Goal: Transaction & Acquisition: Purchase product/service

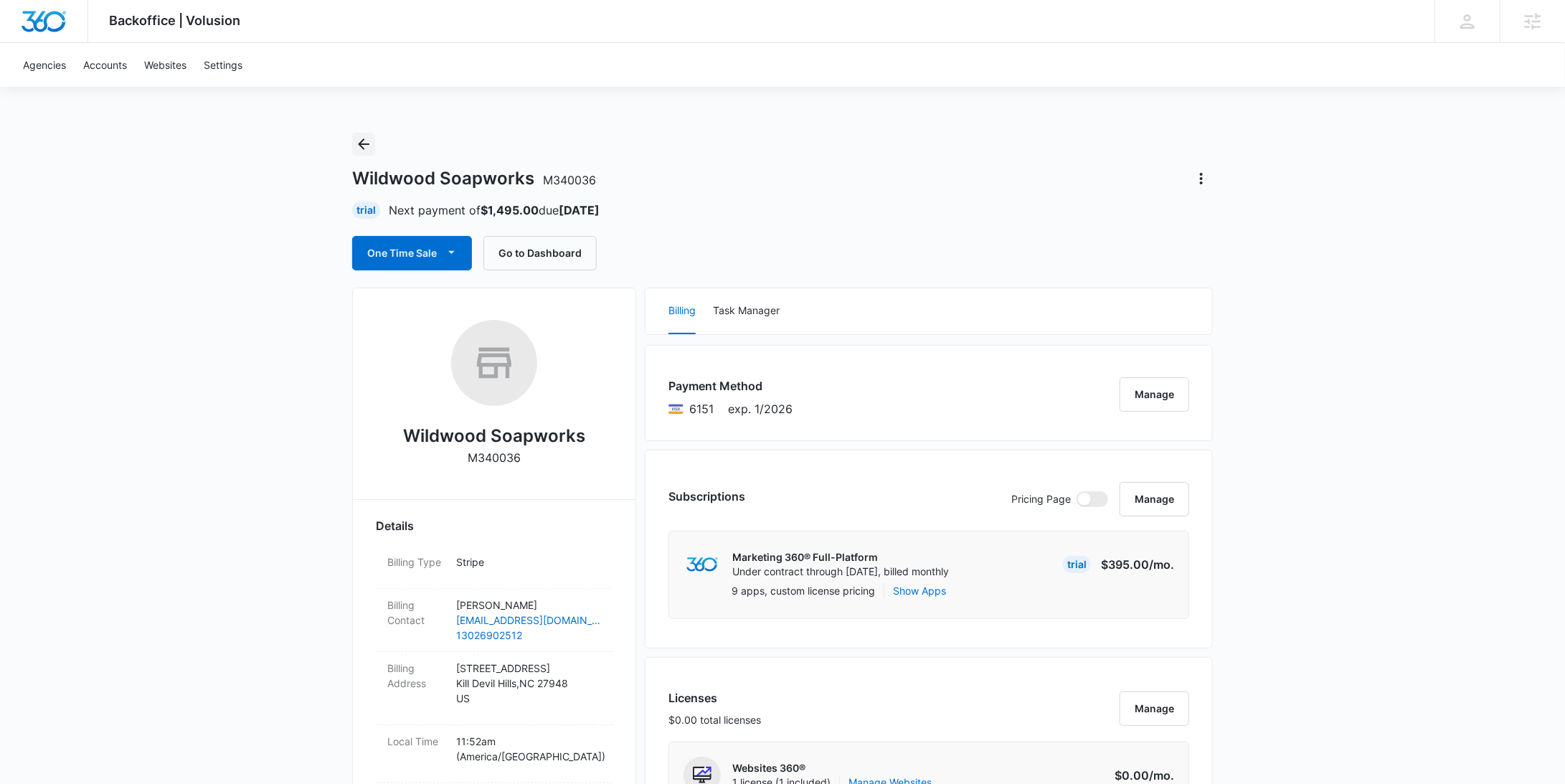
click at [373, 144] on button "Back" at bounding box center [363, 144] width 23 height 23
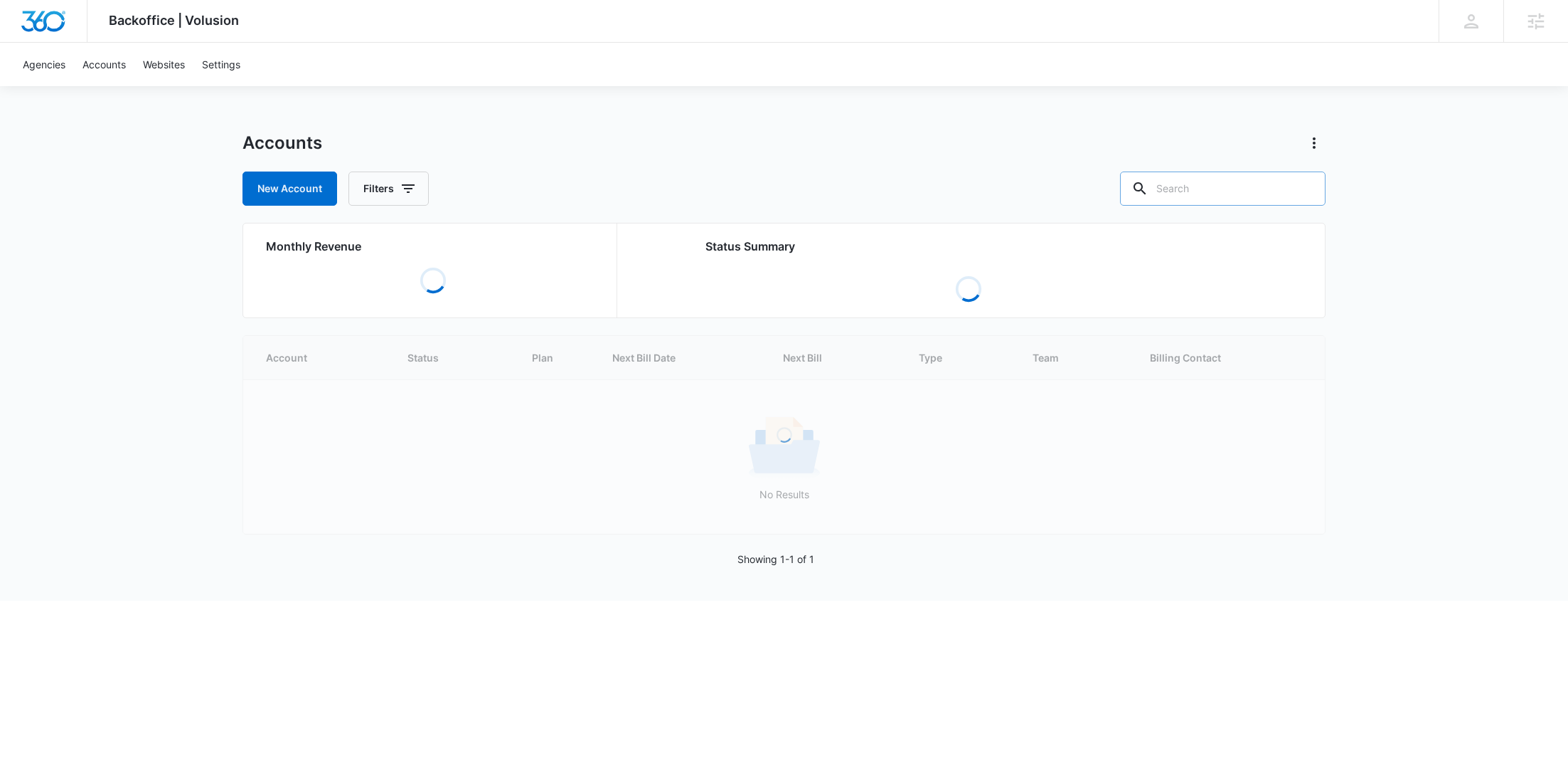
click at [1266, 189] on input "text" at bounding box center [1223, 188] width 205 height 34
paste input "M340039"
type input "M340039"
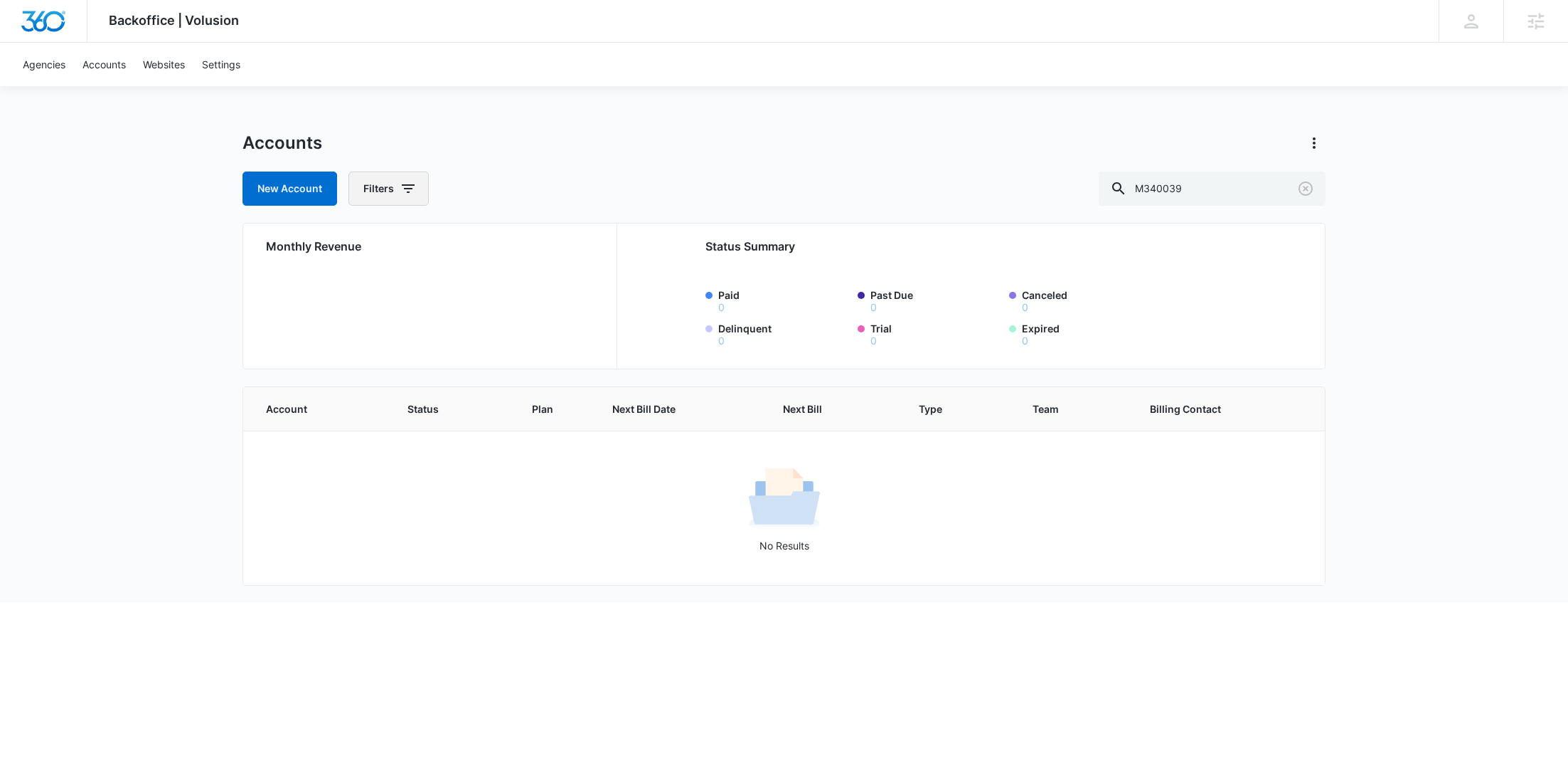
click at [417, 190] on button "Filters" at bounding box center [388, 188] width 80 height 34
click at [514, 238] on icon "Show Agency filters" at bounding box center [517, 240] width 17 height 17
click at [430, 280] on label "Search All Agencies" at bounding box center [448, 288] width 164 height 15
click at [366, 288] on input "Search All Agencies" at bounding box center [366, 288] width 1 height 1
checkbox input "true"
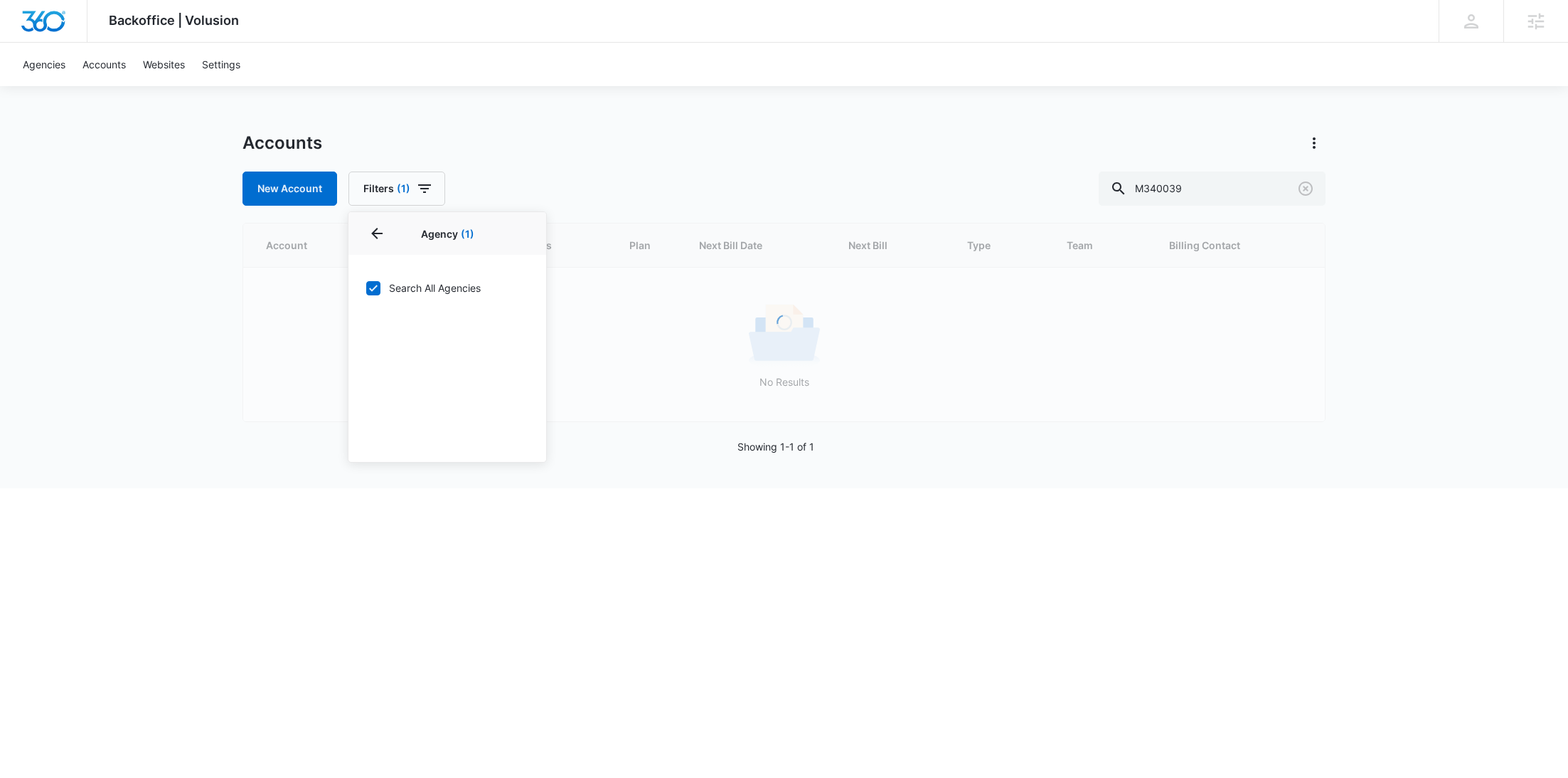
click at [559, 138] on div "Accounts" at bounding box center [784, 142] width 1083 height 23
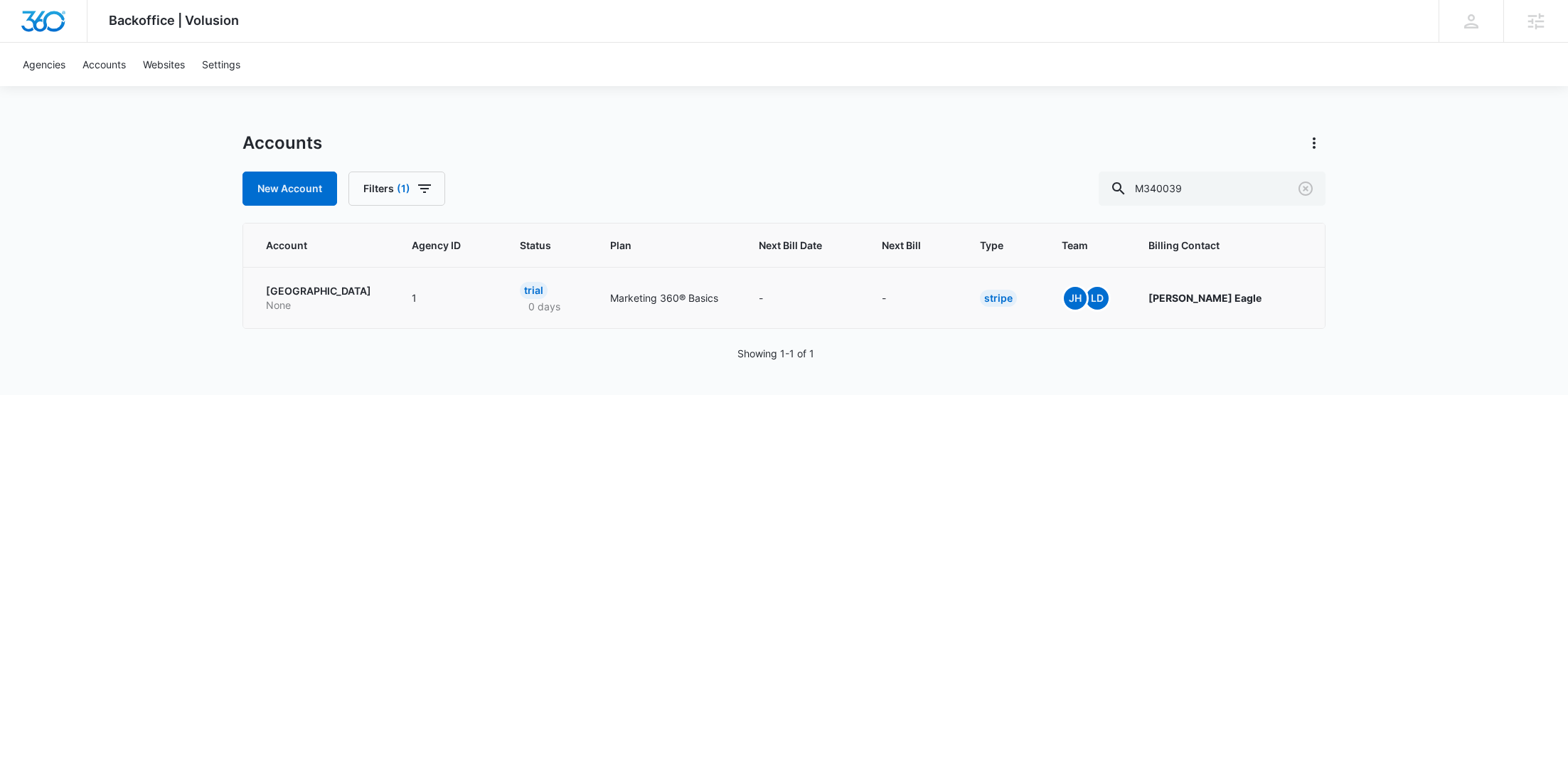
click at [319, 307] on p "None" at bounding box center [322, 306] width 112 height 14
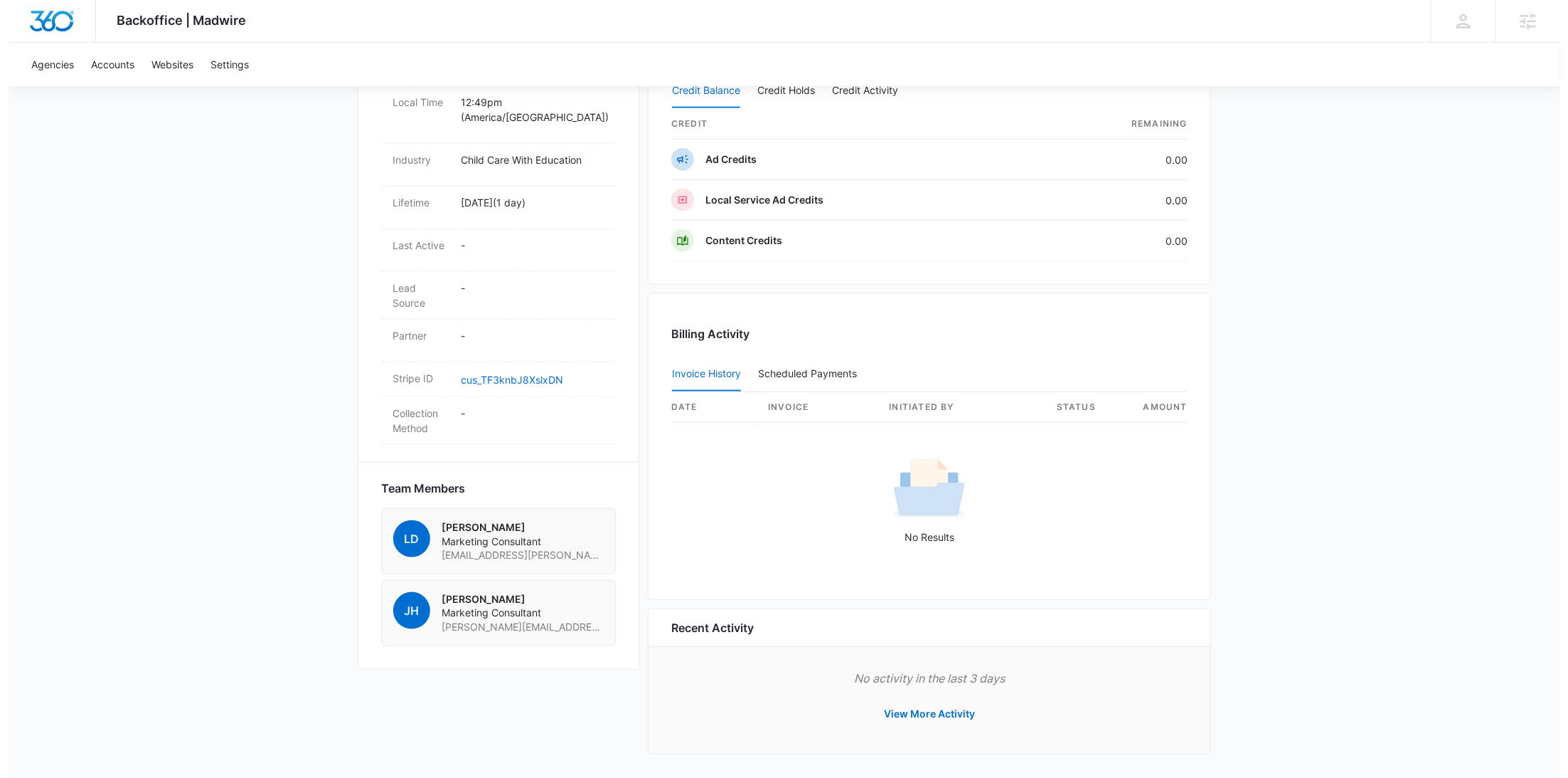
scroll to position [169, 0]
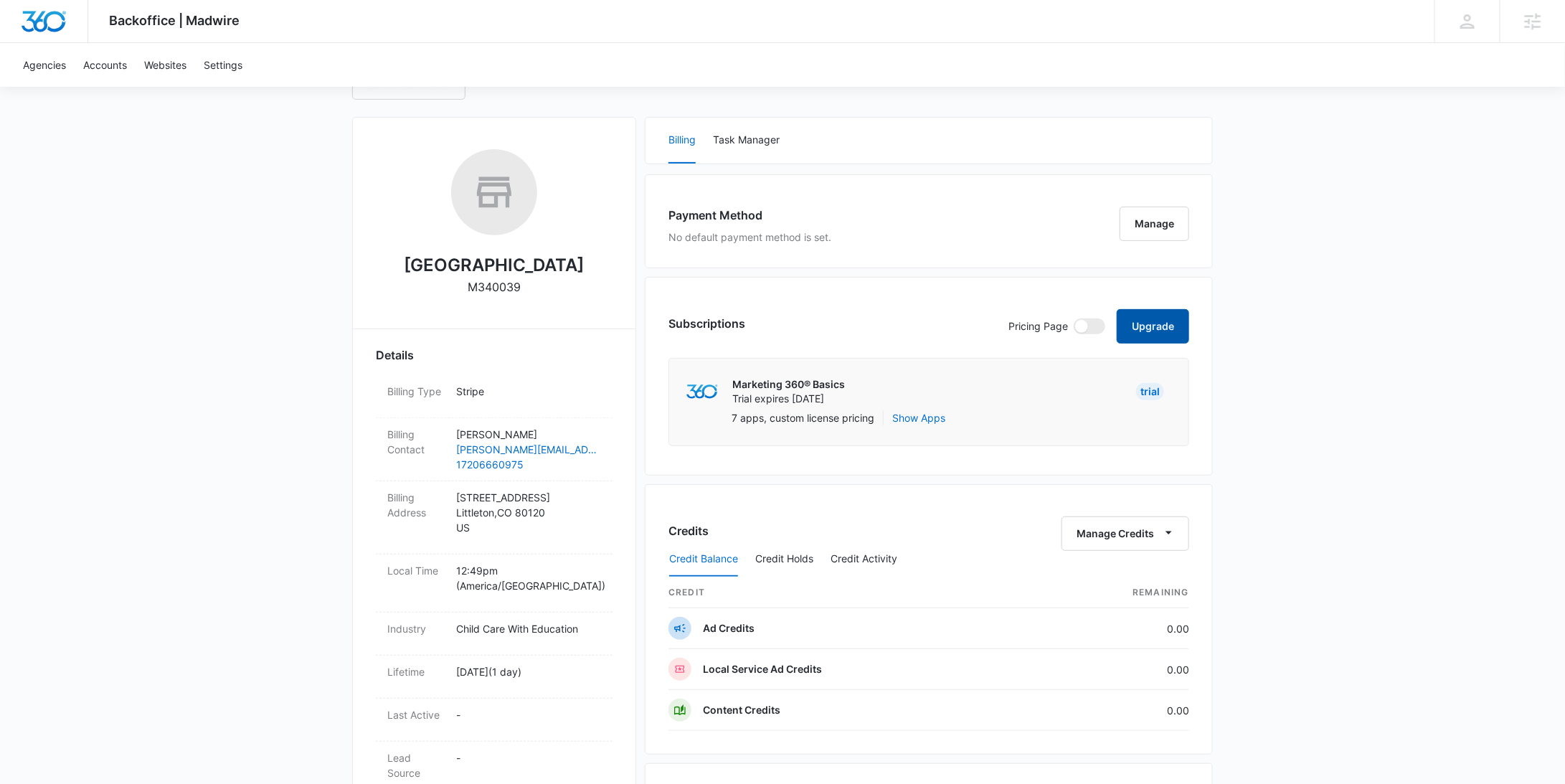
click at [1154, 327] on button "Upgrade" at bounding box center [1153, 326] width 73 height 35
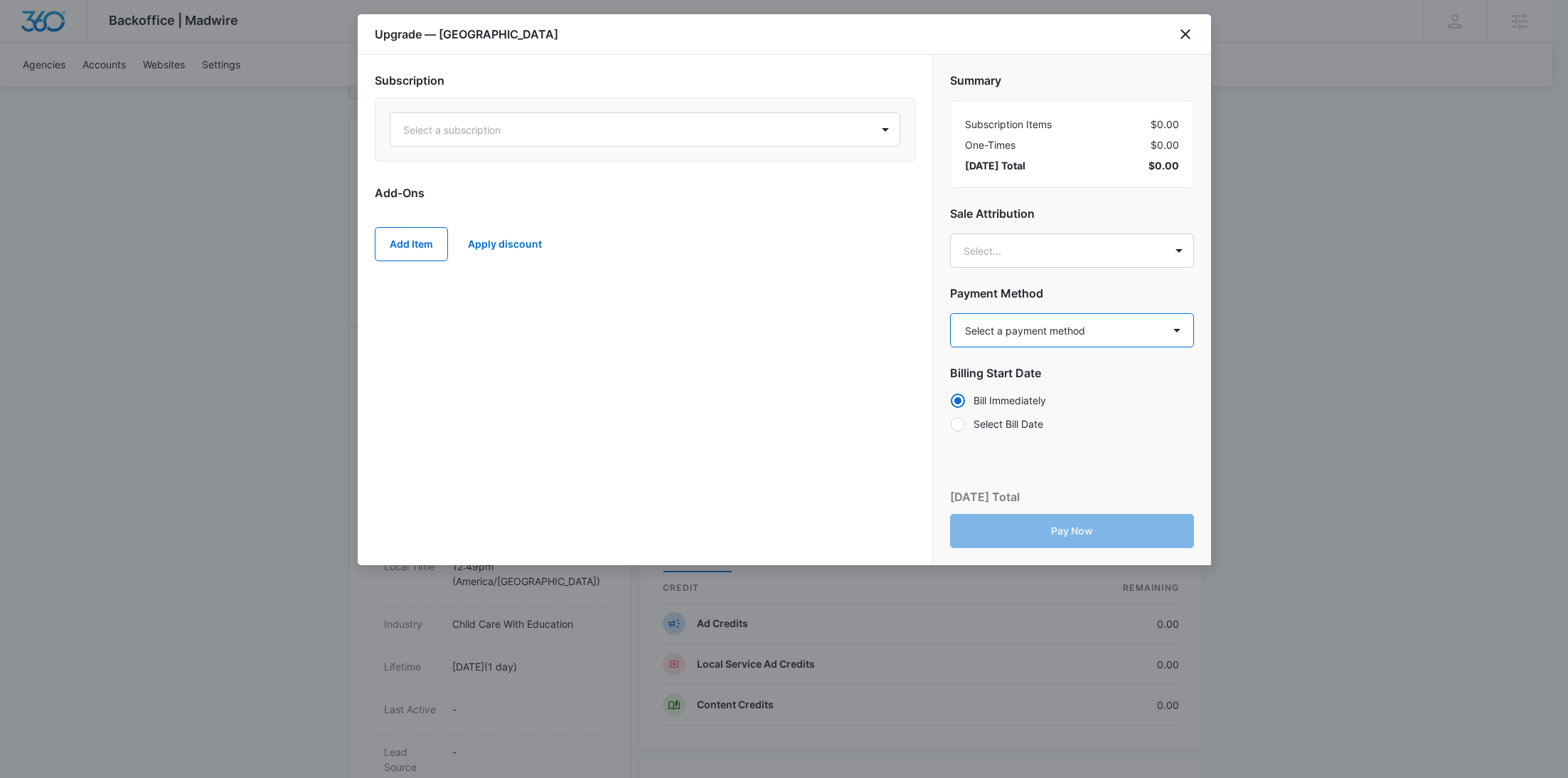
click at [1073, 340] on select "Select a payment method Visa ending in 0068 New payment method Monthly invoice" at bounding box center [1071, 330] width 244 height 34
select select "pm_1SIZdaA4n8RTgNjUvqr8xvJb"
click at [950, 313] on select "Select a payment method Visa ending in 0068 New payment method Monthly invoice" at bounding box center [1071, 330] width 244 height 34
click at [629, 128] on div at bounding box center [627, 130] width 450 height 18
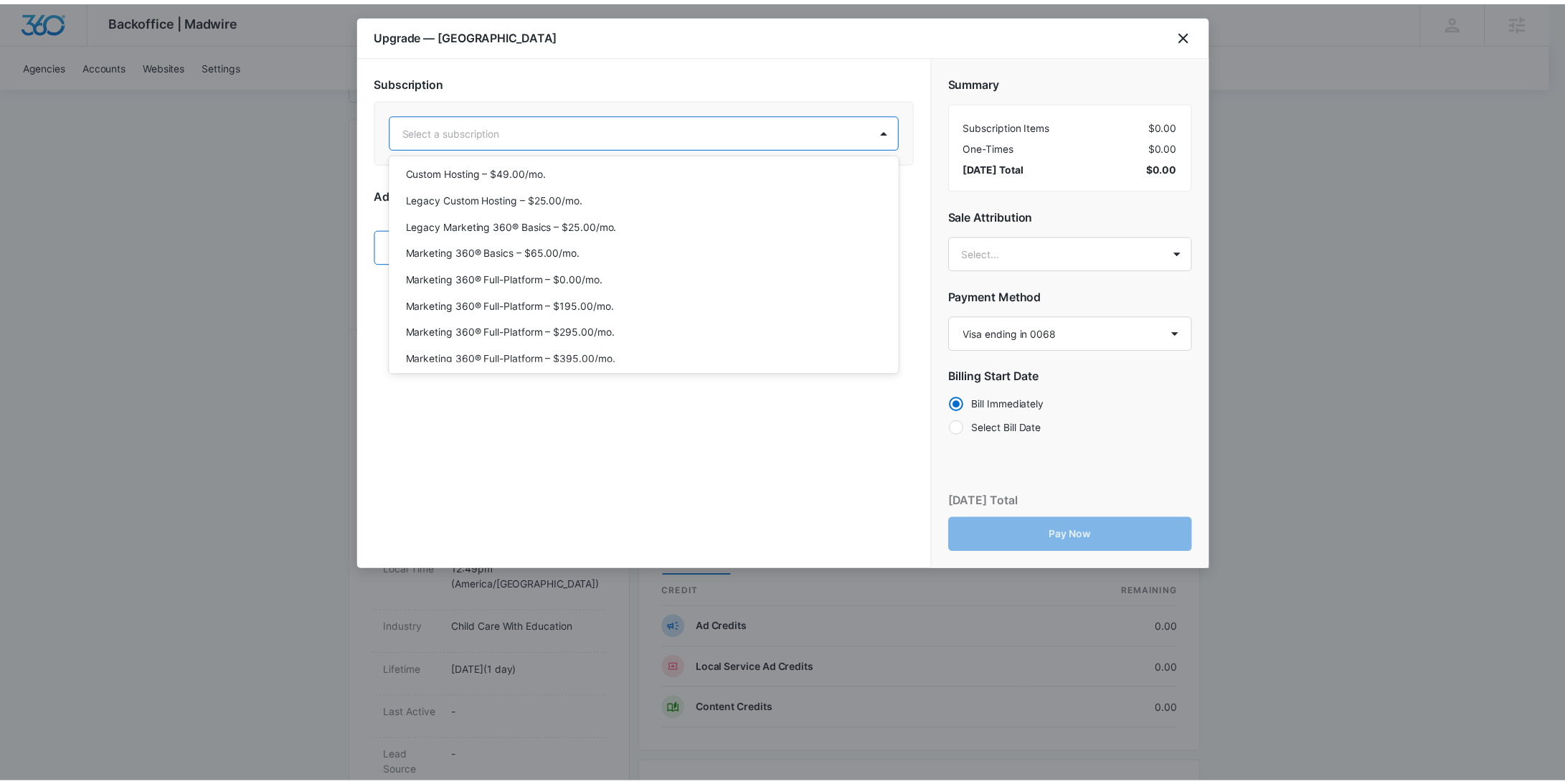
scroll to position [65, 0]
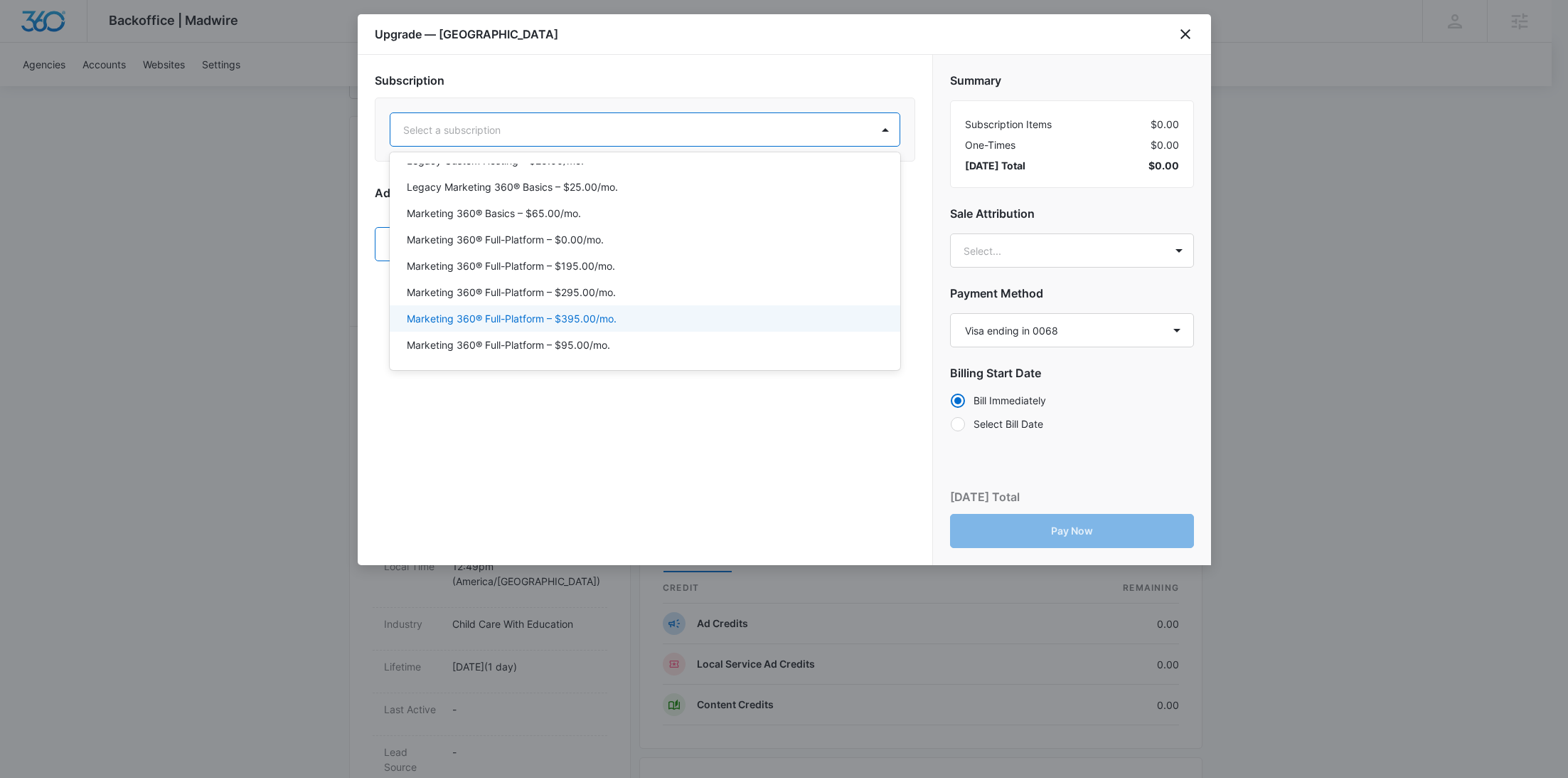
click at [605, 314] on p "Marketing 360® Full-Platform – $395.00/mo." at bounding box center [511, 318] width 210 height 15
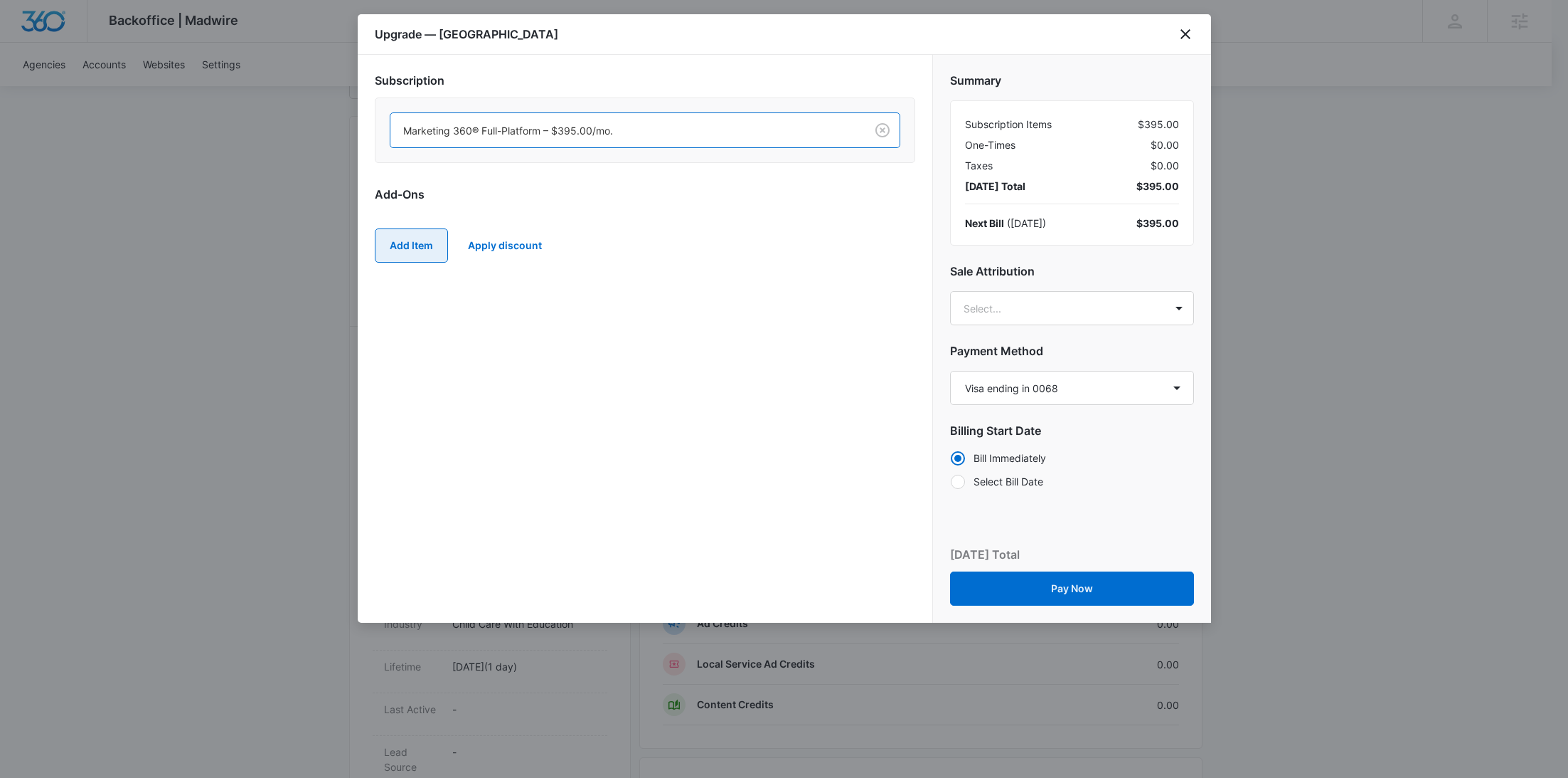
click at [429, 261] on button "Add Item" at bounding box center [411, 245] width 73 height 34
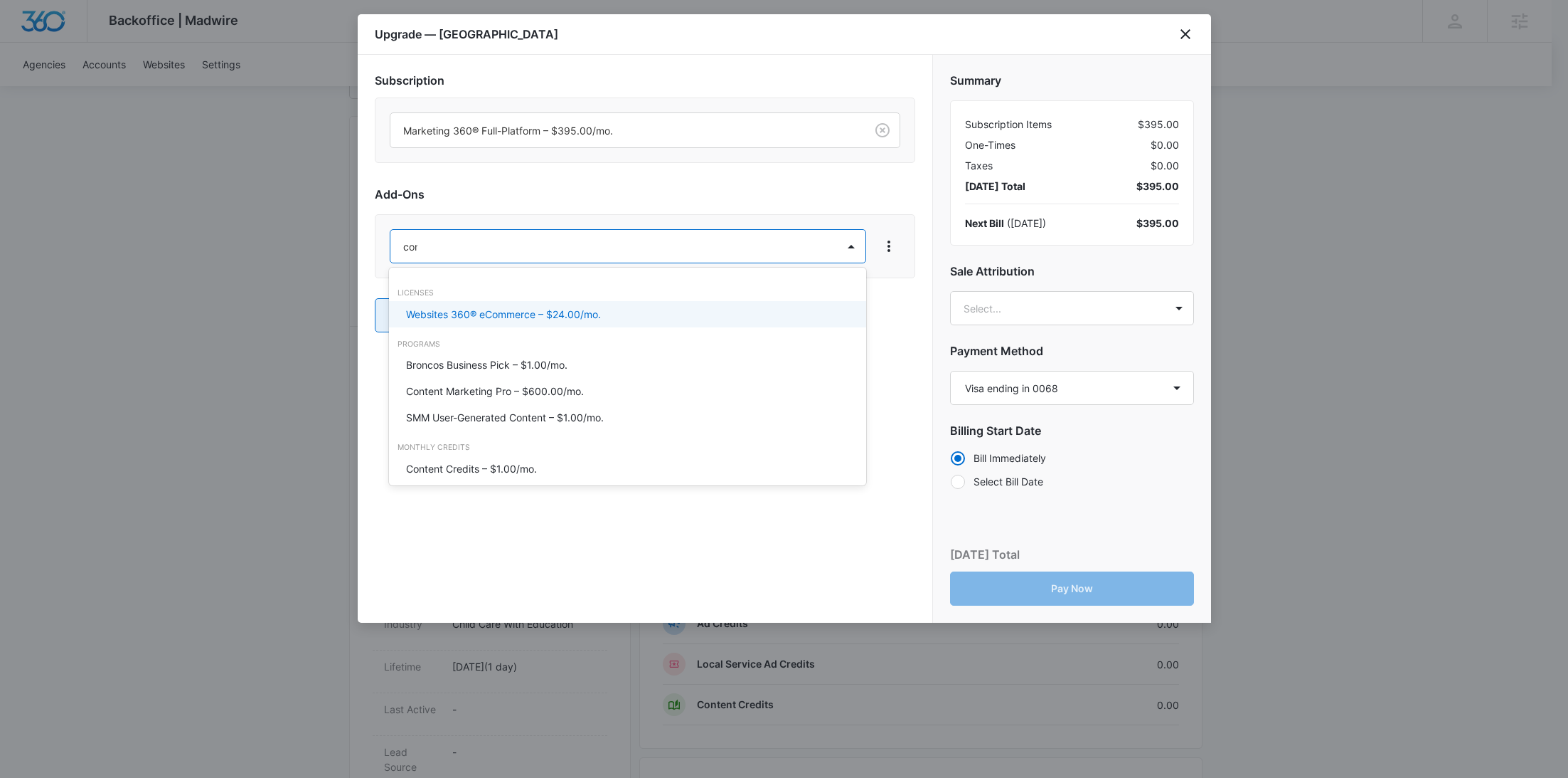
type input "cont"
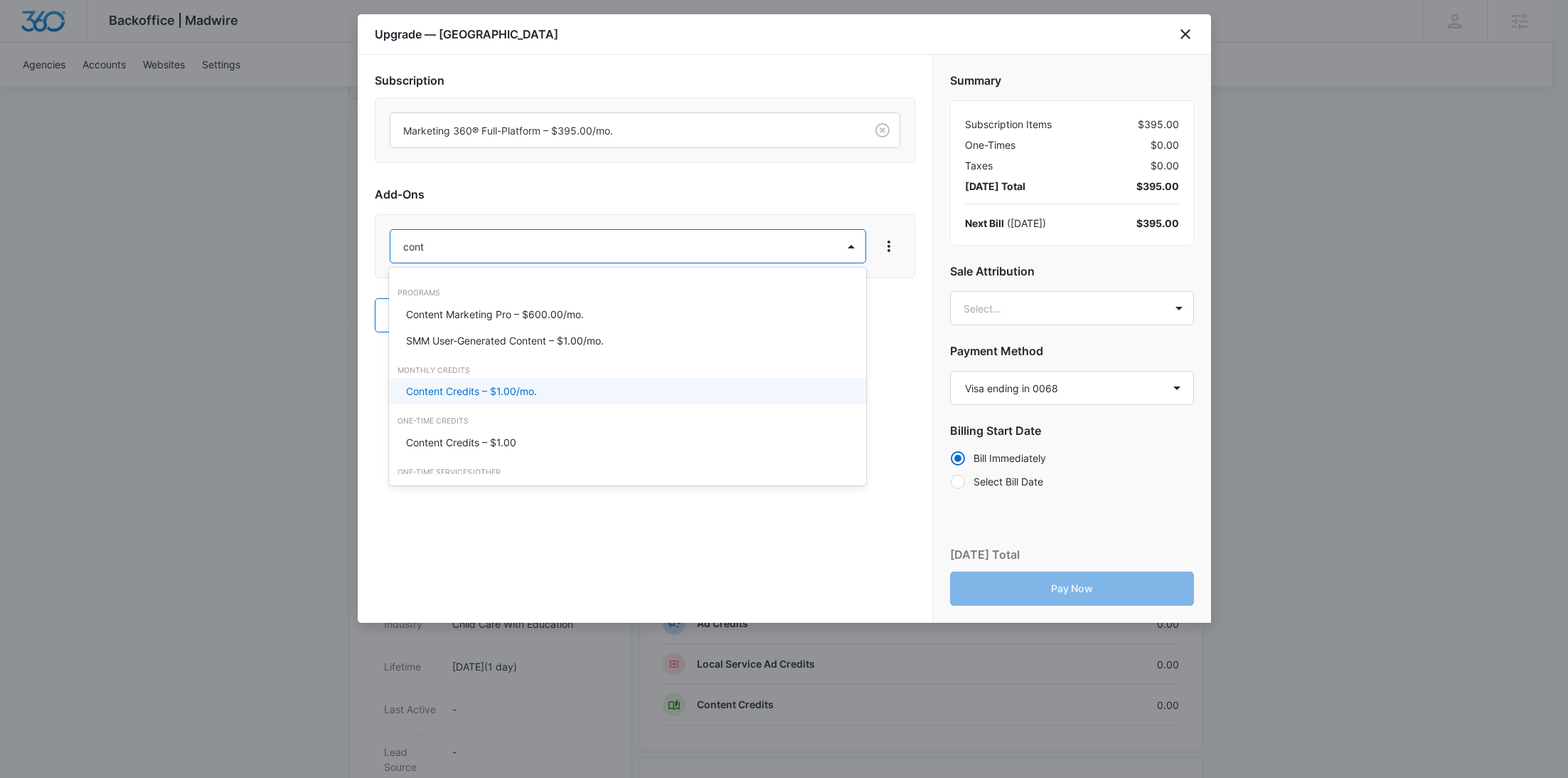
click at [458, 390] on p "Content Credits – $1.00/mo." at bounding box center [471, 390] width 131 height 15
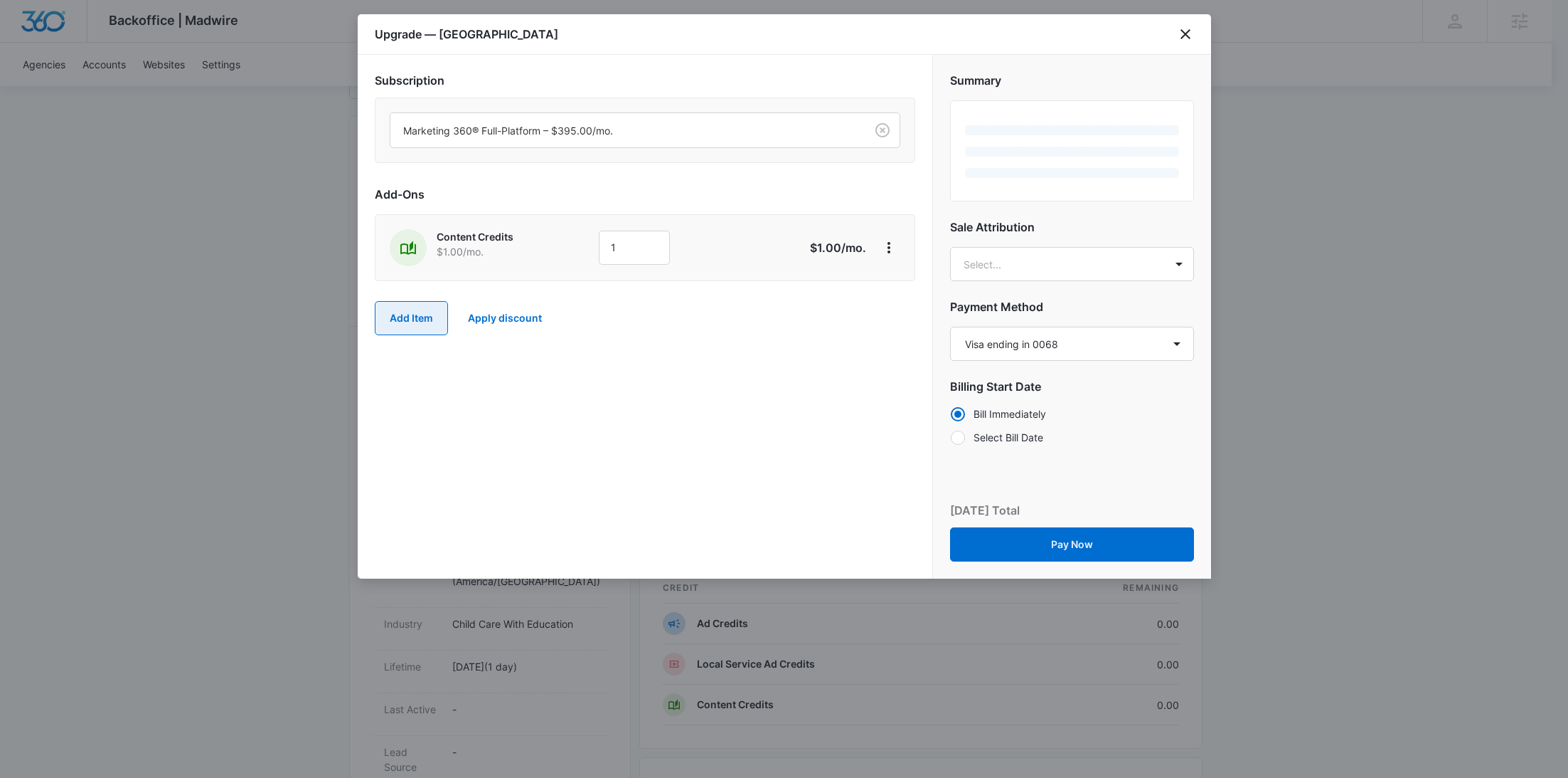
click at [405, 307] on button "Add Item" at bounding box center [411, 318] width 73 height 34
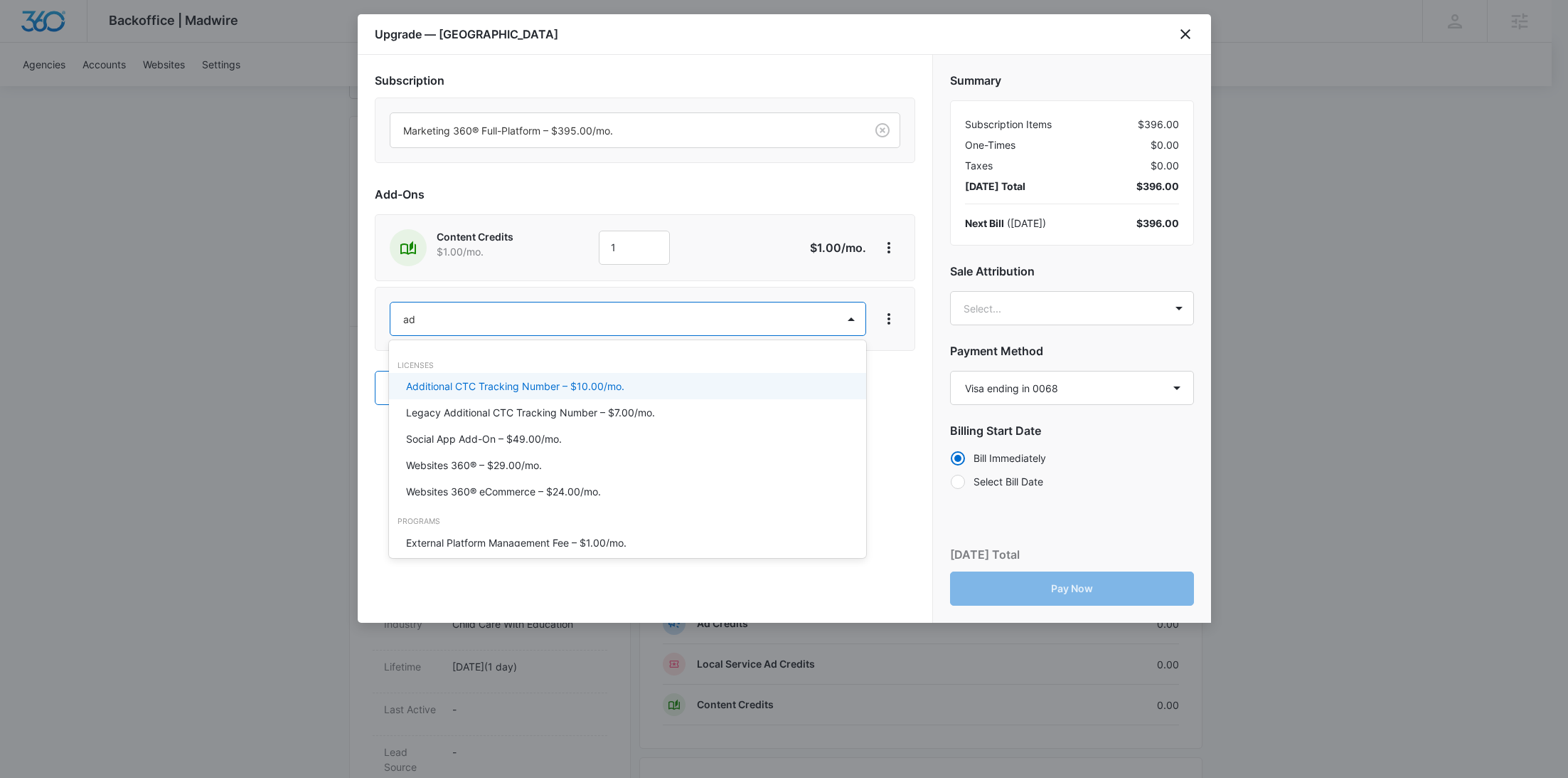
type input "ad c"
click at [427, 387] on p "Ad Credits – $1.00/mo." at bounding box center [460, 386] width 106 height 15
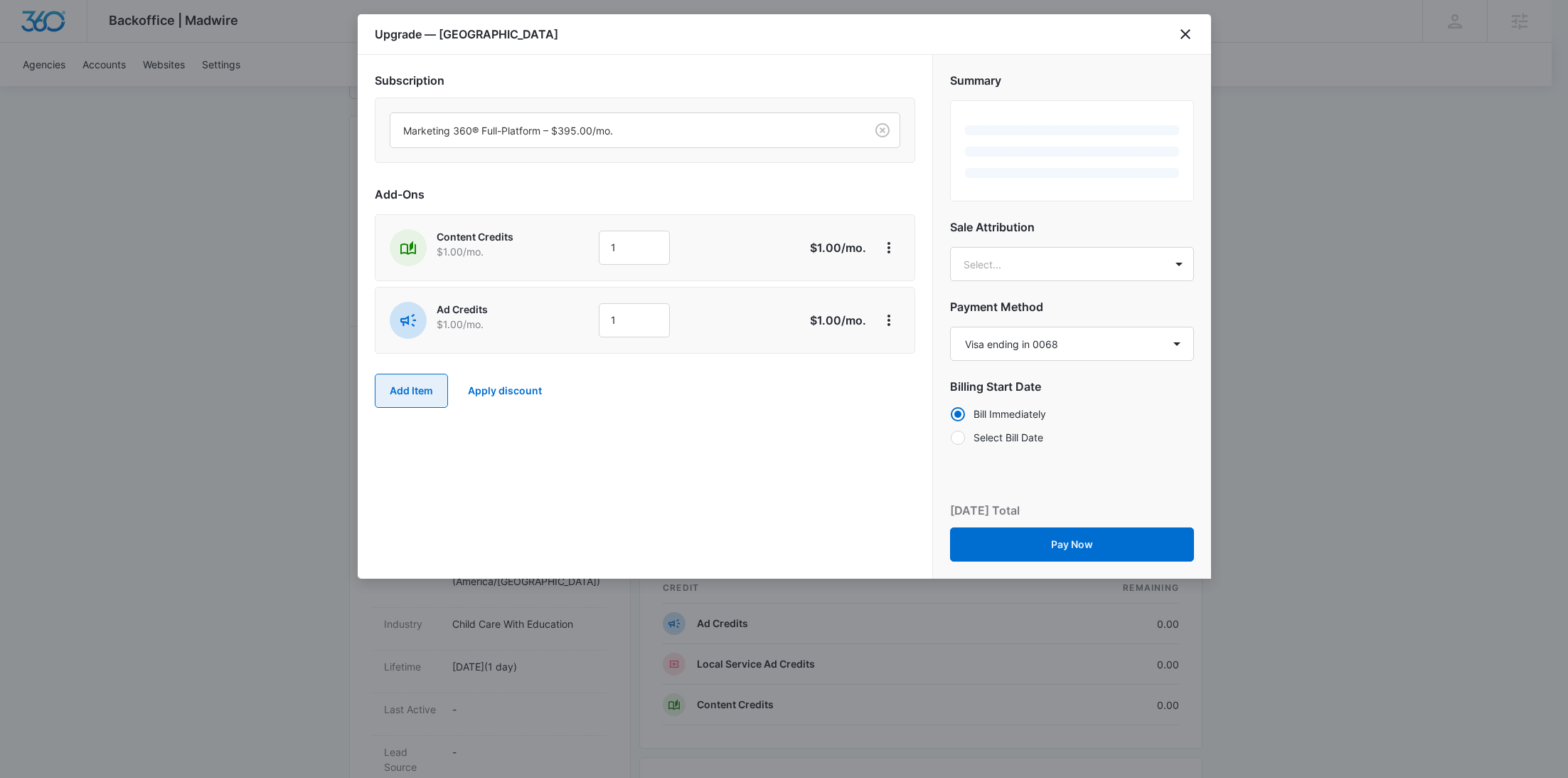
click at [416, 392] on button "Add Item" at bounding box center [411, 390] width 73 height 34
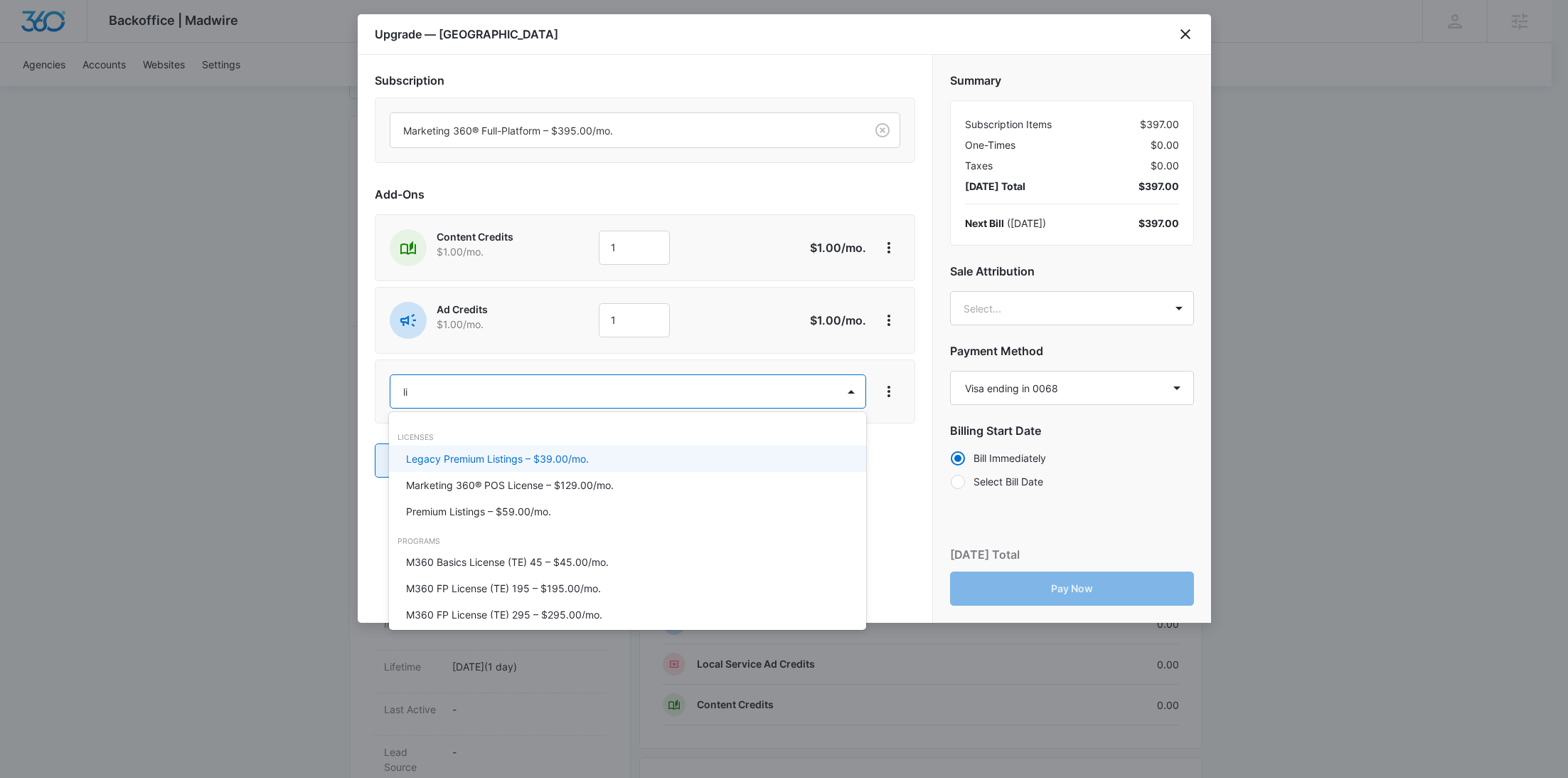
type input "lis"
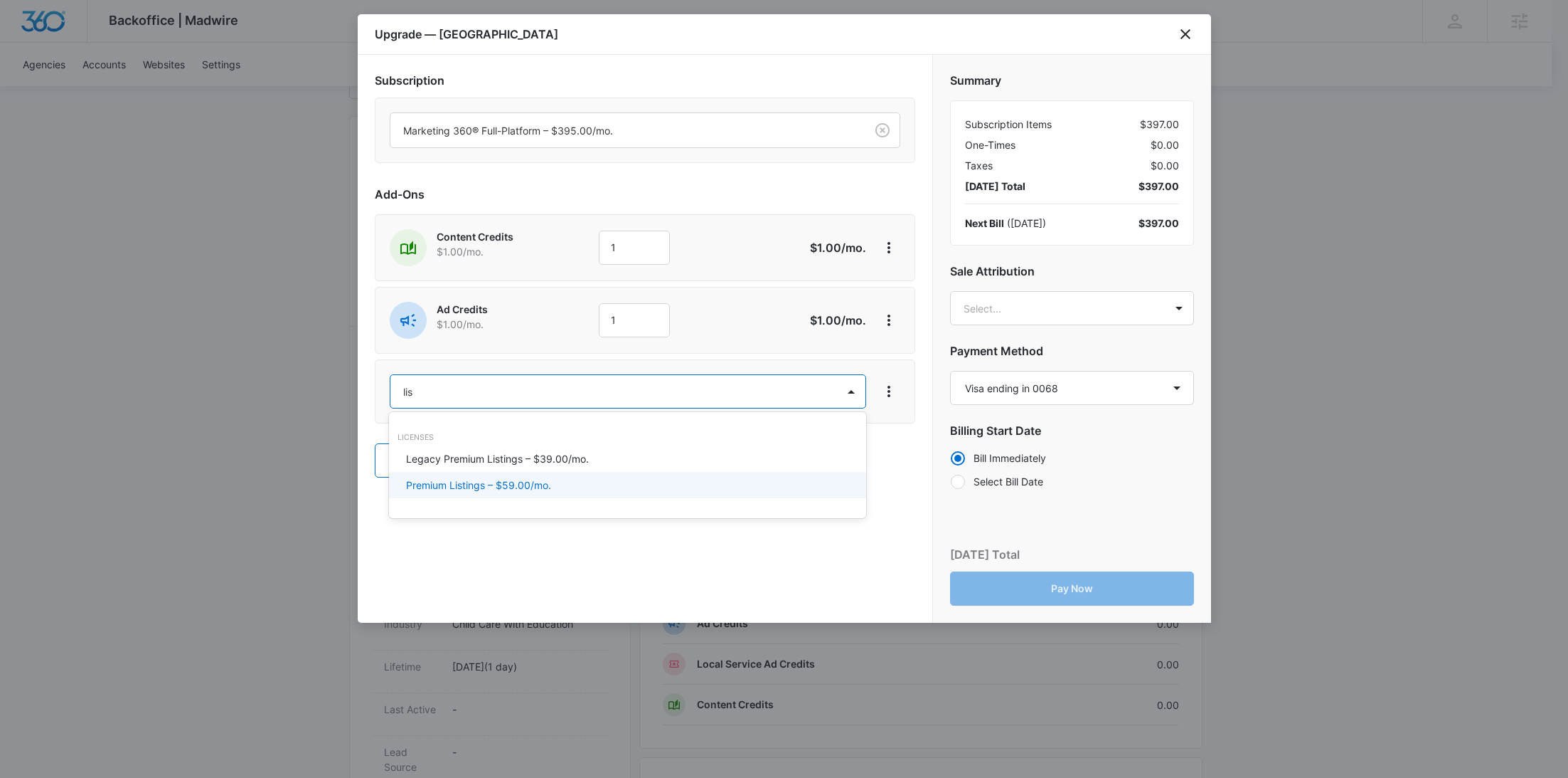
click at [444, 474] on div "Premium Listings – $59.00/mo." at bounding box center [628, 484] width 478 height 26
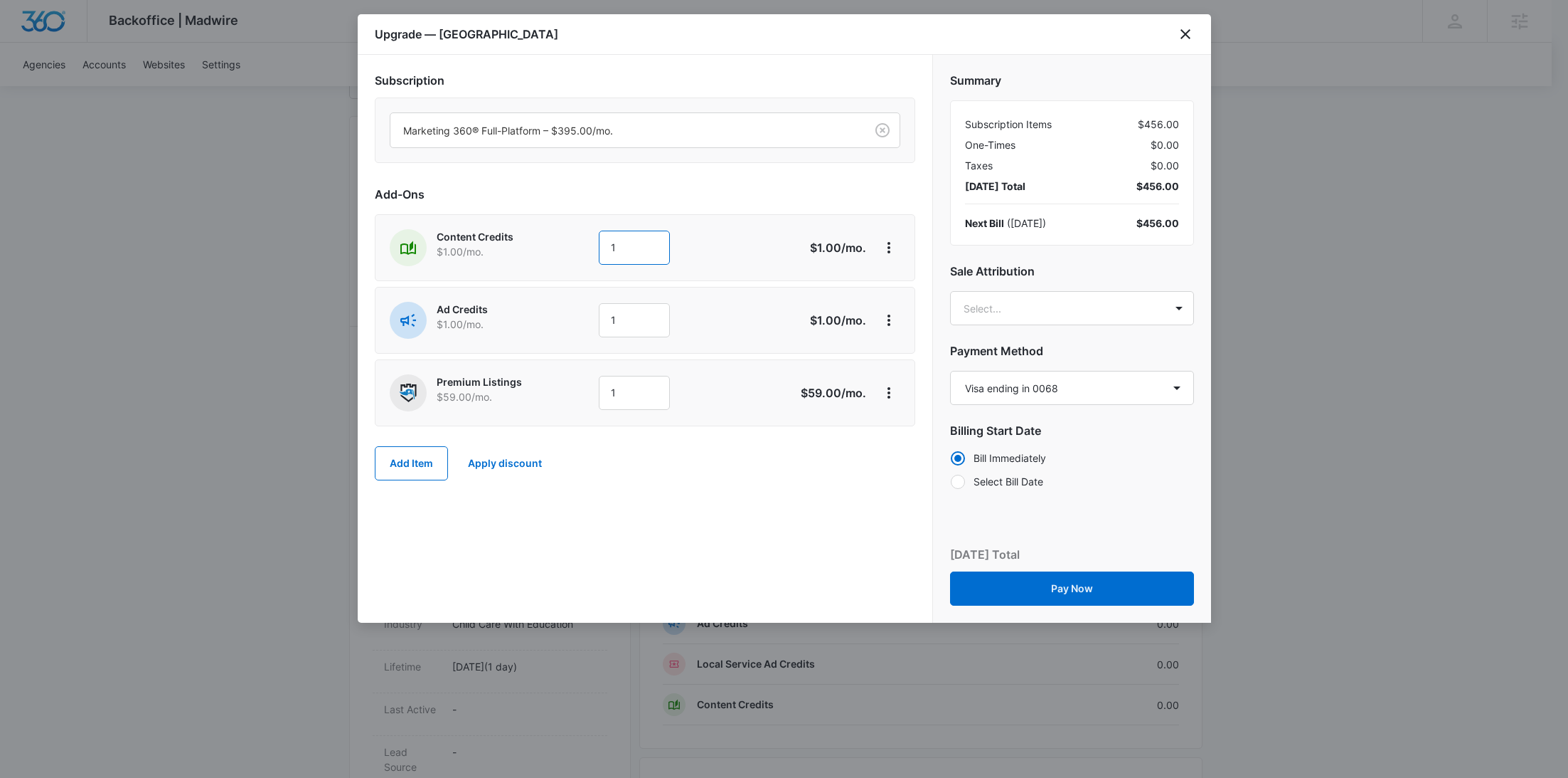
drag, startPoint x: 625, startPoint y: 252, endPoint x: 558, endPoint y: 248, distance: 67.1
click at [560, 248] on div "Content Credits $1.00 /mo. 1" at bounding box center [594, 247] width 410 height 37
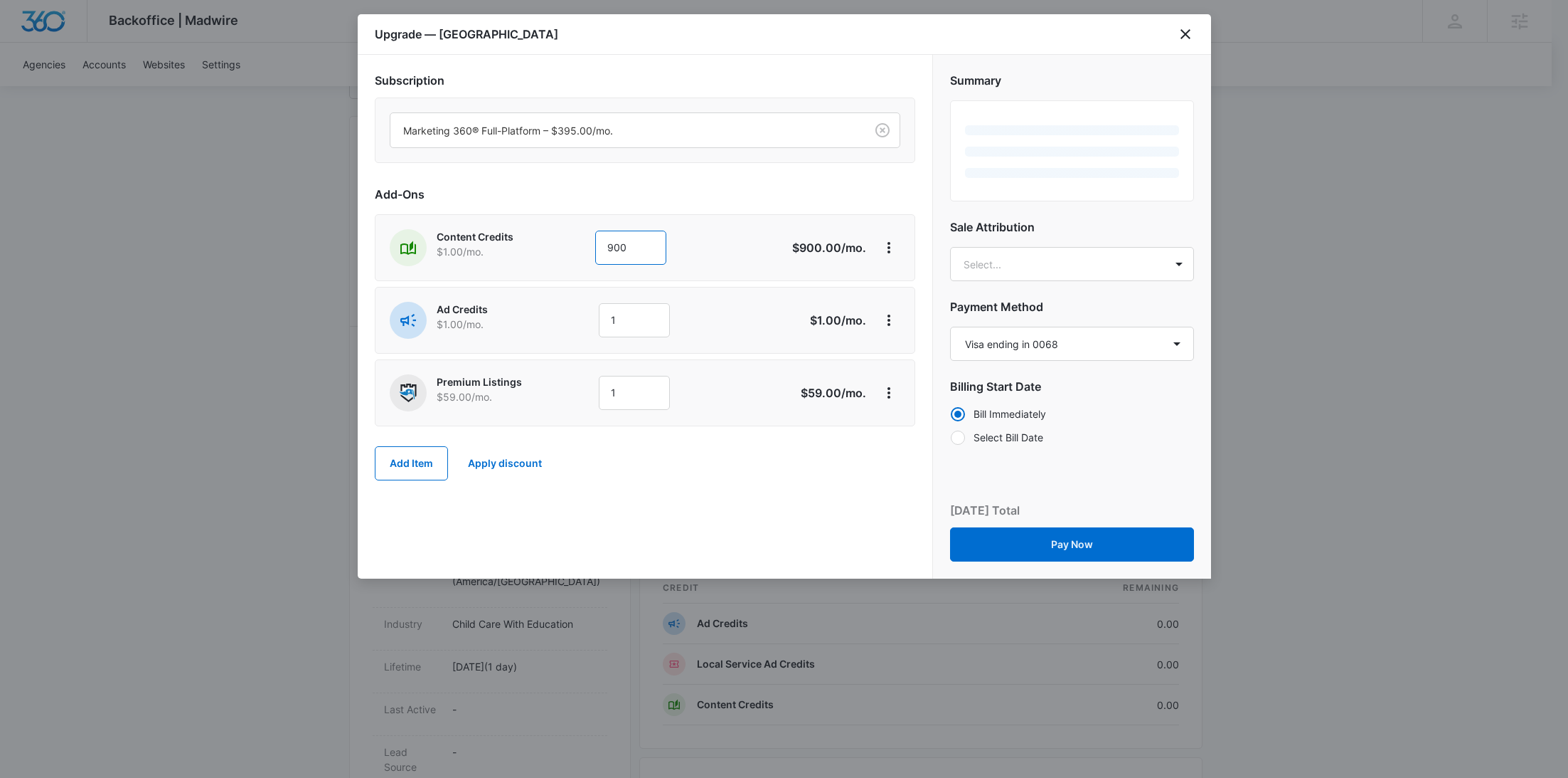
type input "900"
drag, startPoint x: 561, startPoint y: 269, endPoint x: 609, endPoint y: 296, distance: 55.1
click at [561, 269] on div "Content Credits $1.00 /mo. 900 $900.00 /mo." at bounding box center [645, 248] width 541 height 67
drag, startPoint x: 641, startPoint y: 319, endPoint x: 579, endPoint y: 322, distance: 62.1
click at [579, 322] on div "Ad Credits $1.00 /mo. 1" at bounding box center [594, 320] width 410 height 37
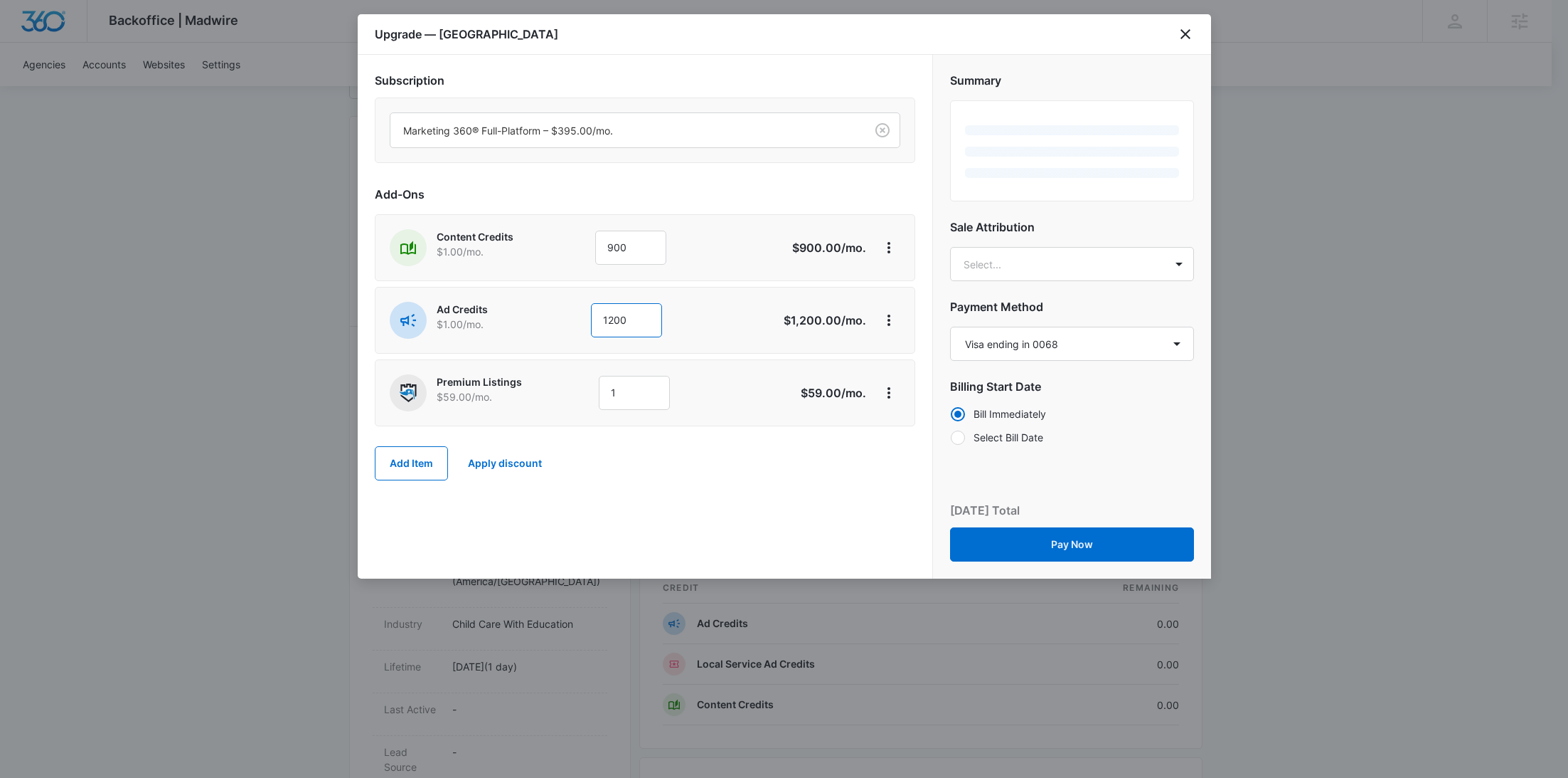
type input "1200"
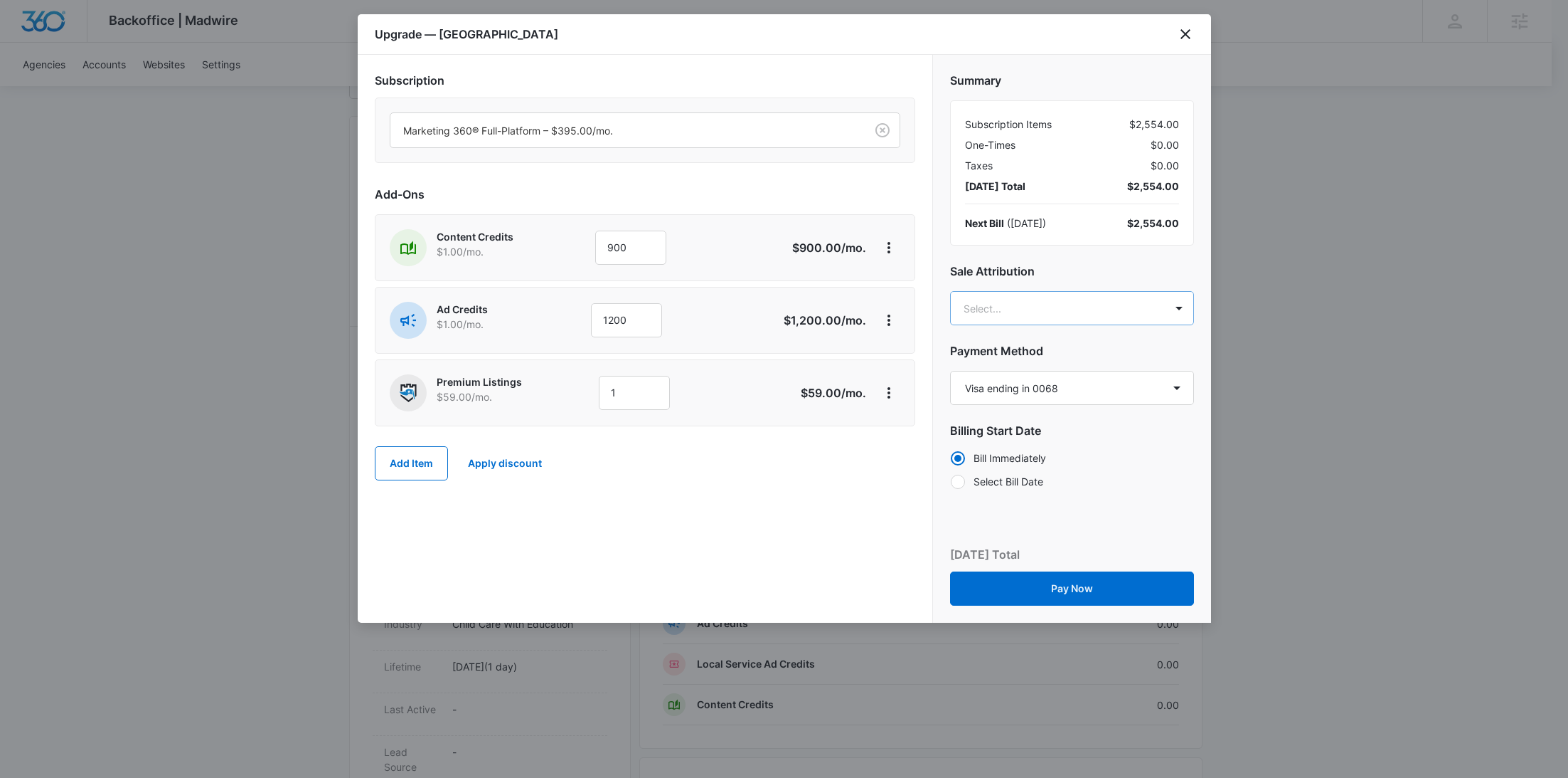
click at [1054, 312] on body "Backoffice | Madwire Apps Settings RY Rochelle Young rochelle.young@madwire.com…" at bounding box center [784, 537] width 1568 height 1414
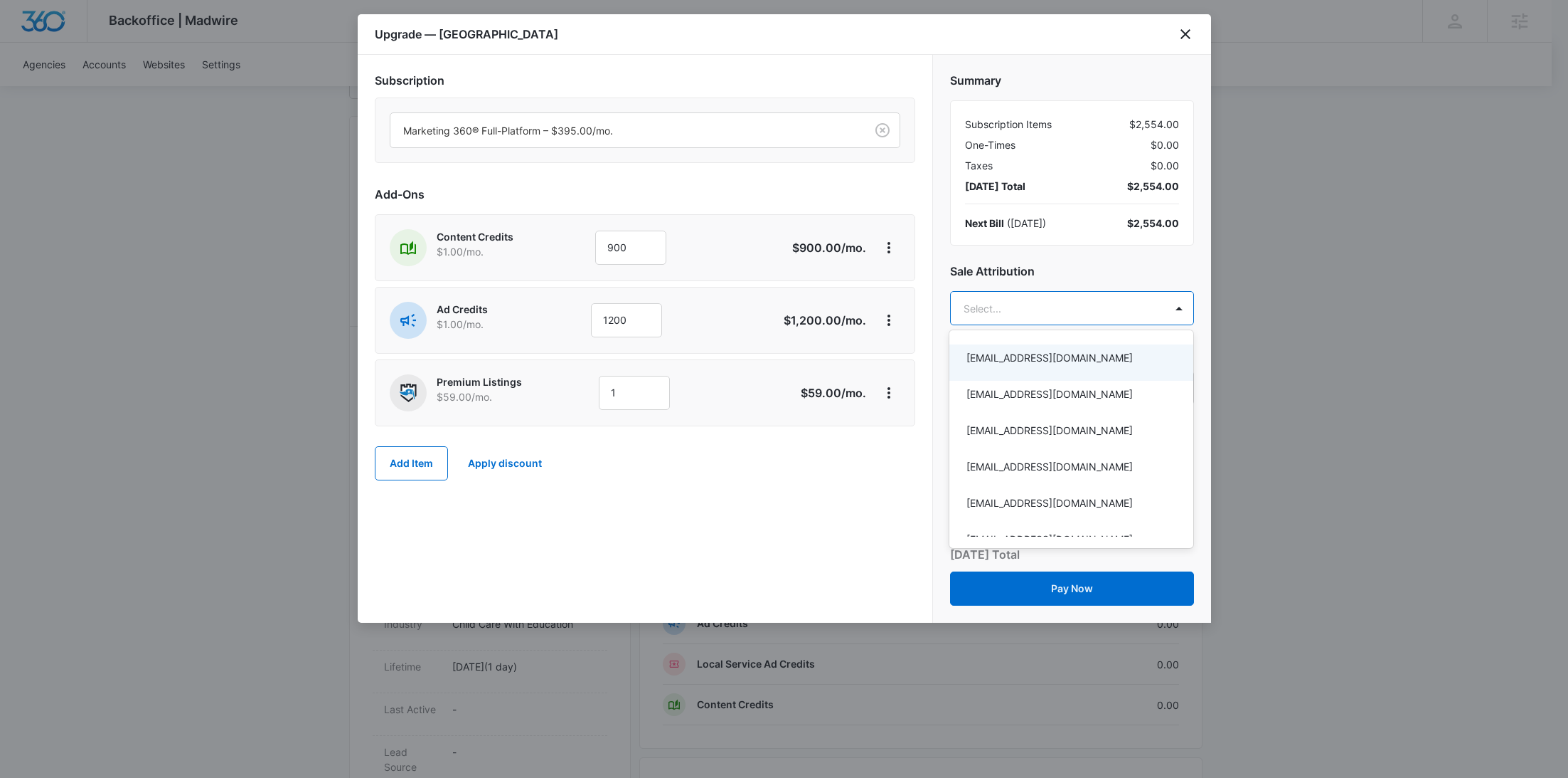
paste input "Hellem"
type input "Hellem"
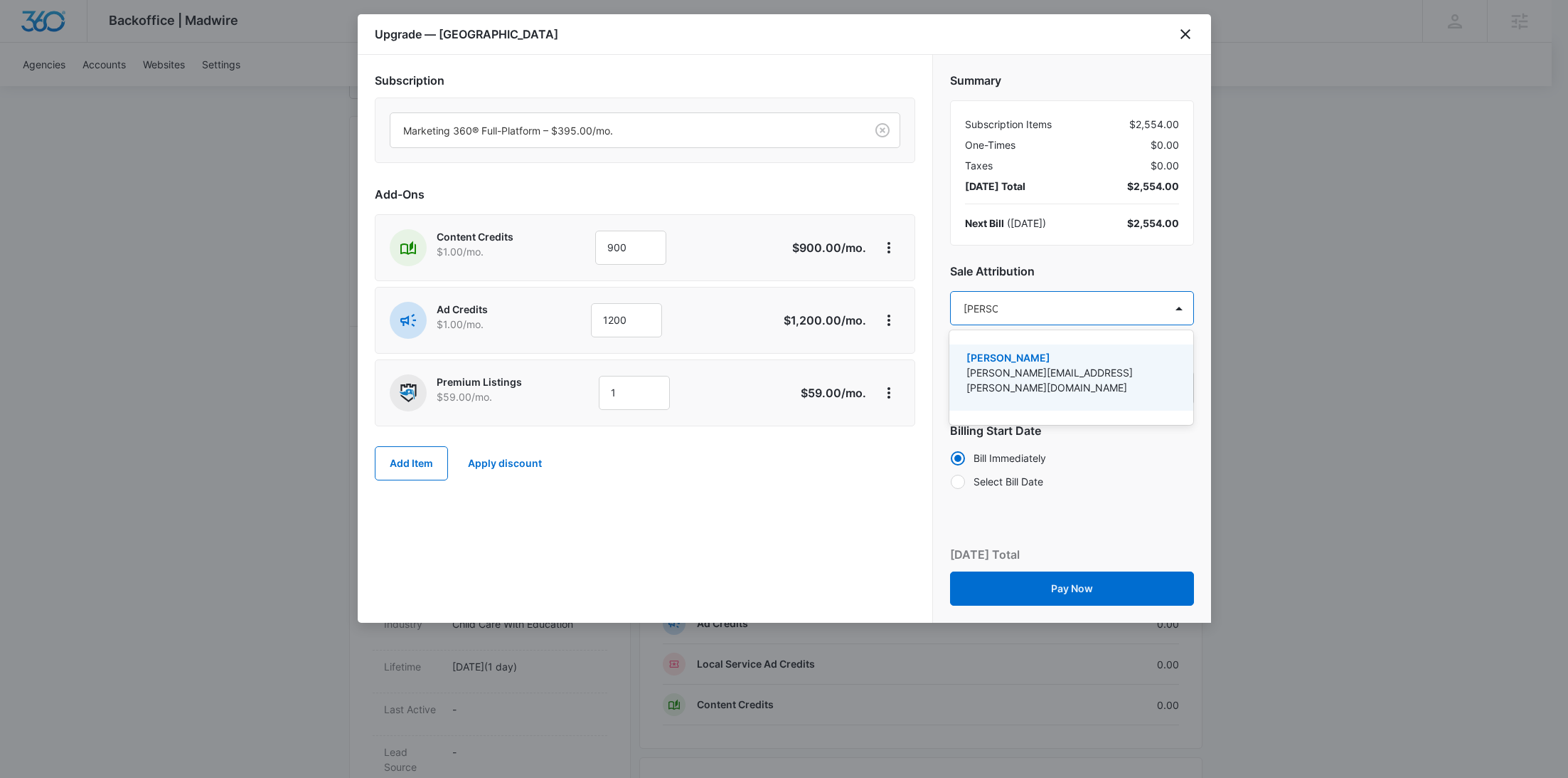
click at [1042, 344] on div "Jason Hellem jason.hellem@madwire.com" at bounding box center [1071, 377] width 244 height 66
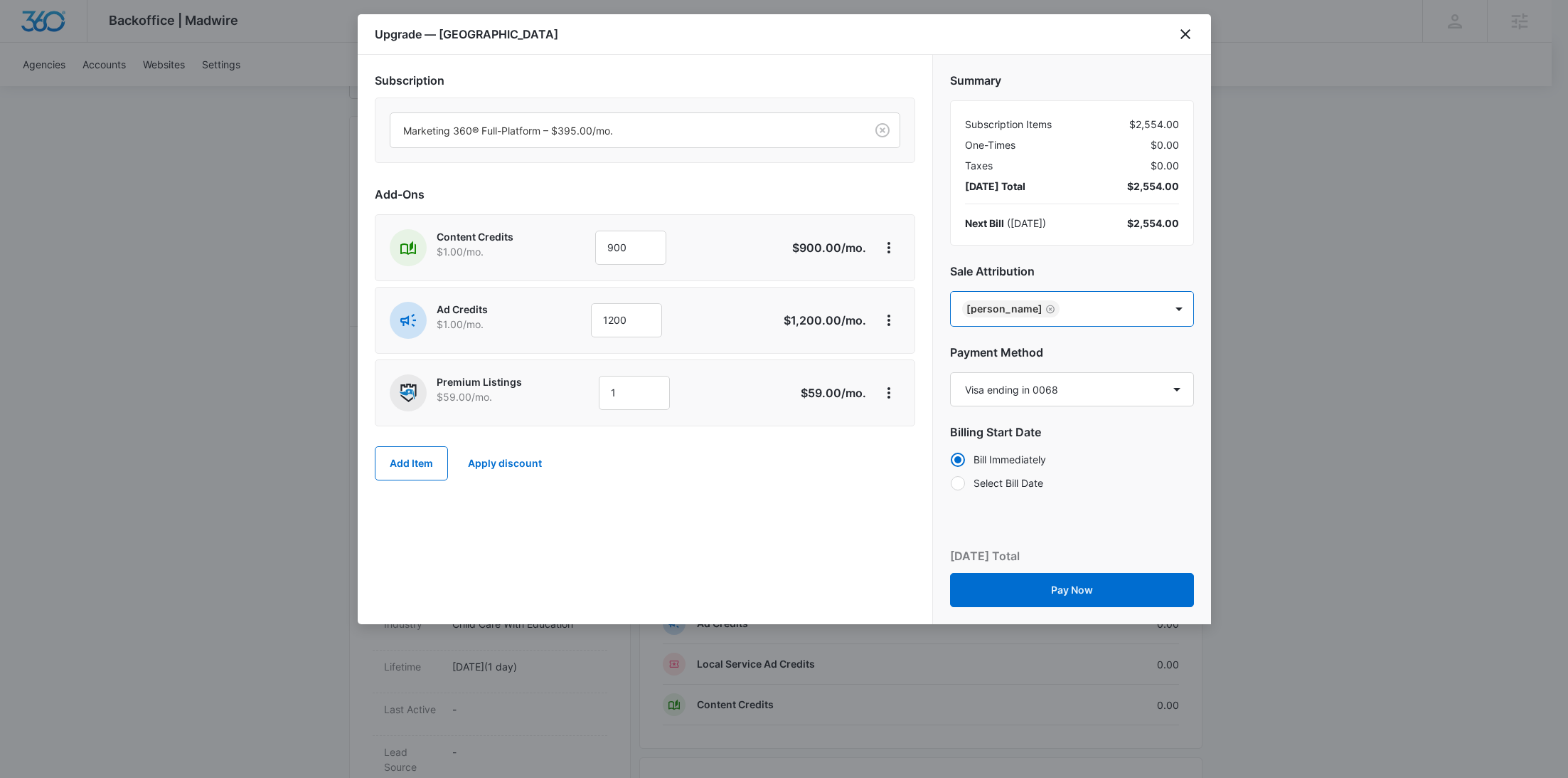
paste input "Deeney"
type input "Deeney"
click at [1070, 416] on p "[PERSON_NAME]" at bounding box center [1070, 424] width 207 height 15
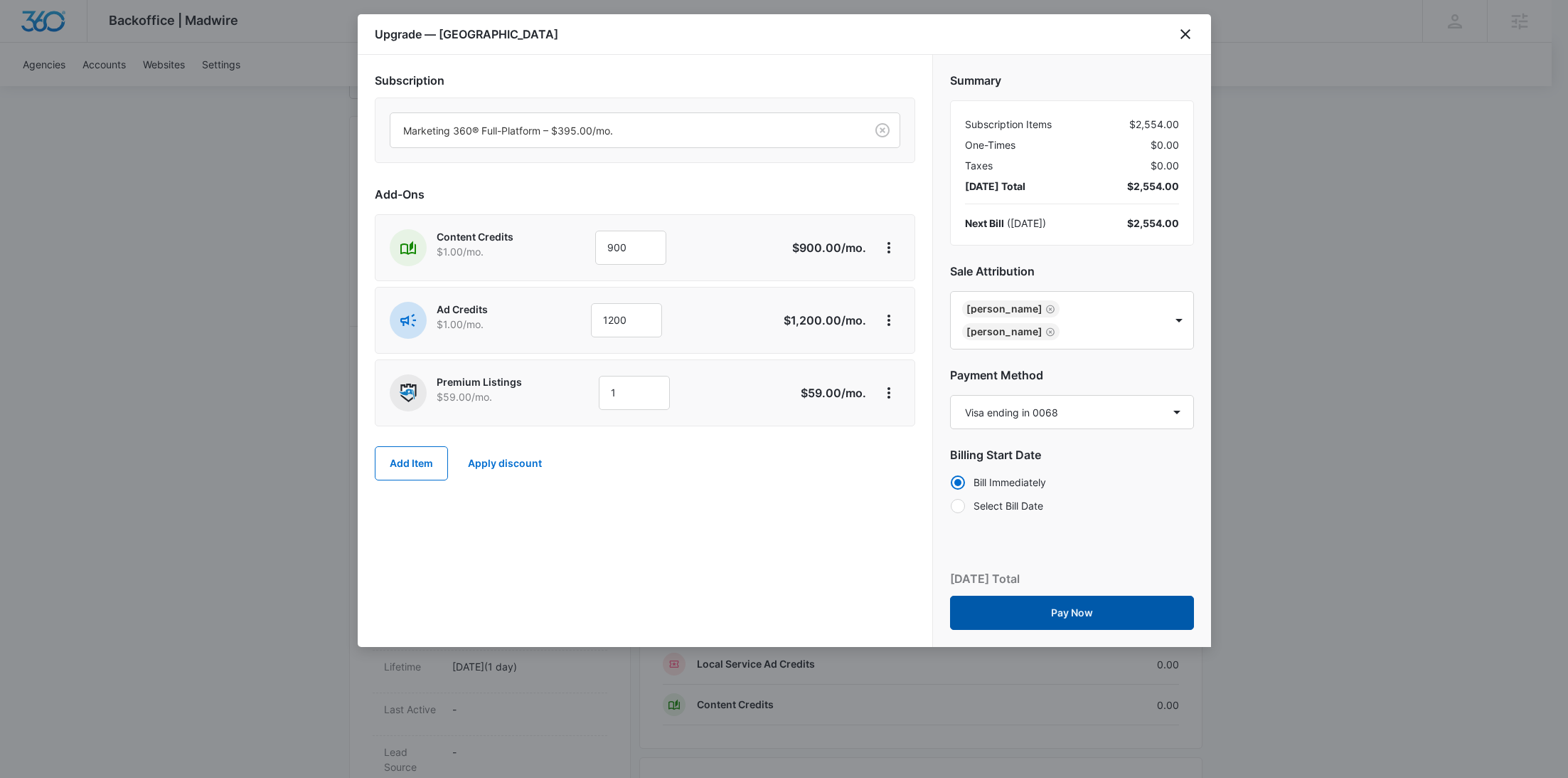
click at [1050, 599] on button "Pay Now" at bounding box center [1071, 613] width 244 height 34
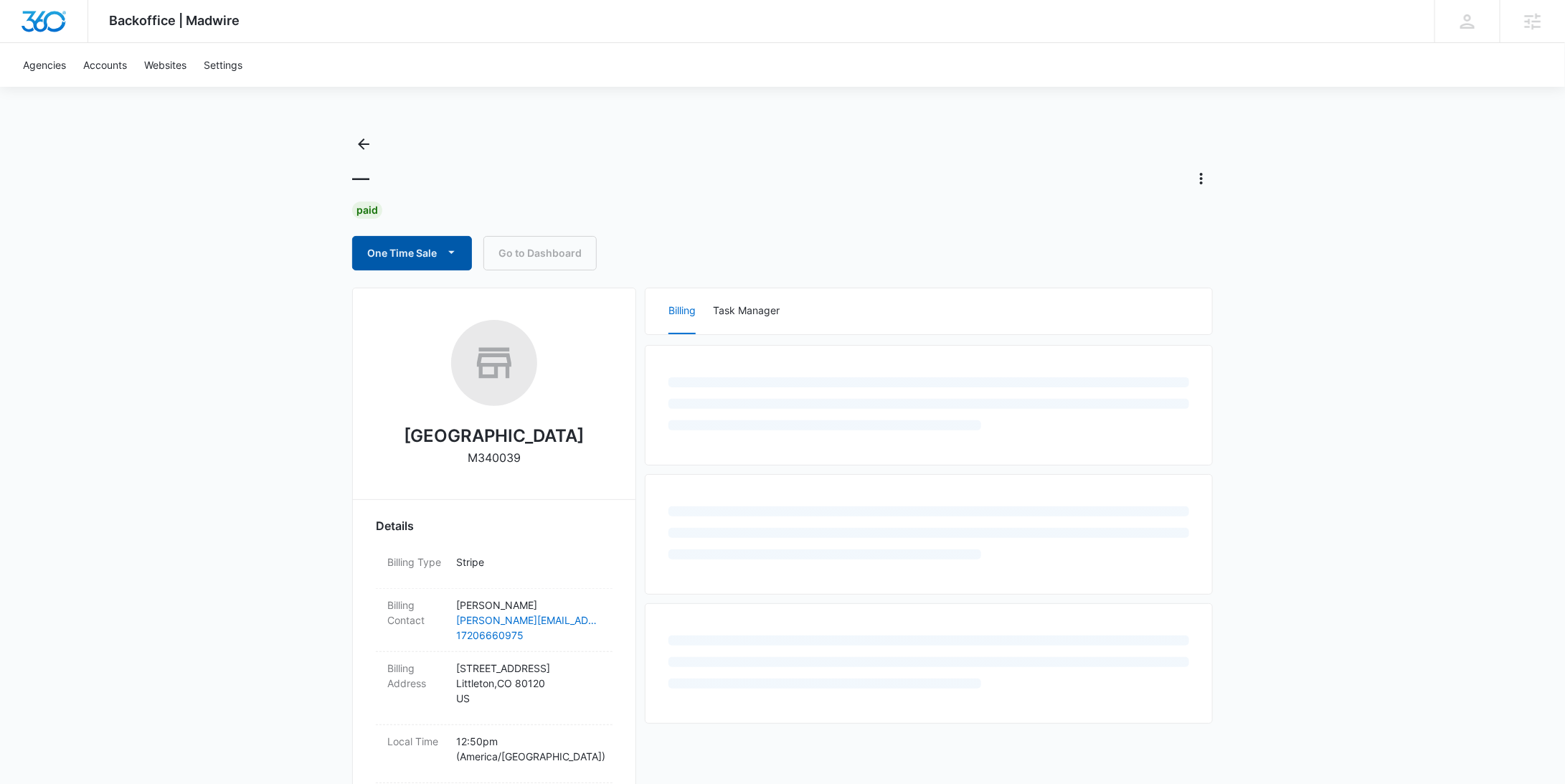
click at [416, 257] on button "One Time Sale" at bounding box center [412, 253] width 120 height 35
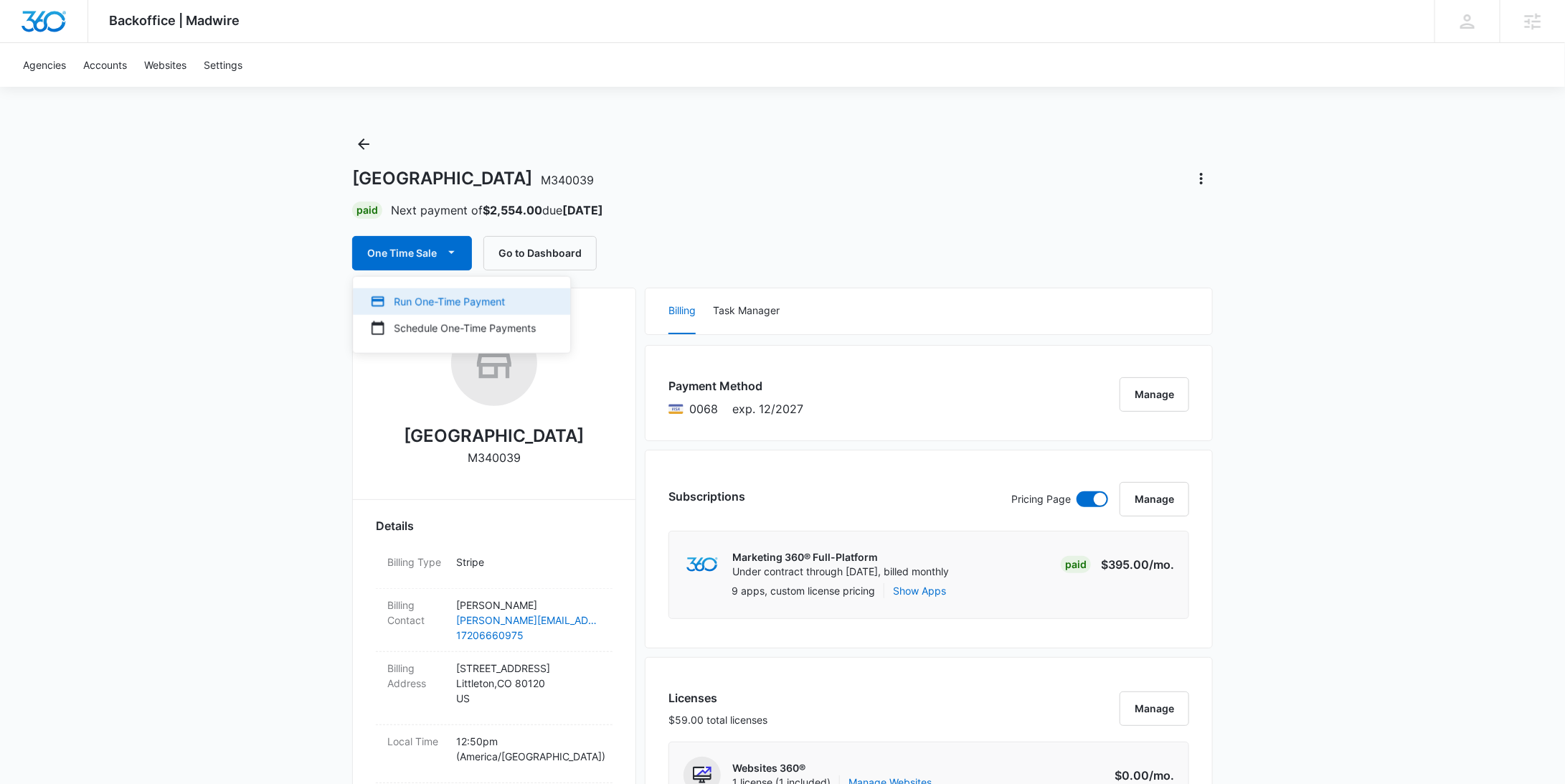
click at [418, 297] on div "Run One-Time Payment" at bounding box center [453, 302] width 165 height 15
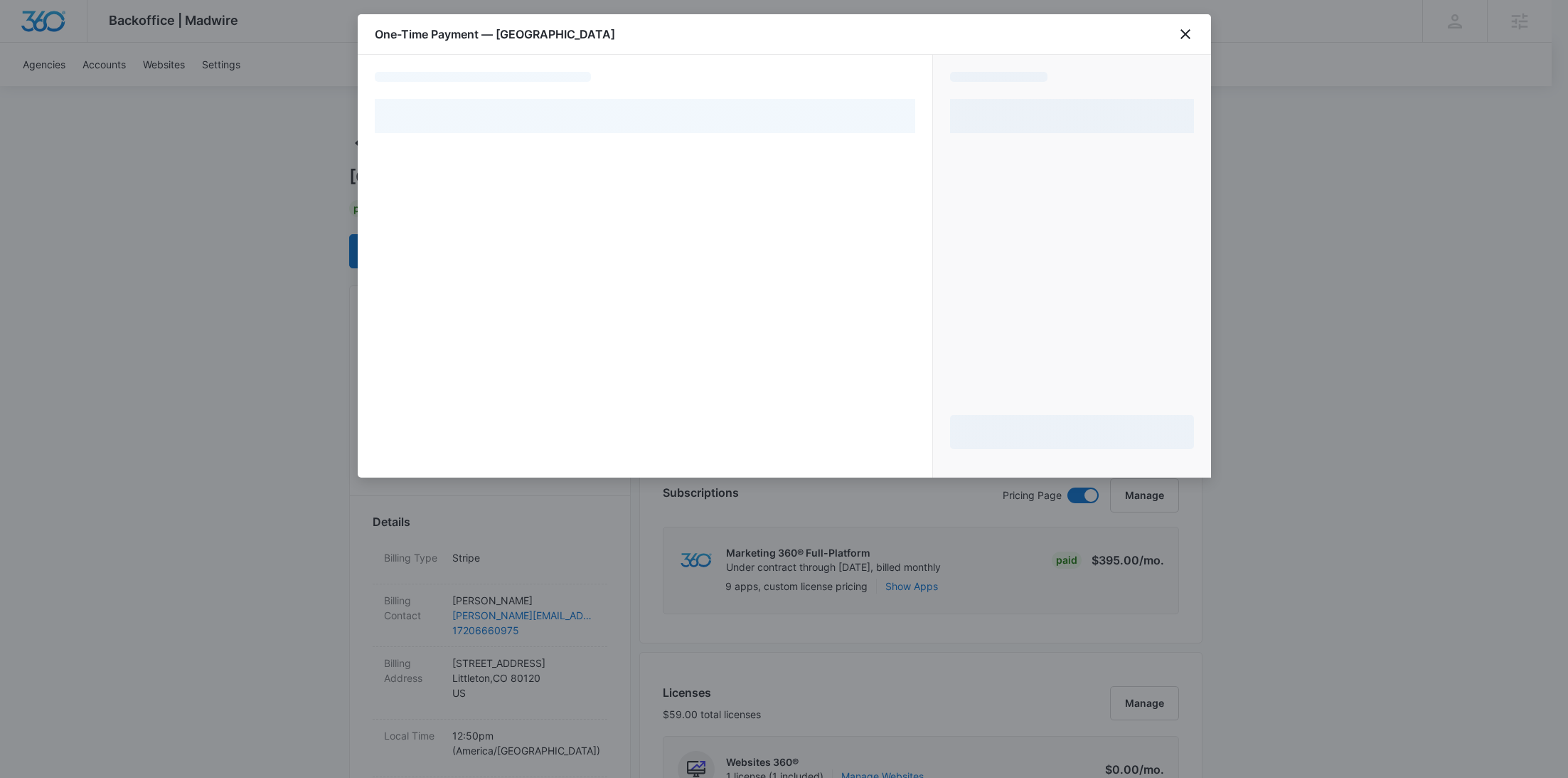
select select "pm_1SIZdaA4n8RTgNjUvqr8xvJb"
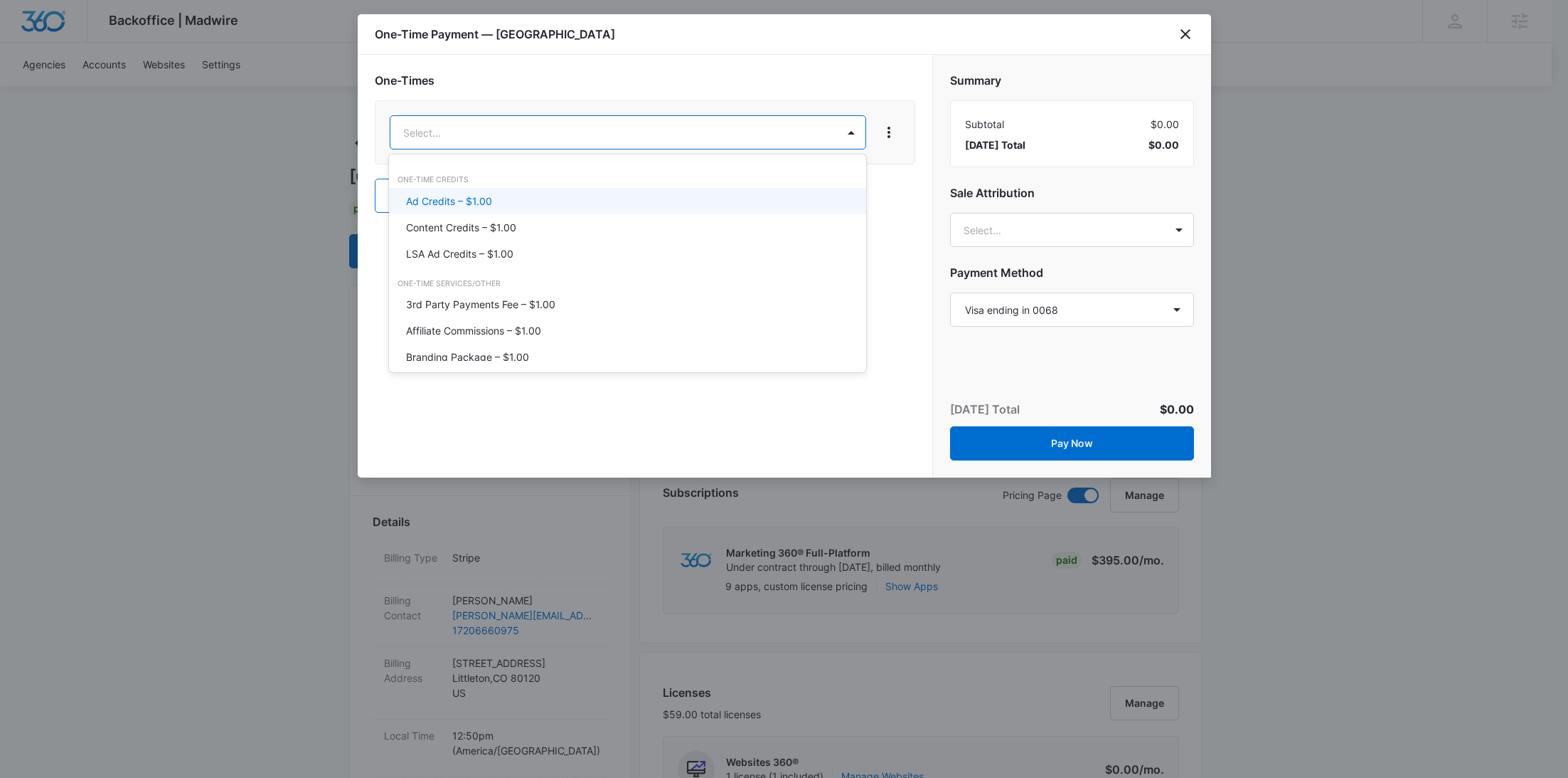
click at [467, 196] on p "Ad Credits – $1.00" at bounding box center [449, 201] width 86 height 15
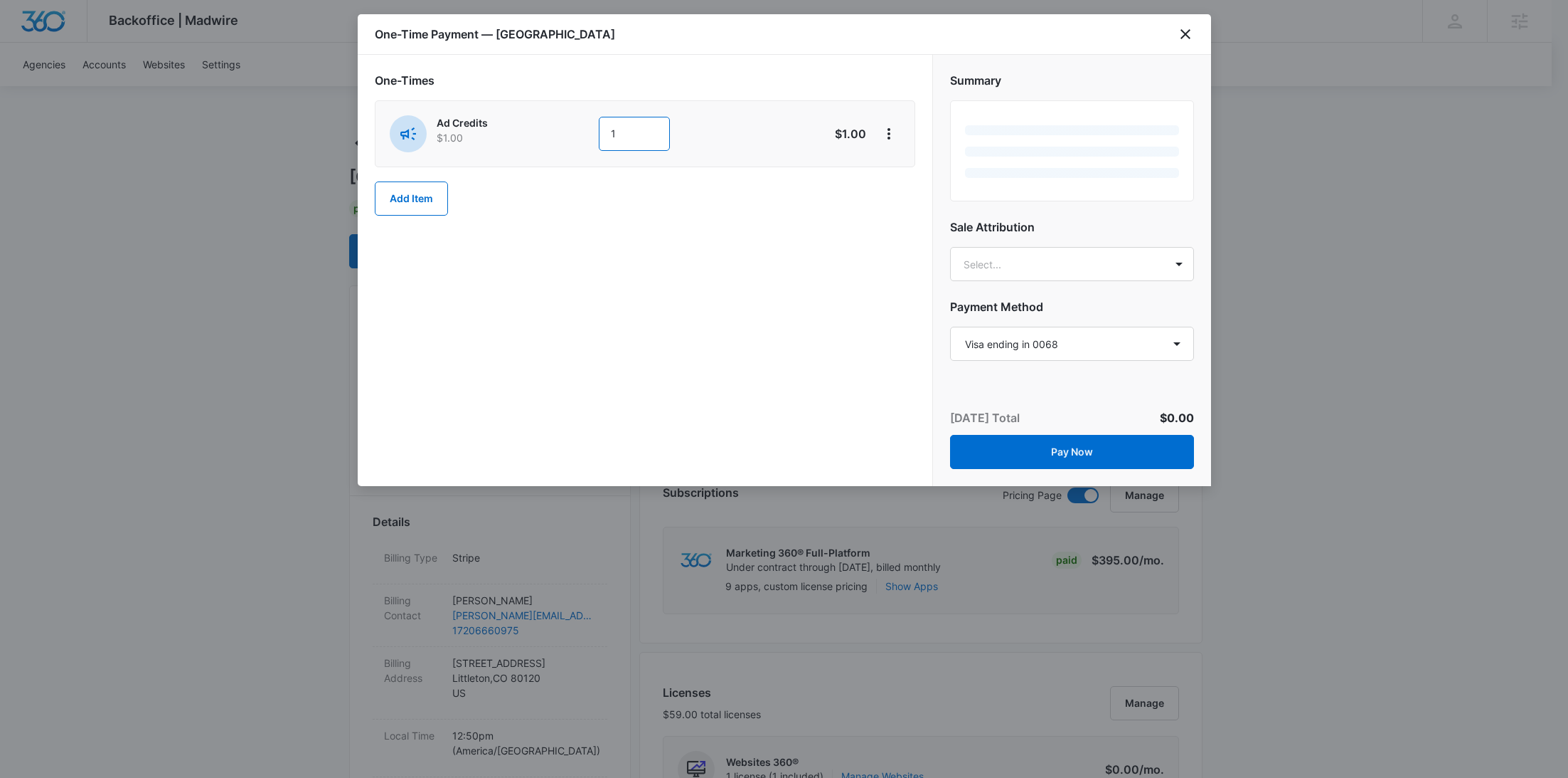
drag, startPoint x: 646, startPoint y: 137, endPoint x: 574, endPoint y: 126, distance: 72.8
click at [574, 126] on div "Ad Credits $1.00 1" at bounding box center [594, 133] width 410 height 37
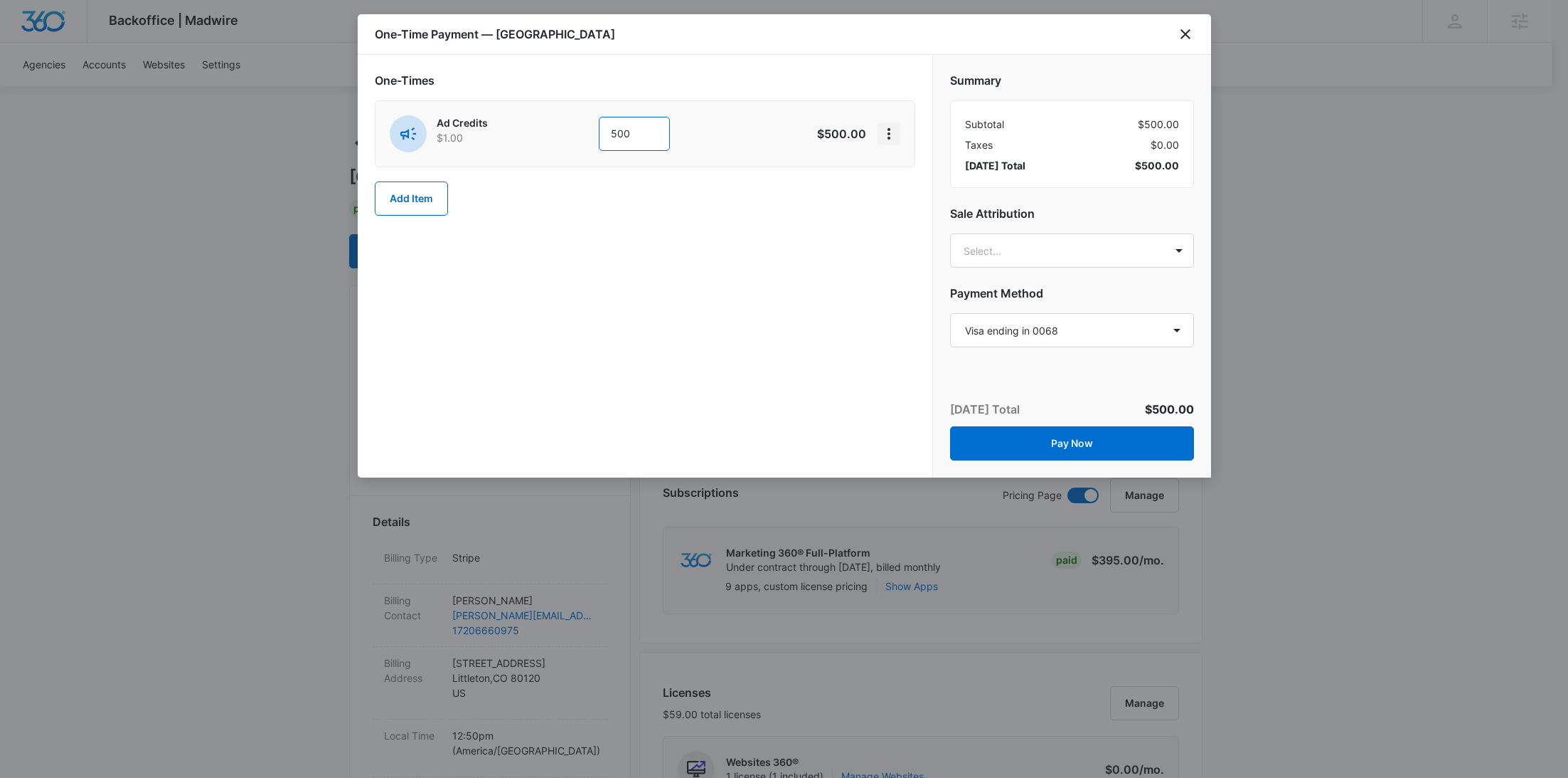
type input "500"
click at [886, 135] on icon "View More" at bounding box center [889, 133] width 17 height 17
click at [913, 165] on button "Add Discount" at bounding box center [935, 173] width 114 height 22
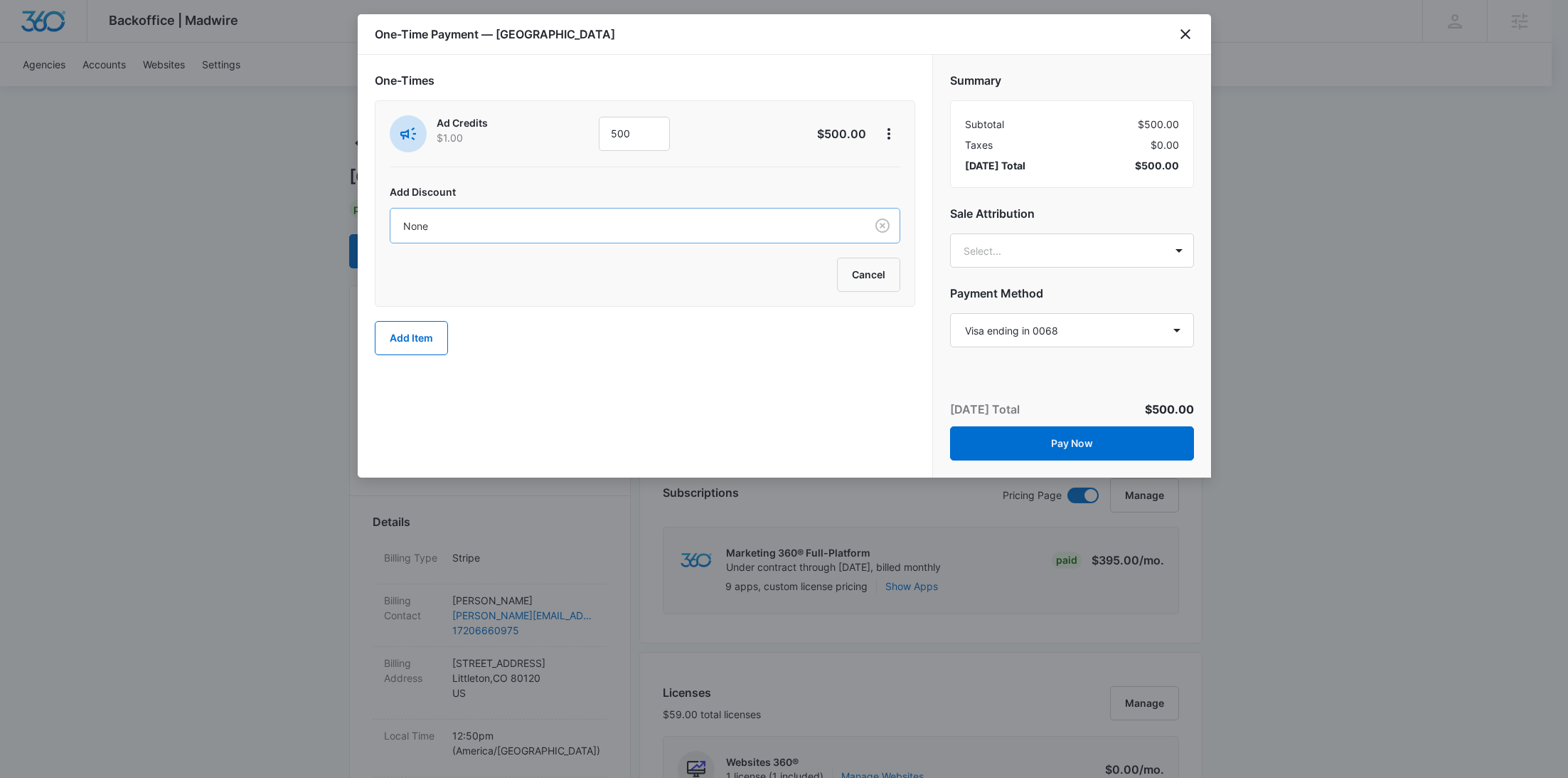
click at [744, 222] on div at bounding box center [624, 226] width 443 height 18
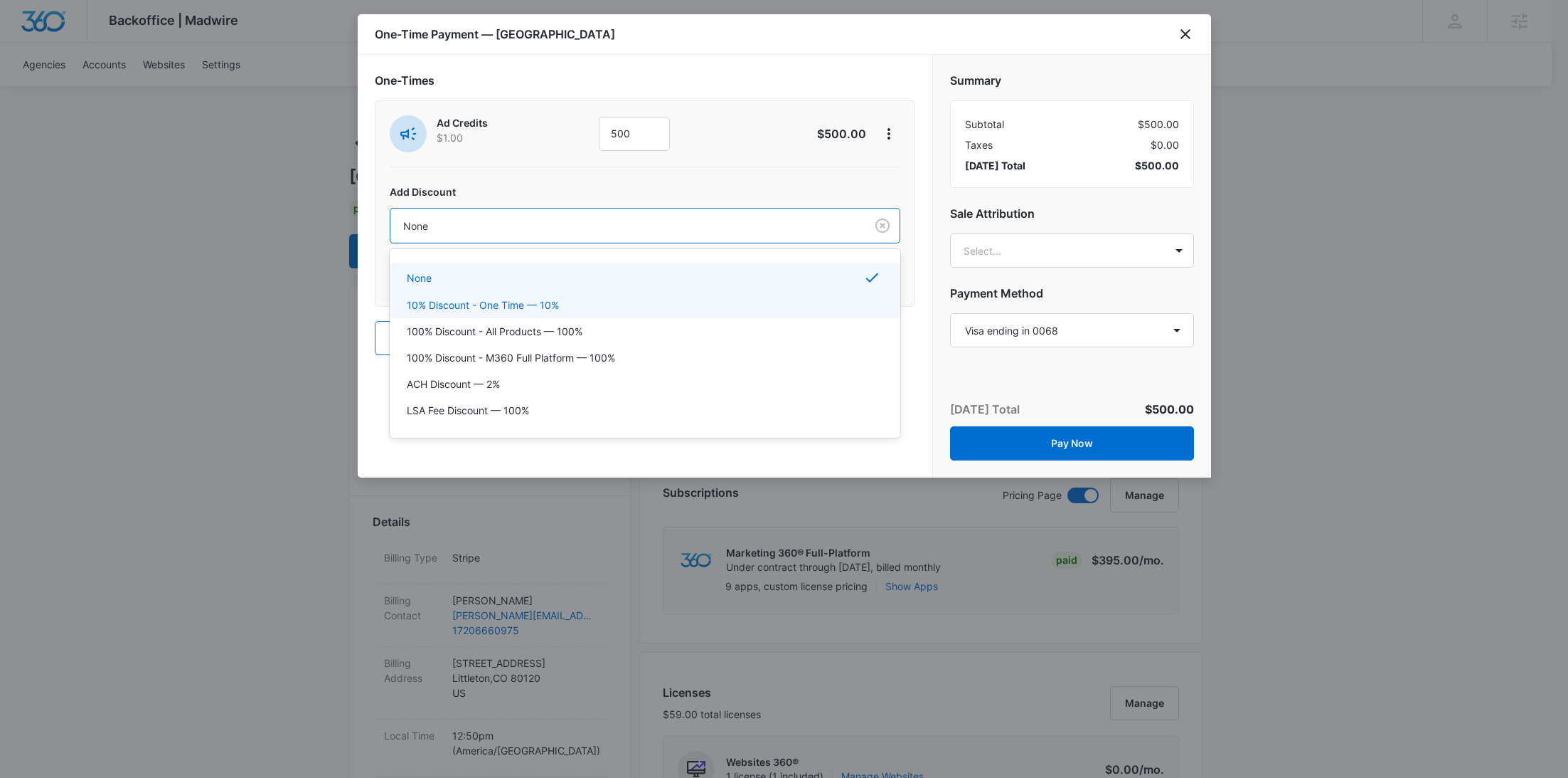
click at [663, 314] on div "10% Discount - One Time — 10%" at bounding box center [644, 305] width 511 height 26
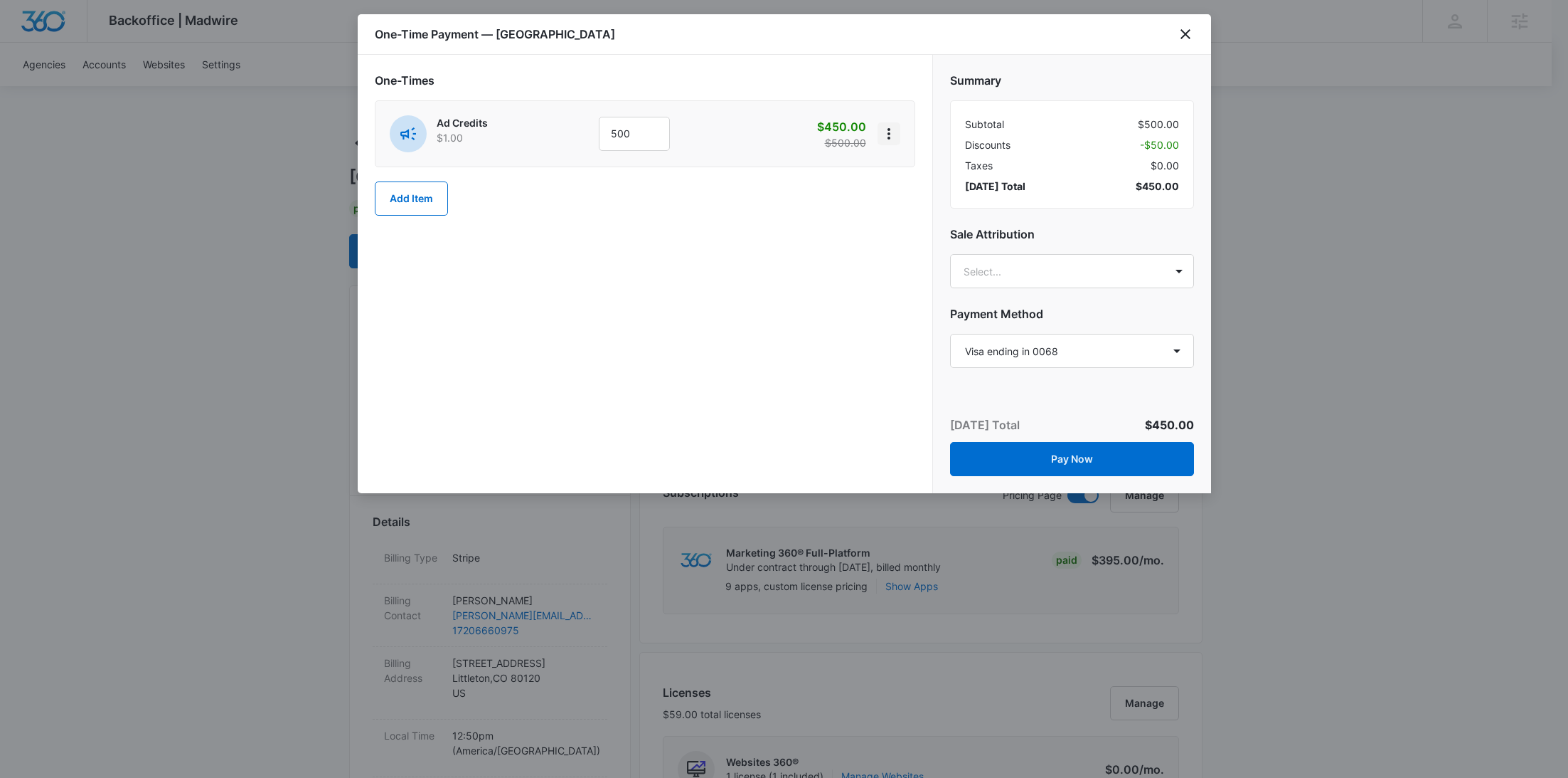
click at [889, 132] on icon "View More" at bounding box center [889, 133] width 3 height 12
click at [899, 174] on div "Change Discount" at bounding box center [935, 172] width 79 height 10
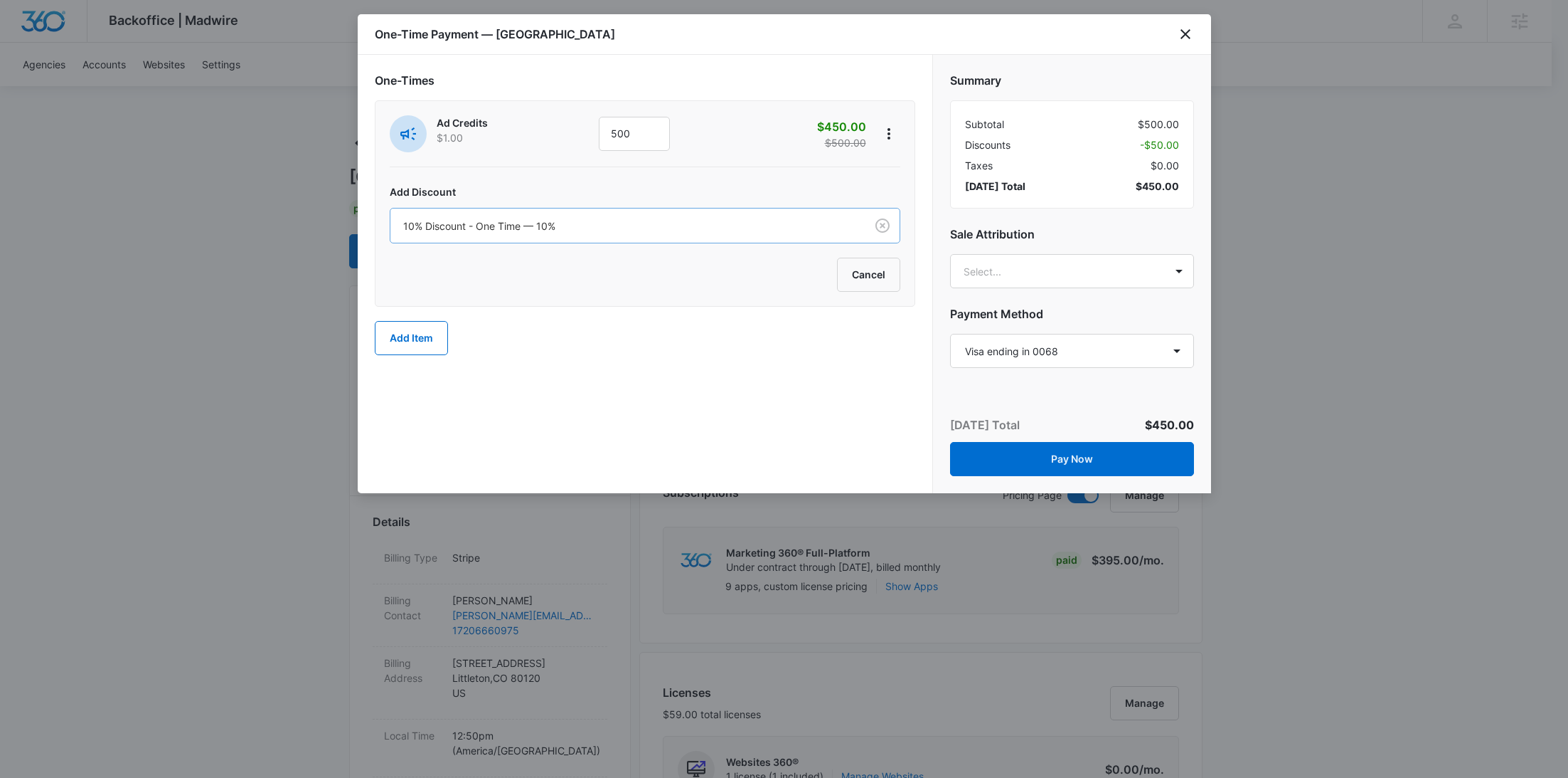
click at [689, 235] on div "10% Discount - One Time — 10%" at bounding box center [627, 226] width 475 height 32
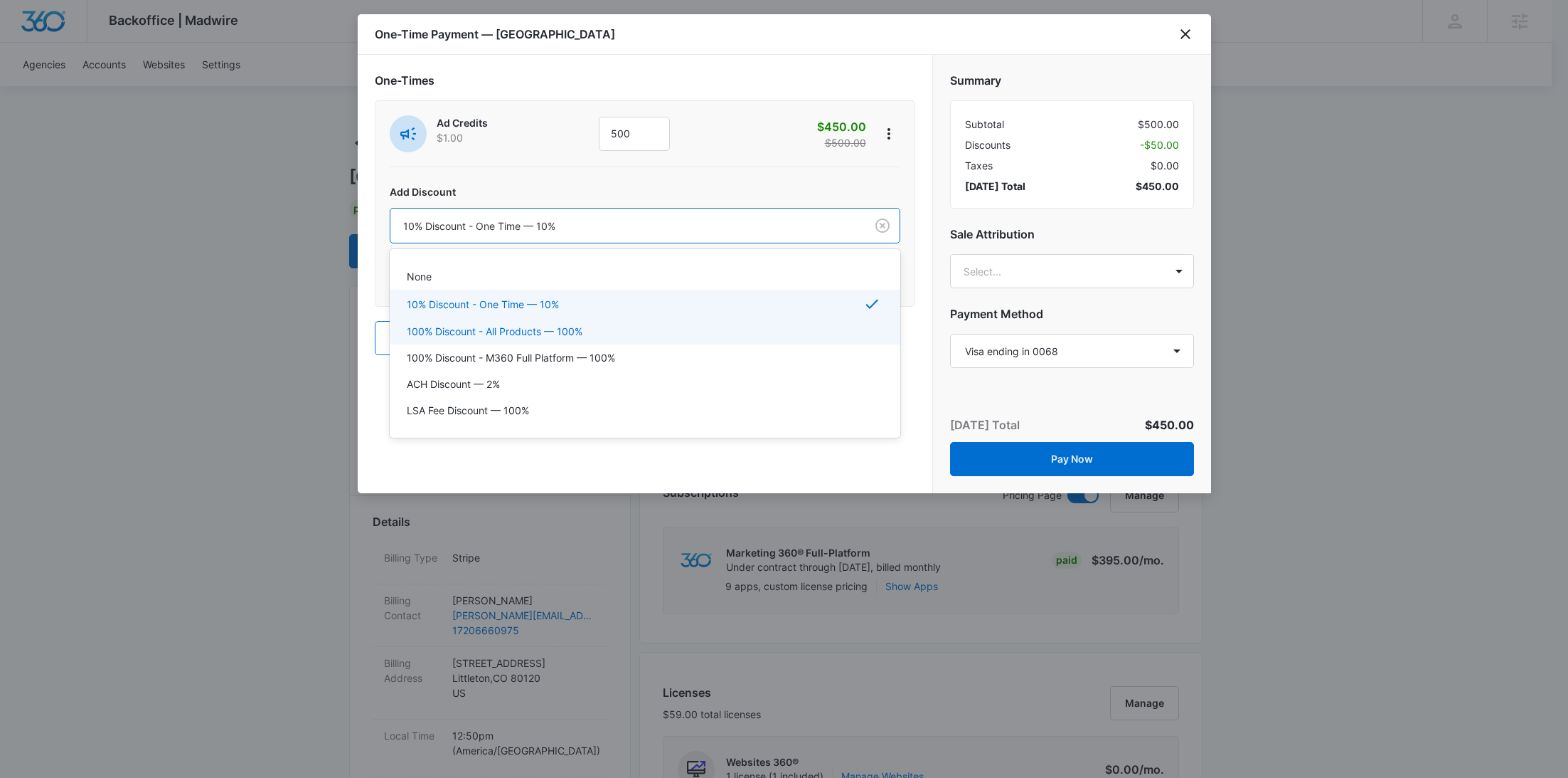
click at [595, 331] on div "100% Discount - All Products — 100%" at bounding box center [643, 331] width 474 height 15
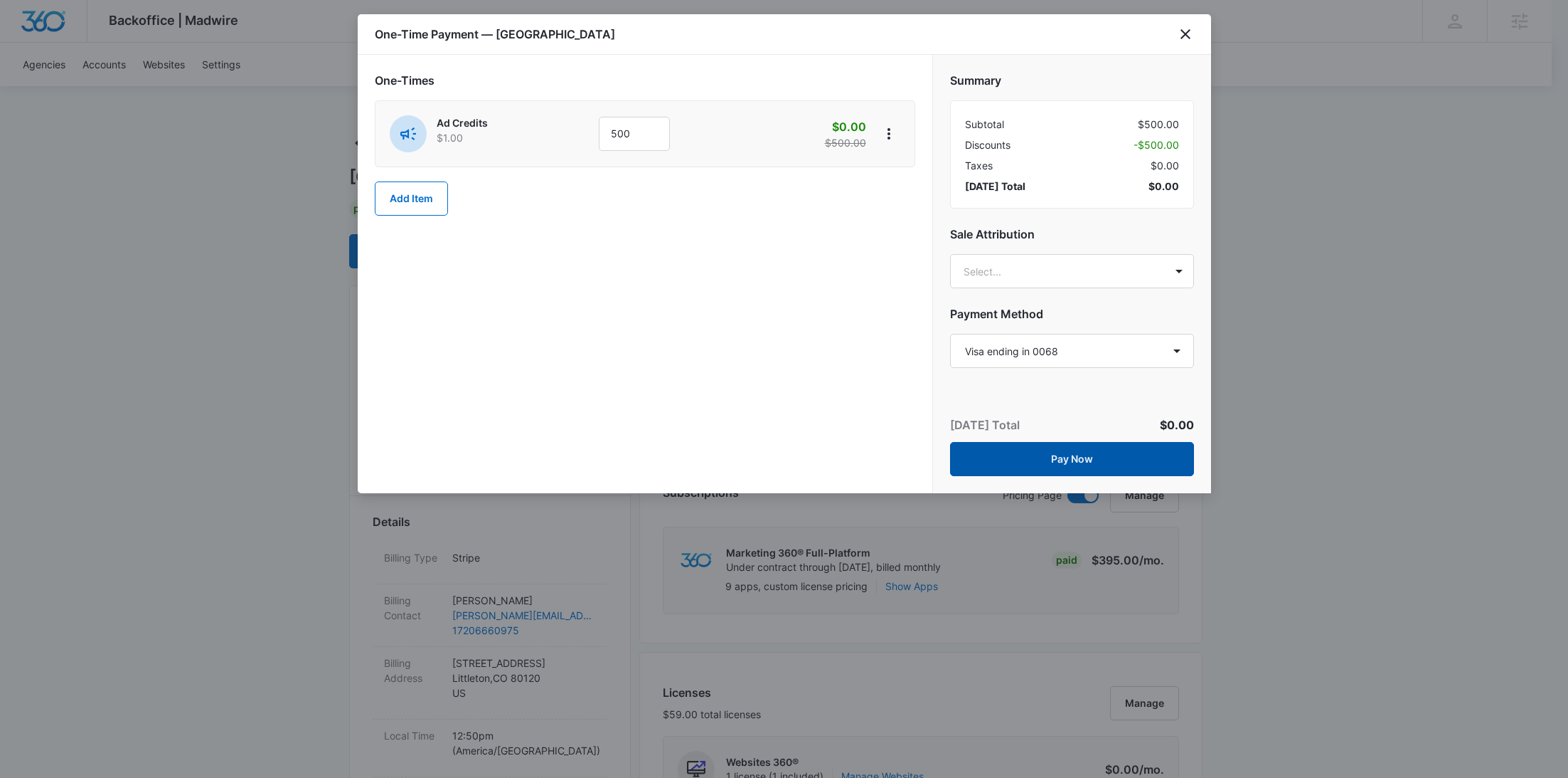
click at [1101, 463] on button "Pay Now" at bounding box center [1071, 459] width 244 height 34
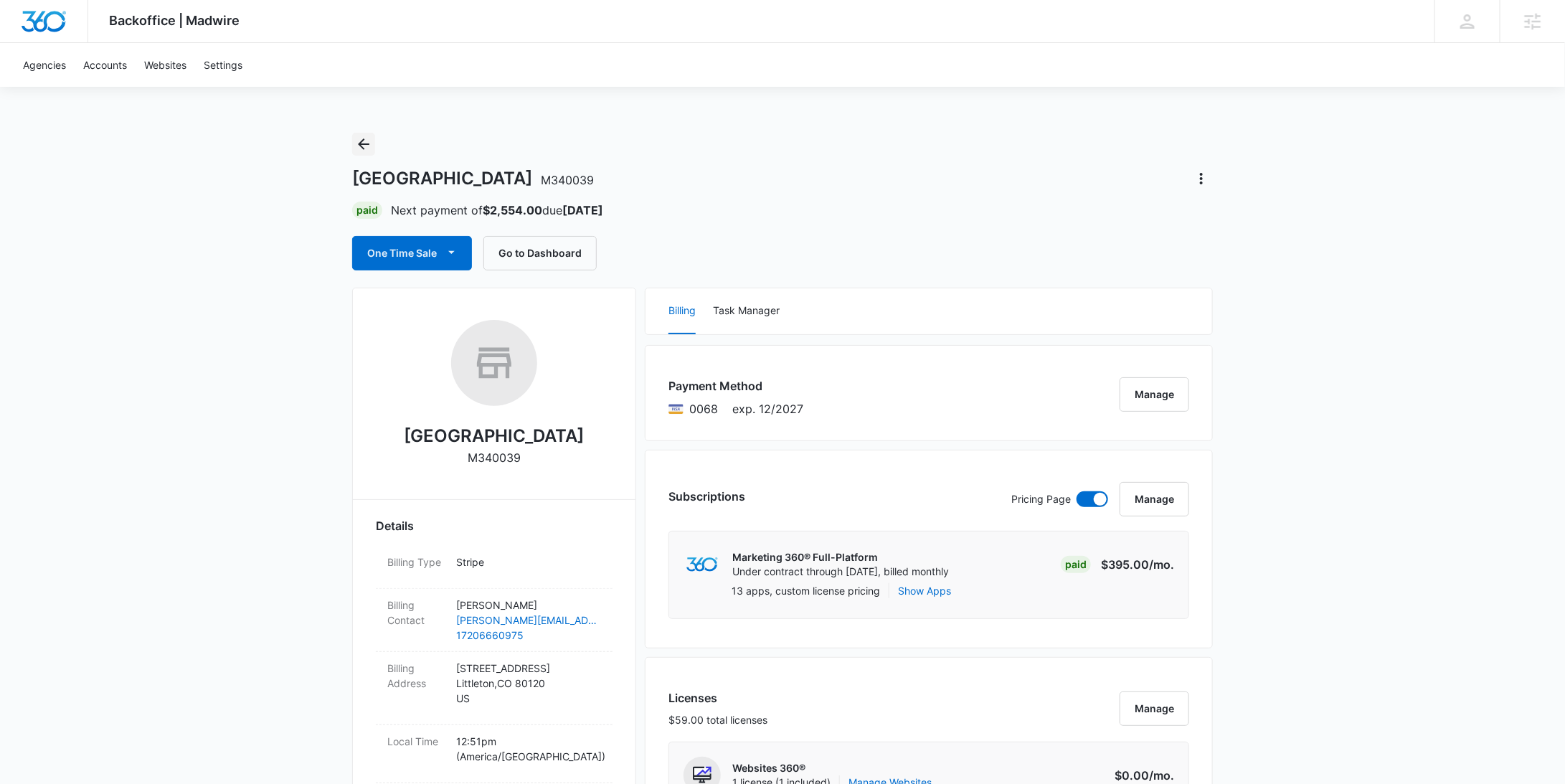
click at [372, 141] on icon "Back" at bounding box center [364, 144] width 17 height 17
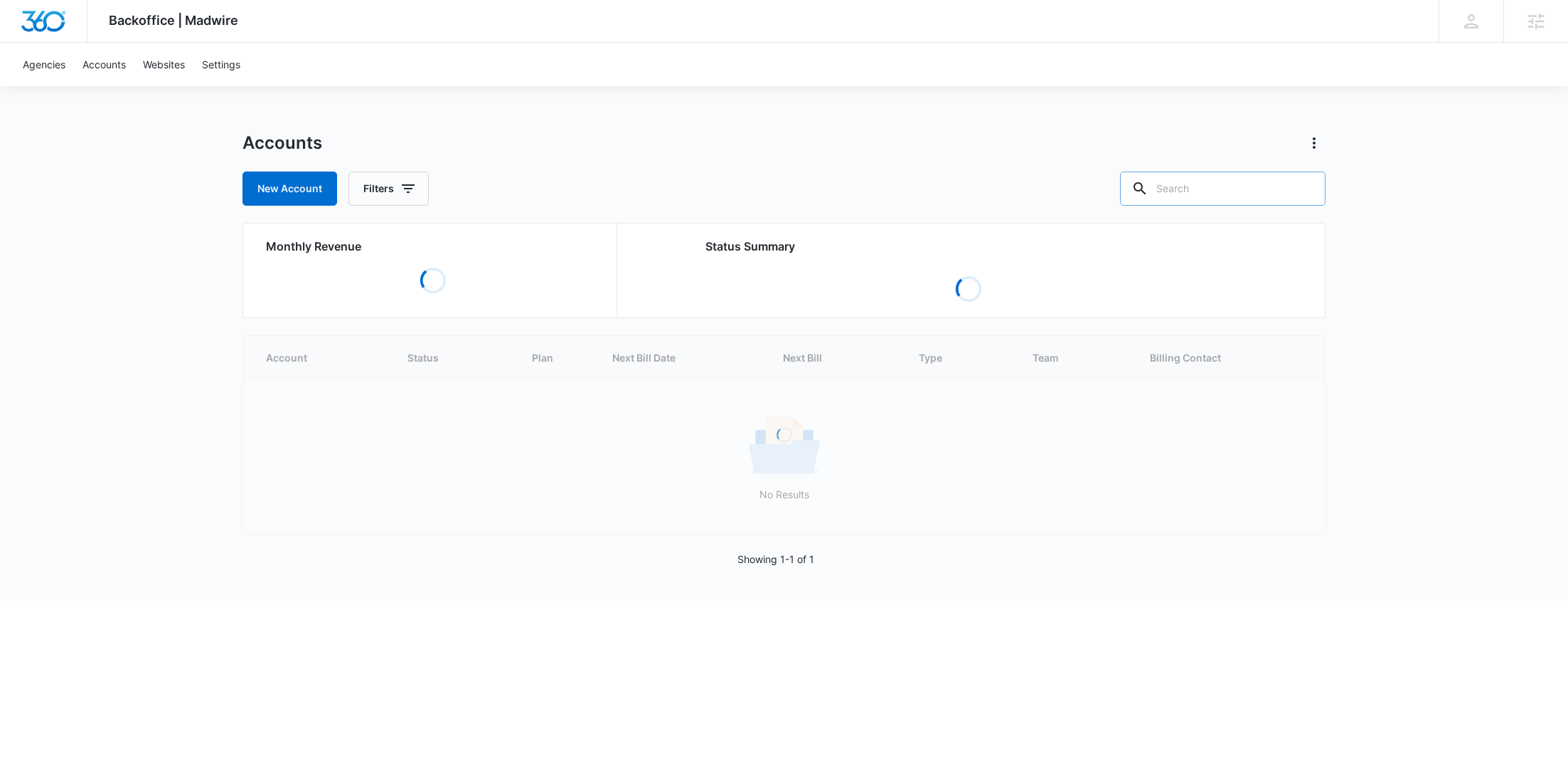
click at [1277, 184] on input "text" at bounding box center [1223, 188] width 205 height 34
paste input "M338542"
type input "M338542"
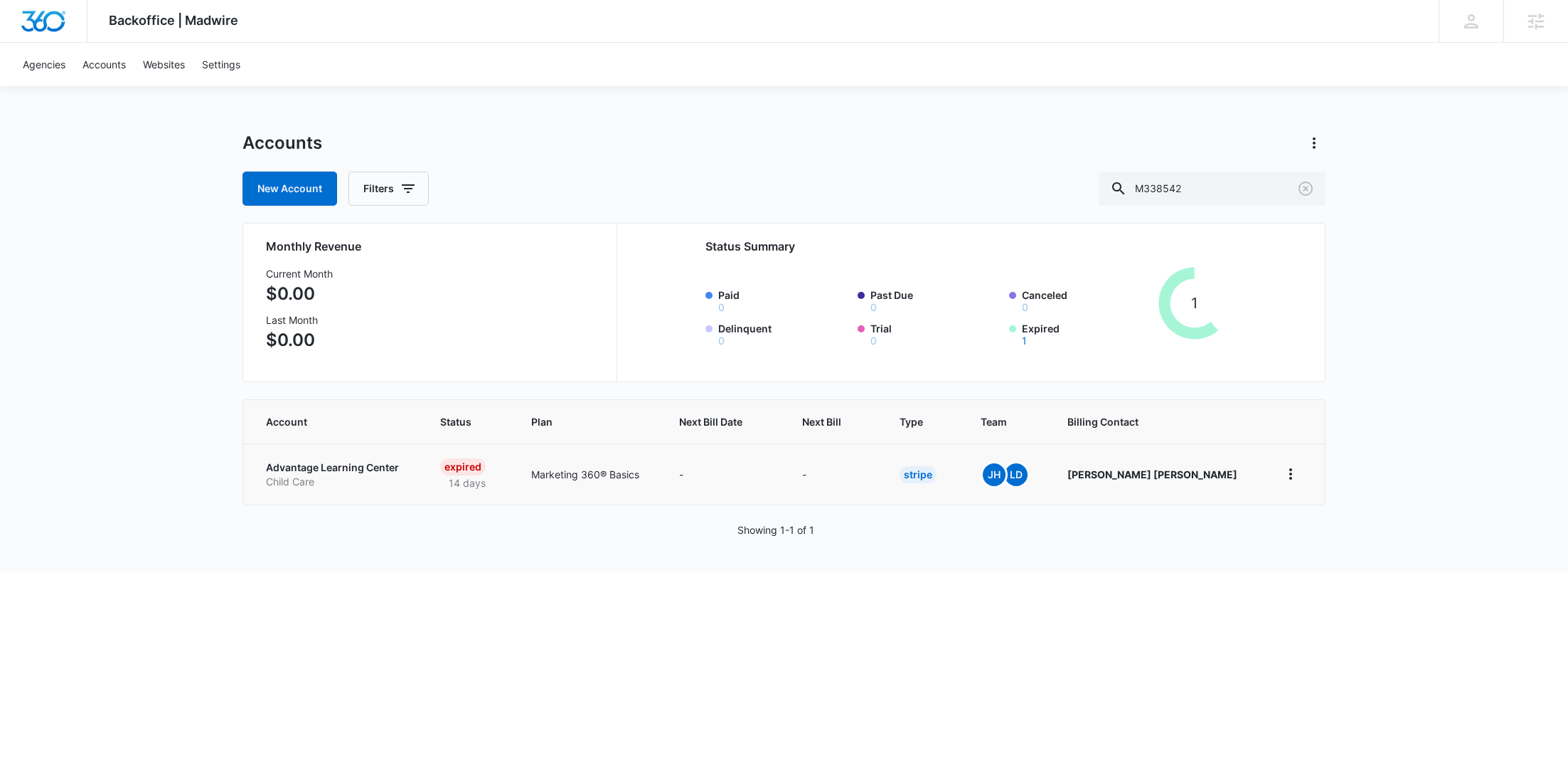
click at [355, 472] on p "Advantage Learning Center" at bounding box center [335, 468] width 140 height 14
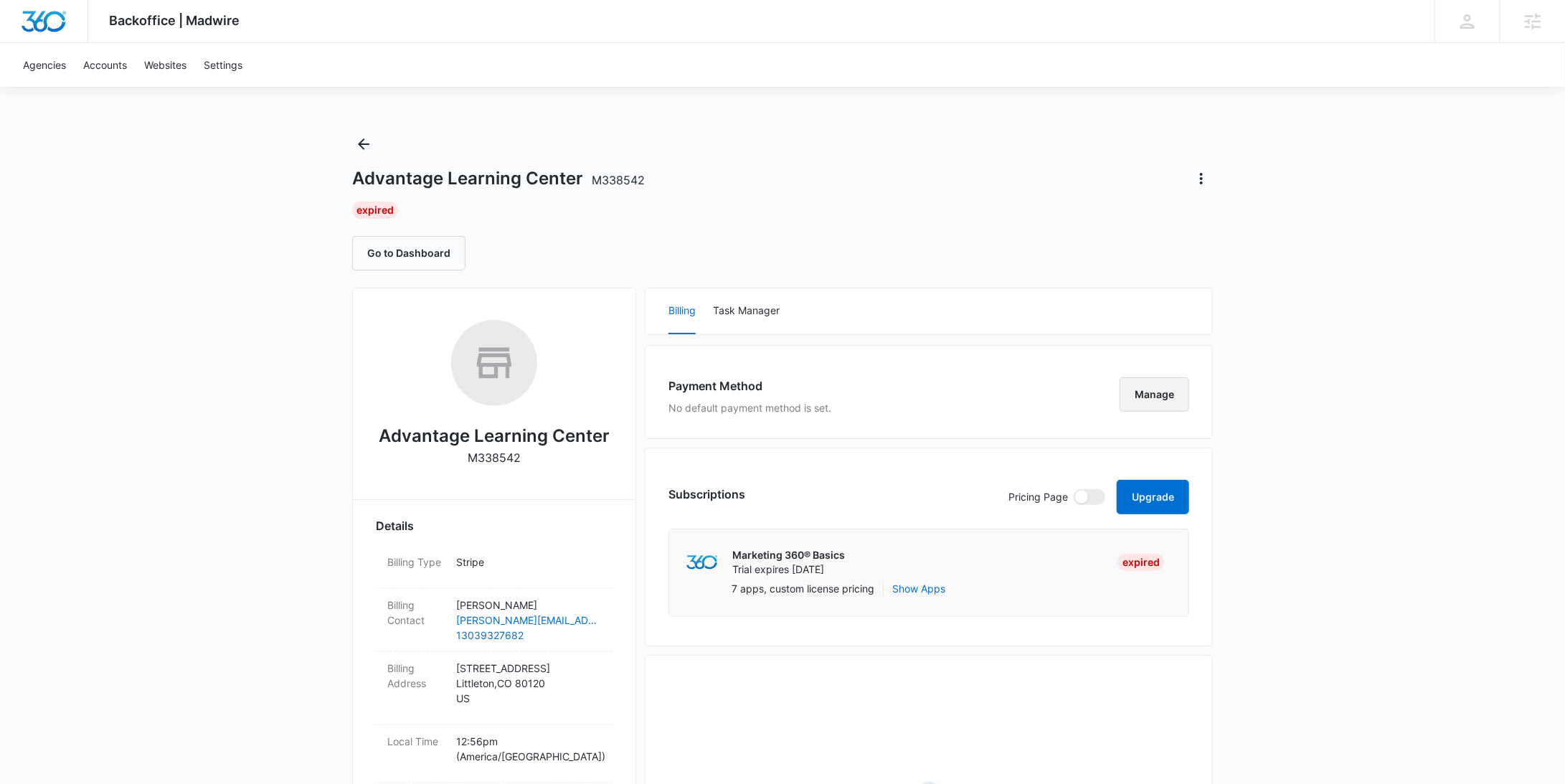
click at [1149, 401] on button "Manage" at bounding box center [1154, 394] width 70 height 35
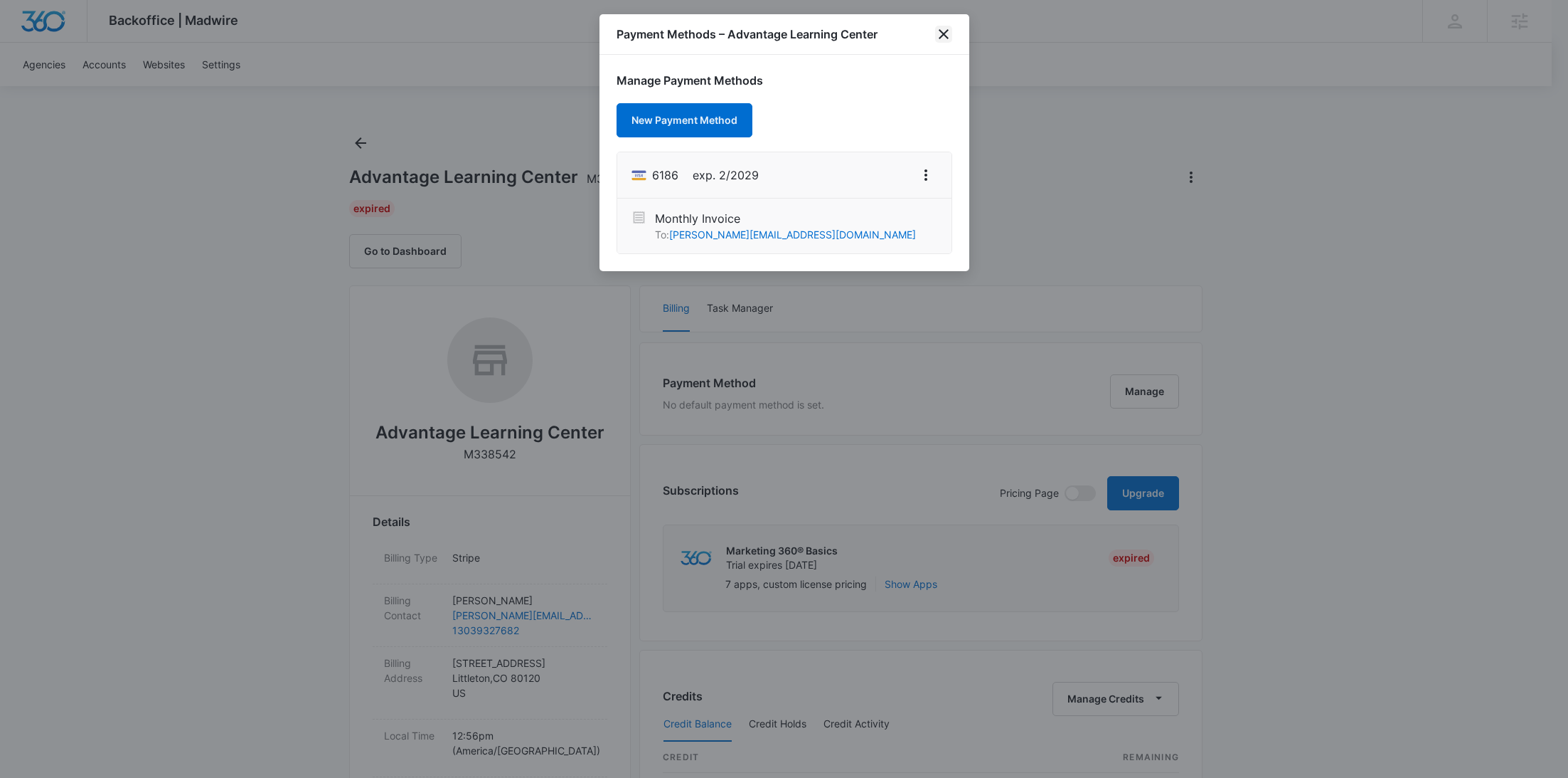
click at [946, 35] on icon "close" at bounding box center [944, 33] width 17 height 17
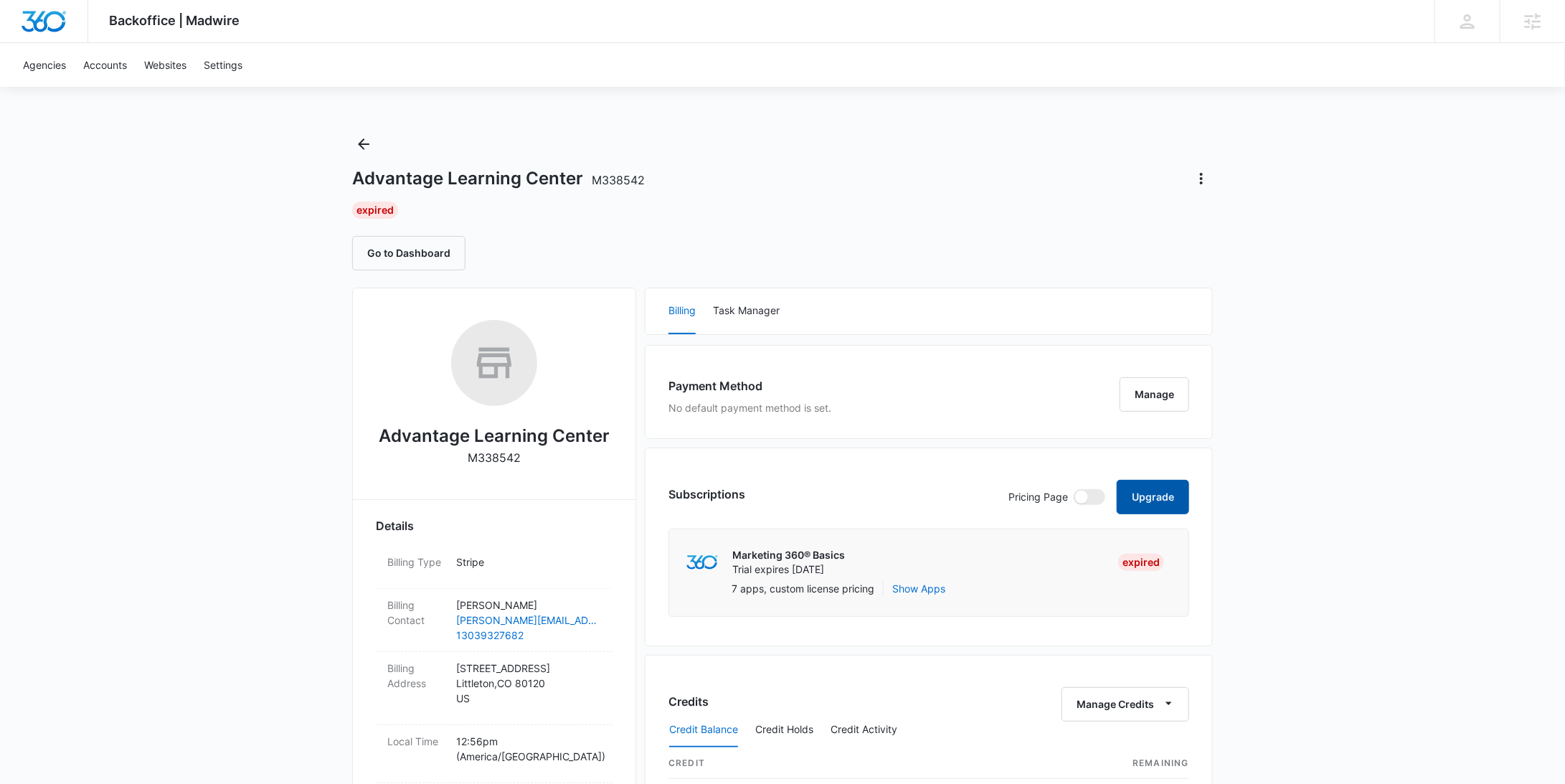
click at [1161, 483] on button "Upgrade" at bounding box center [1153, 497] width 73 height 35
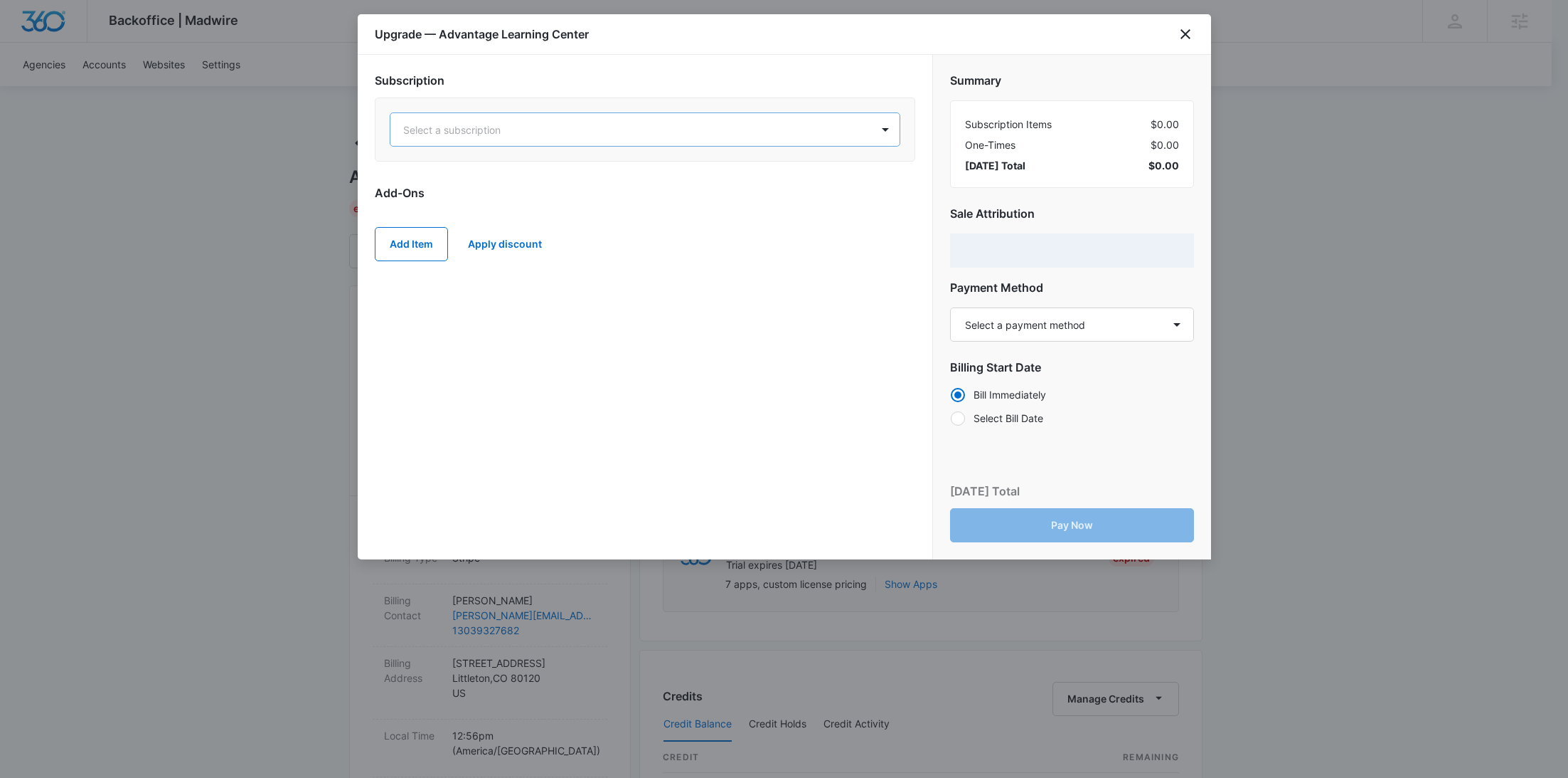
click at [652, 124] on div at bounding box center [627, 130] width 450 height 18
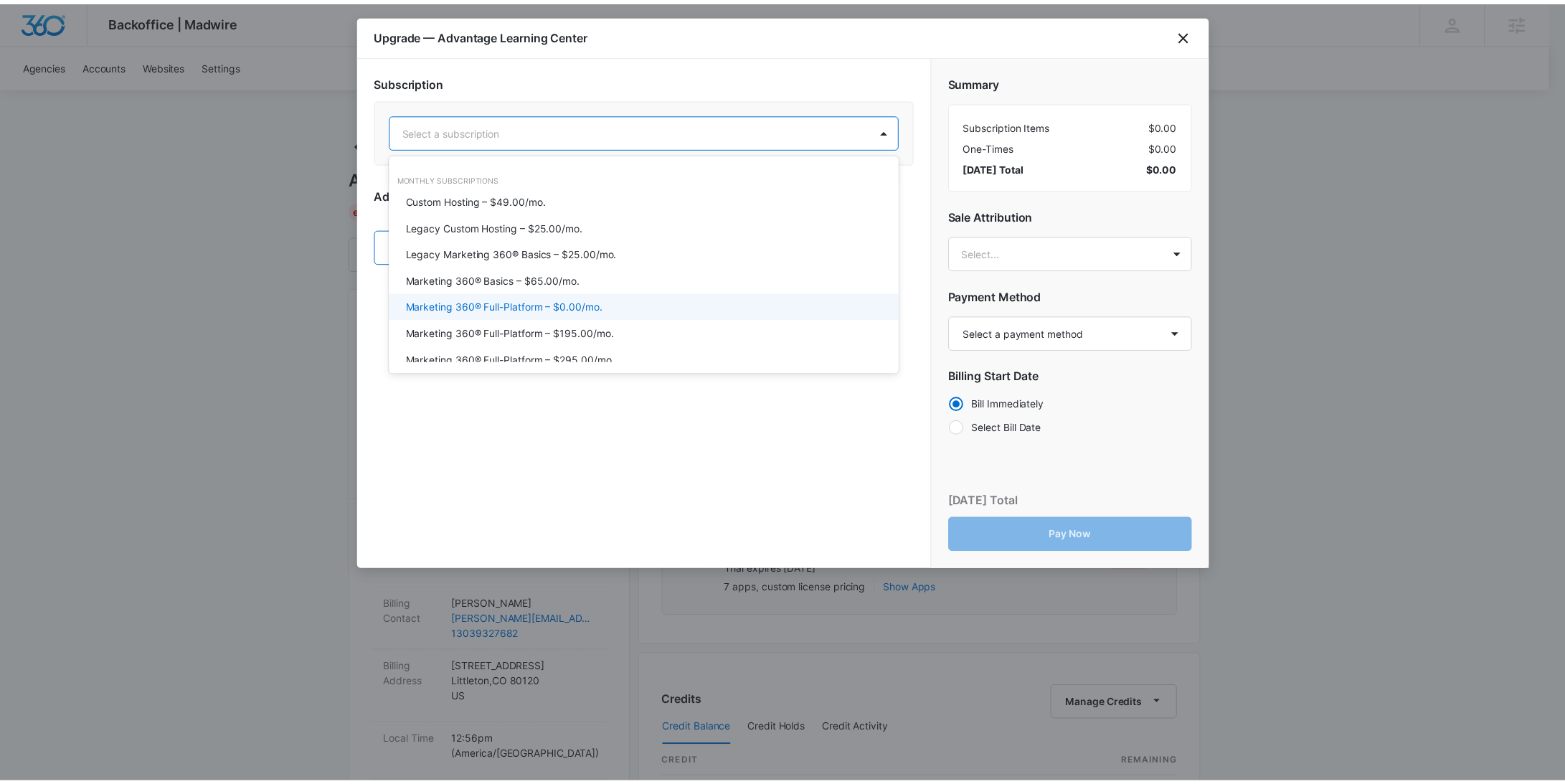
scroll to position [54, 0]
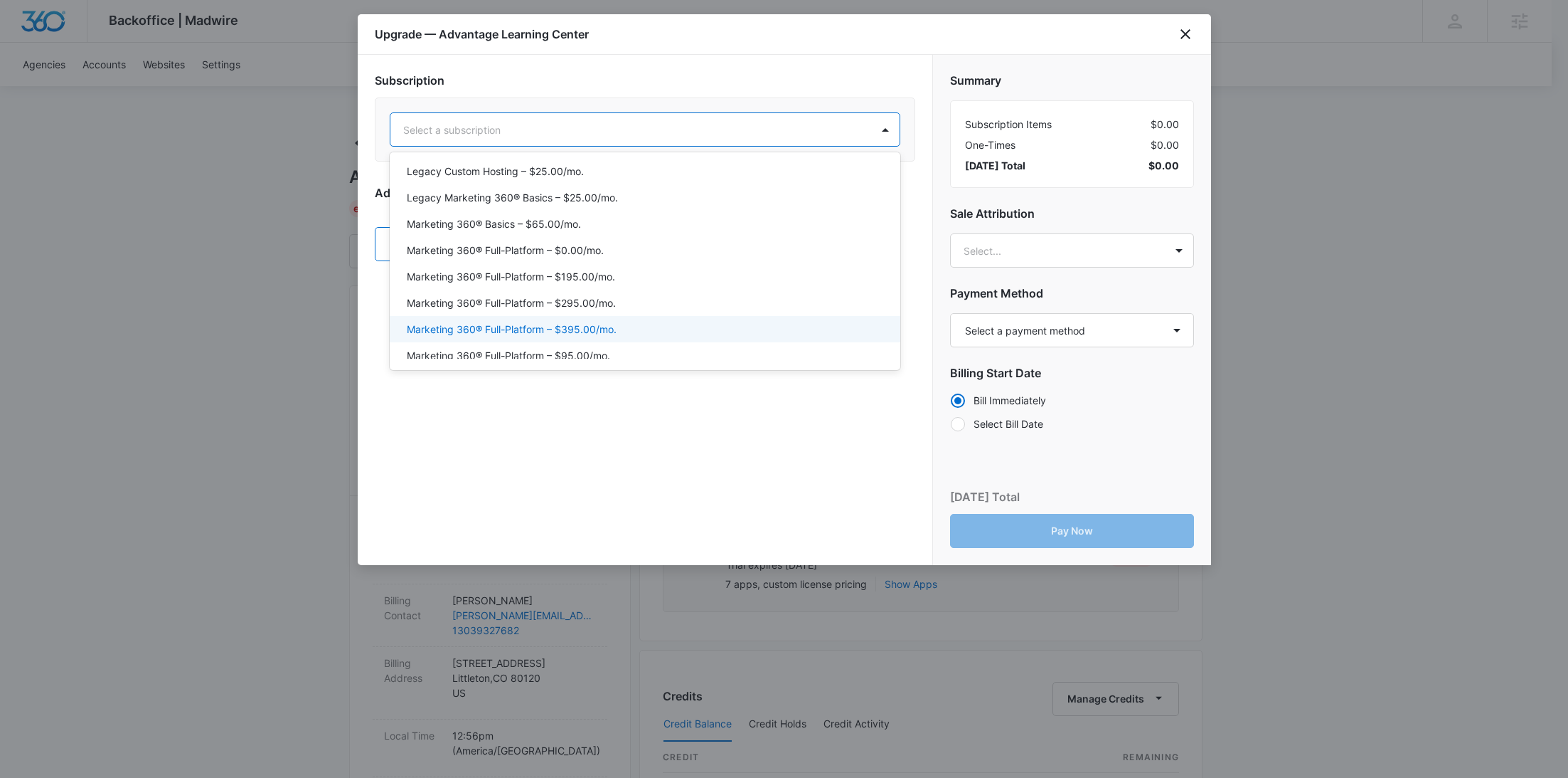
click at [632, 323] on div "Marketing 360® Full-Platform – $395.00/mo." at bounding box center [643, 329] width 474 height 15
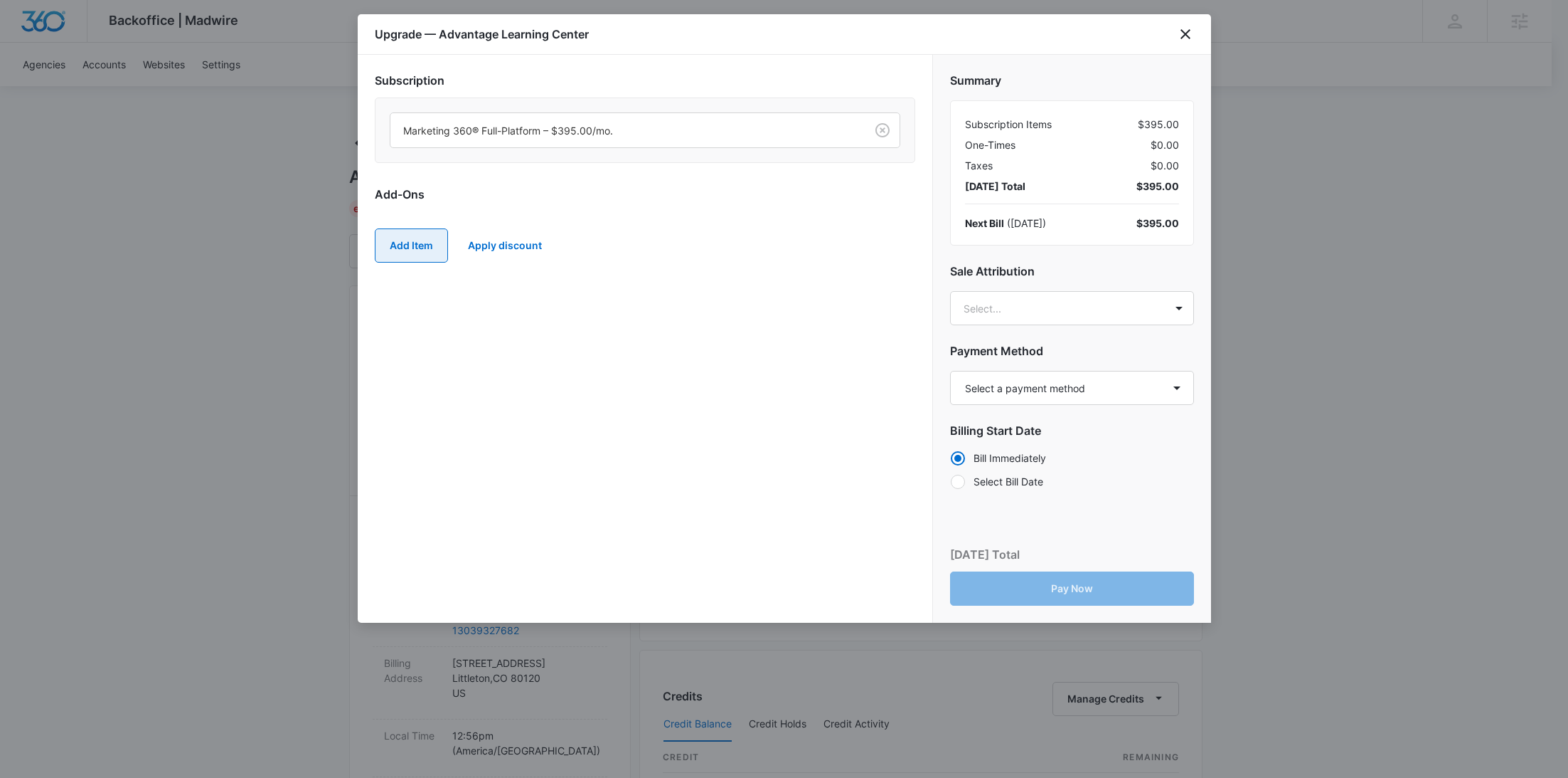
click at [420, 252] on button "Add Item" at bounding box center [411, 245] width 73 height 34
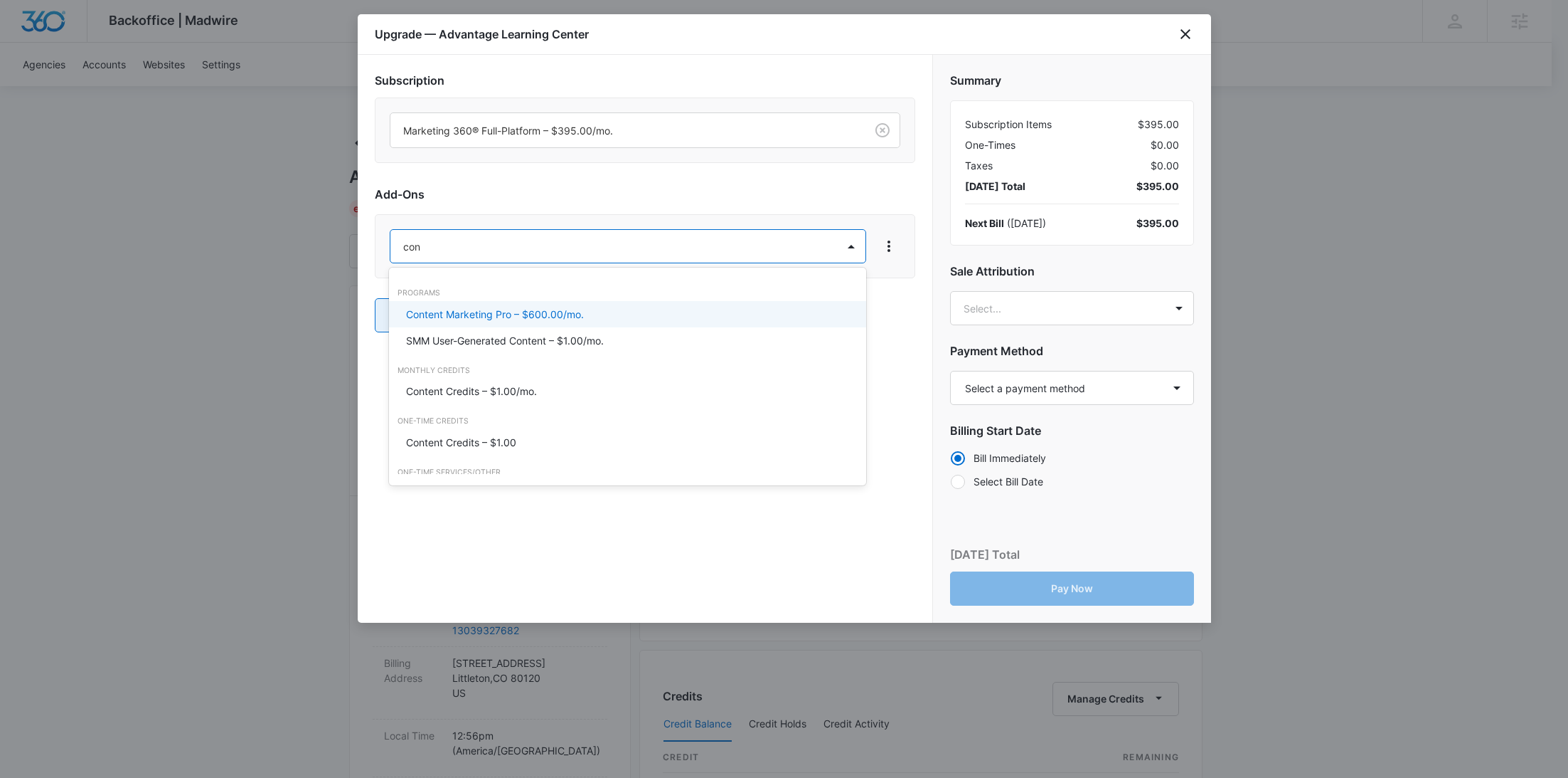
type input "cont"
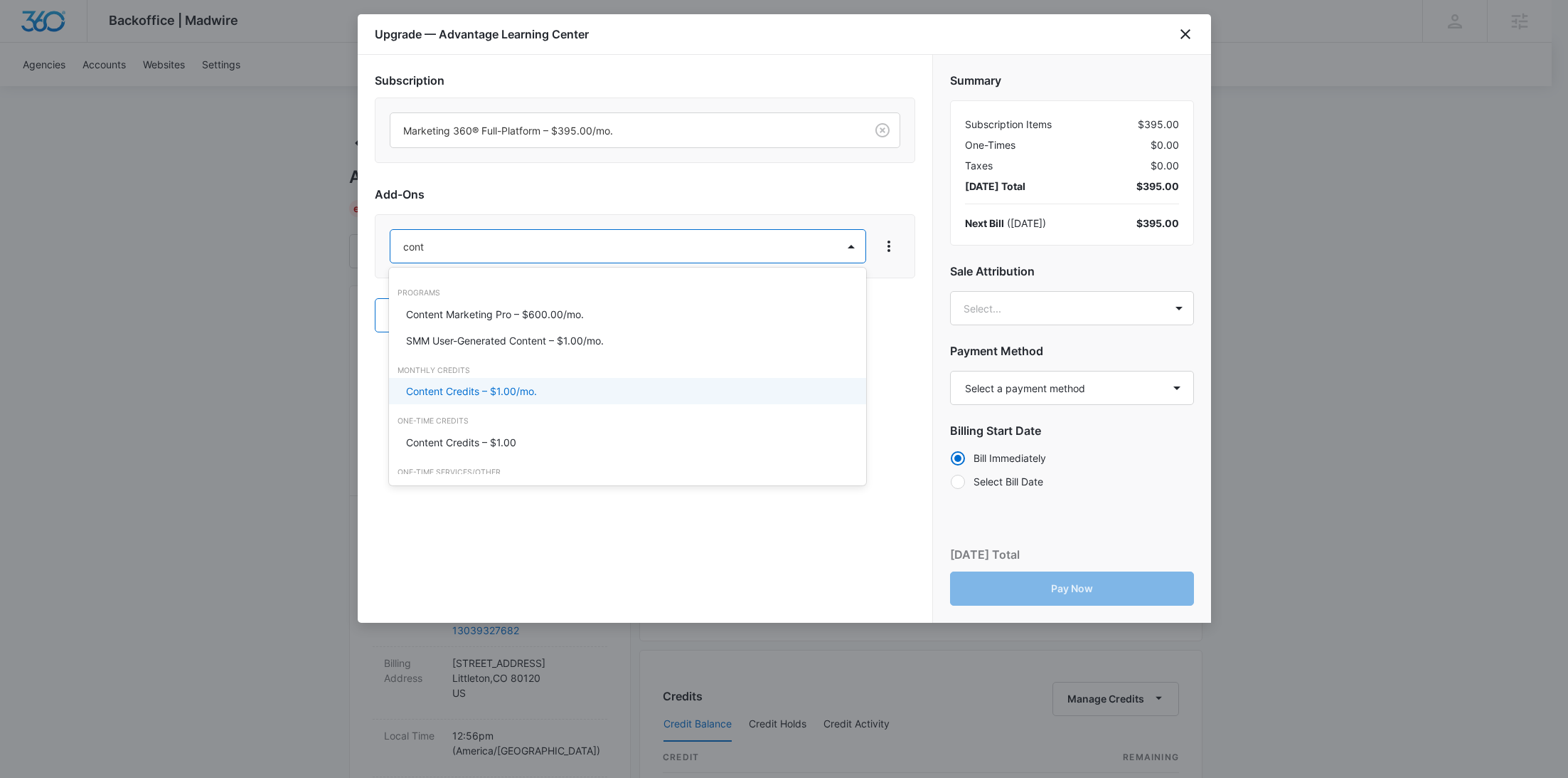
click at [491, 393] on p "Content Credits – $1.00/mo." at bounding box center [471, 390] width 131 height 15
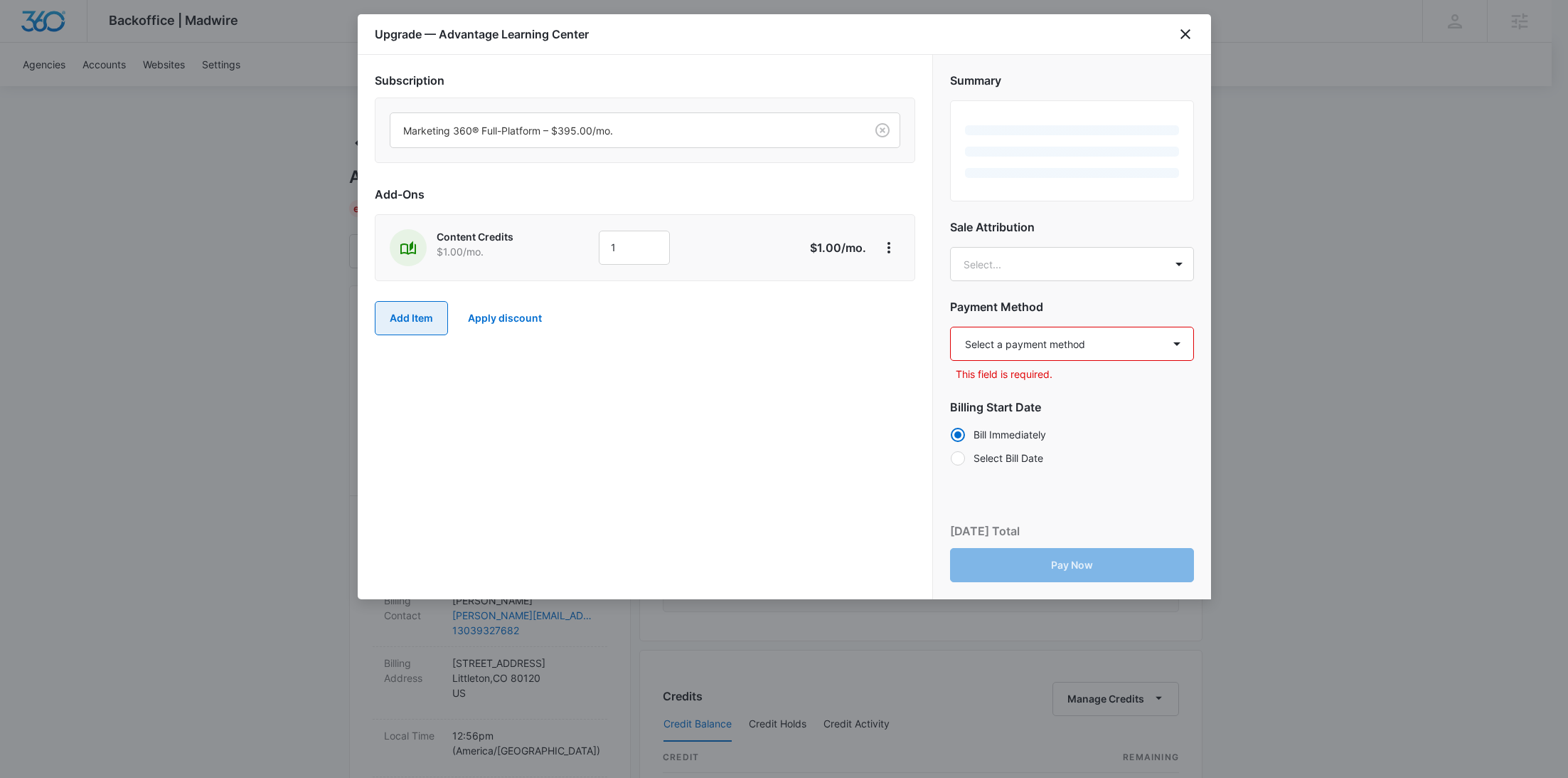
click at [408, 324] on button "Add Item" at bounding box center [411, 318] width 73 height 34
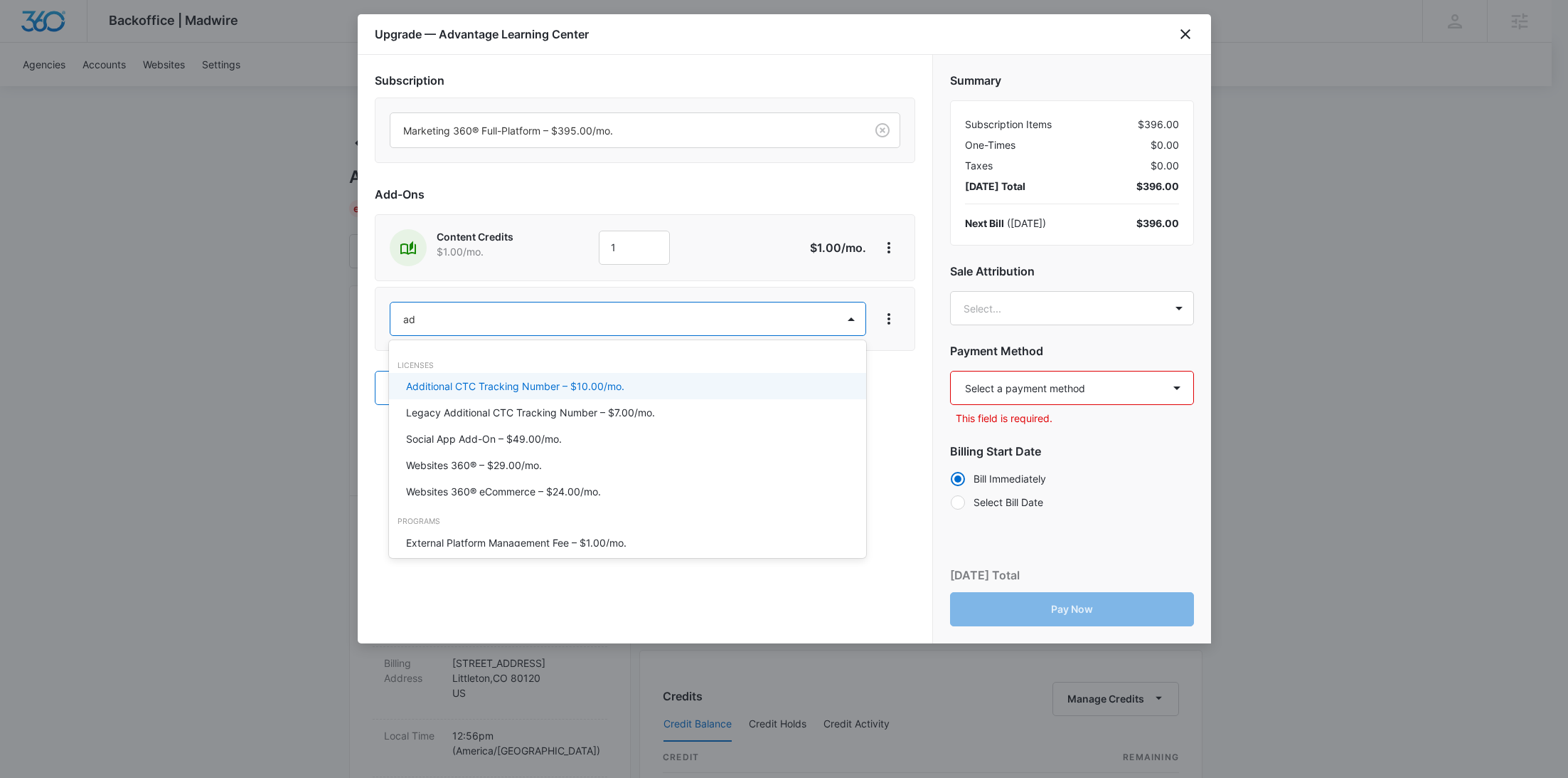
type input "ad c"
click at [434, 387] on p "Ad Credits – $1.00/mo." at bounding box center [460, 386] width 106 height 15
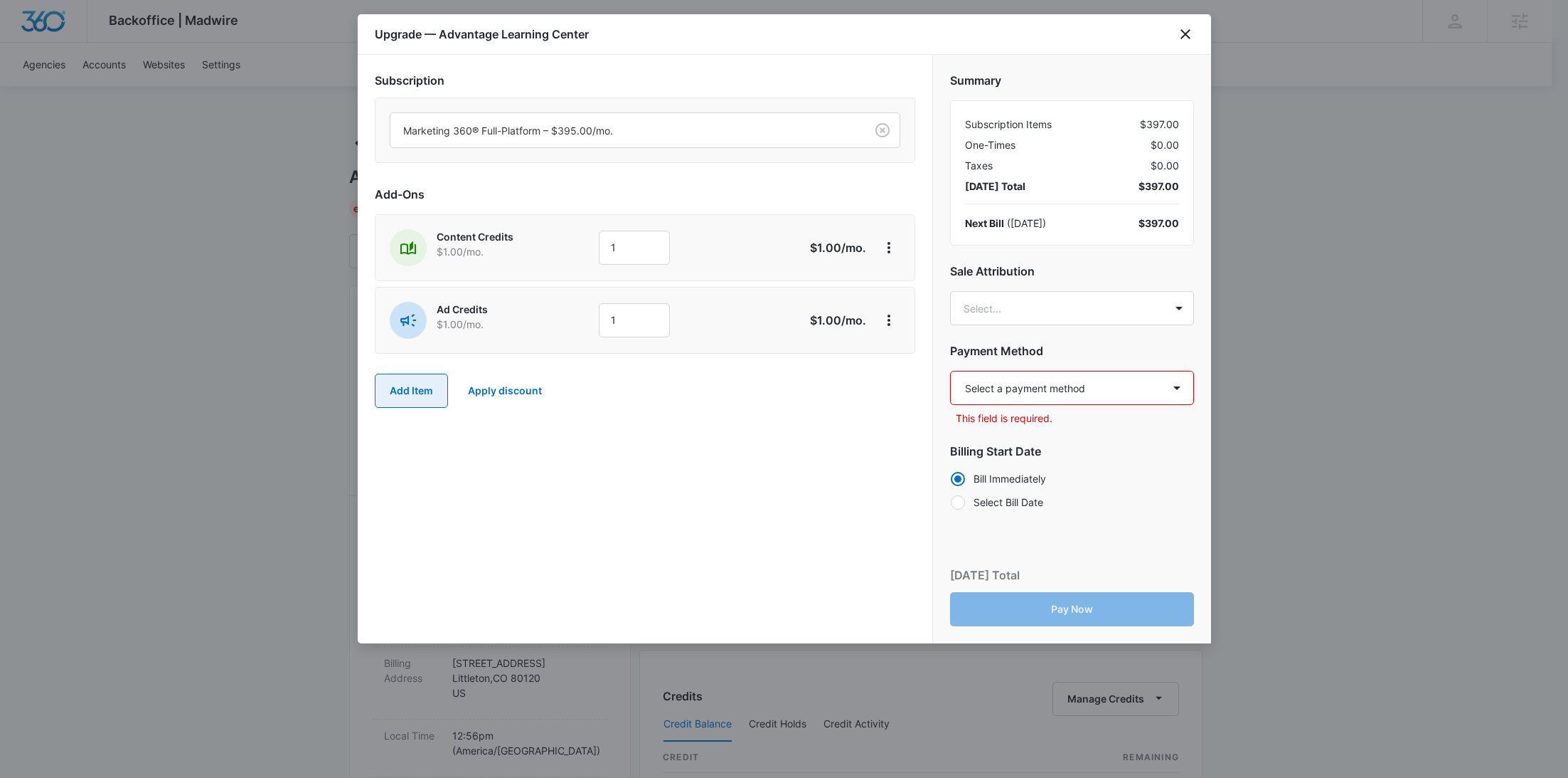
click at [434, 387] on button "Add Item" at bounding box center [411, 390] width 73 height 34
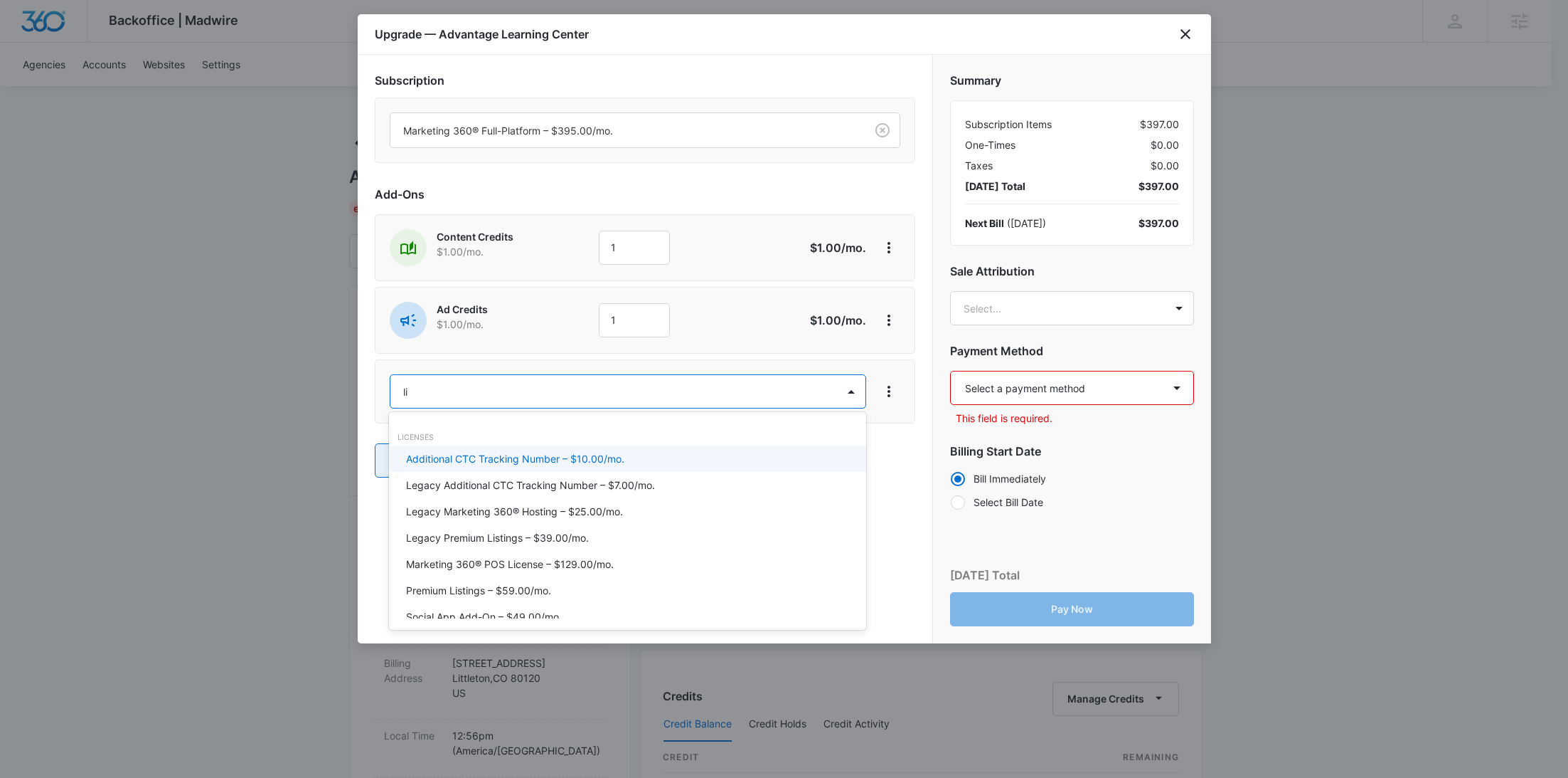
type input "lis"
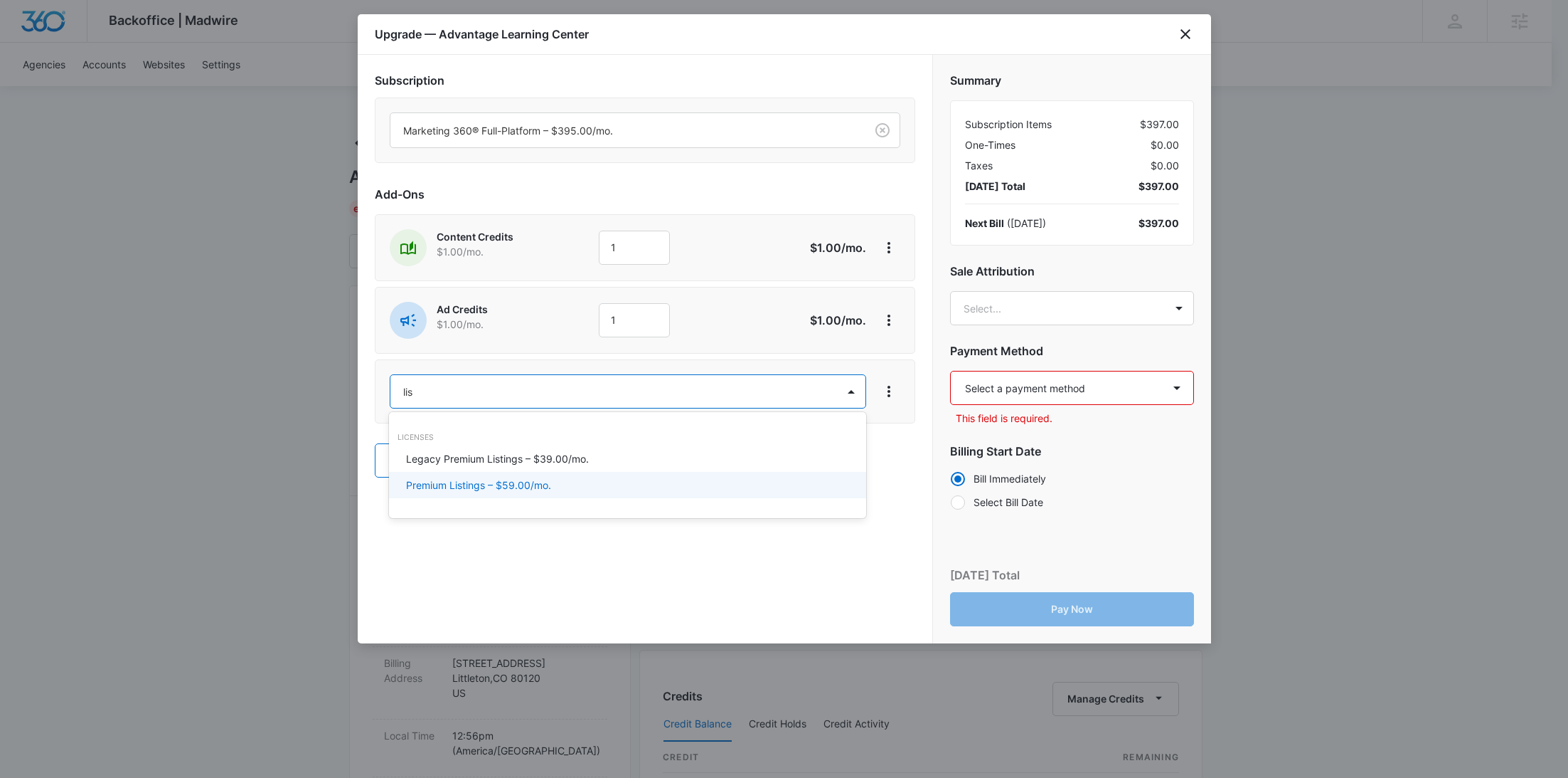
click at [486, 488] on p "Premium Listings – $59.00/mo." at bounding box center [479, 485] width 145 height 15
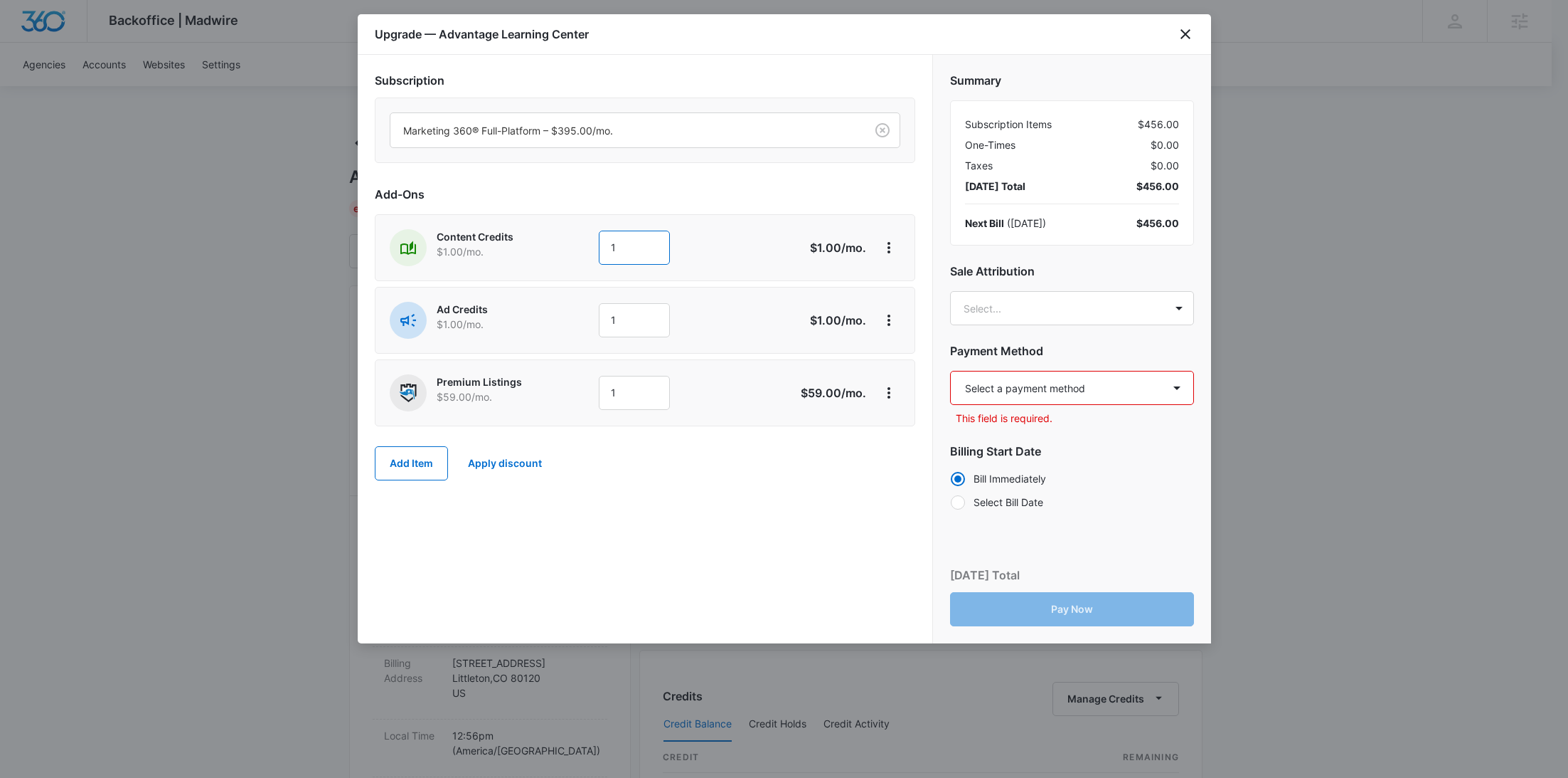
drag, startPoint x: 636, startPoint y: 252, endPoint x: 577, endPoint y: 246, distance: 59.3
click at [577, 246] on div "Content Credits $1.00 /mo. 1" at bounding box center [594, 247] width 410 height 37
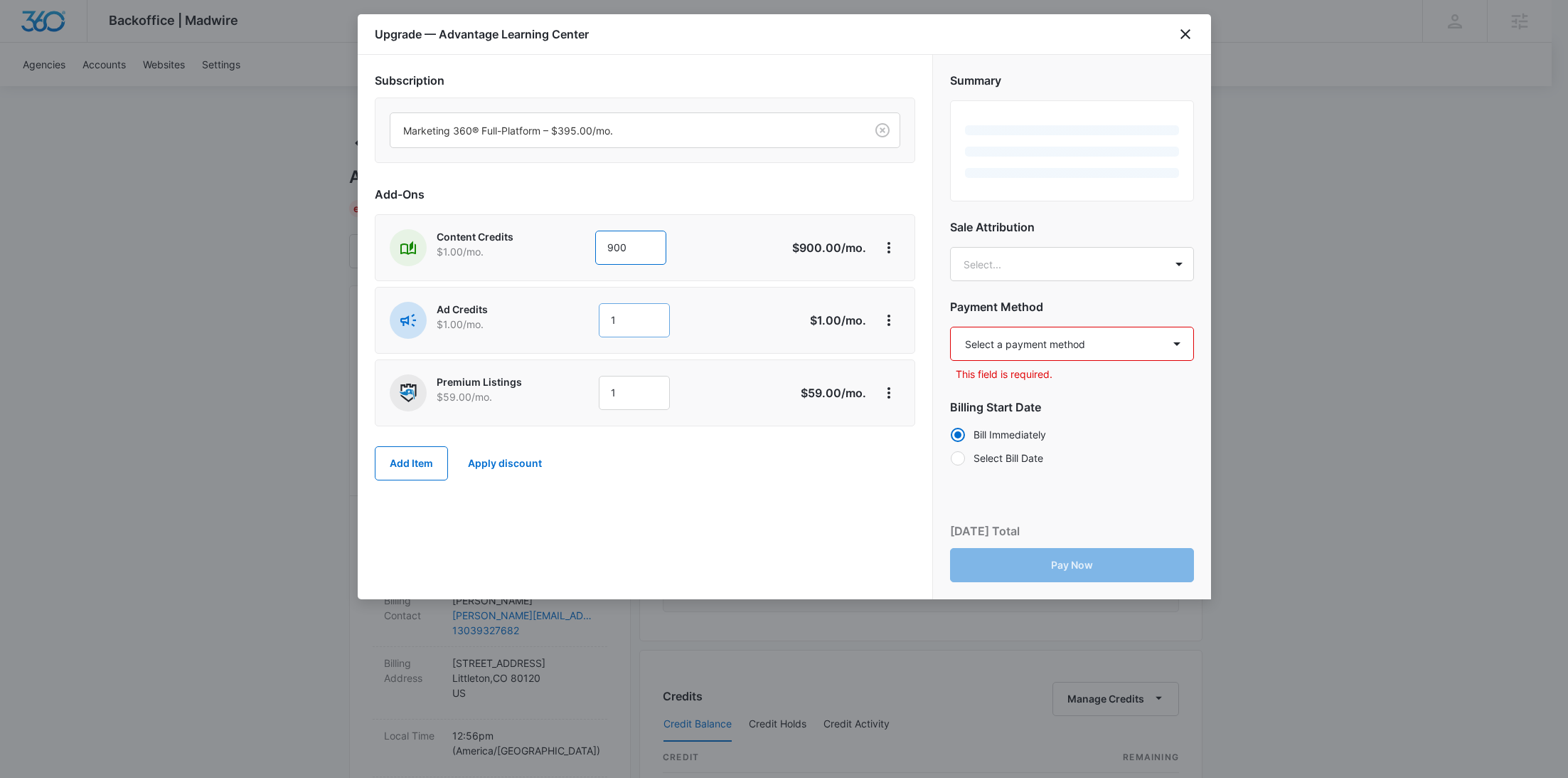
type input "900"
drag, startPoint x: 633, startPoint y: 312, endPoint x: 585, endPoint y: 313, distance: 48.0
click at [586, 313] on div "Ad Credits $1.00 /mo. 1" at bounding box center [594, 320] width 410 height 37
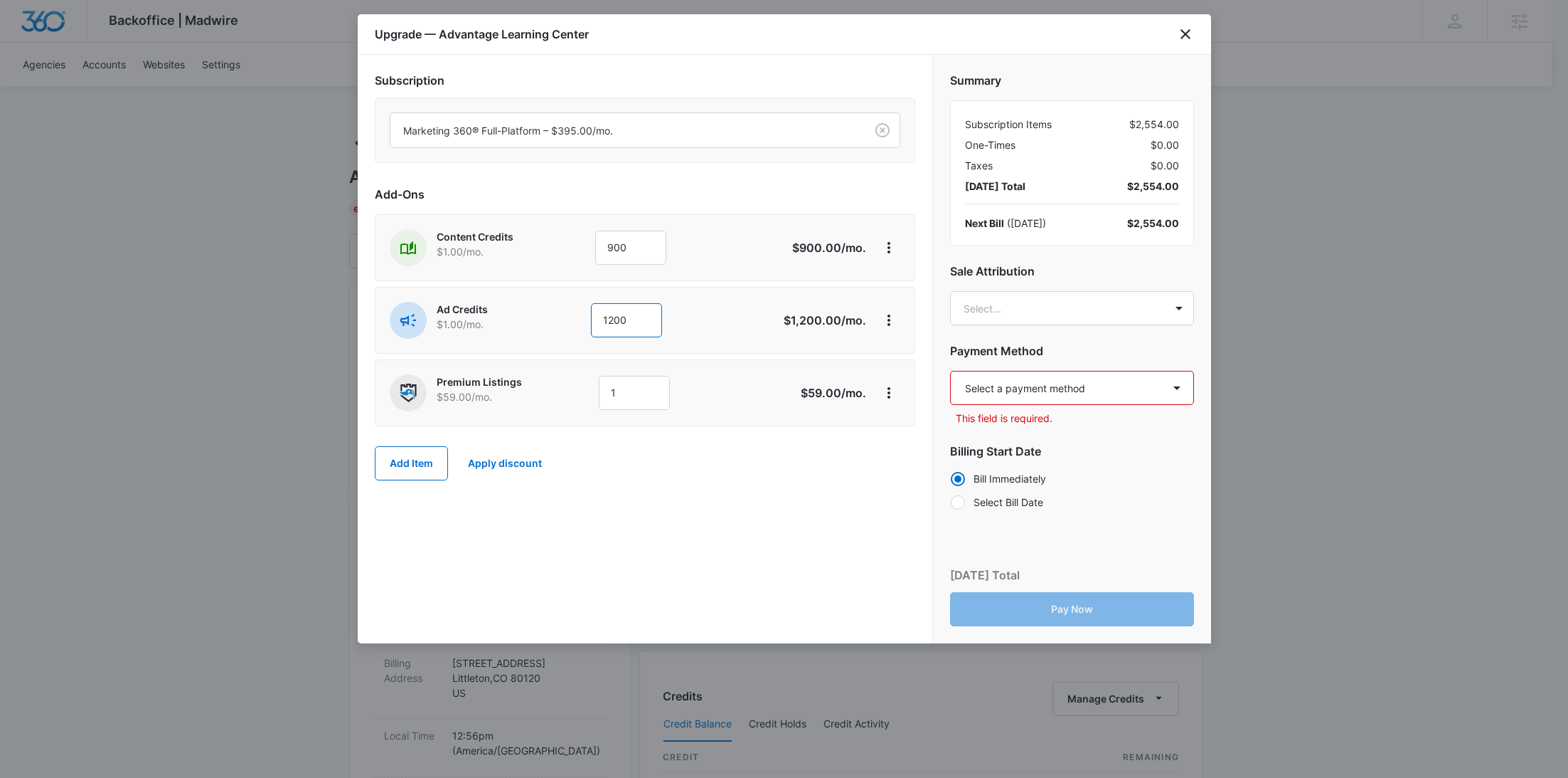
type input "1200"
click at [1074, 304] on body "Backoffice | Madwire Apps Settings RY Rochelle Young rochelle.young@madwire.com…" at bounding box center [784, 707] width 1568 height 1414
paste input "Deeney"
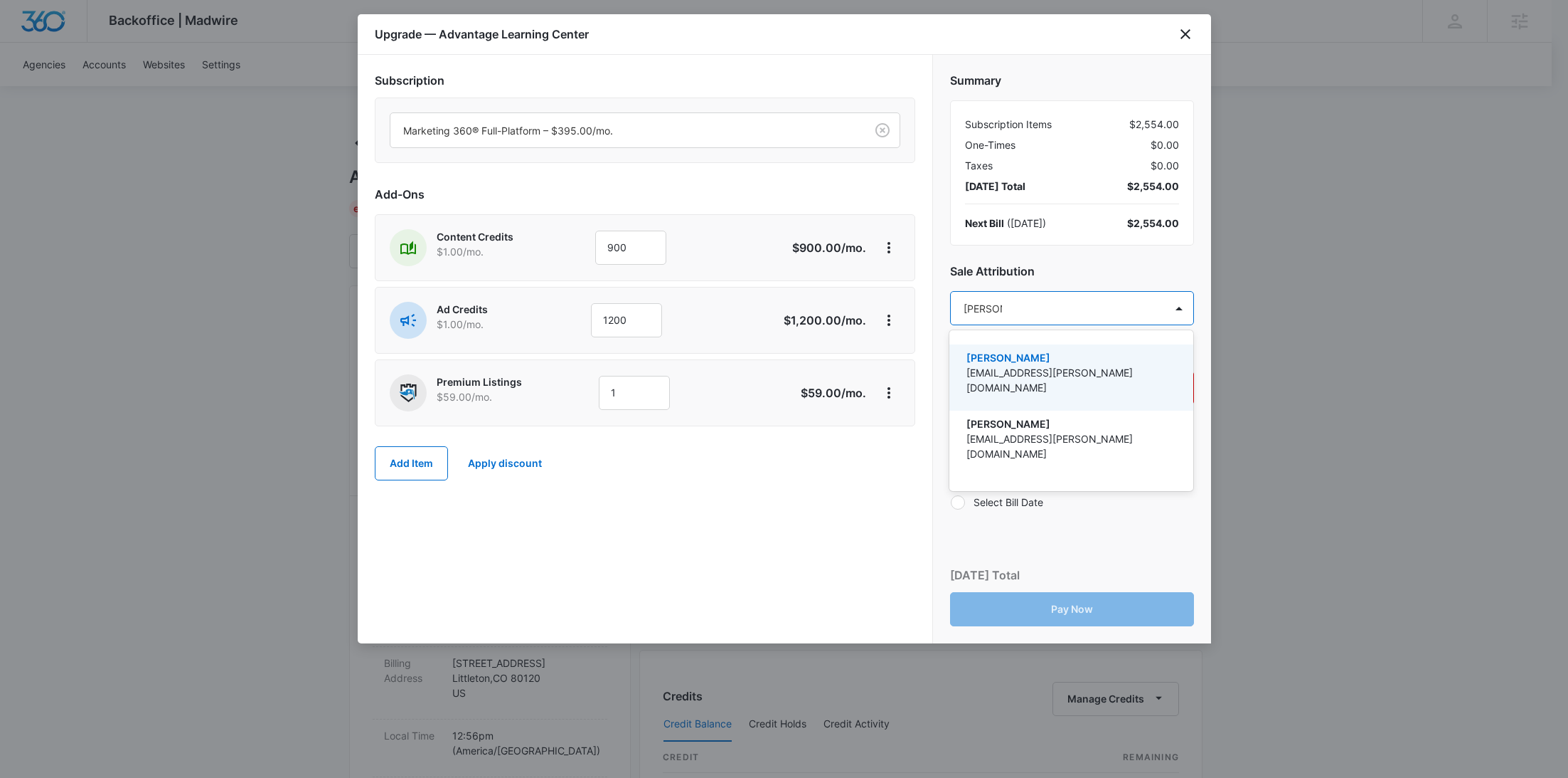
type input "Deeney"
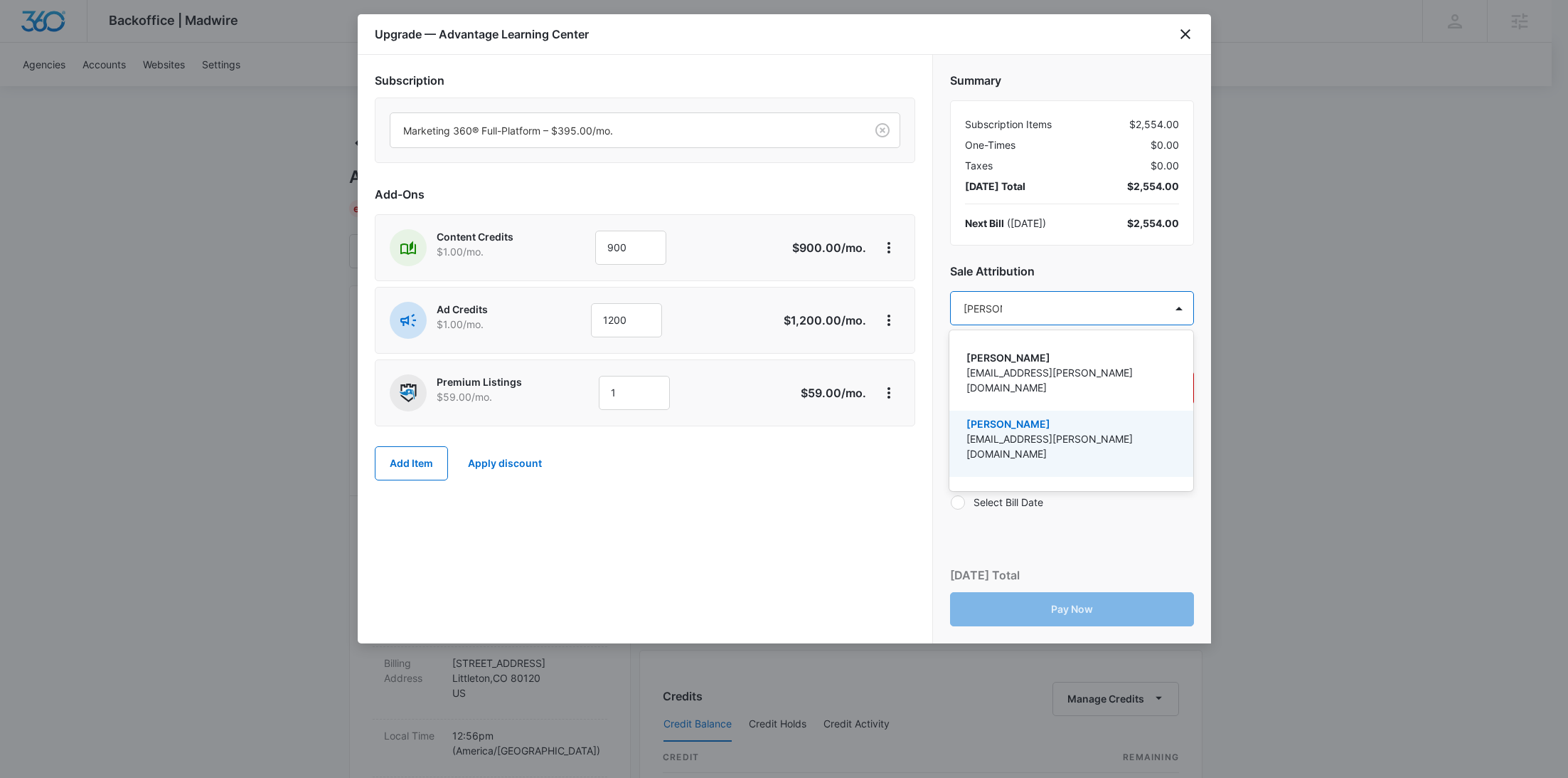
click at [1032, 431] on p "[EMAIL_ADDRESS][PERSON_NAME][DOMAIN_NAME]" at bounding box center [1070, 445] width 207 height 30
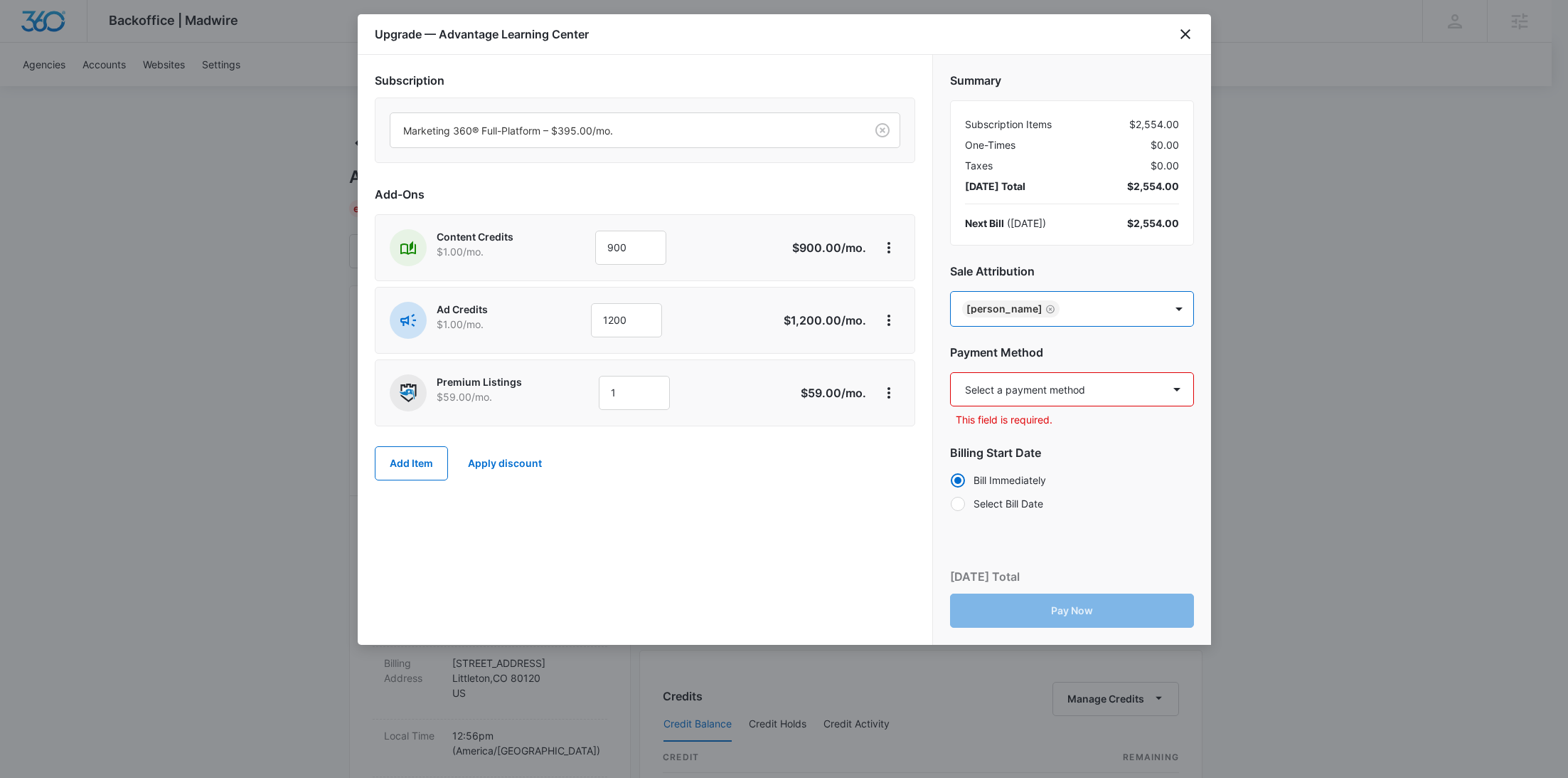
paste input "Hellem"
type input "Hellem"
click at [1047, 361] on p "[PERSON_NAME]" at bounding box center [1070, 358] width 207 height 15
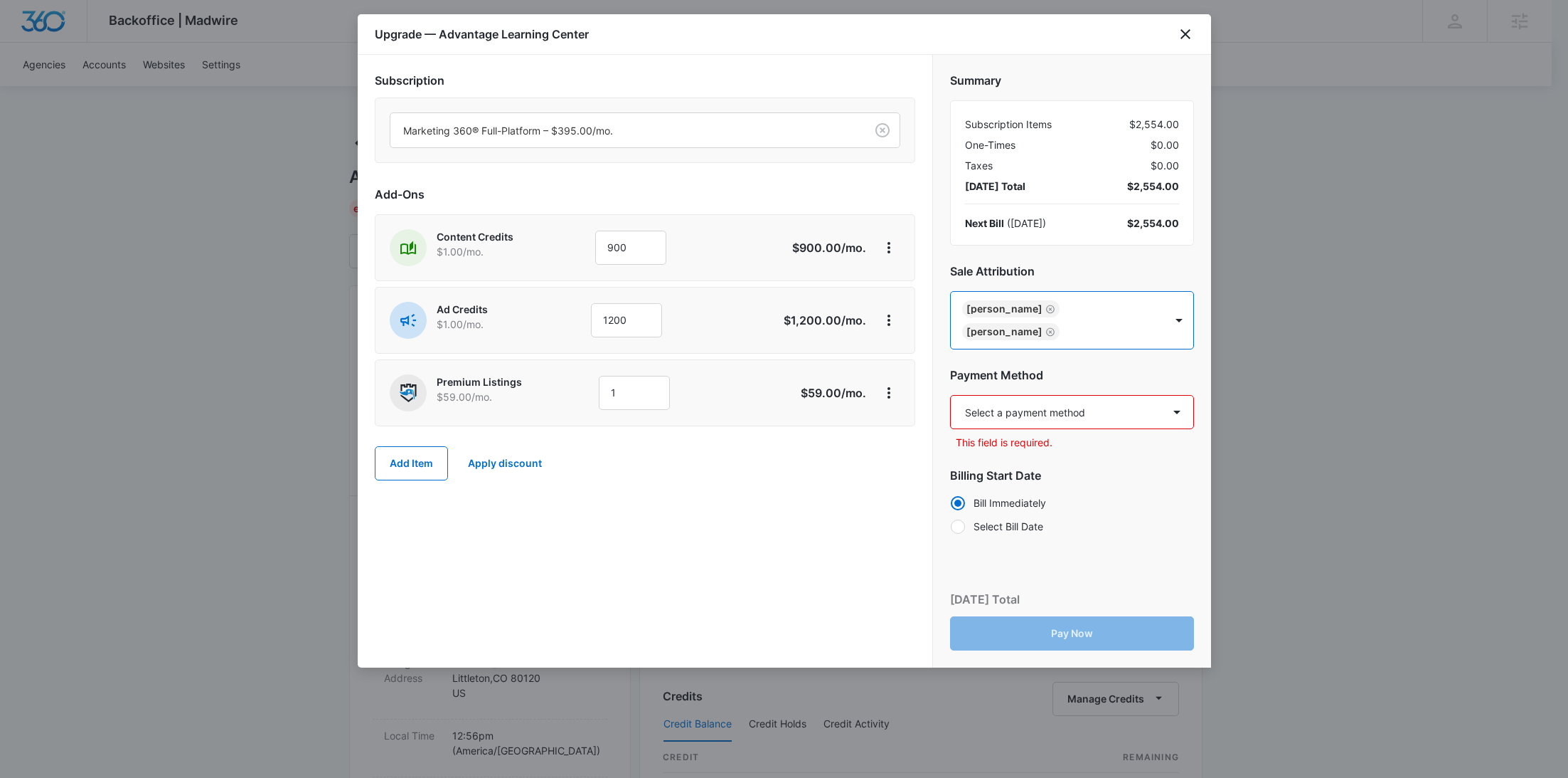
click at [1054, 395] on select "Select a payment method Visa ending in 6186 New payment method Monthly invoice" at bounding box center [1071, 412] width 244 height 34
select select "pm_1SIZbcA4n8RTgNjUWXCHZQ0R"
click at [950, 395] on select "Select a payment method Visa ending in 6186 New payment method Monthly invoice" at bounding box center [1071, 412] width 244 height 34
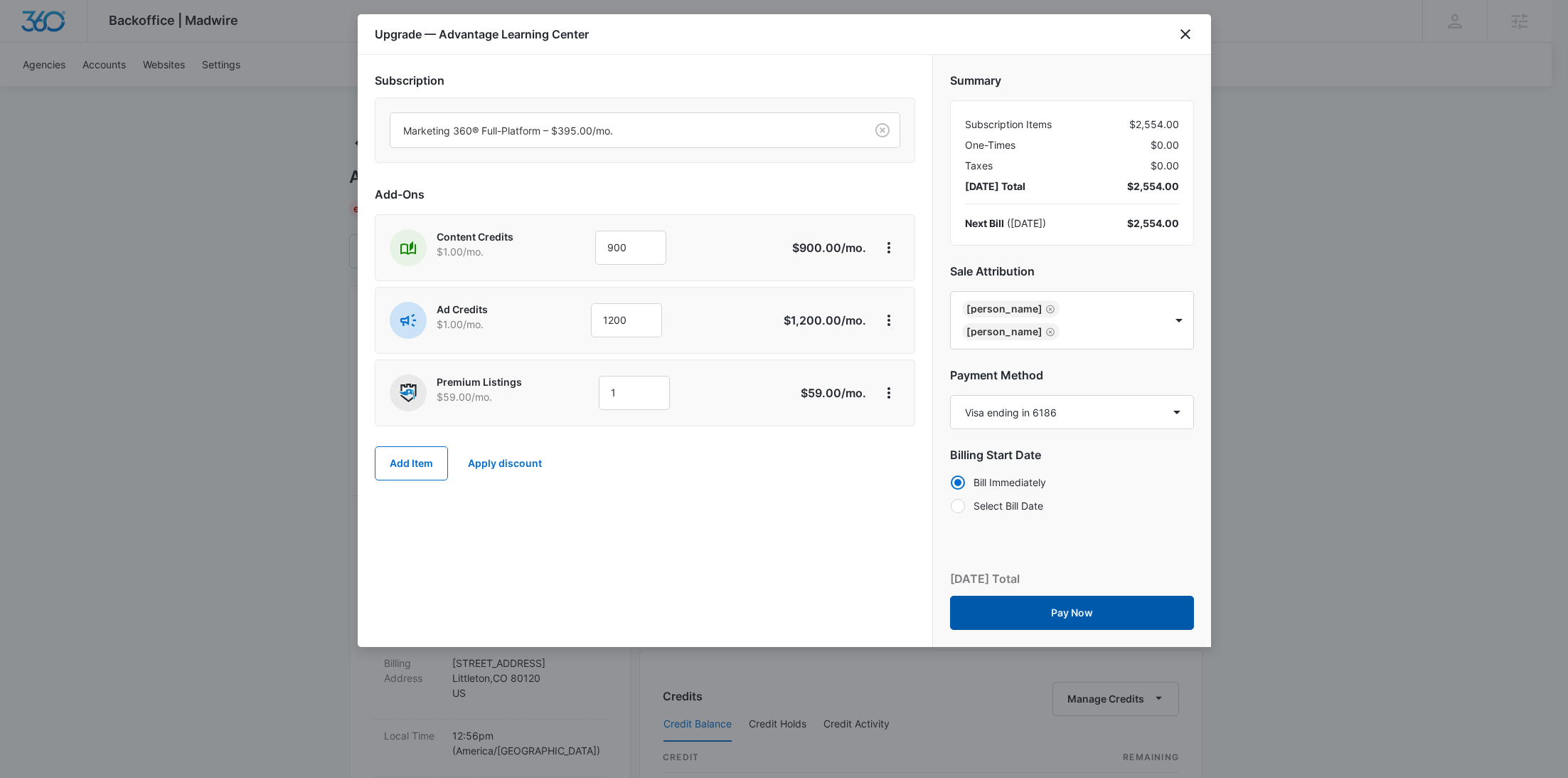
click at [1062, 596] on button "Pay Now" at bounding box center [1071, 613] width 244 height 34
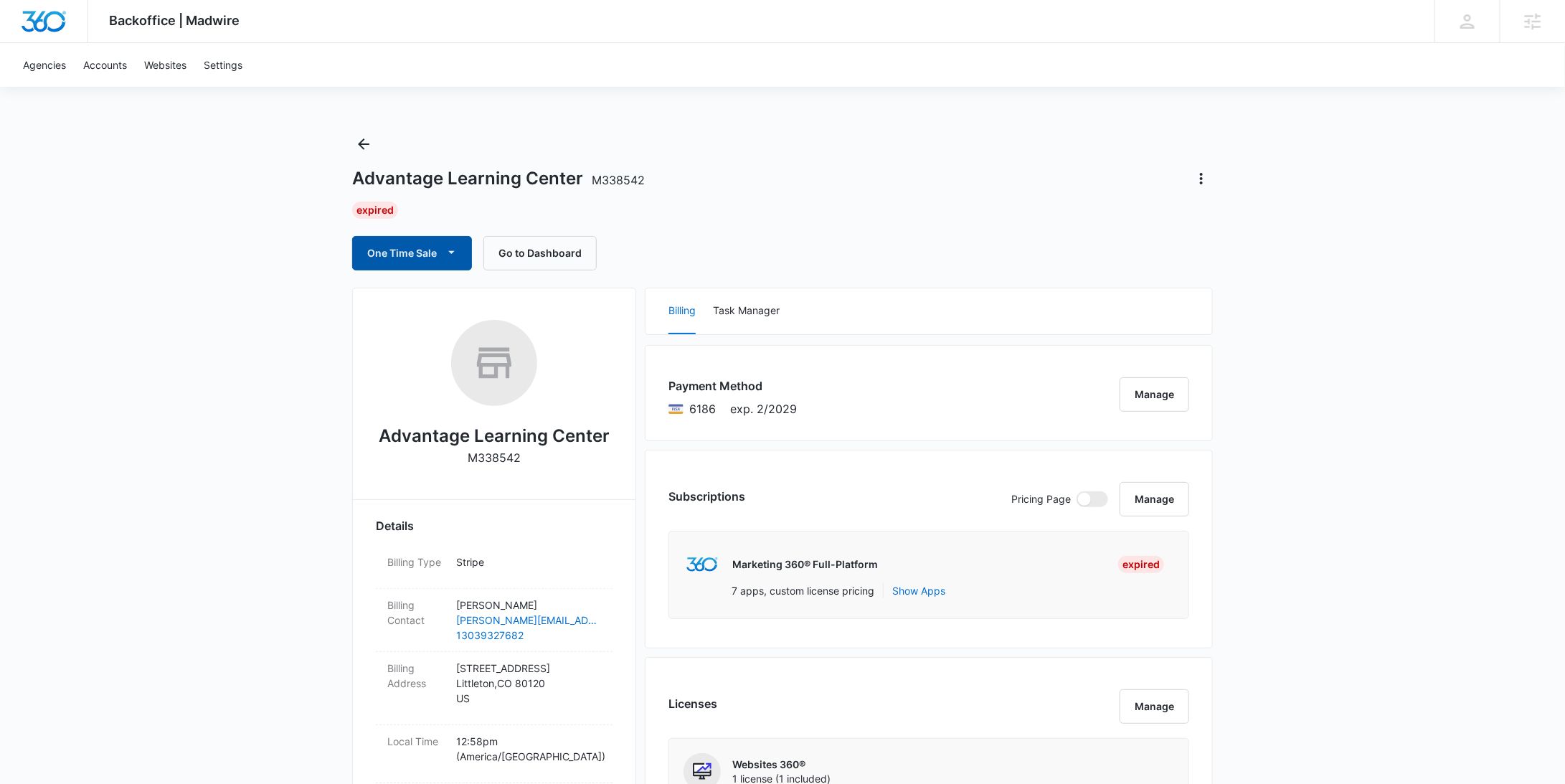
click at [437, 258] on button "One Time Sale" at bounding box center [412, 253] width 120 height 35
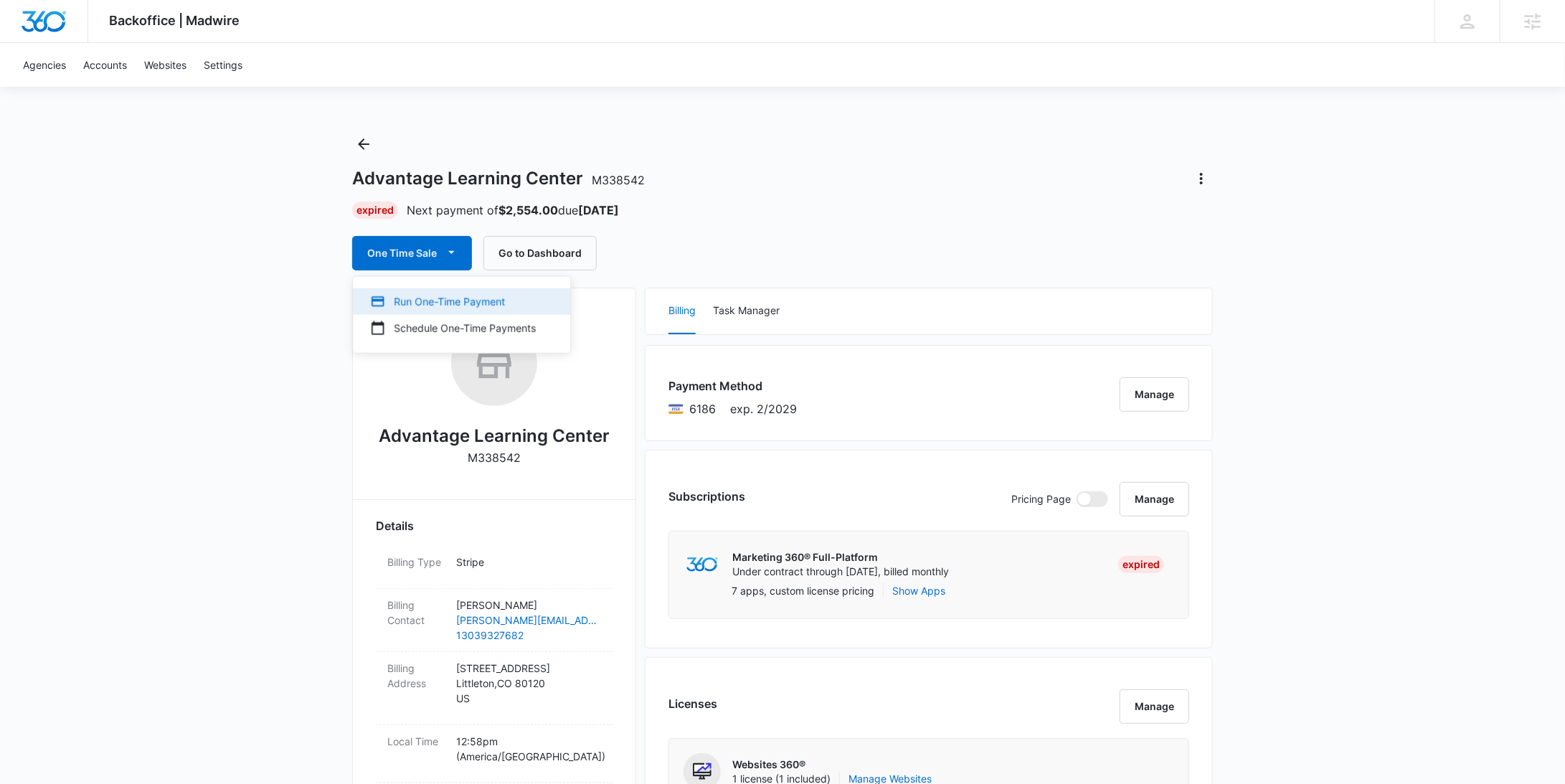
click at [443, 294] on div "Run One-Time Payment" at bounding box center [453, 302] width 165 height 15
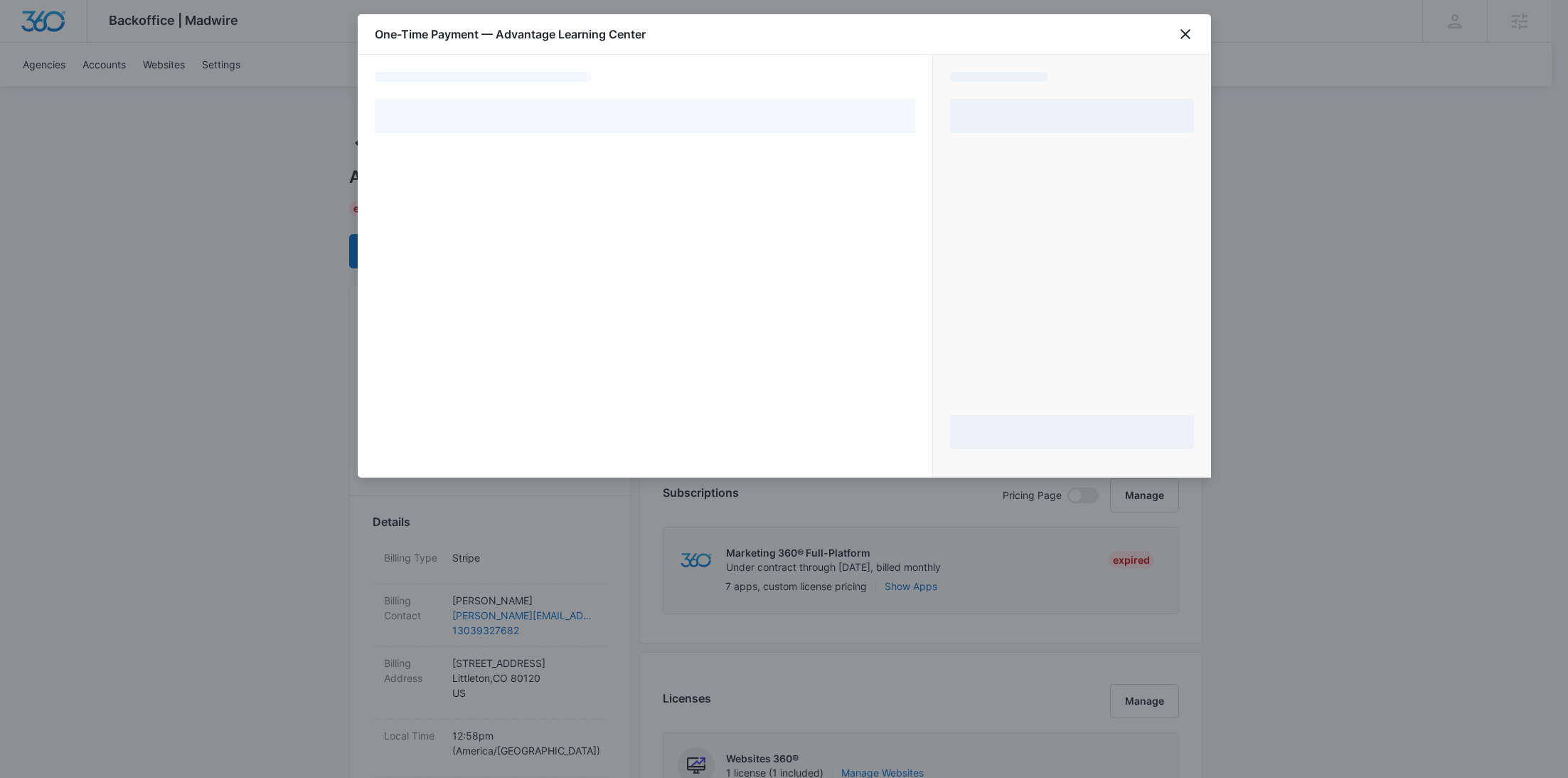
select select "pm_1SIZbcA4n8RTgNjUWXCHZQ0R"
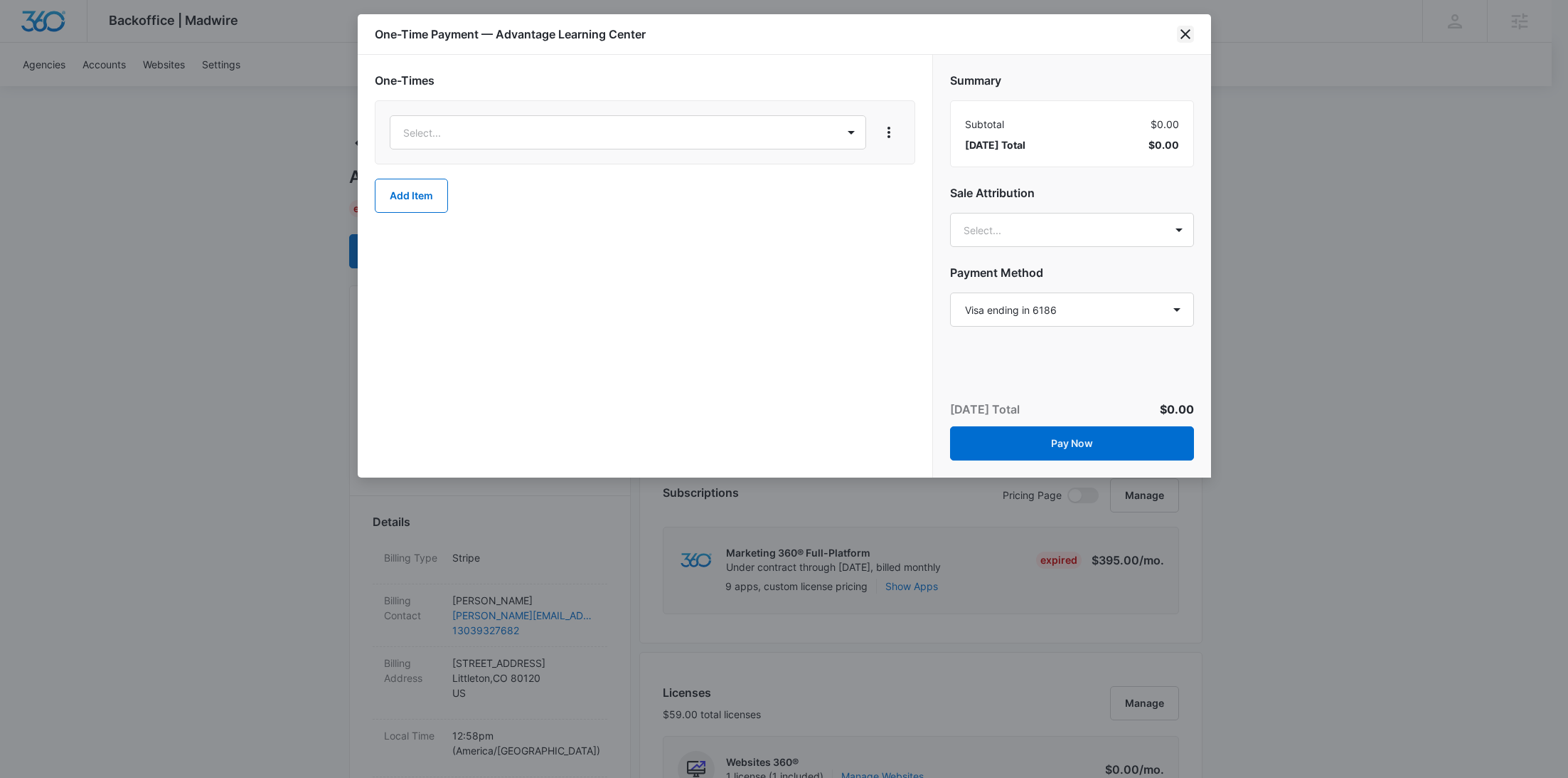
click at [1182, 38] on icon "close" at bounding box center [1185, 33] width 17 height 17
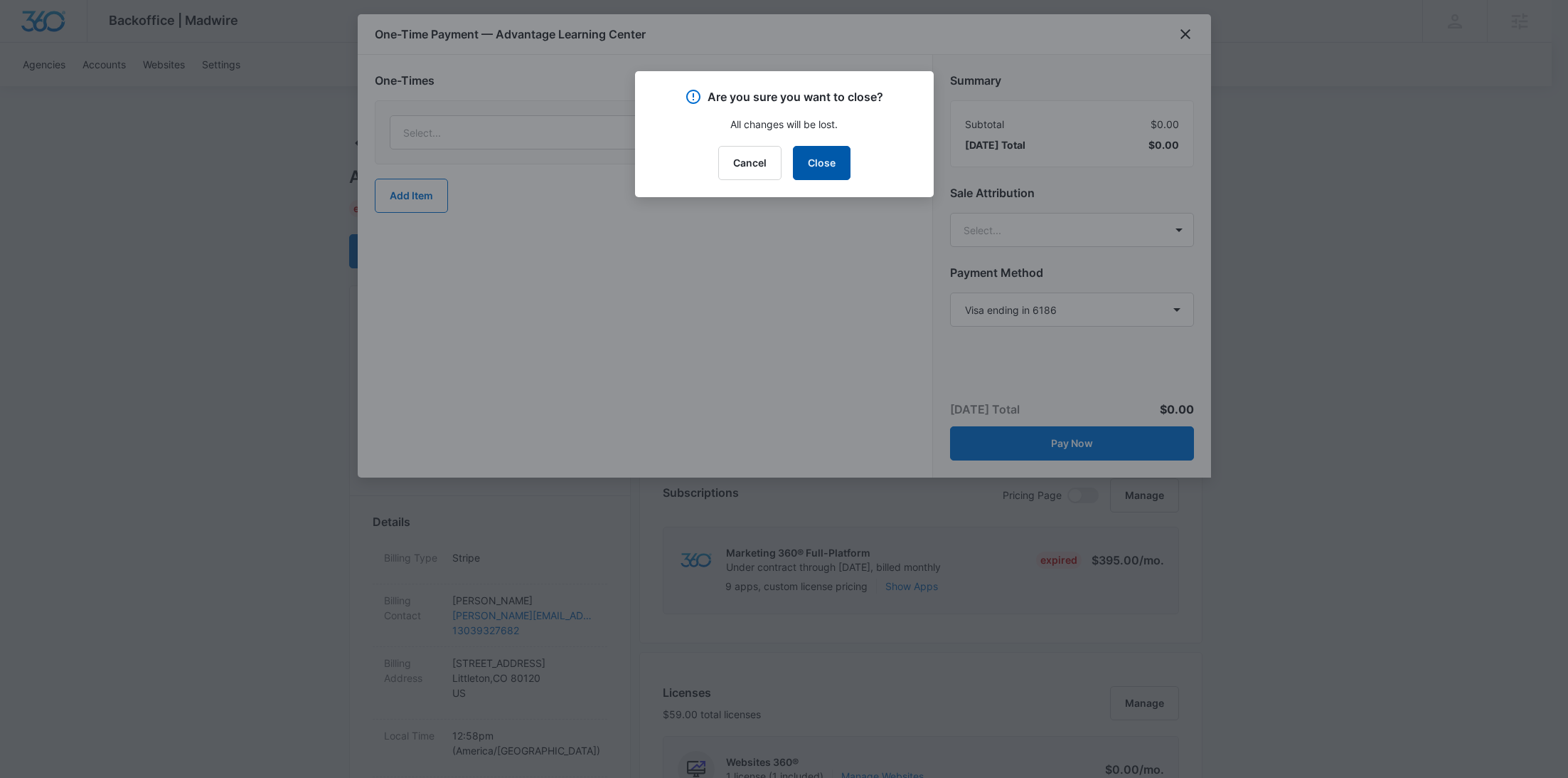
click at [815, 157] on button "Close" at bounding box center [822, 163] width 58 height 34
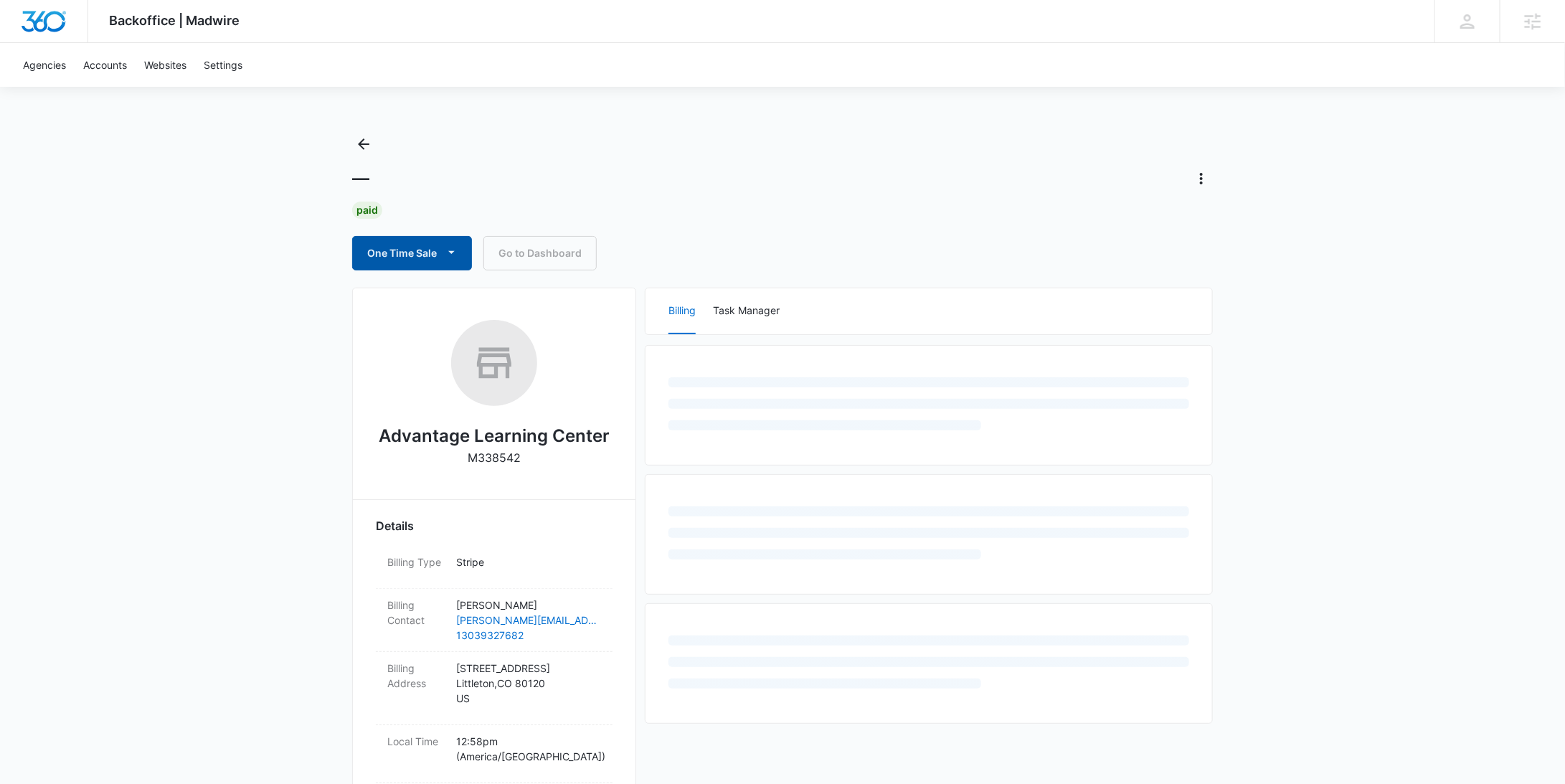
click at [404, 256] on button "One Time Sale" at bounding box center [412, 253] width 120 height 35
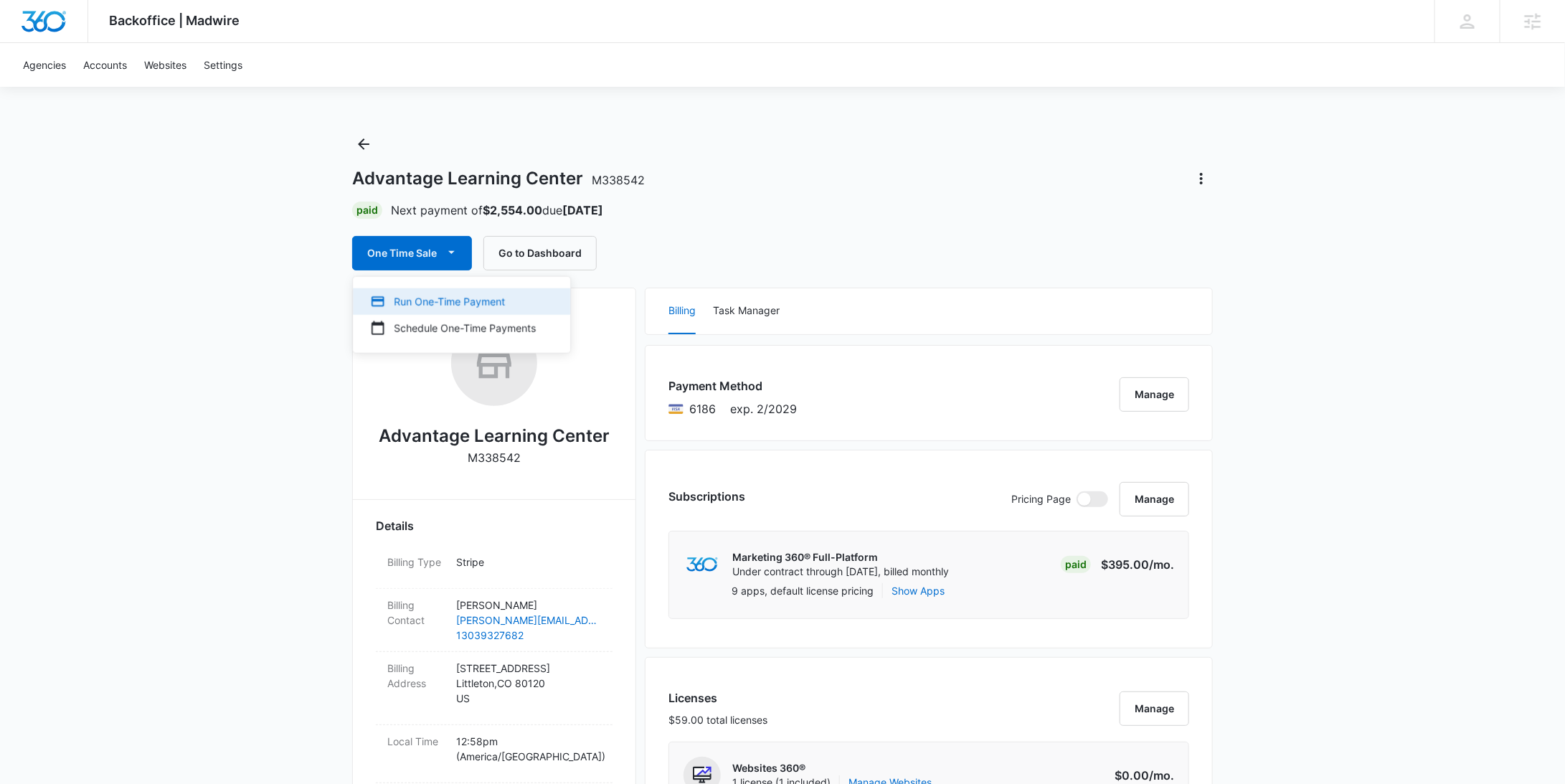
click at [414, 295] on div "Run One-Time Payment" at bounding box center [453, 302] width 165 height 15
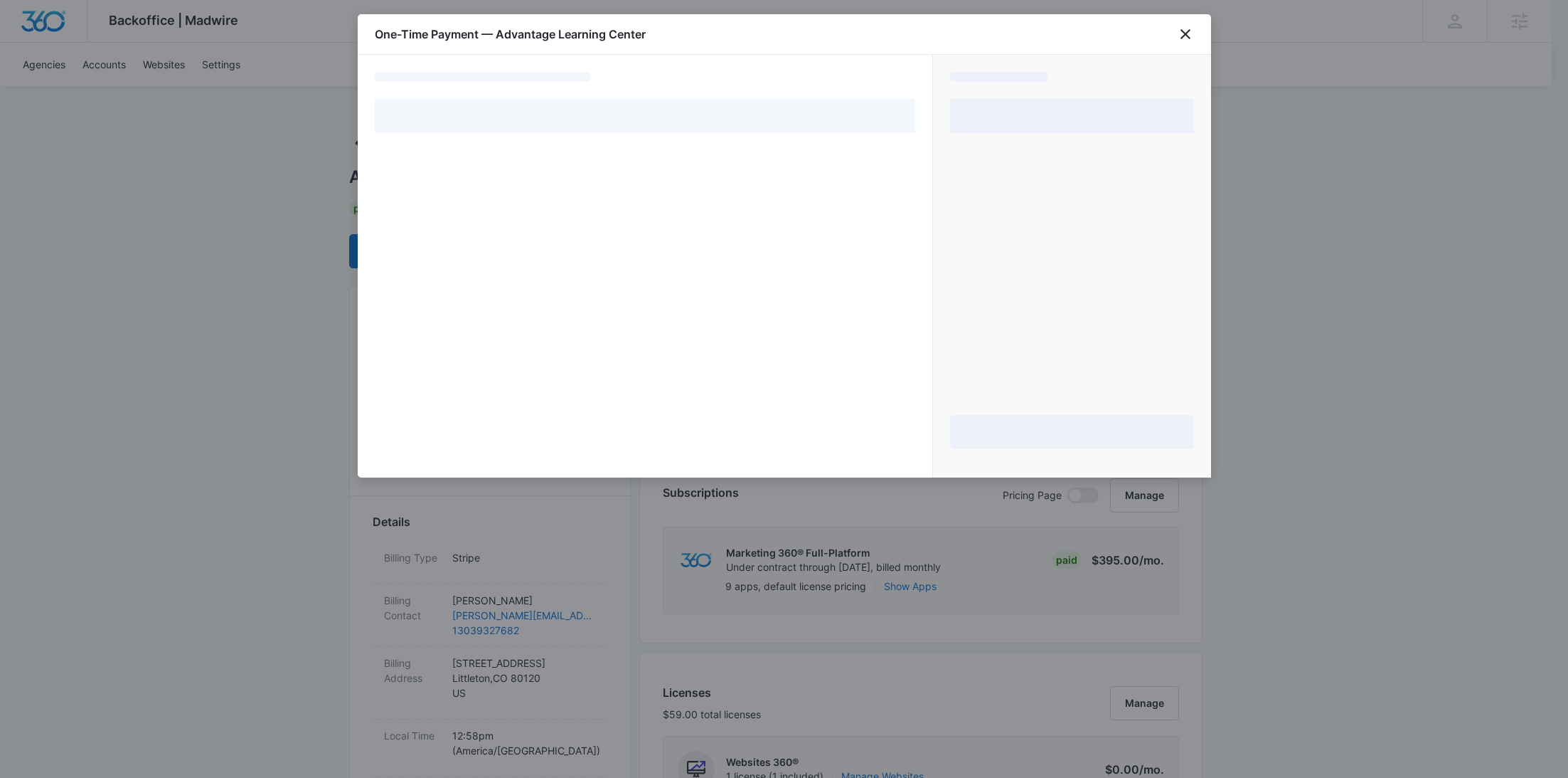
select select "pm_1SIZbcA4n8RTgNjUWXCHZQ0R"
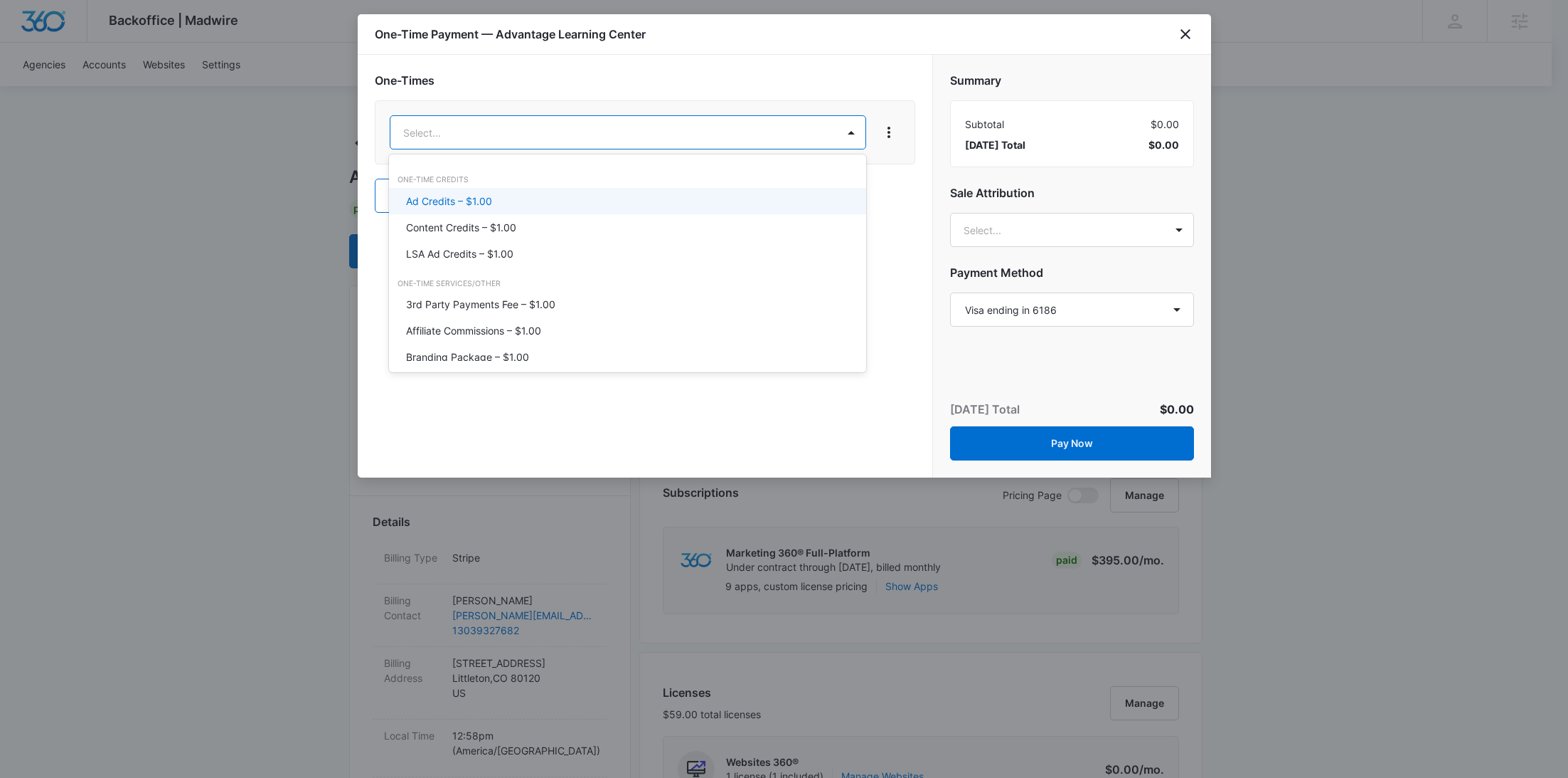
click at [453, 197] on p "Ad Credits – $1.00" at bounding box center [449, 201] width 86 height 15
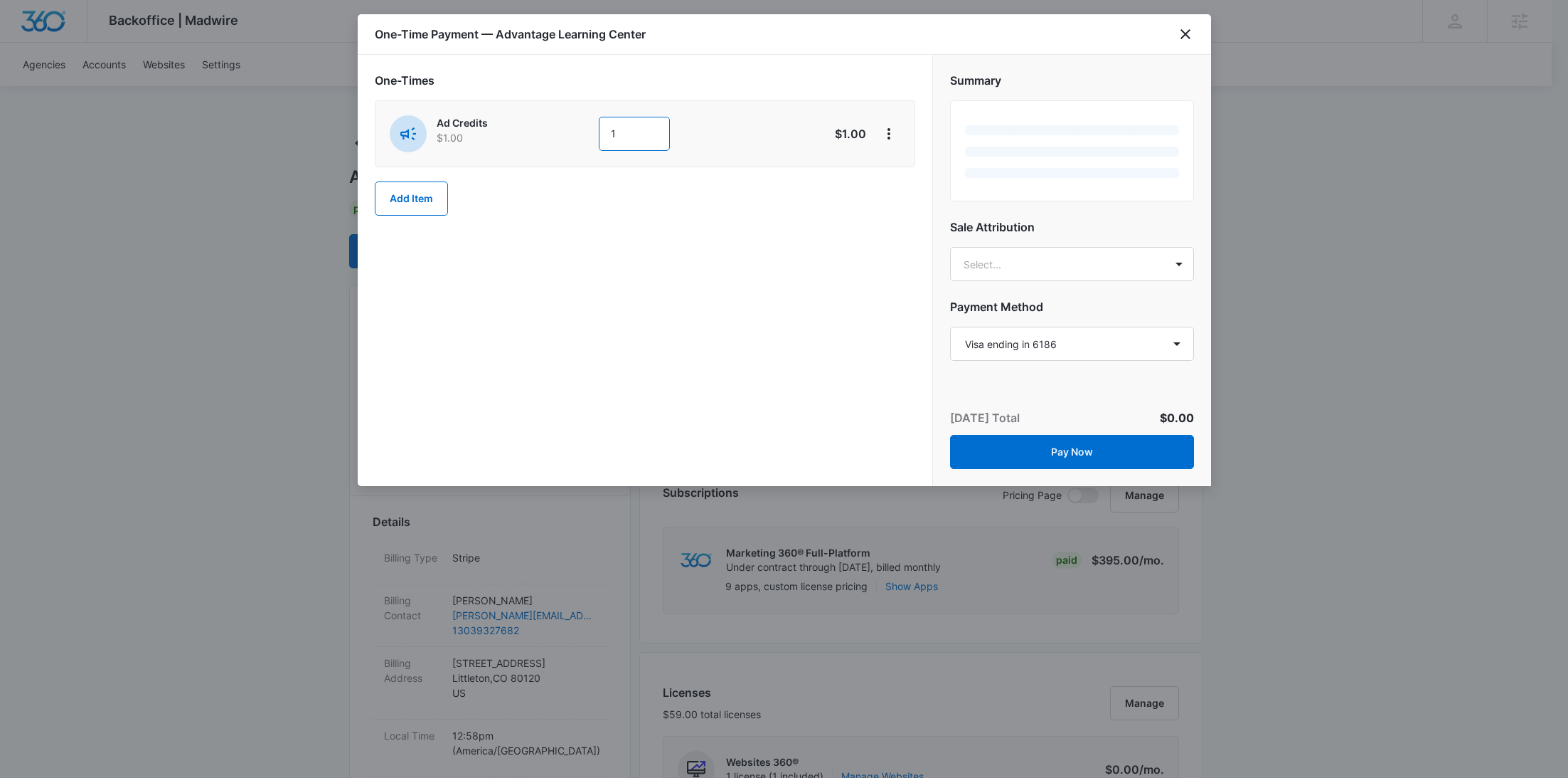
drag, startPoint x: 620, startPoint y: 140, endPoint x: 588, endPoint y: 134, distance: 32.6
click at [588, 134] on div "Ad Credits $1.00 1" at bounding box center [594, 133] width 410 height 37
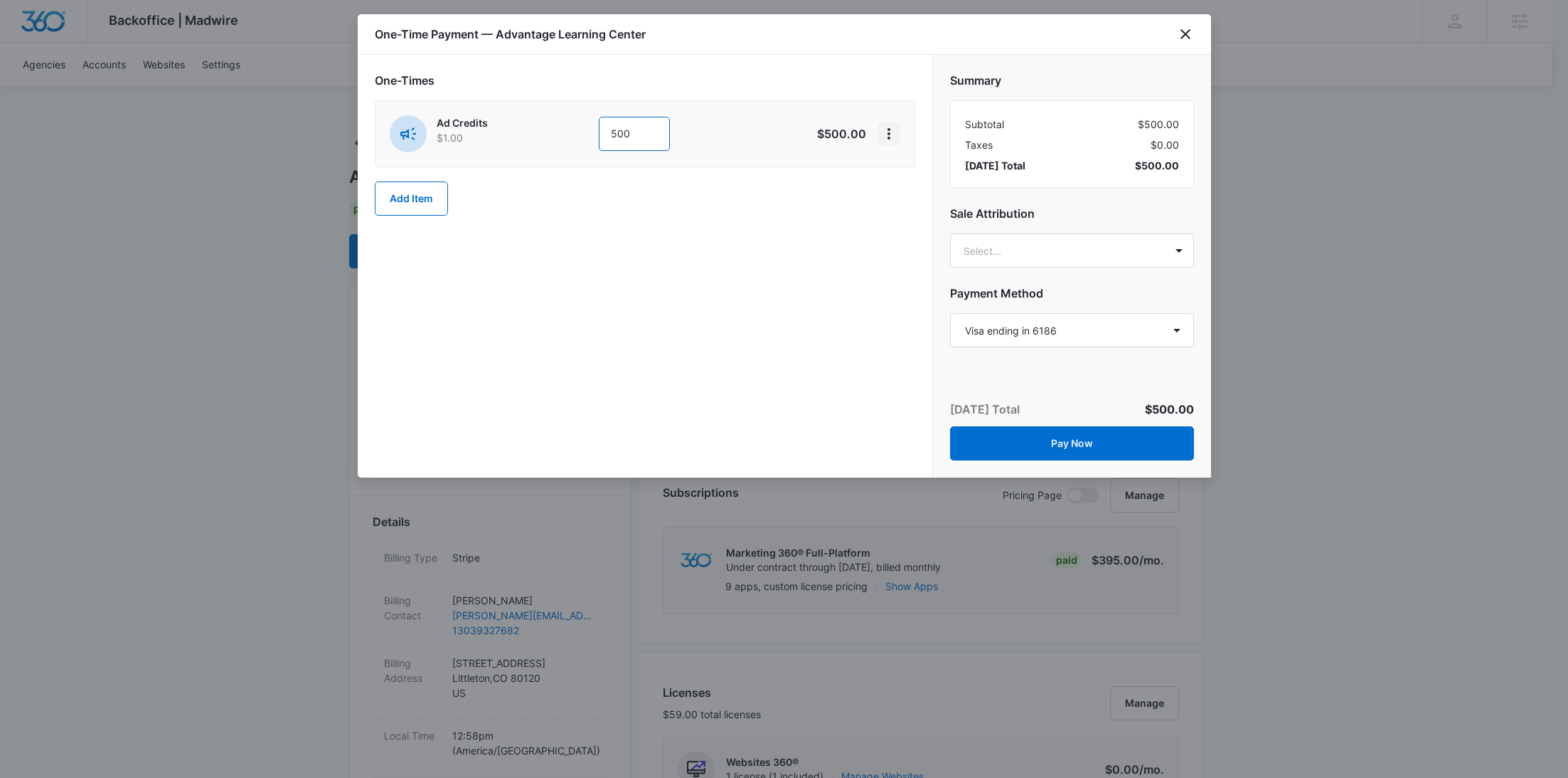
type input "500"
click at [893, 137] on icon "View More" at bounding box center [889, 133] width 17 height 17
click at [909, 174] on div "Add Discount" at bounding box center [926, 172] width 62 height 10
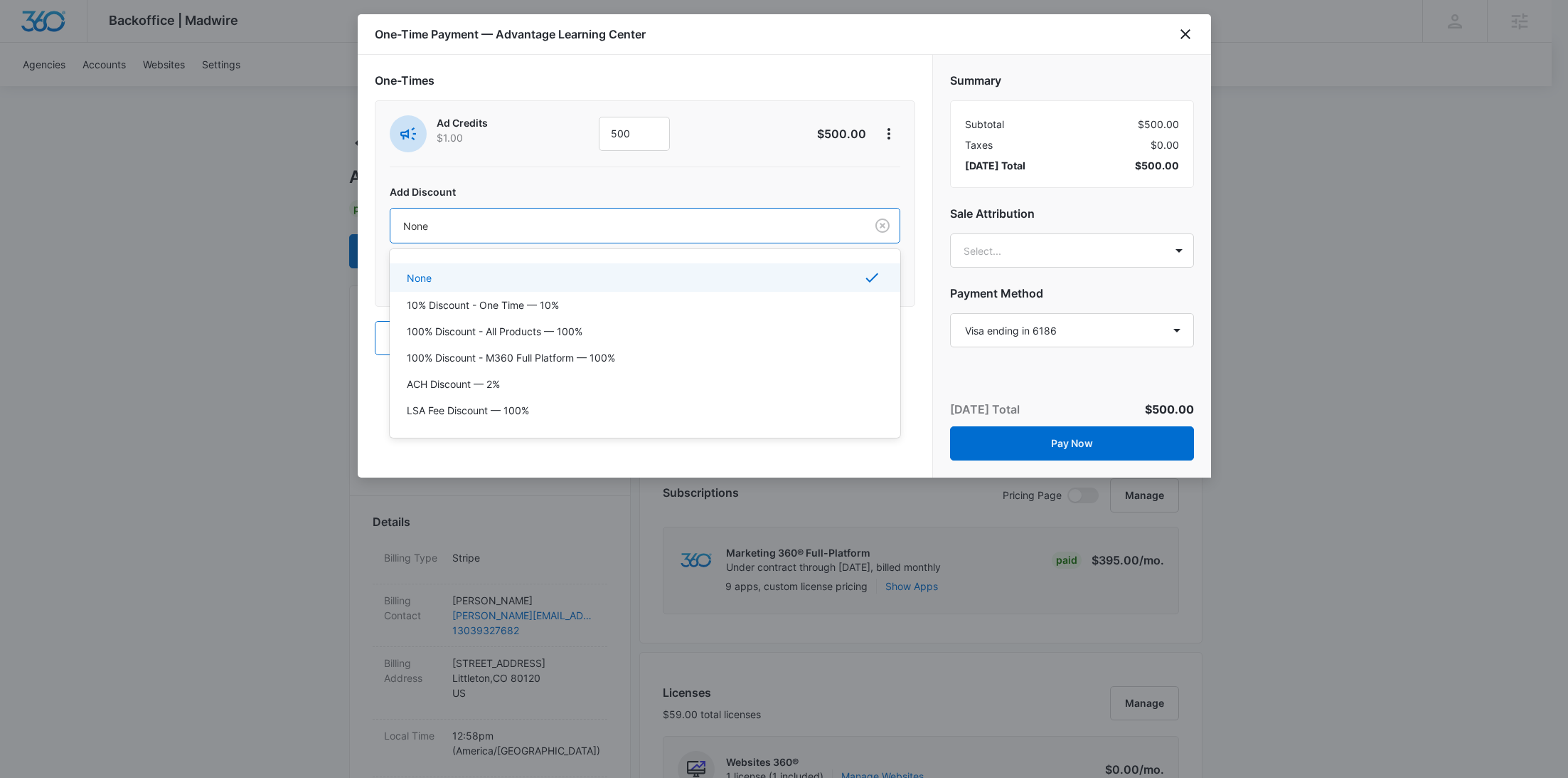
click at [663, 224] on div at bounding box center [624, 226] width 443 height 18
click at [599, 321] on div "100% Discount - All Products — 100%" at bounding box center [644, 331] width 511 height 26
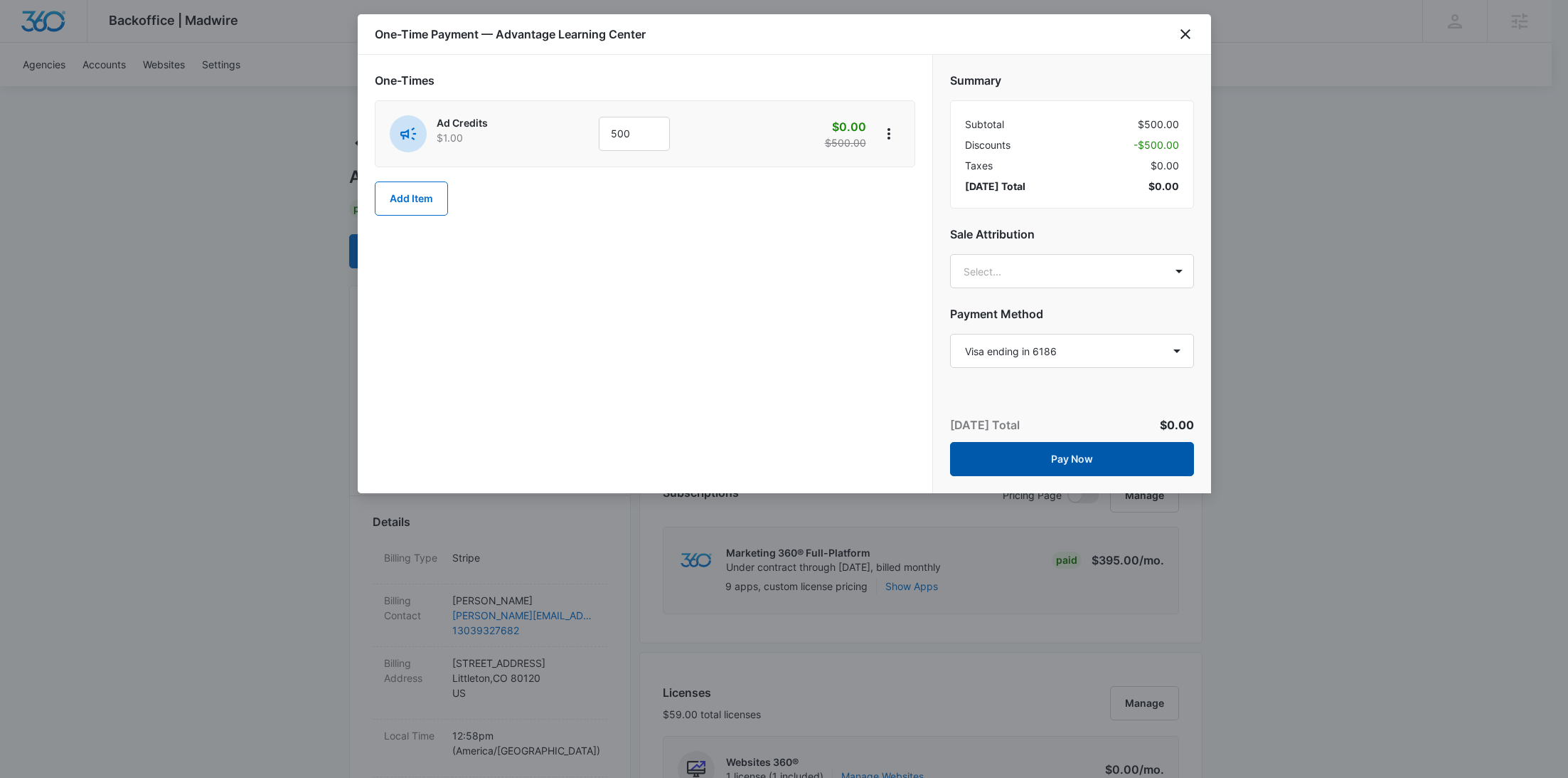
click at [1086, 457] on button "Pay Now" at bounding box center [1071, 459] width 244 height 34
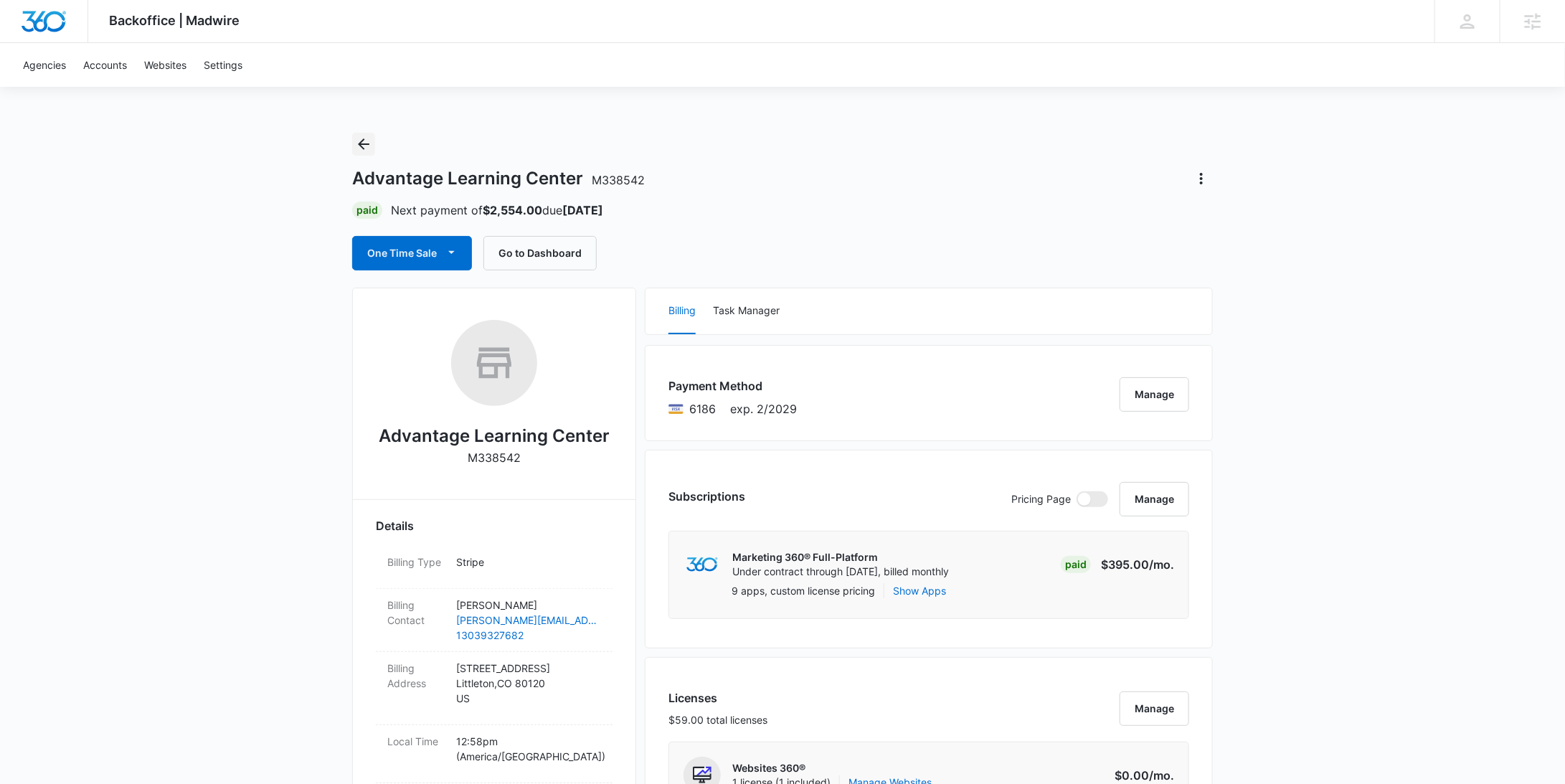
click at [374, 146] on button "Back" at bounding box center [363, 144] width 23 height 23
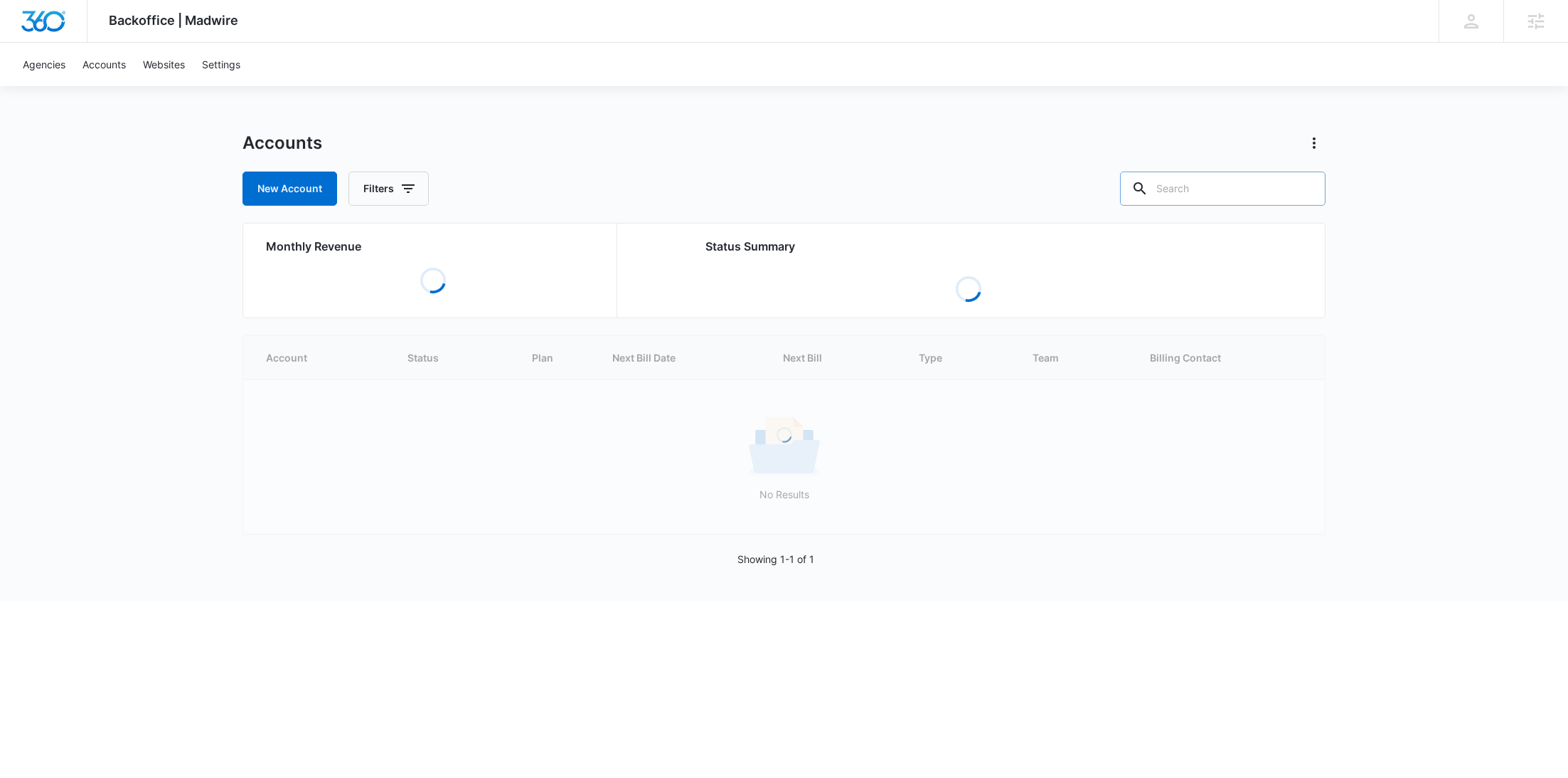
click at [1238, 184] on input "text" at bounding box center [1223, 188] width 205 height 34
paste input "M340042"
type input "M340042"
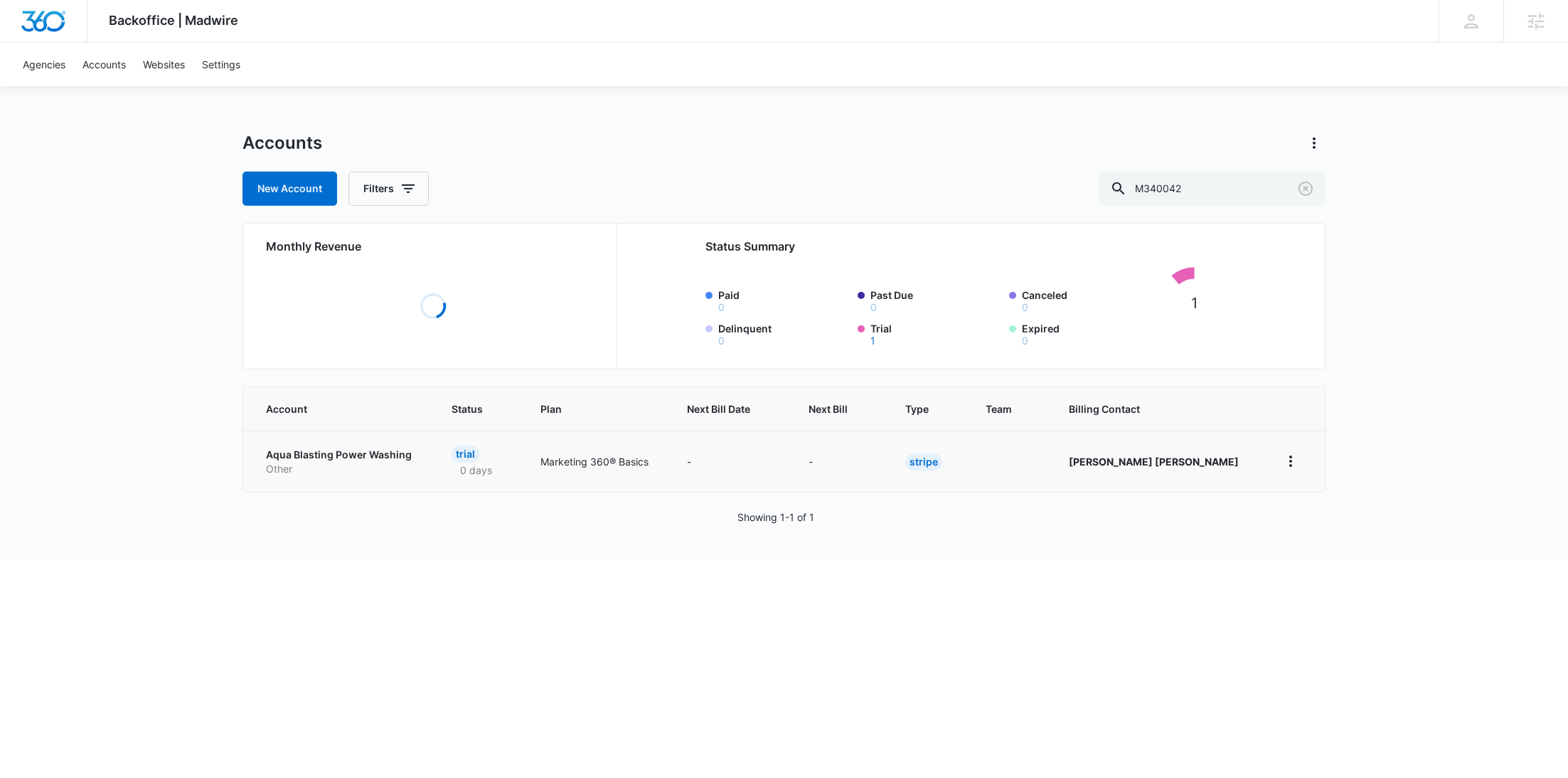
click at [306, 466] on p "Other" at bounding box center [342, 469] width 151 height 14
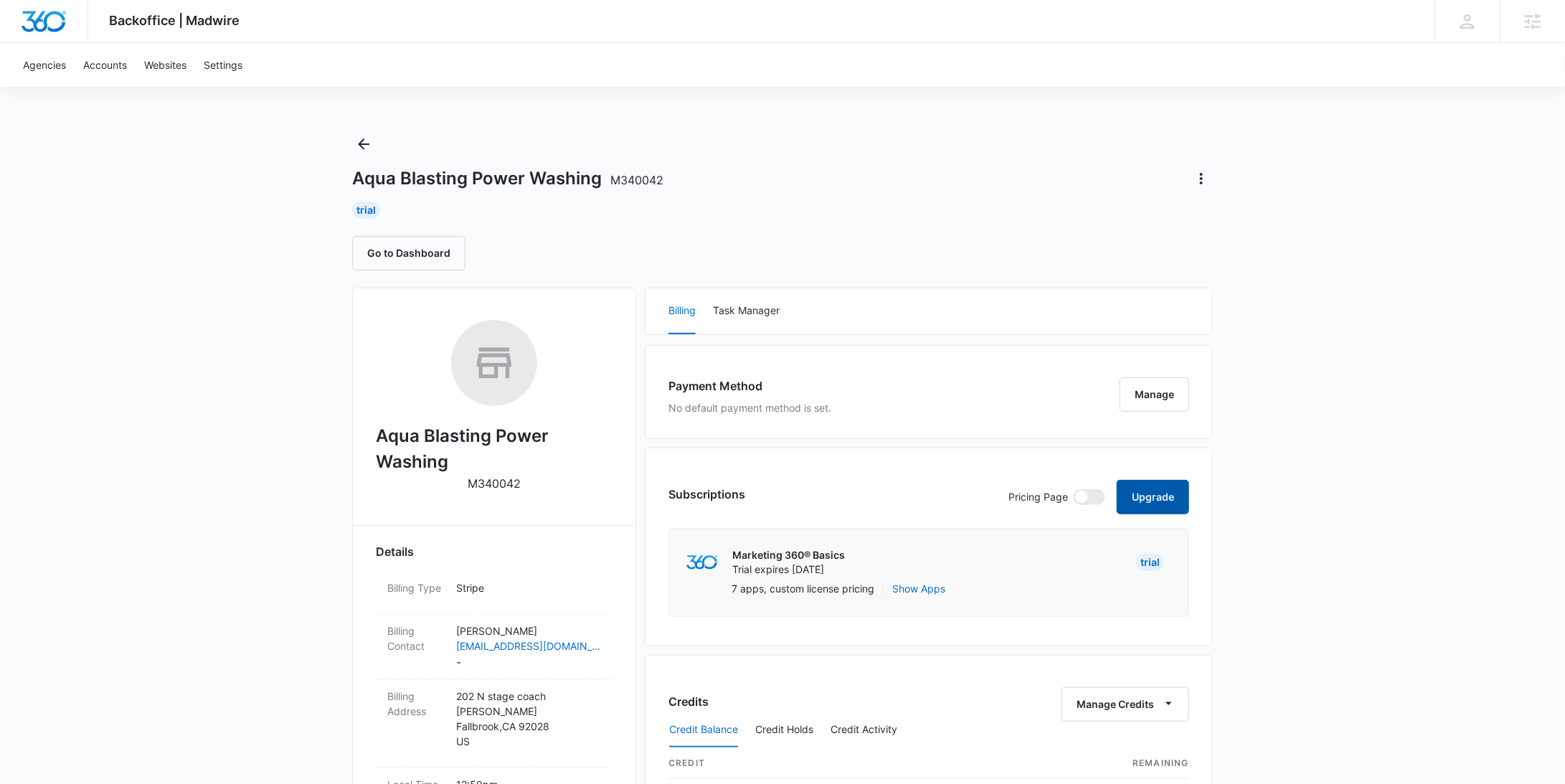
click at [1168, 500] on button "Upgrade" at bounding box center [1153, 497] width 73 height 35
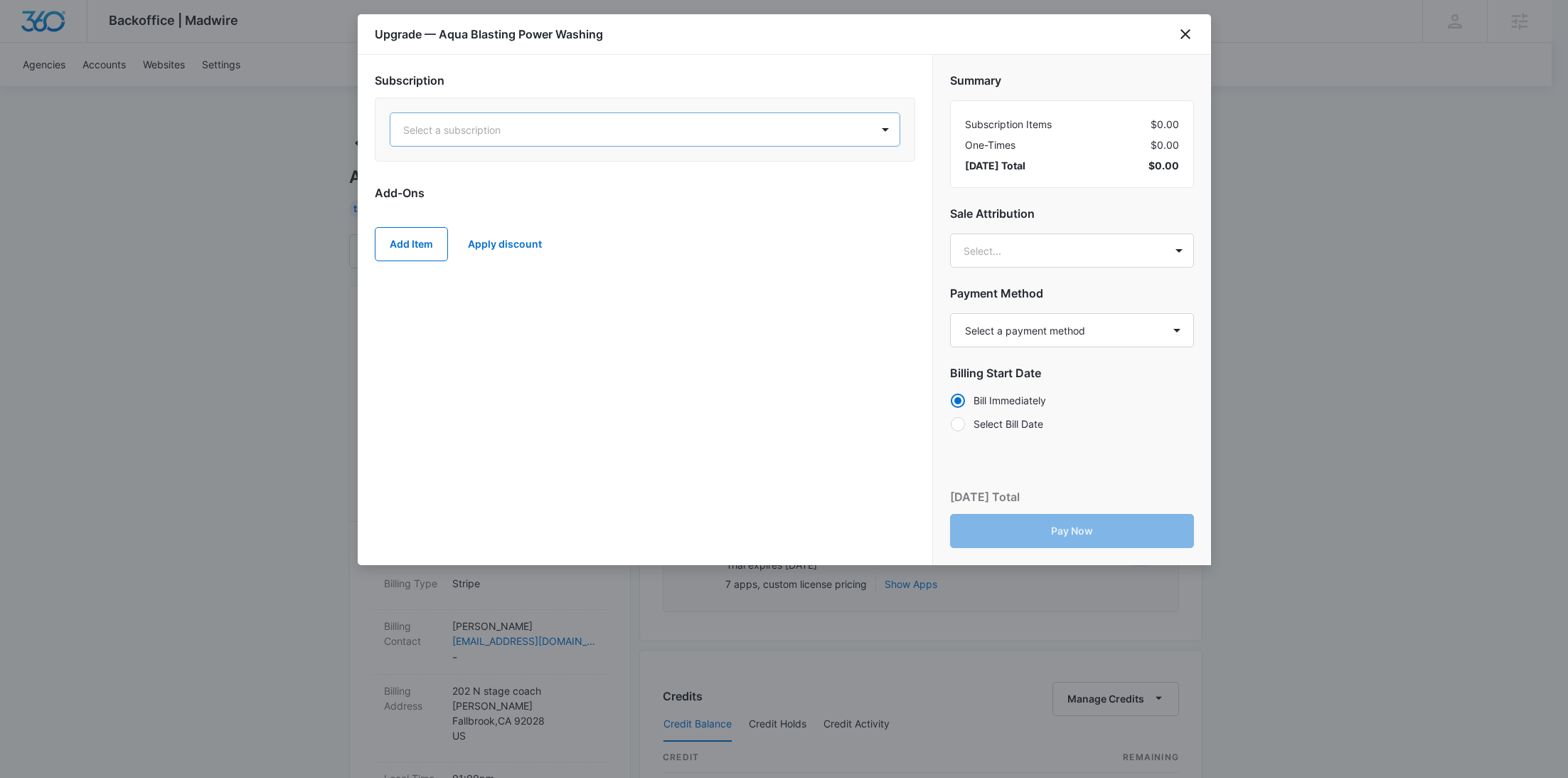
click at [652, 124] on div at bounding box center [627, 130] width 450 height 18
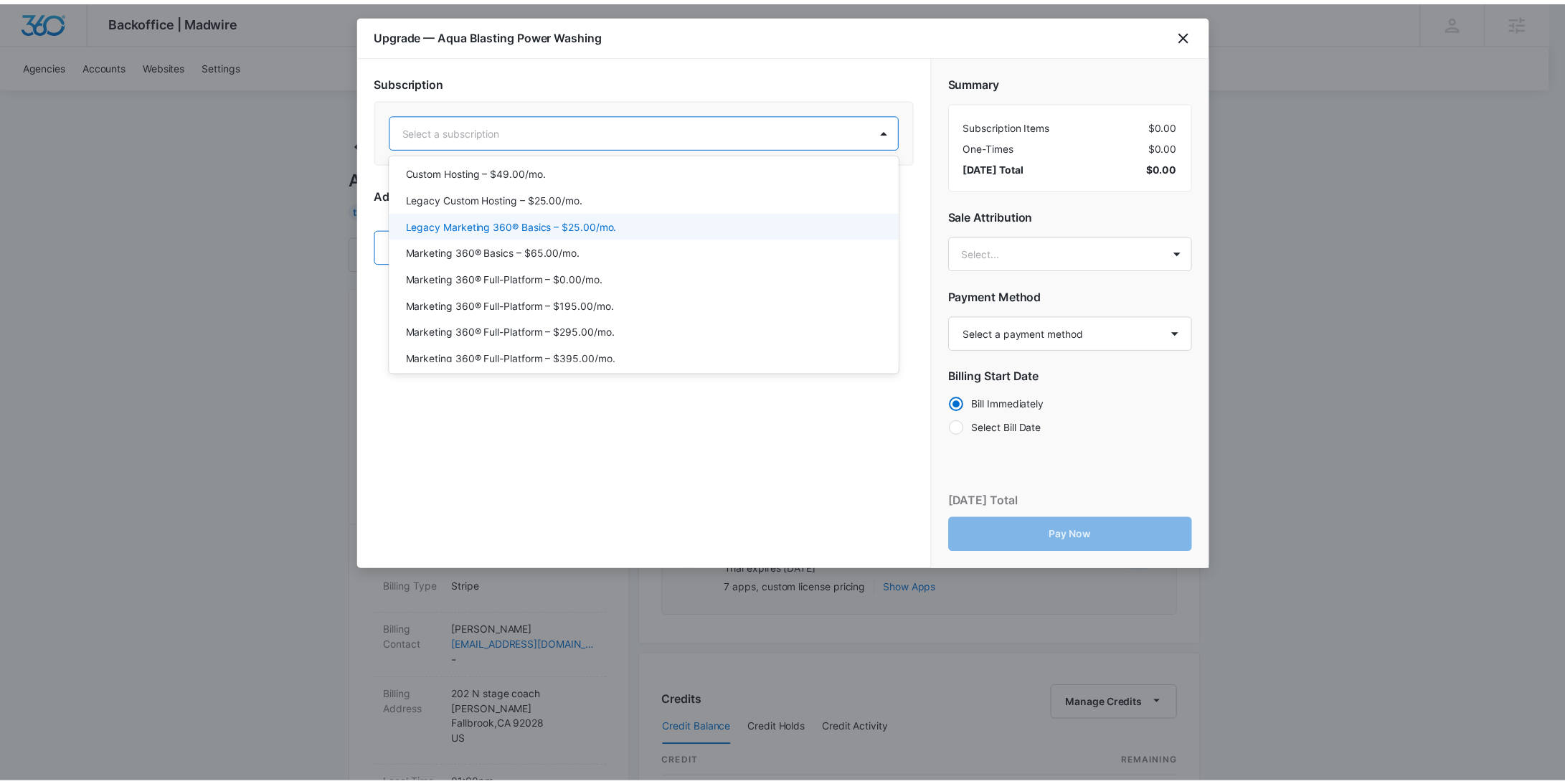
scroll to position [69, 0]
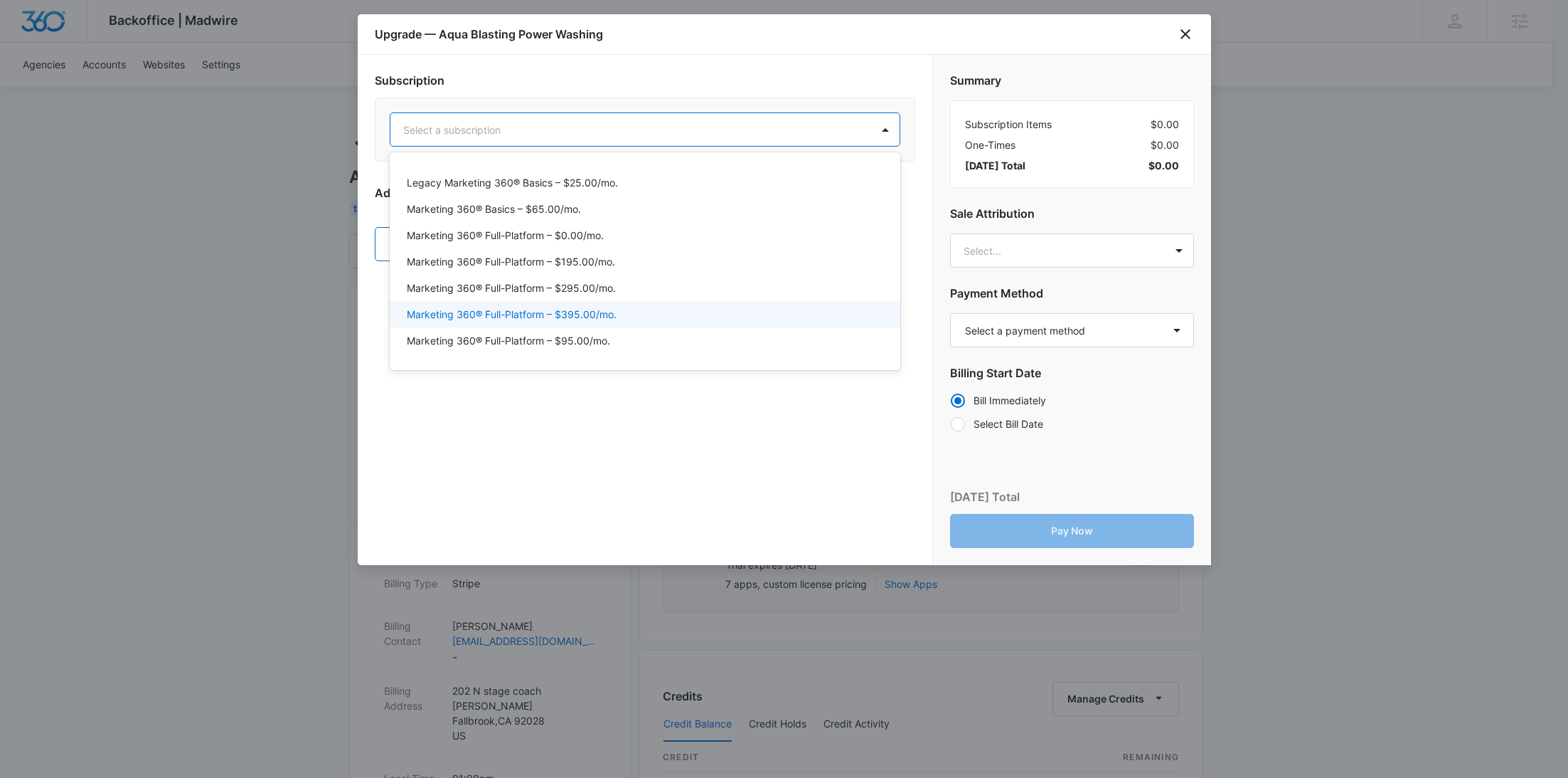
click at [628, 317] on div "Marketing 360® Full-Platform – $395.00/mo." at bounding box center [643, 314] width 474 height 15
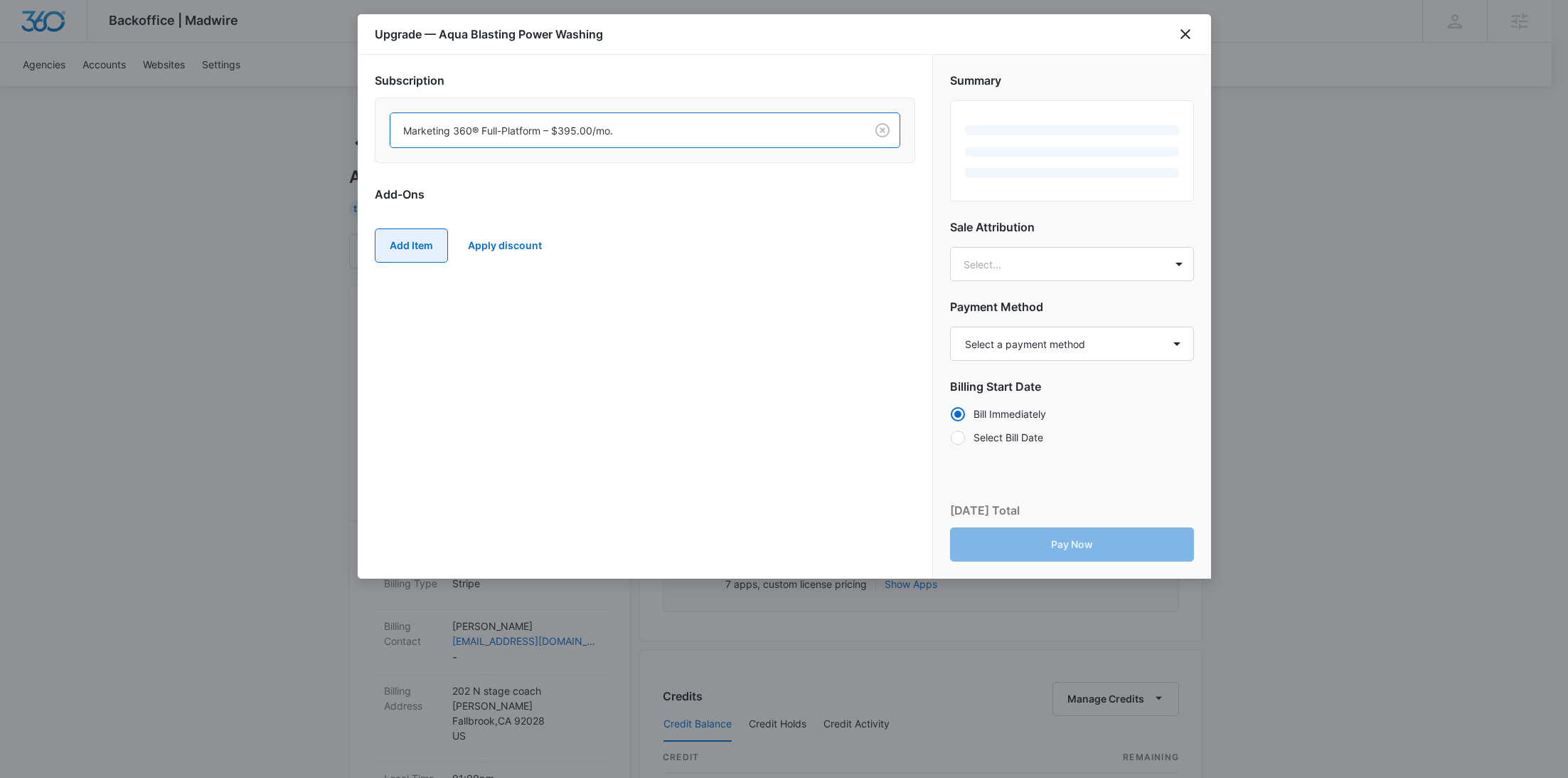
click at [397, 244] on button "Add Item" at bounding box center [411, 245] width 73 height 34
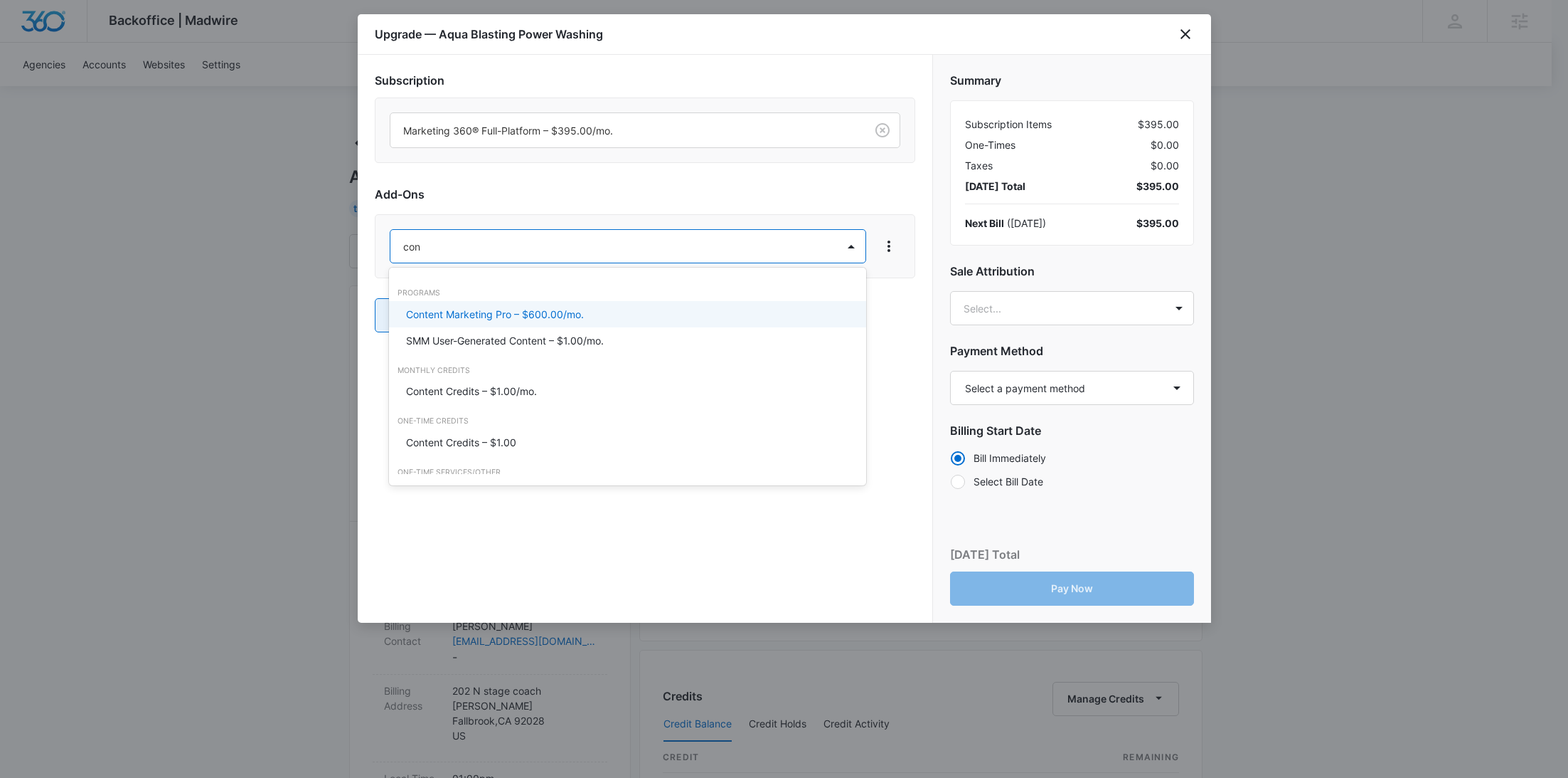
type input "cont"
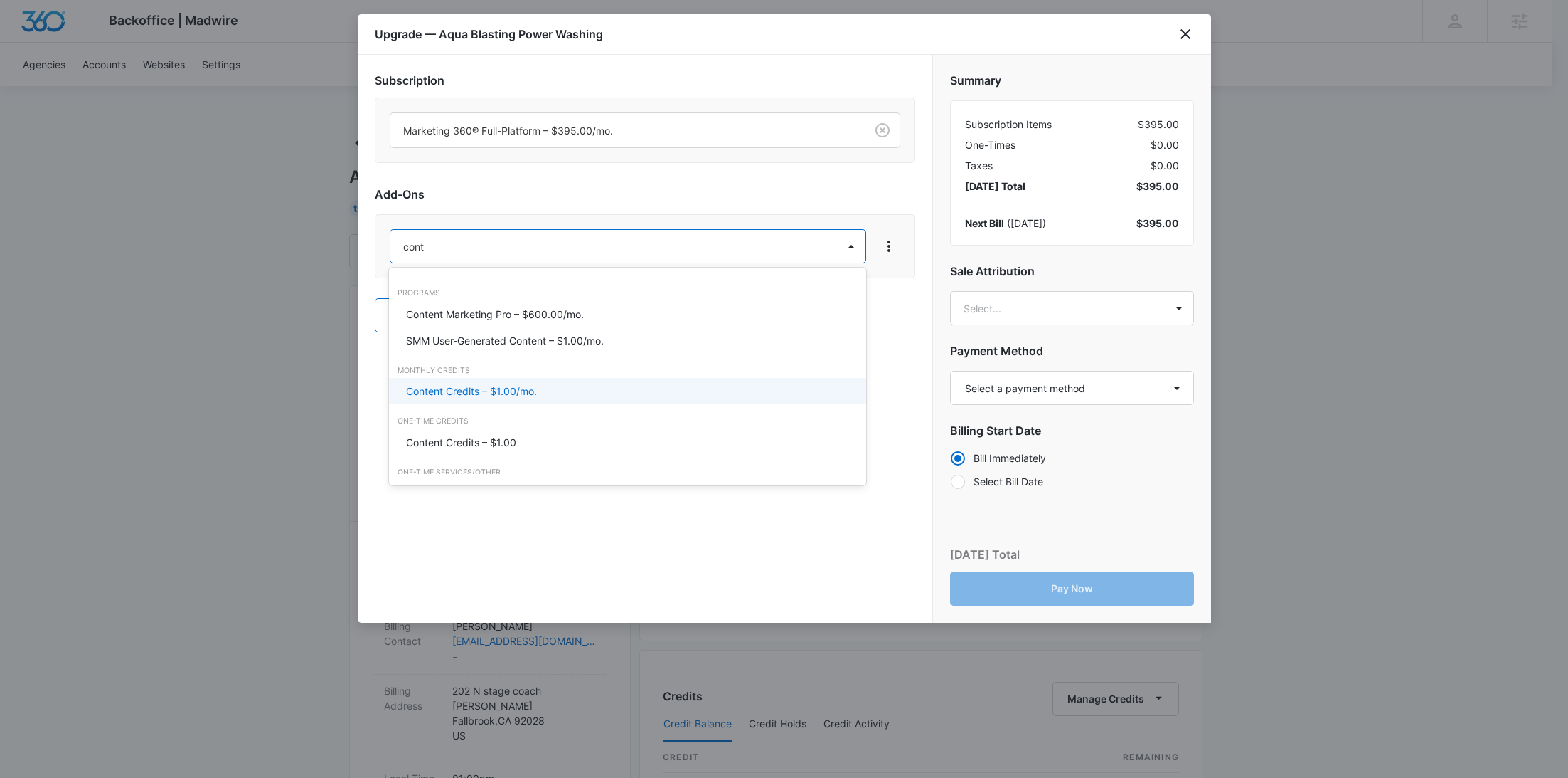
click at [462, 380] on div "Content Credits – $1.00/mo." at bounding box center [628, 390] width 478 height 26
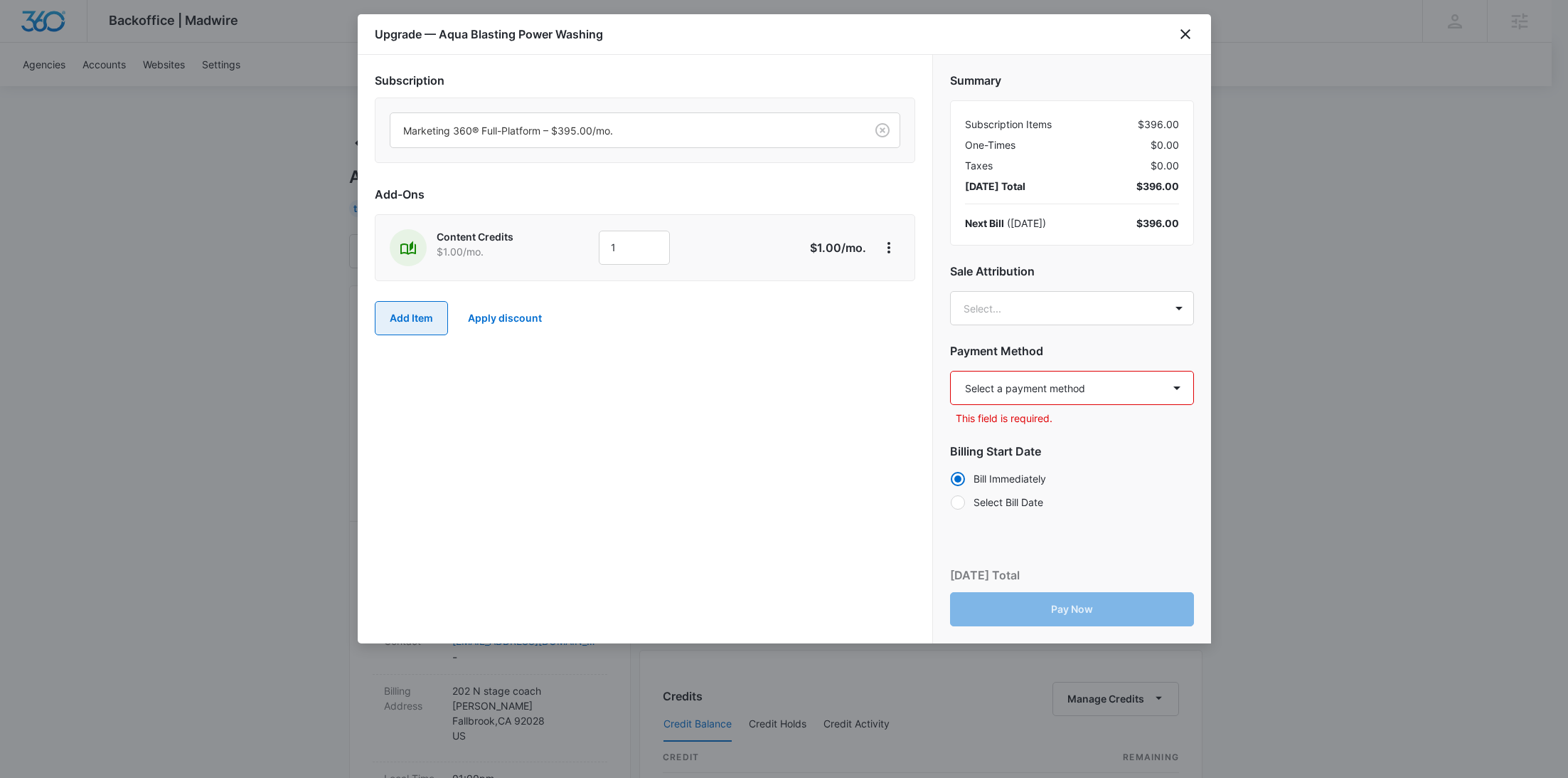
click at [403, 320] on button "Add Item" at bounding box center [411, 318] width 73 height 34
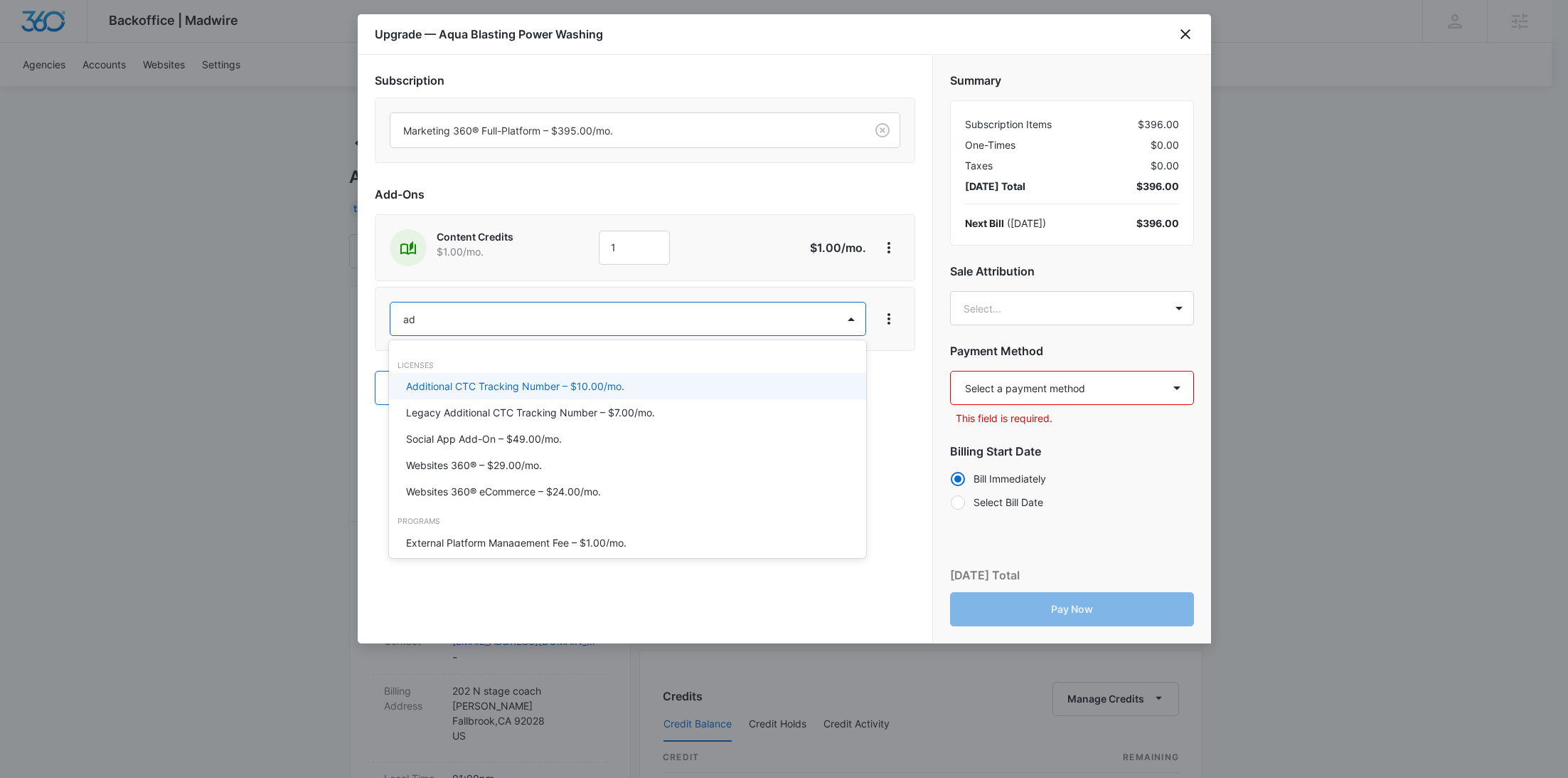
type input "ad c"
click at [457, 387] on p "Ad Credits – $1.00/mo." at bounding box center [460, 386] width 106 height 15
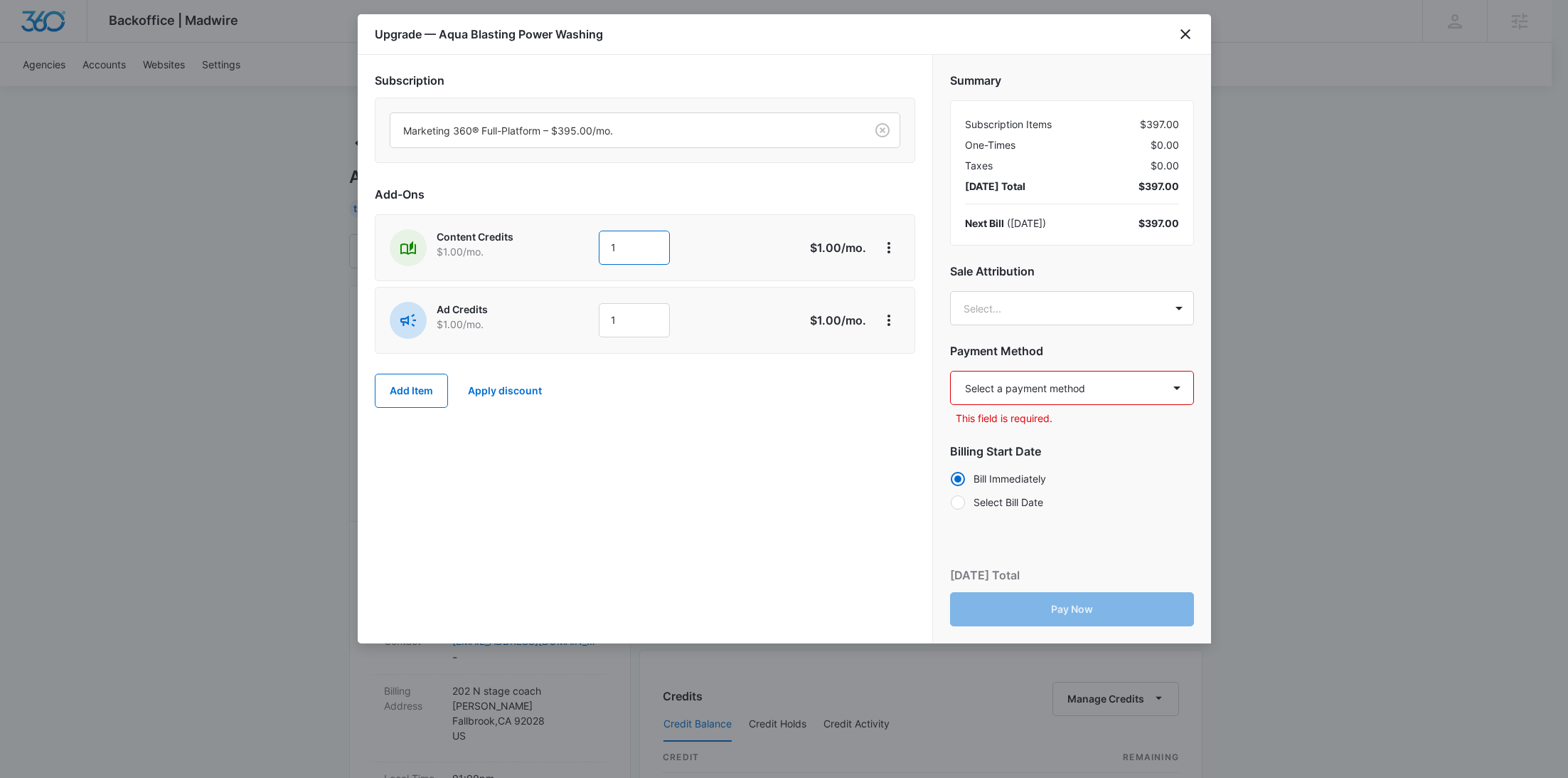
drag, startPoint x: 634, startPoint y: 250, endPoint x: 549, endPoint y: 243, distance: 85.3
click at [552, 244] on div "Content Credits $1.00 /mo. 1" at bounding box center [594, 247] width 410 height 37
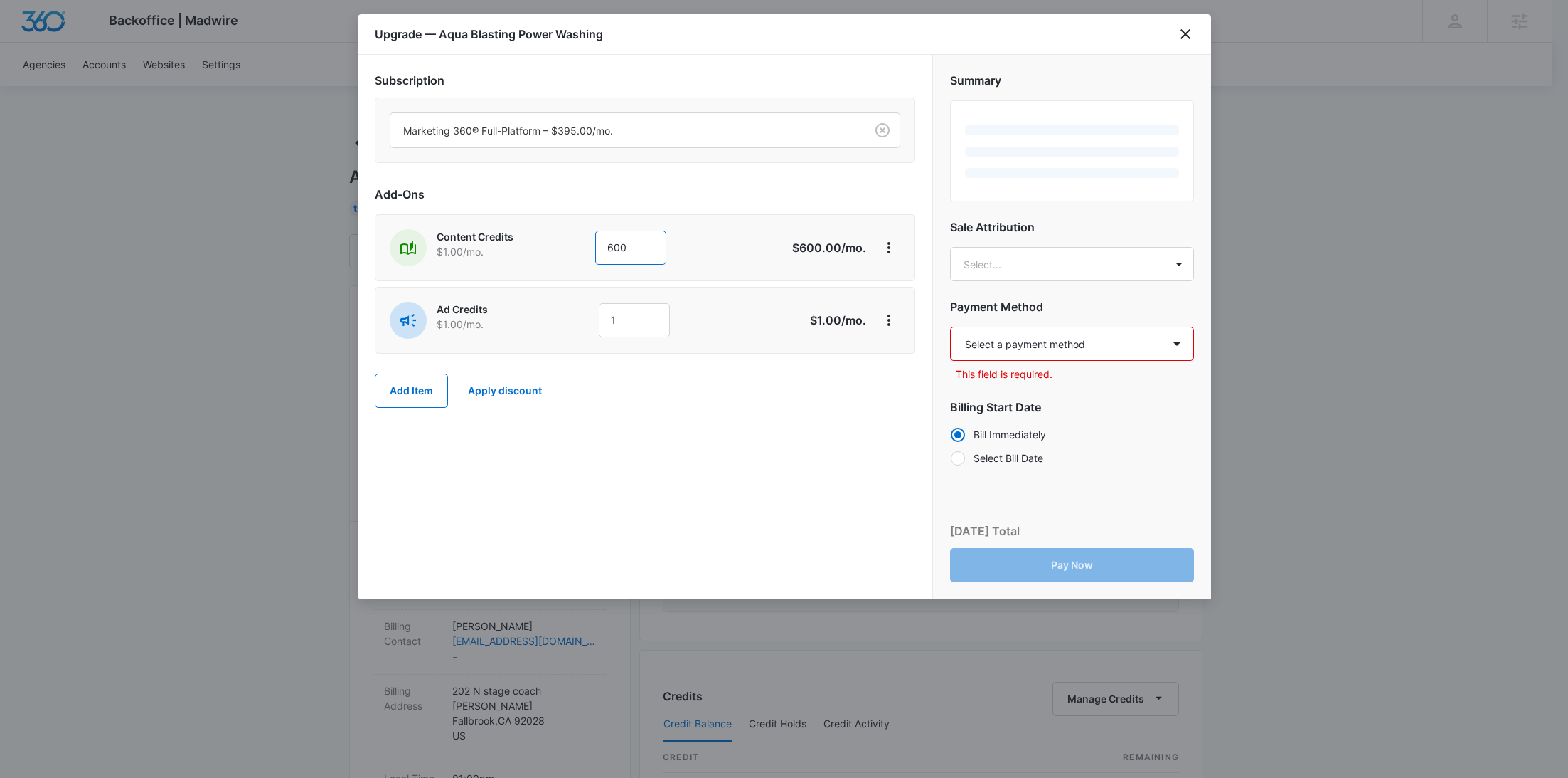
type input "600"
click at [585, 265] on div "Content Credits $1.00 /mo. 600 $600.00 /mo." at bounding box center [645, 248] width 541 height 67
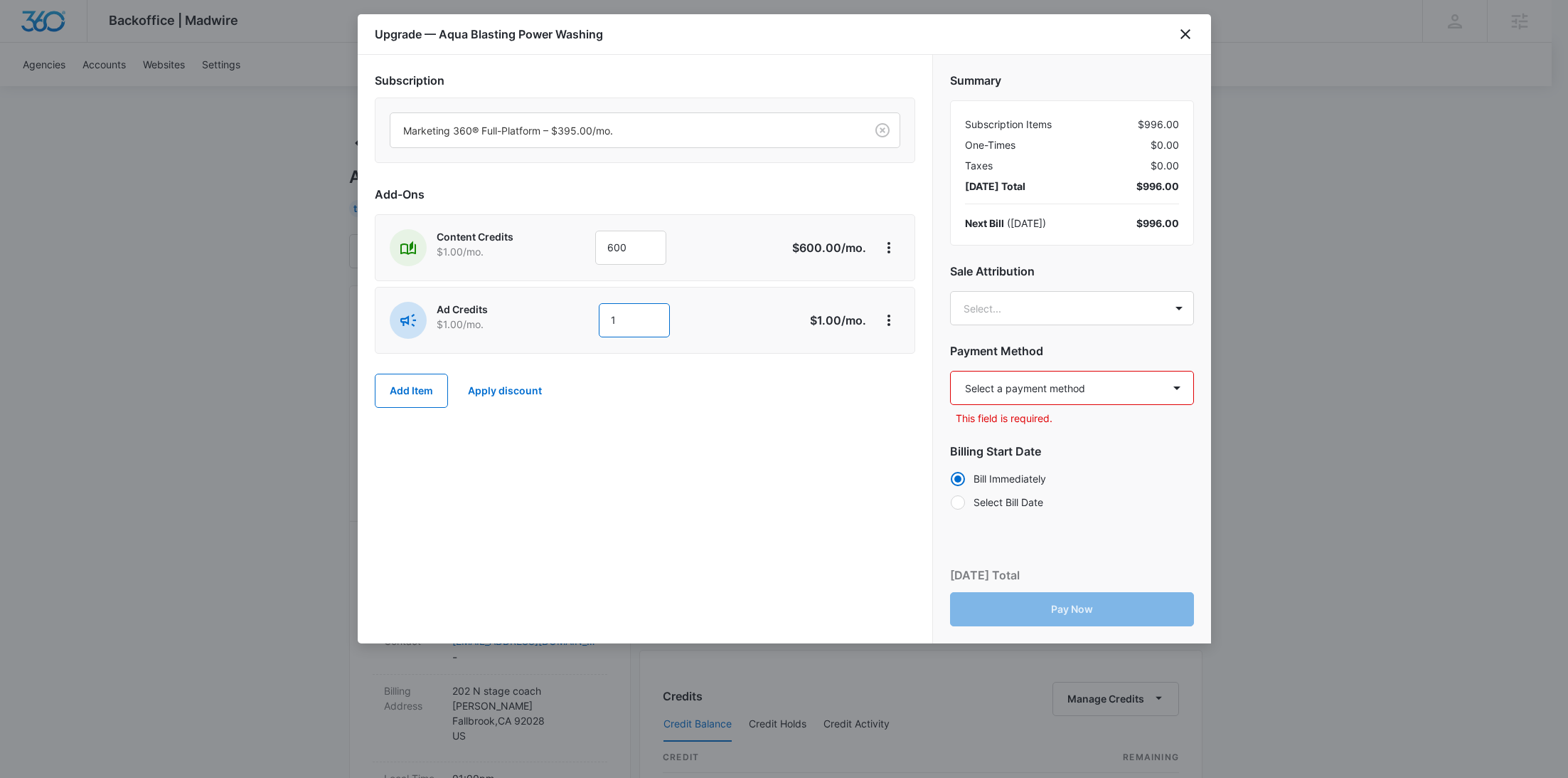
drag, startPoint x: 629, startPoint y: 325, endPoint x: 585, endPoint y: 325, distance: 44.0
click at [585, 325] on div "Ad Credits $1.00 /mo. 1" at bounding box center [594, 320] width 410 height 37
type input "600"
click at [987, 383] on select "Select a payment method Visa ending in 3271 New payment method Monthly invoice" at bounding box center [1071, 388] width 244 height 34
select select "pm_1SIZnSA4n8RTgNjUjD8k3dHm"
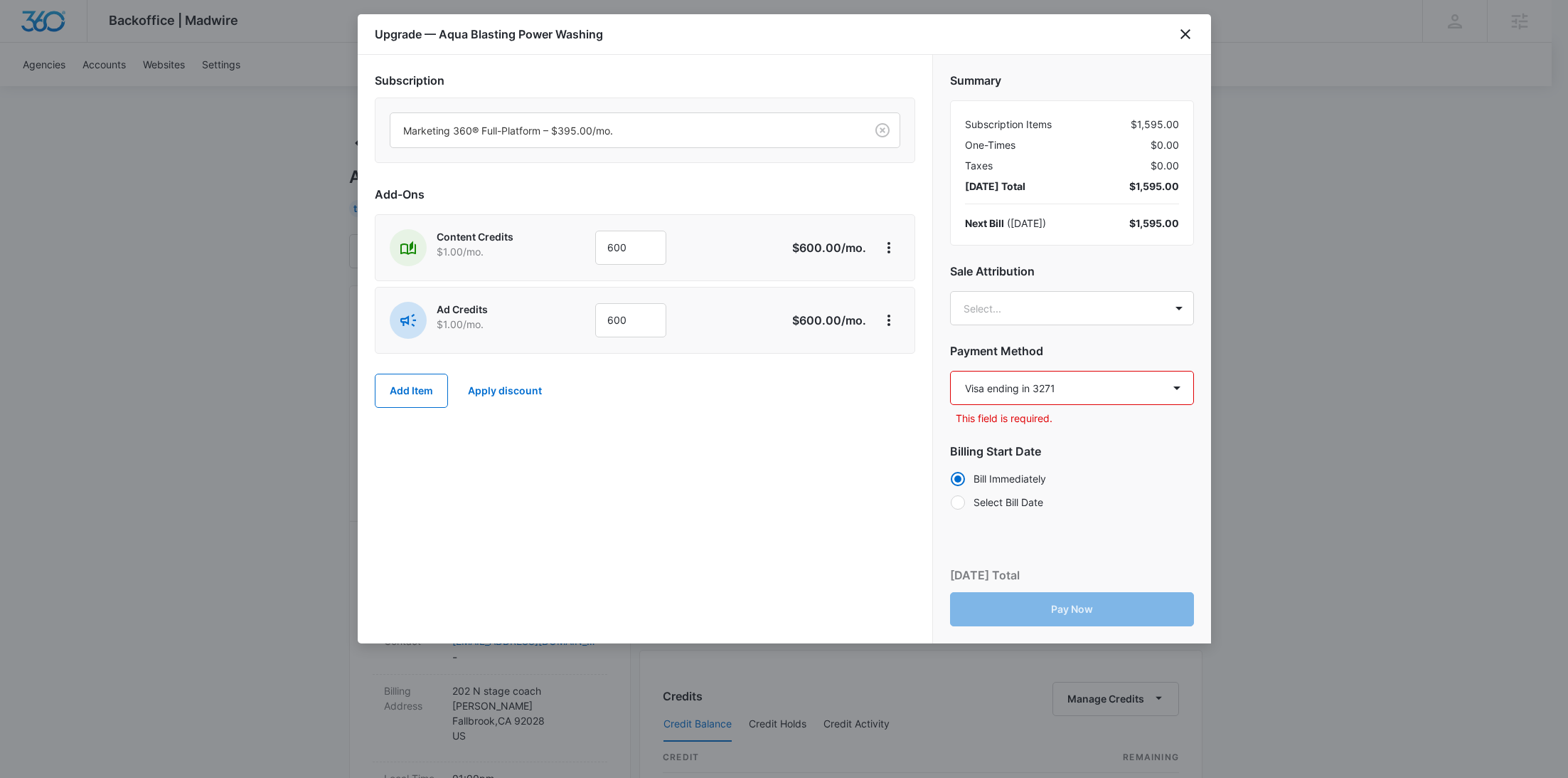
click at [950, 371] on select "Select a payment method Visa ending in 3271 New payment method Monthly invoice" at bounding box center [1071, 388] width 244 height 34
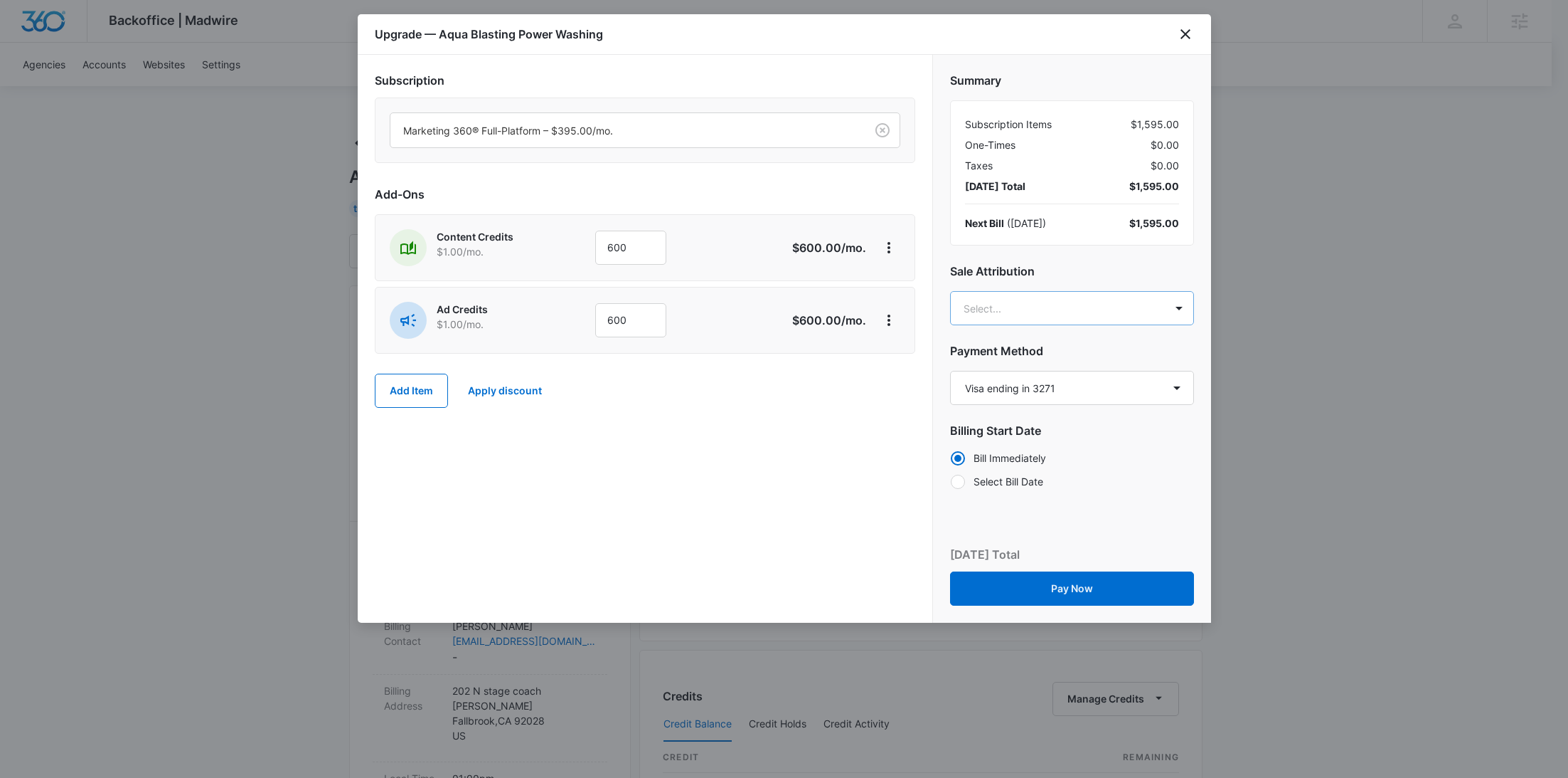
click at [1061, 298] on body "Backoffice | Madwire Apps Settings [PERSON_NAME] Young [EMAIL_ADDRESS][PERSON_N…" at bounding box center [784, 707] width 1568 height 1414
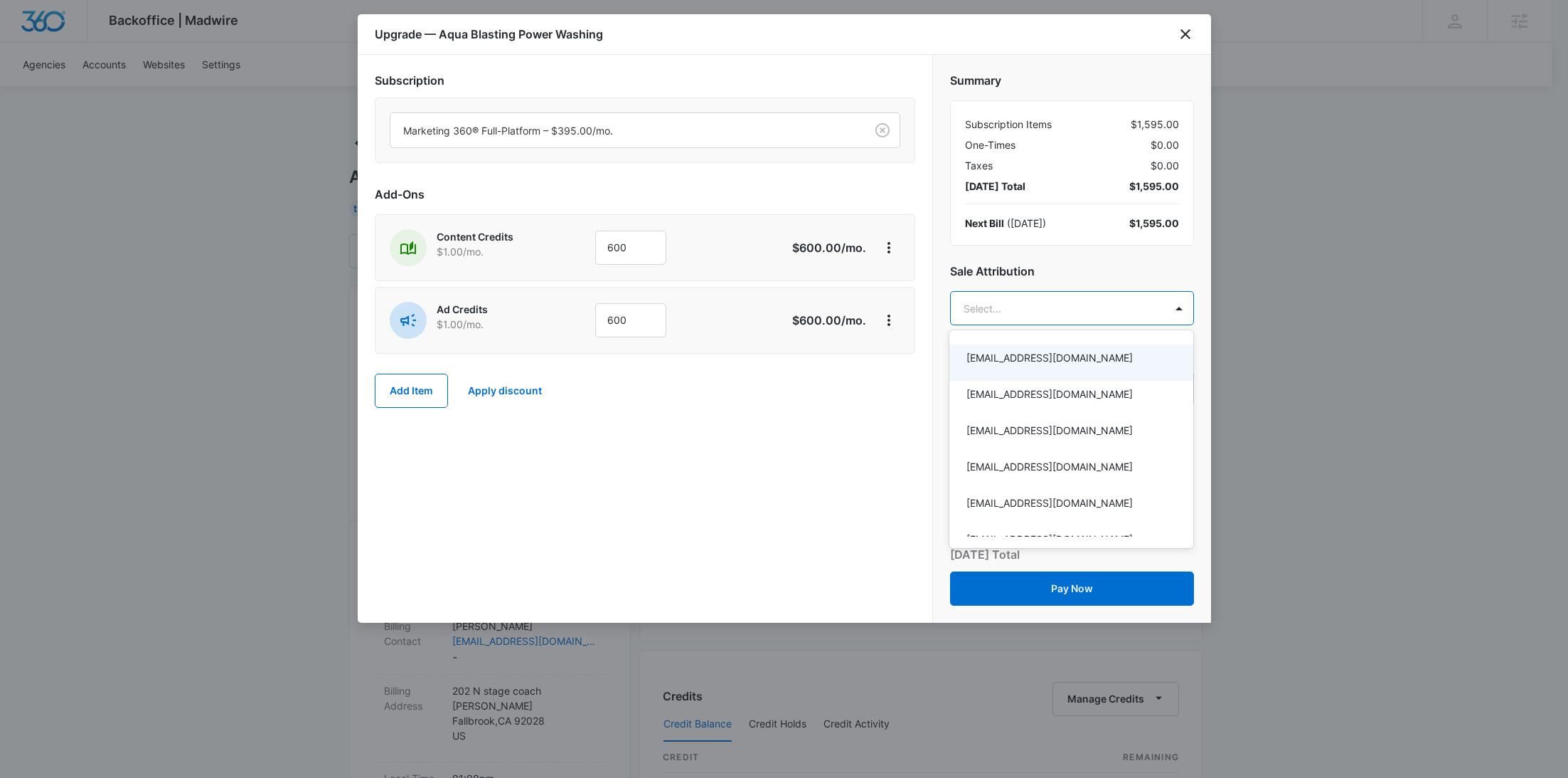
paste input "[PERSON_NAME]"
type input "[PERSON_NAME]"
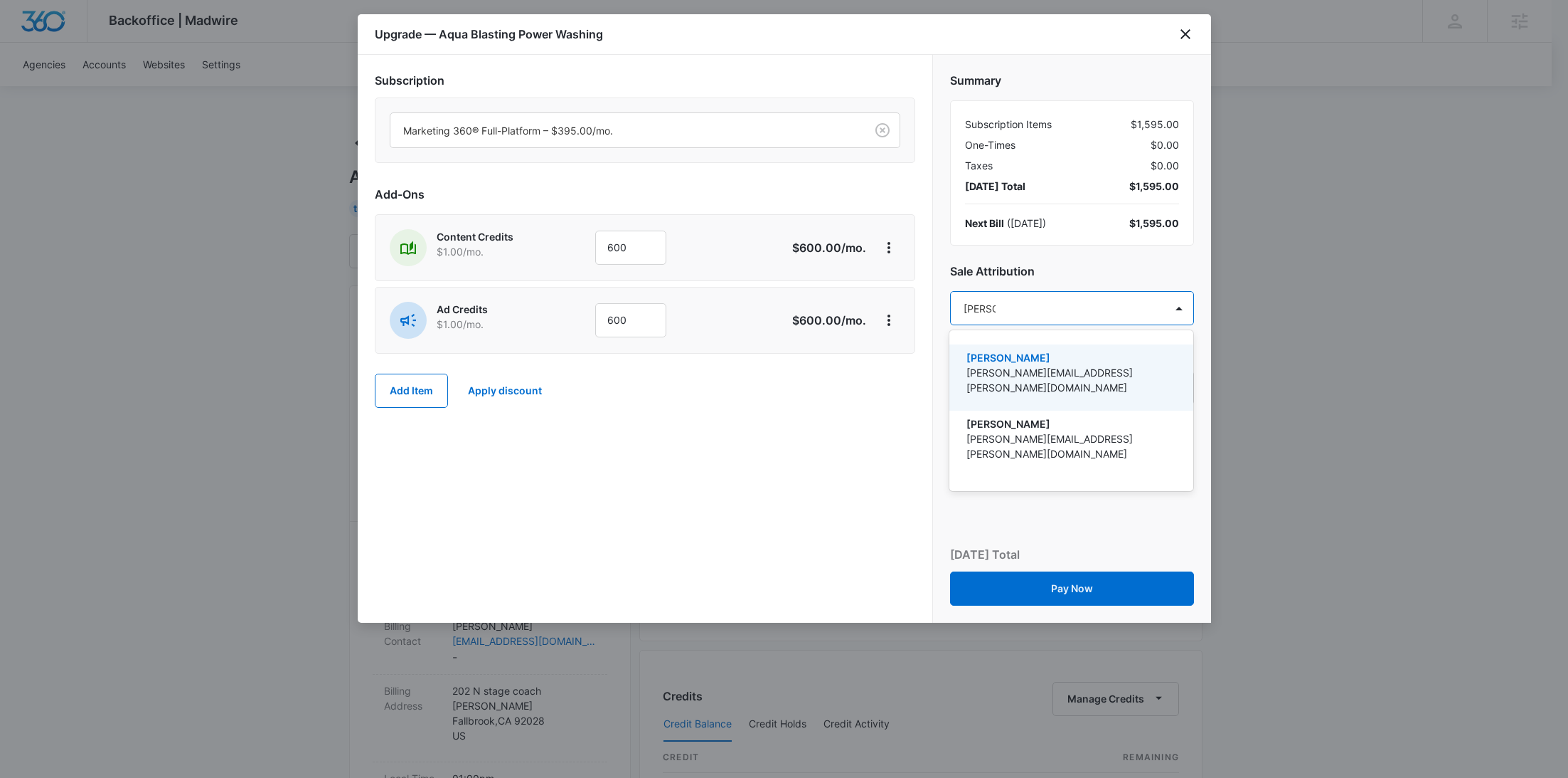
click at [1042, 366] on p "[PERSON_NAME][EMAIL_ADDRESS][PERSON_NAME][DOMAIN_NAME]" at bounding box center [1070, 380] width 207 height 30
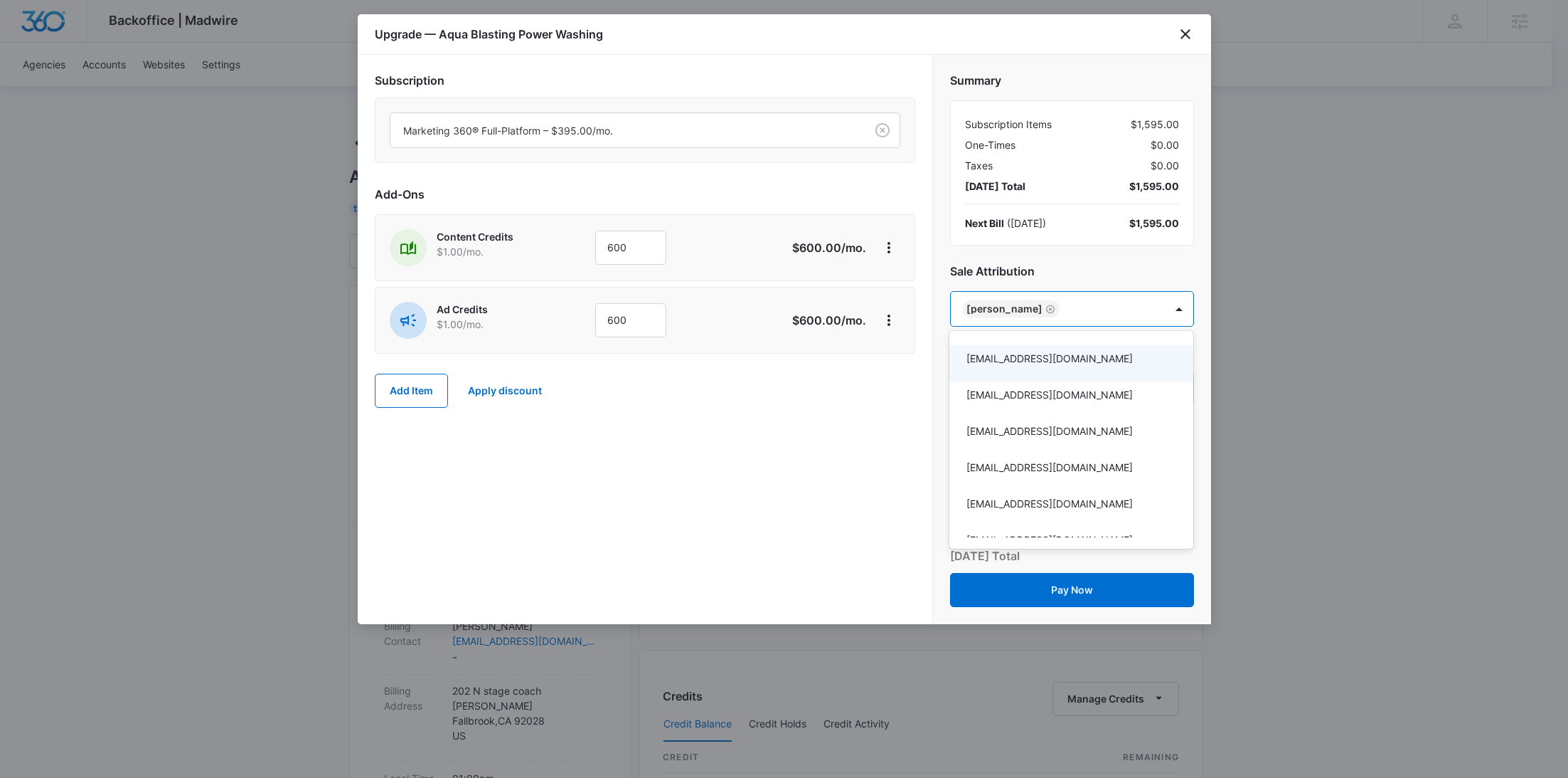
click at [811, 428] on div at bounding box center [784, 389] width 1568 height 778
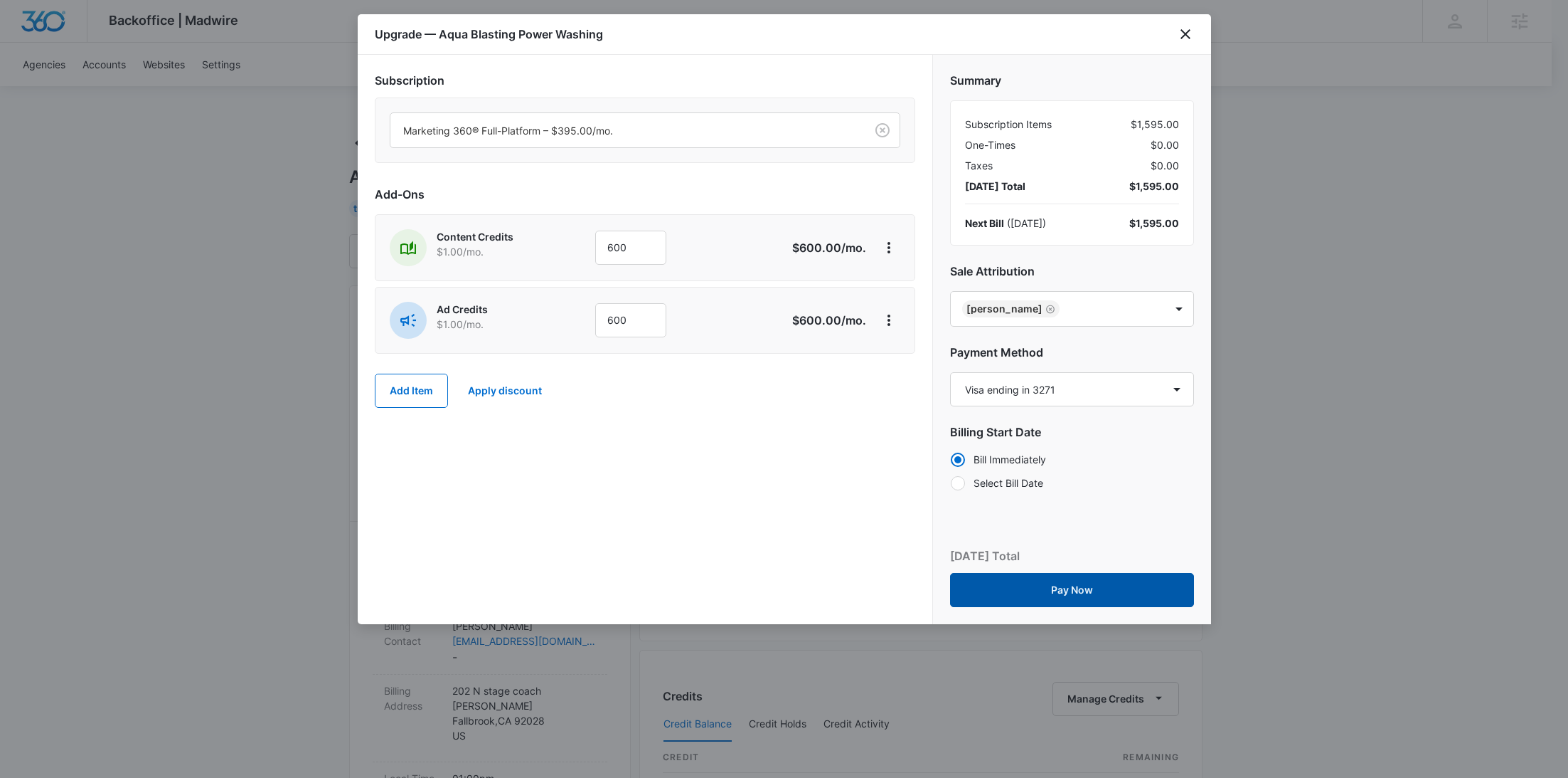
click at [1105, 585] on button "Pay Now" at bounding box center [1071, 590] width 244 height 34
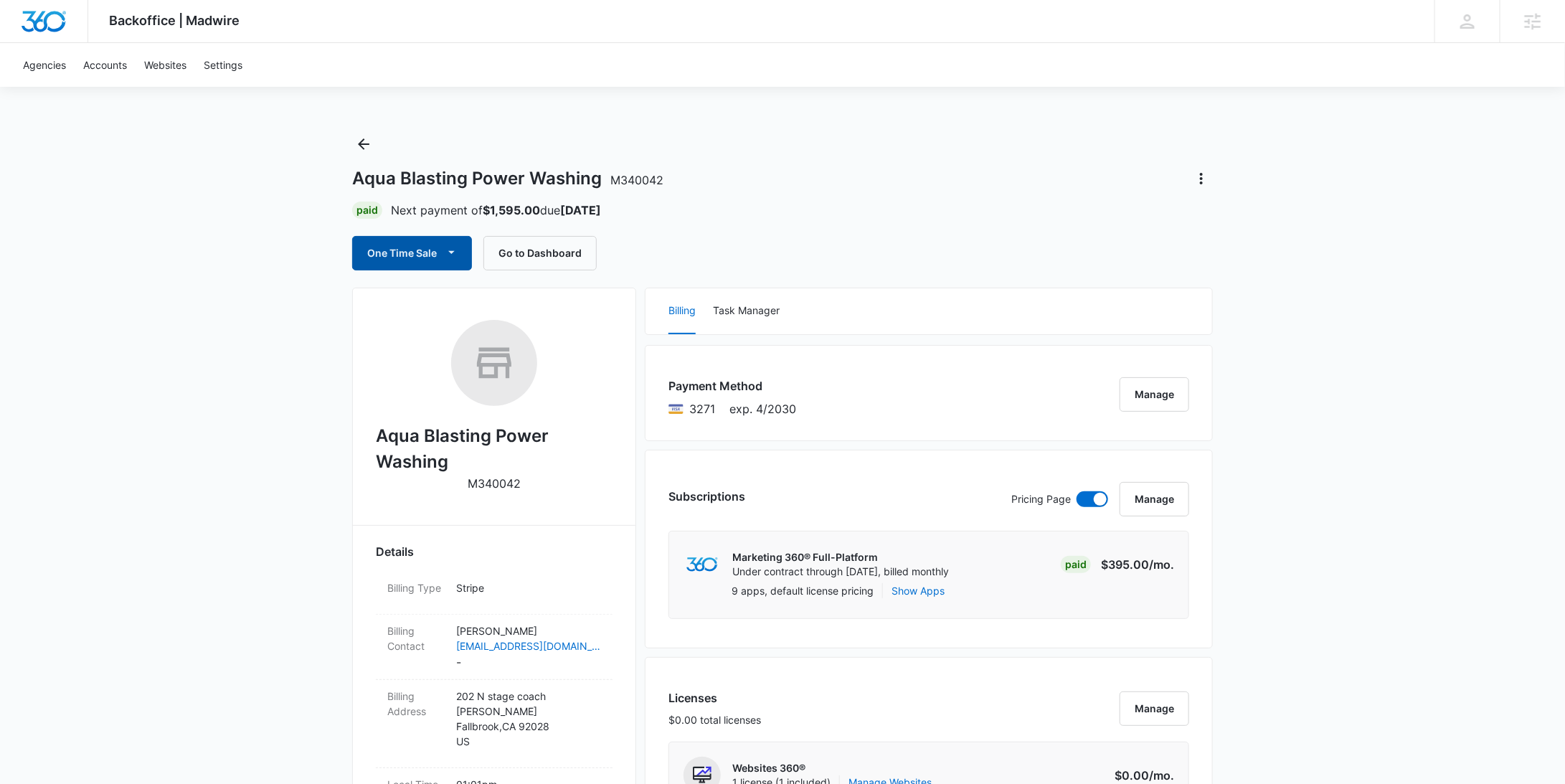
click at [441, 247] on button "One Time Sale" at bounding box center [412, 253] width 120 height 35
click at [441, 303] on div "Run One-Time Payment" at bounding box center [453, 302] width 165 height 15
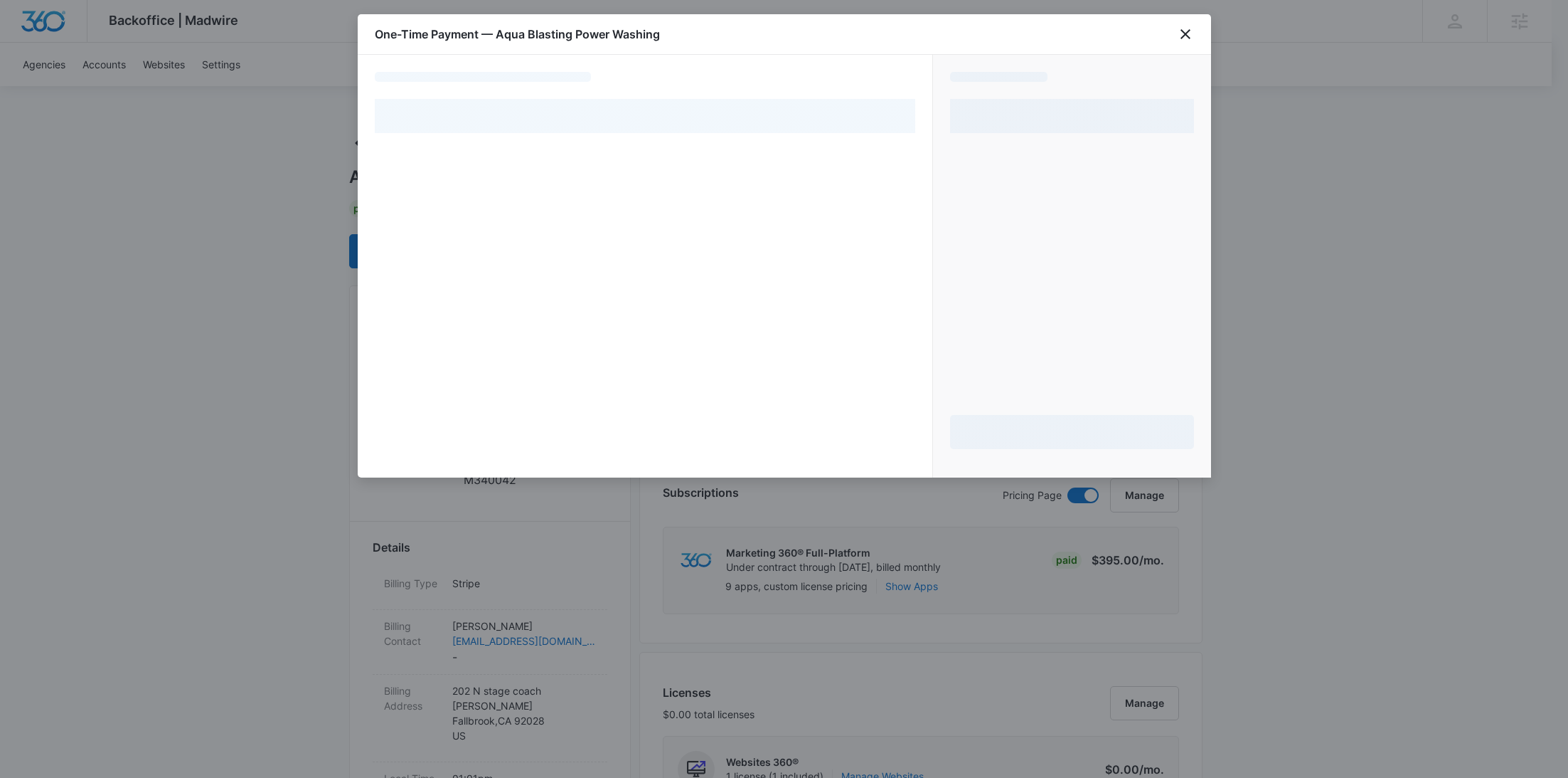
select select "pm_1SIZnSA4n8RTgNjUjD8k3dHm"
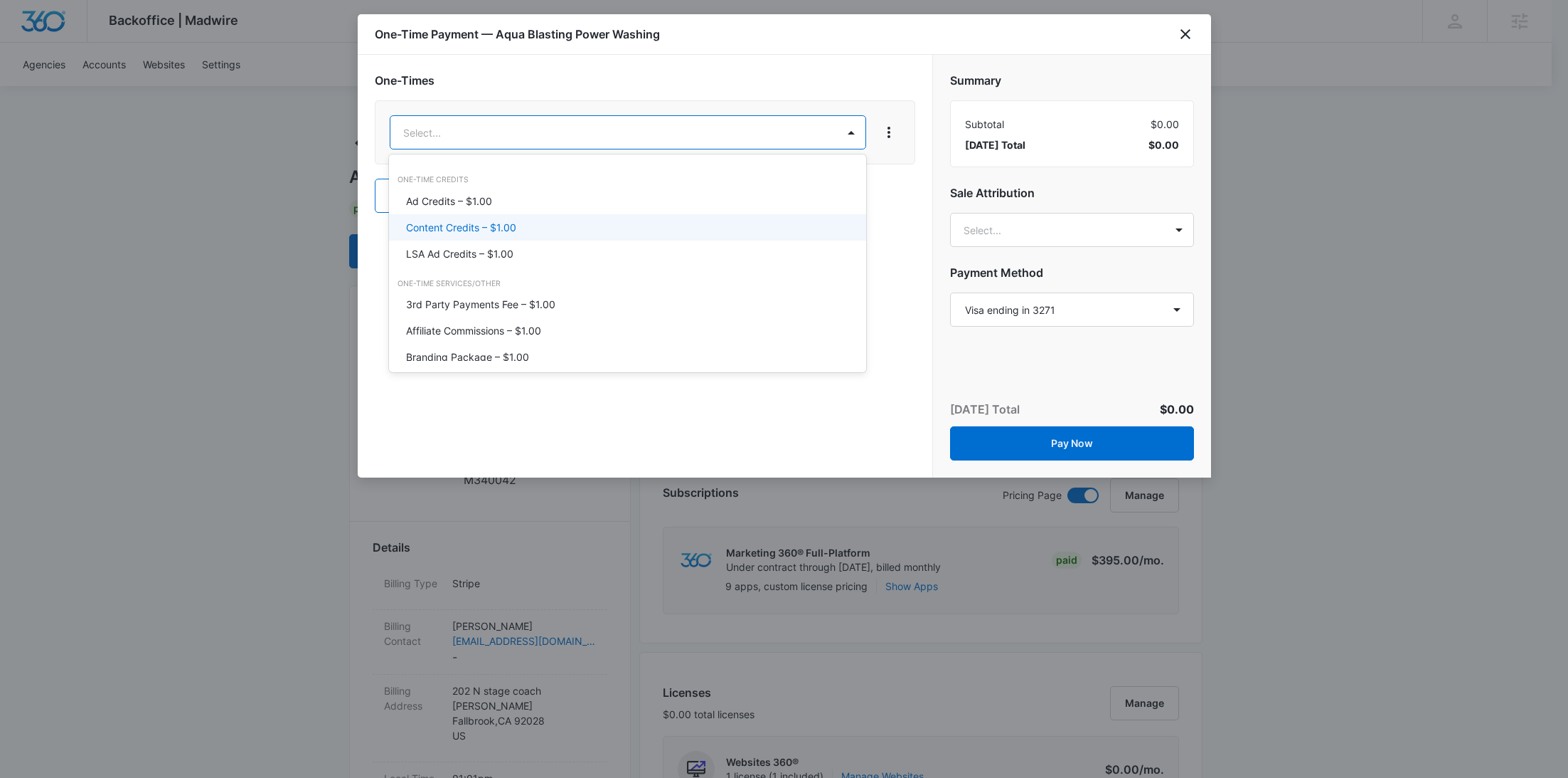
click at [491, 228] on p "Content Credits – $1.00" at bounding box center [461, 227] width 110 height 15
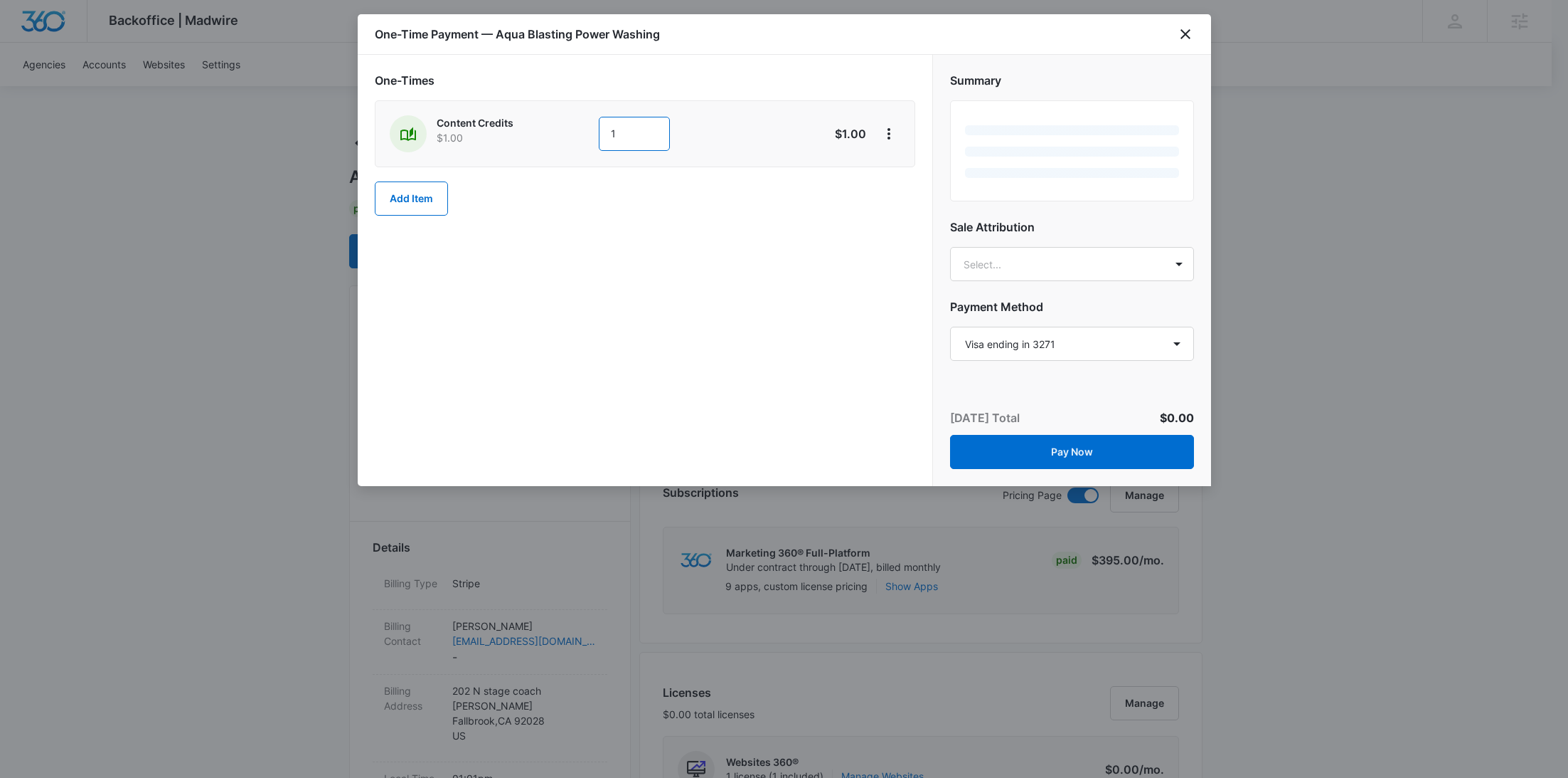
drag, startPoint x: 650, startPoint y: 133, endPoint x: 565, endPoint y: 133, distance: 85.0
click at [565, 133] on div "Content Credits $1.00 1" at bounding box center [594, 133] width 410 height 37
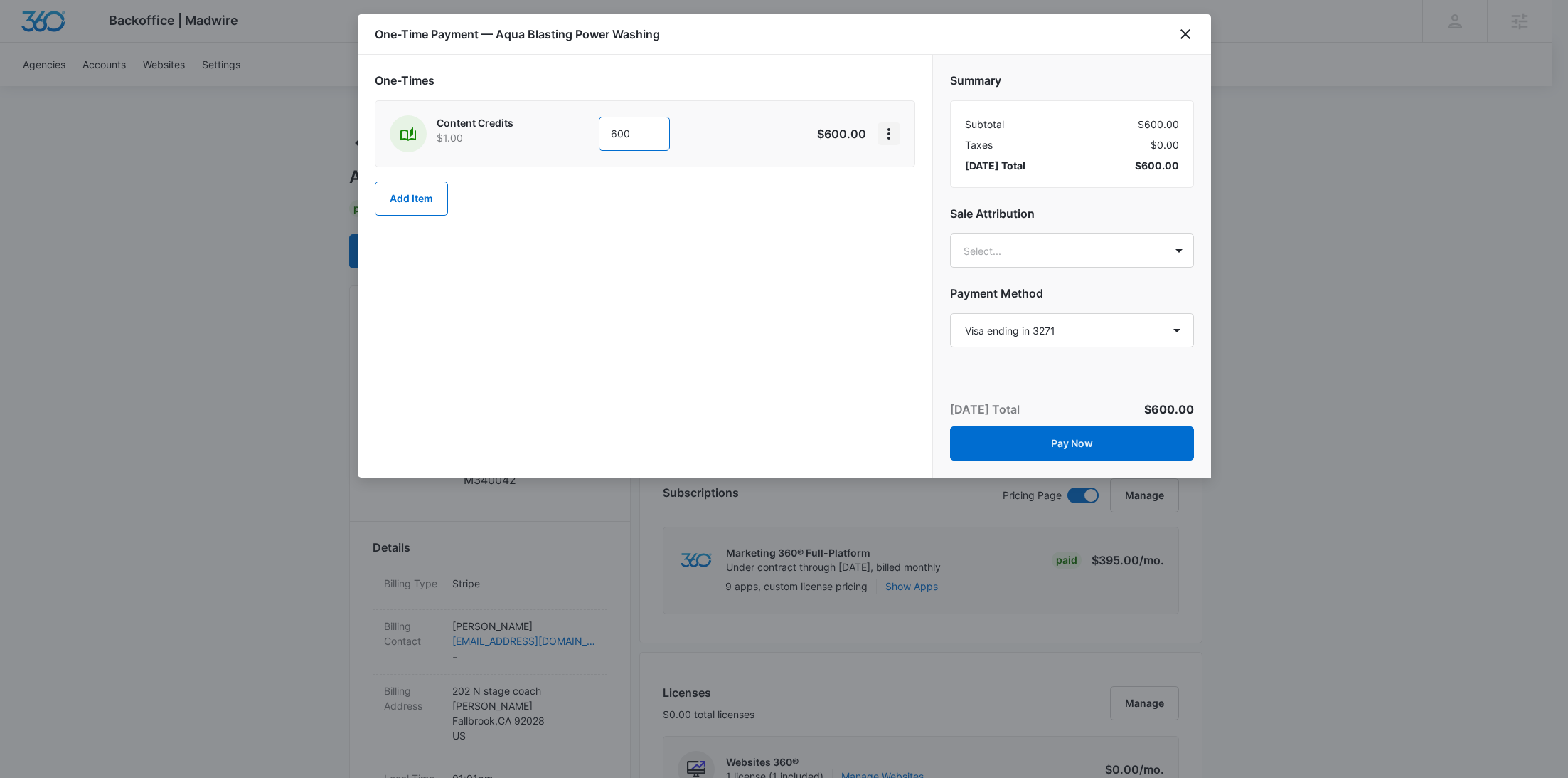
type input "600"
click at [884, 134] on icon "View More" at bounding box center [889, 133] width 17 height 17
click at [898, 168] on div "Add Discount" at bounding box center [926, 172] width 62 height 10
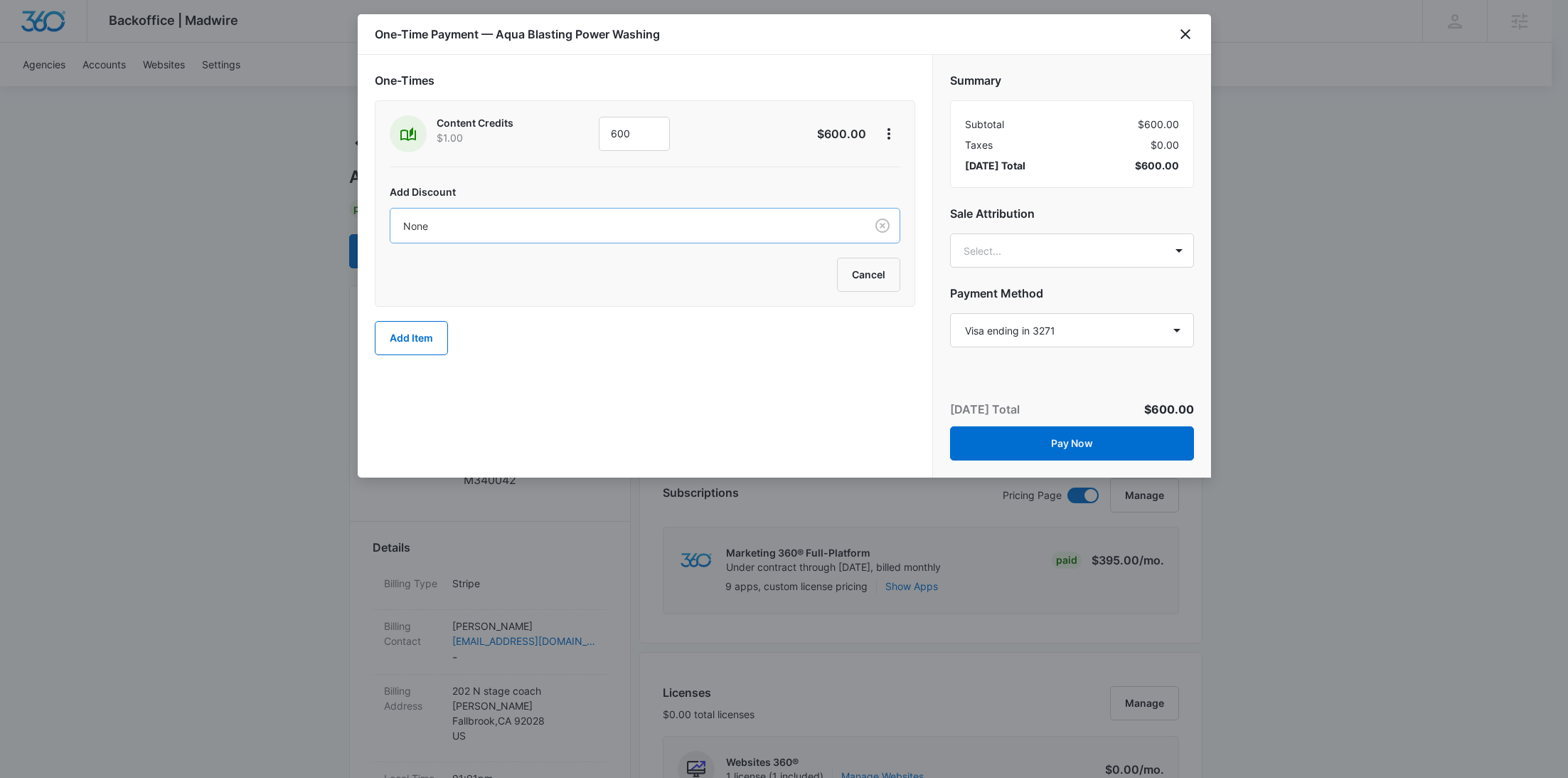
click at [674, 213] on div "None" at bounding box center [627, 226] width 475 height 32
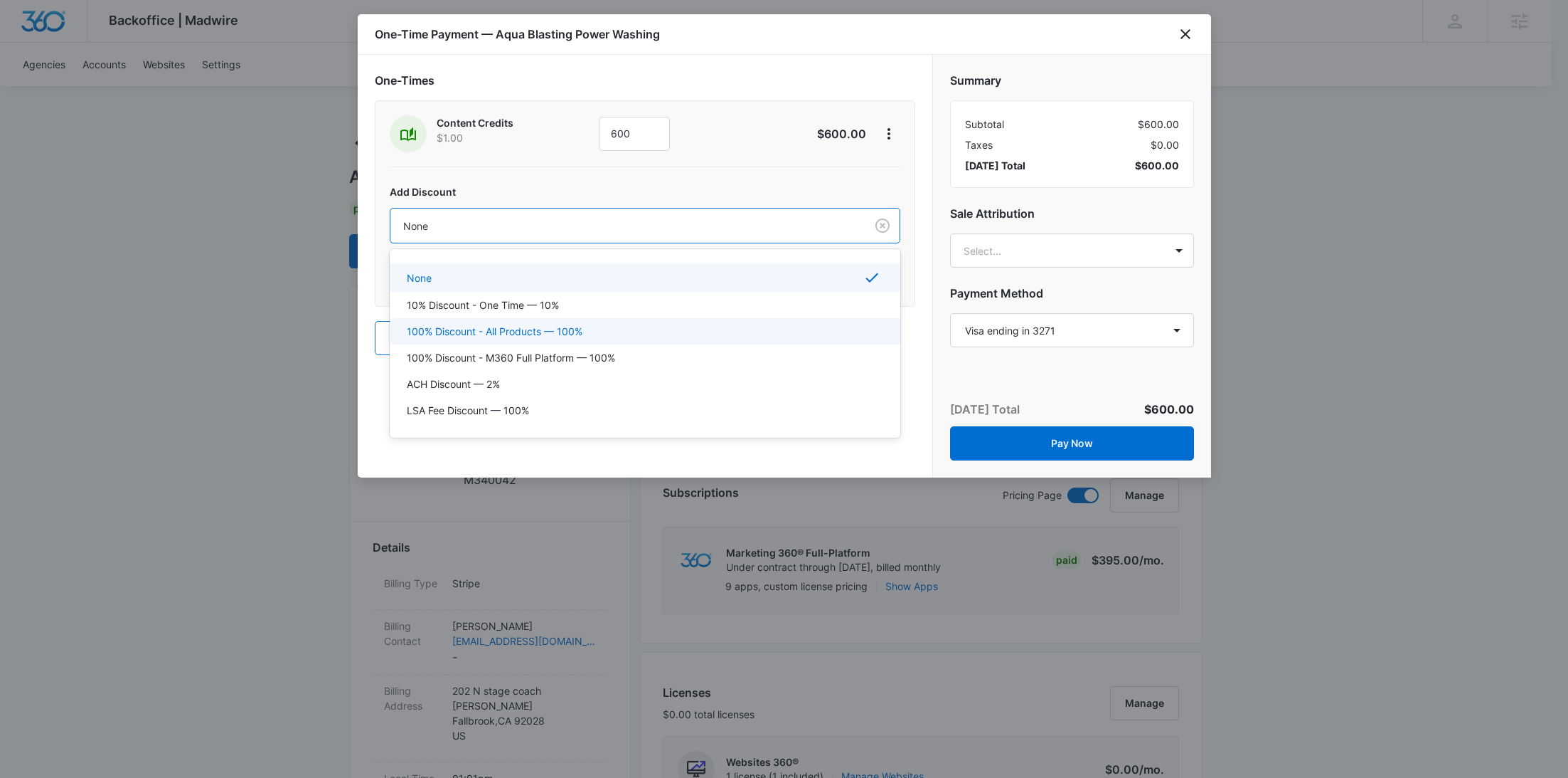
click at [573, 328] on p "100% Discount - All Products — 100%" at bounding box center [494, 331] width 176 height 15
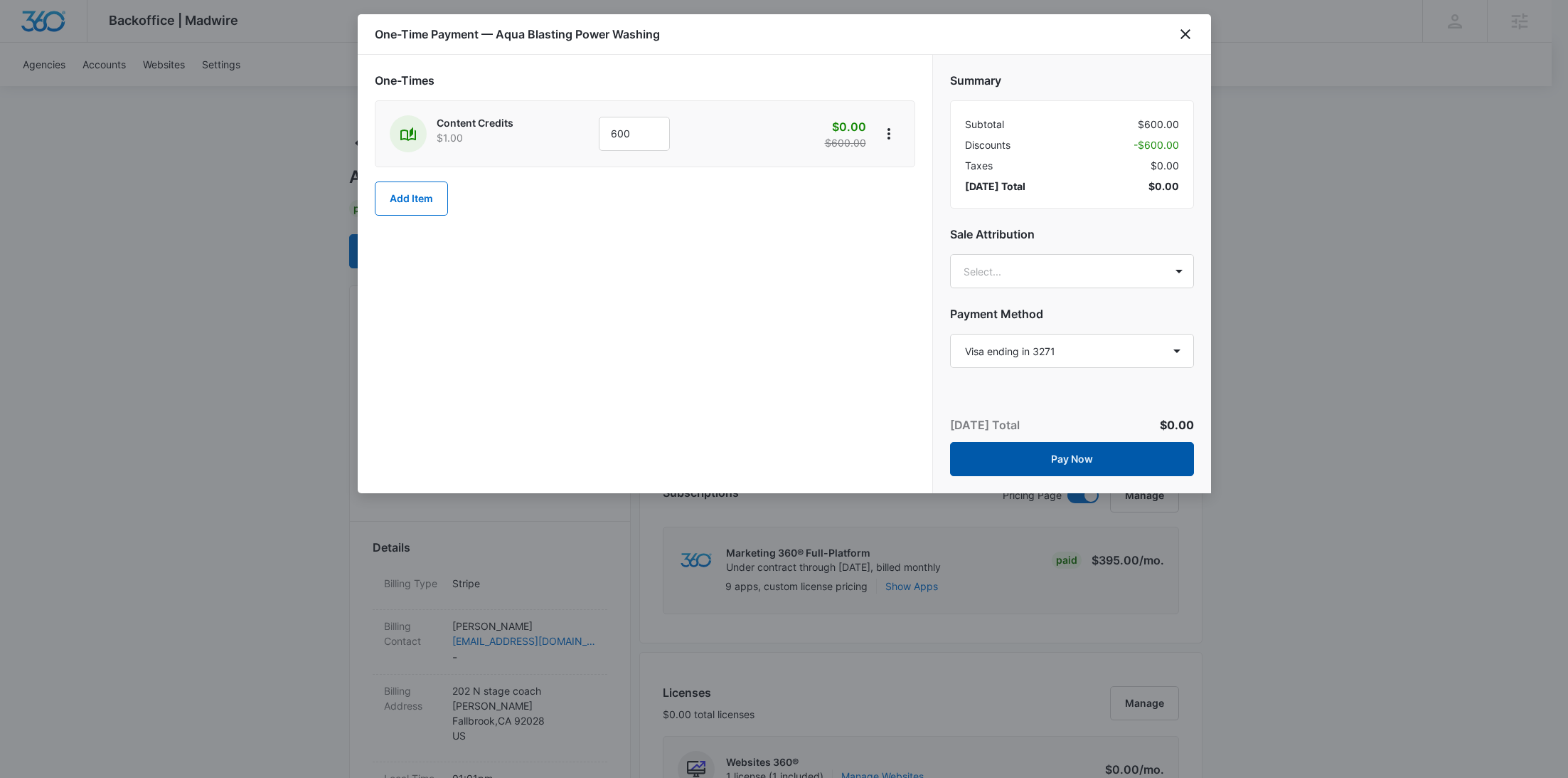
click at [1096, 459] on button "Pay Now" at bounding box center [1071, 459] width 244 height 34
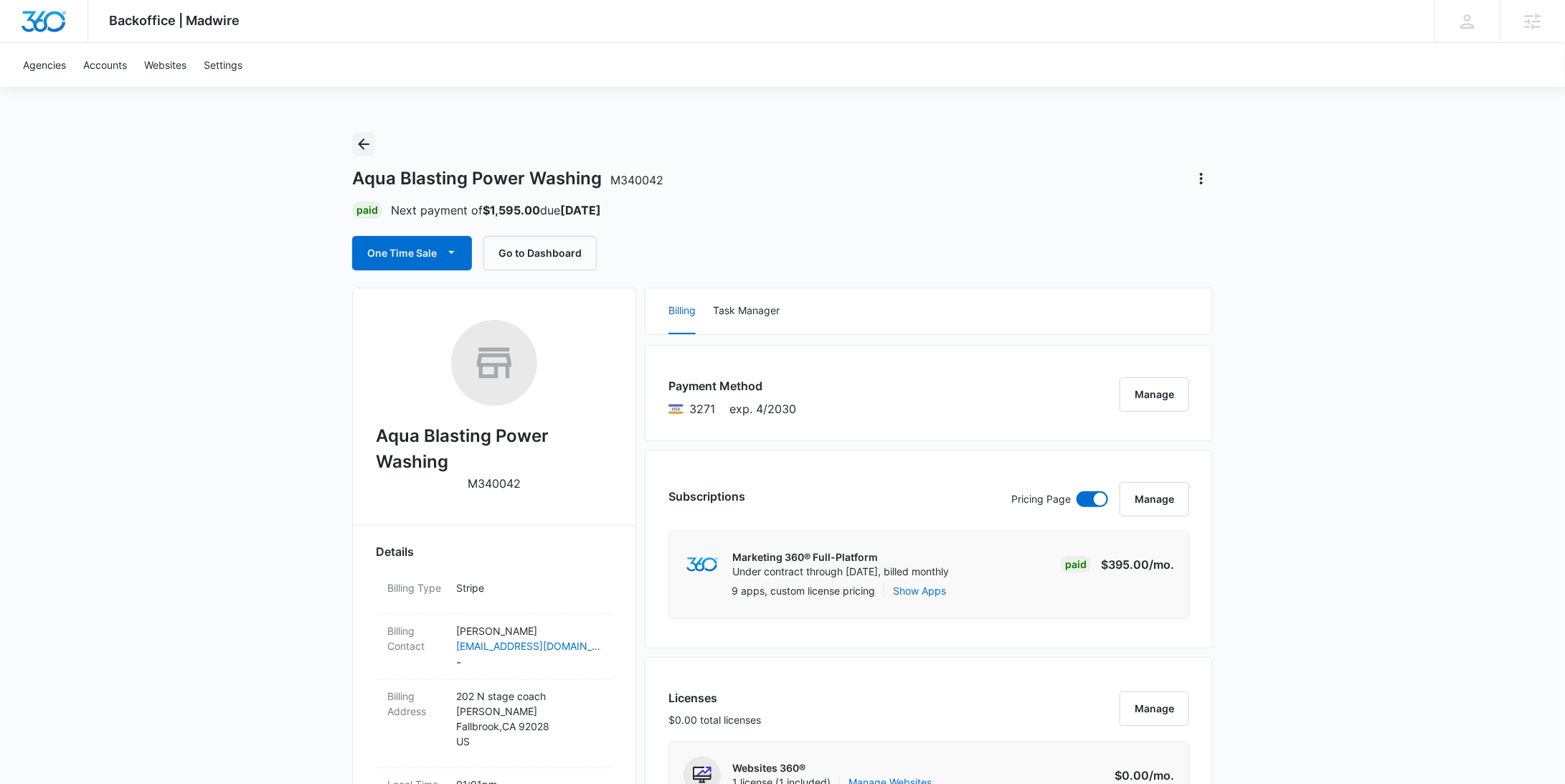
click at [363, 143] on icon "Back" at bounding box center [364, 144] width 17 height 17
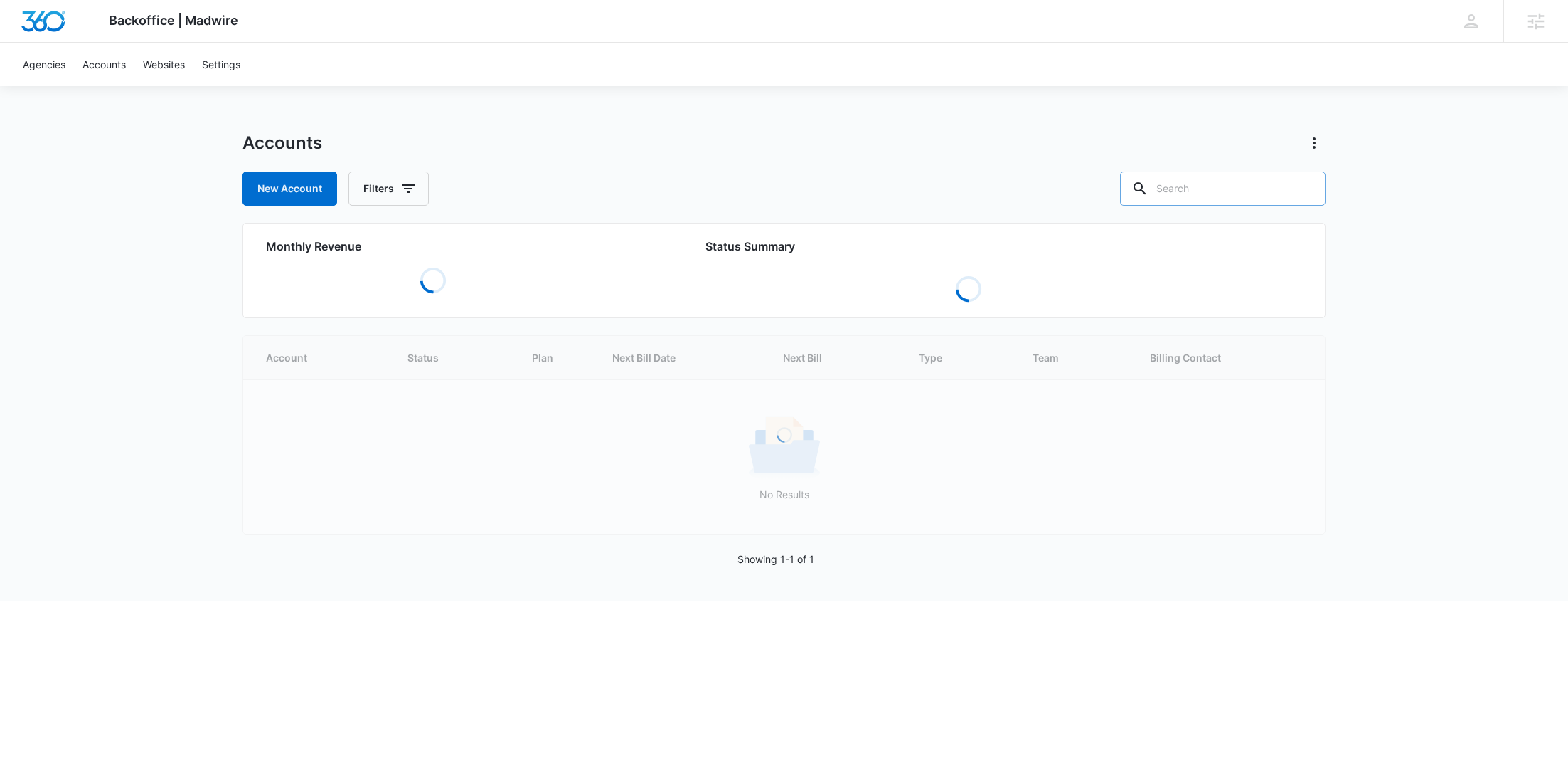
click at [1218, 184] on input "text" at bounding box center [1223, 188] width 205 height 34
paste input "M340036"
type input "M340036"
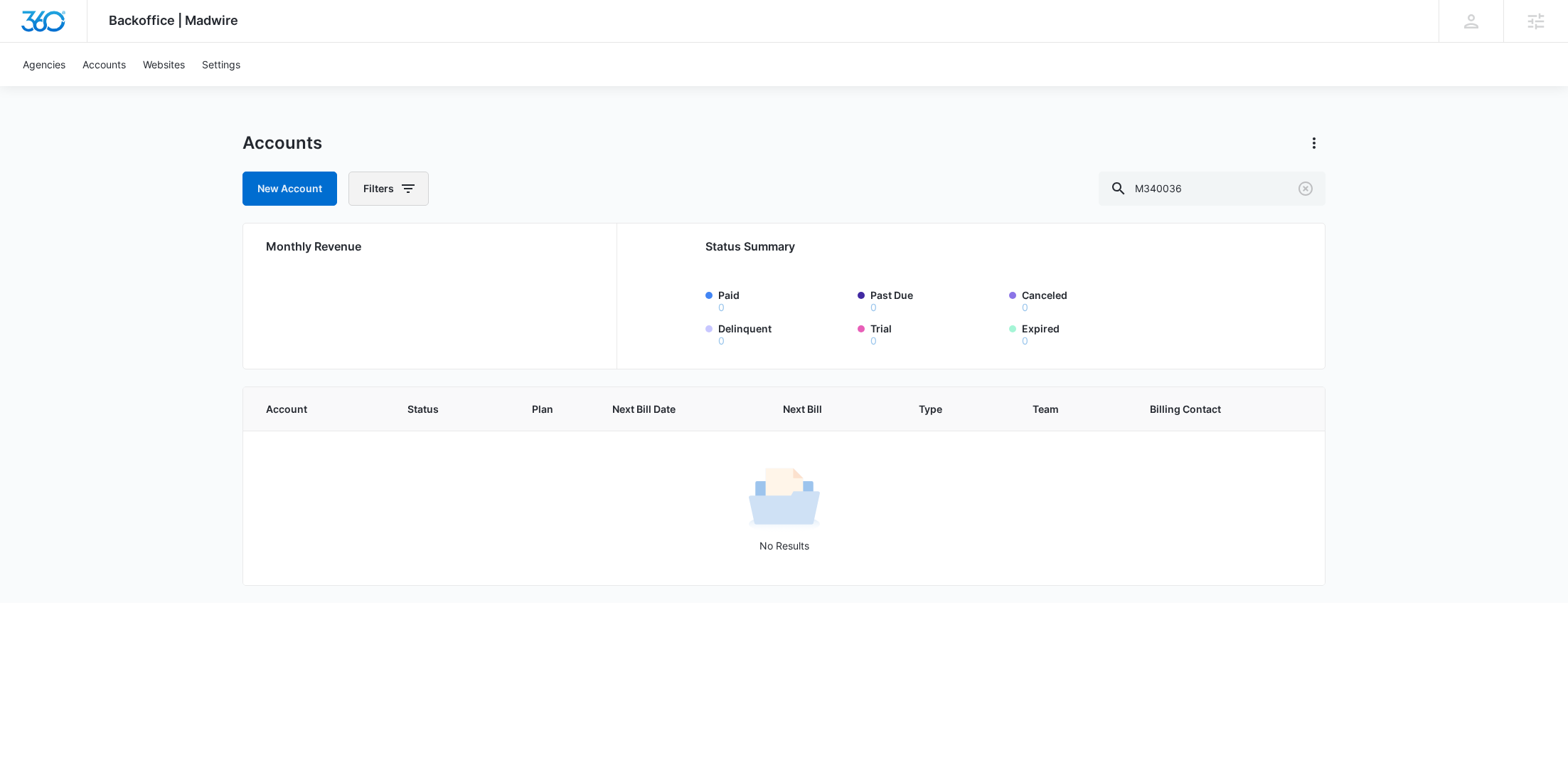
click at [403, 186] on icon "button" at bounding box center [408, 188] width 17 height 17
click at [518, 238] on icon "Show Agency filters" at bounding box center [517, 240] width 17 height 17
click at [442, 278] on div "Search All Agencies" at bounding box center [447, 288] width 197 height 66
click at [442, 282] on label "Search All Agencies" at bounding box center [448, 288] width 164 height 15
click at [366, 288] on input "Search All Agencies" at bounding box center [366, 288] width 1 height 1
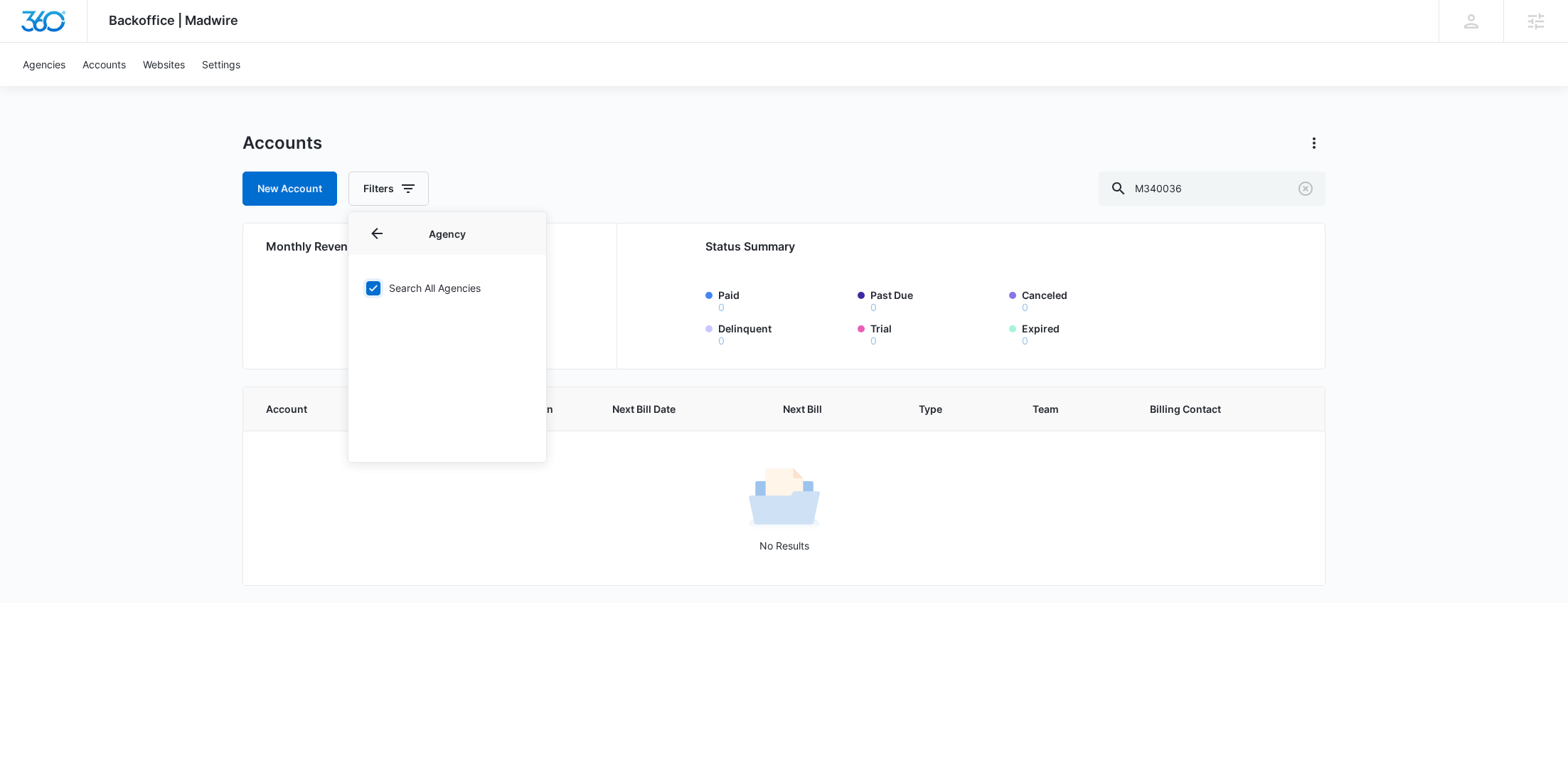
checkbox input "true"
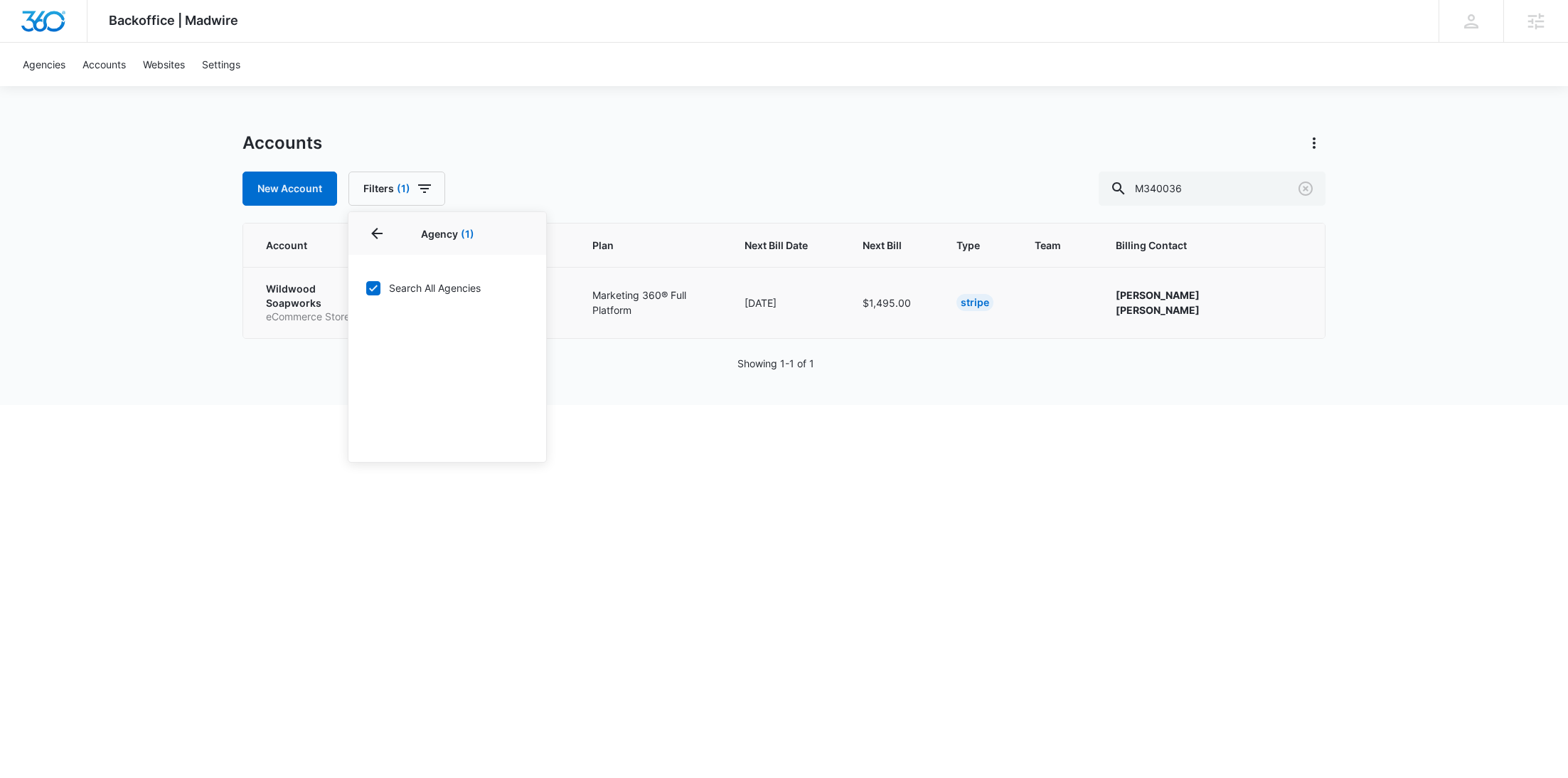
click at [298, 295] on p "Wildwood Soapworks" at bounding box center [317, 296] width 103 height 28
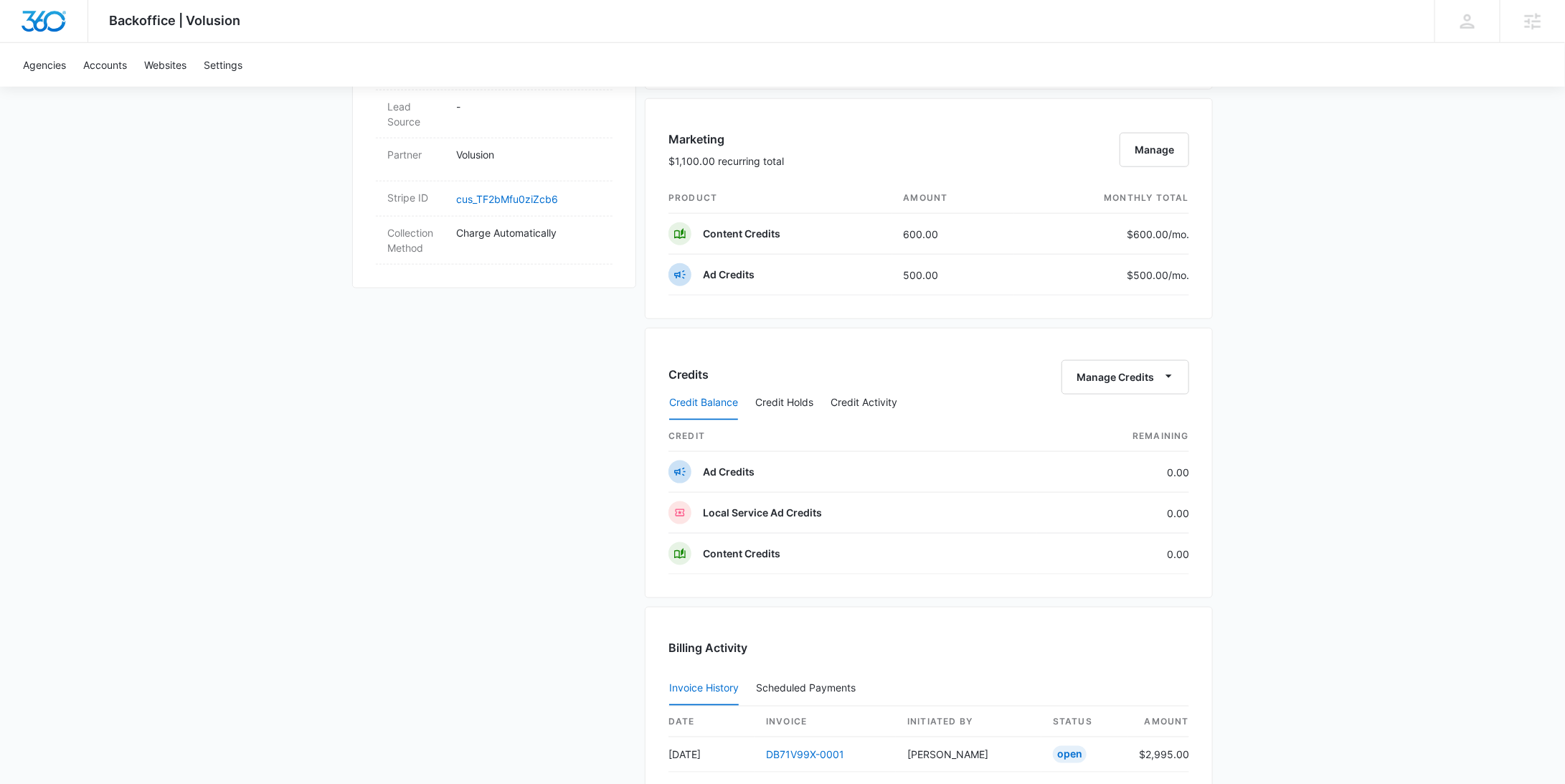
scroll to position [1292, 0]
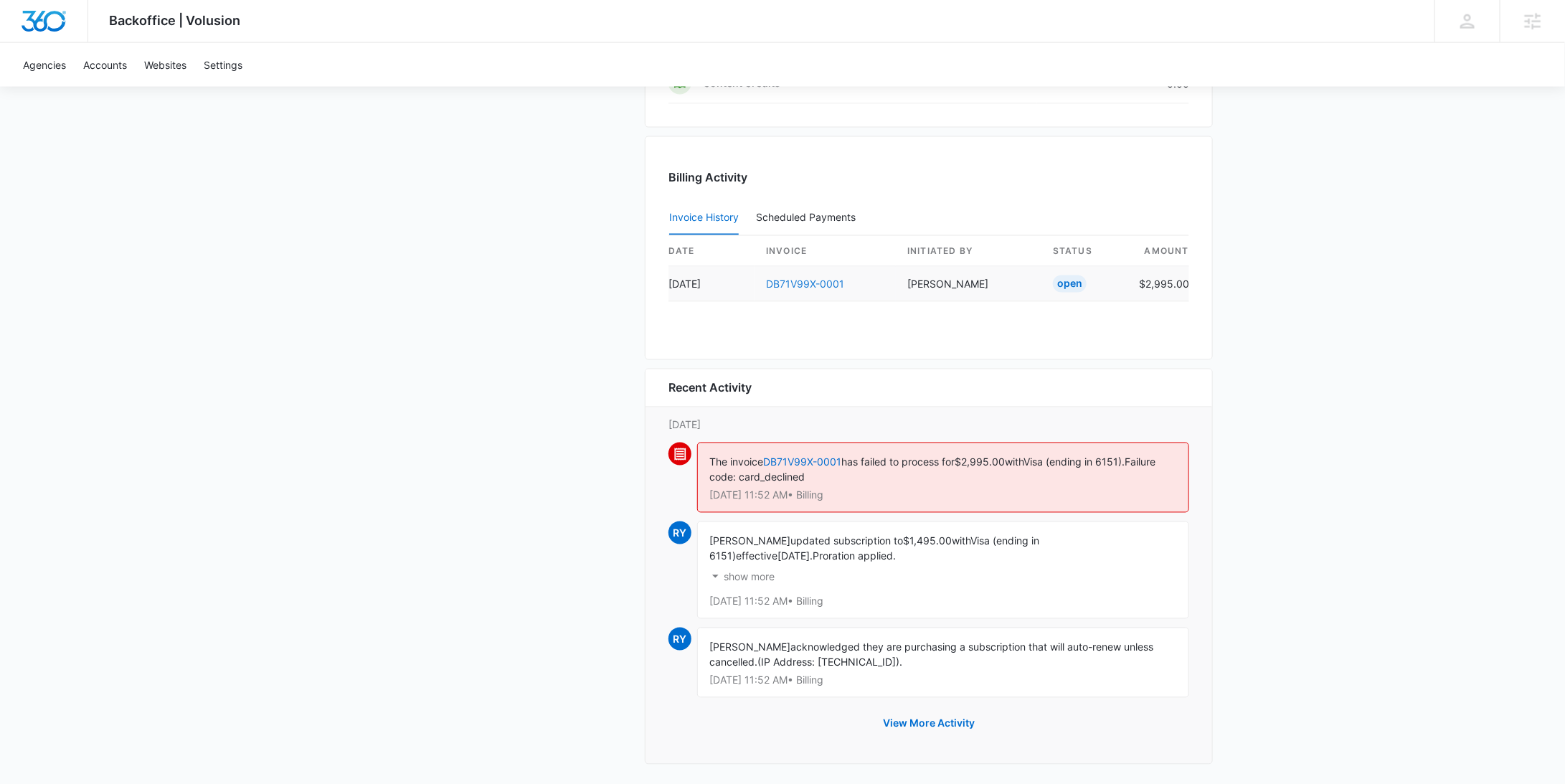
click at [819, 278] on link "DB71V99X-0001" at bounding box center [805, 283] width 78 height 12
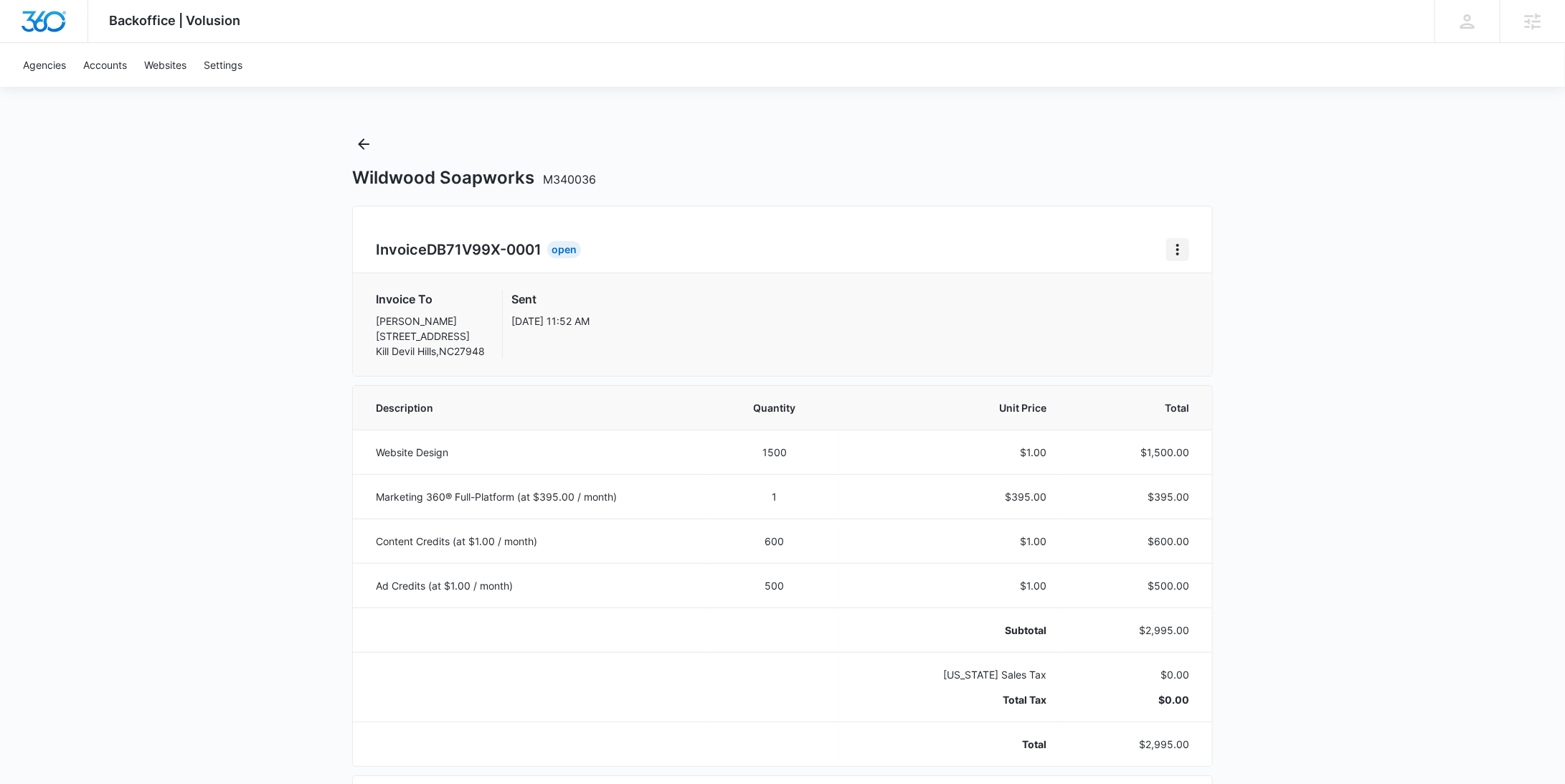
click at [1181, 252] on icon "Home" at bounding box center [1177, 249] width 17 height 17
click at [1195, 308] on div "Retry Payment" at bounding box center [1227, 311] width 84 height 10
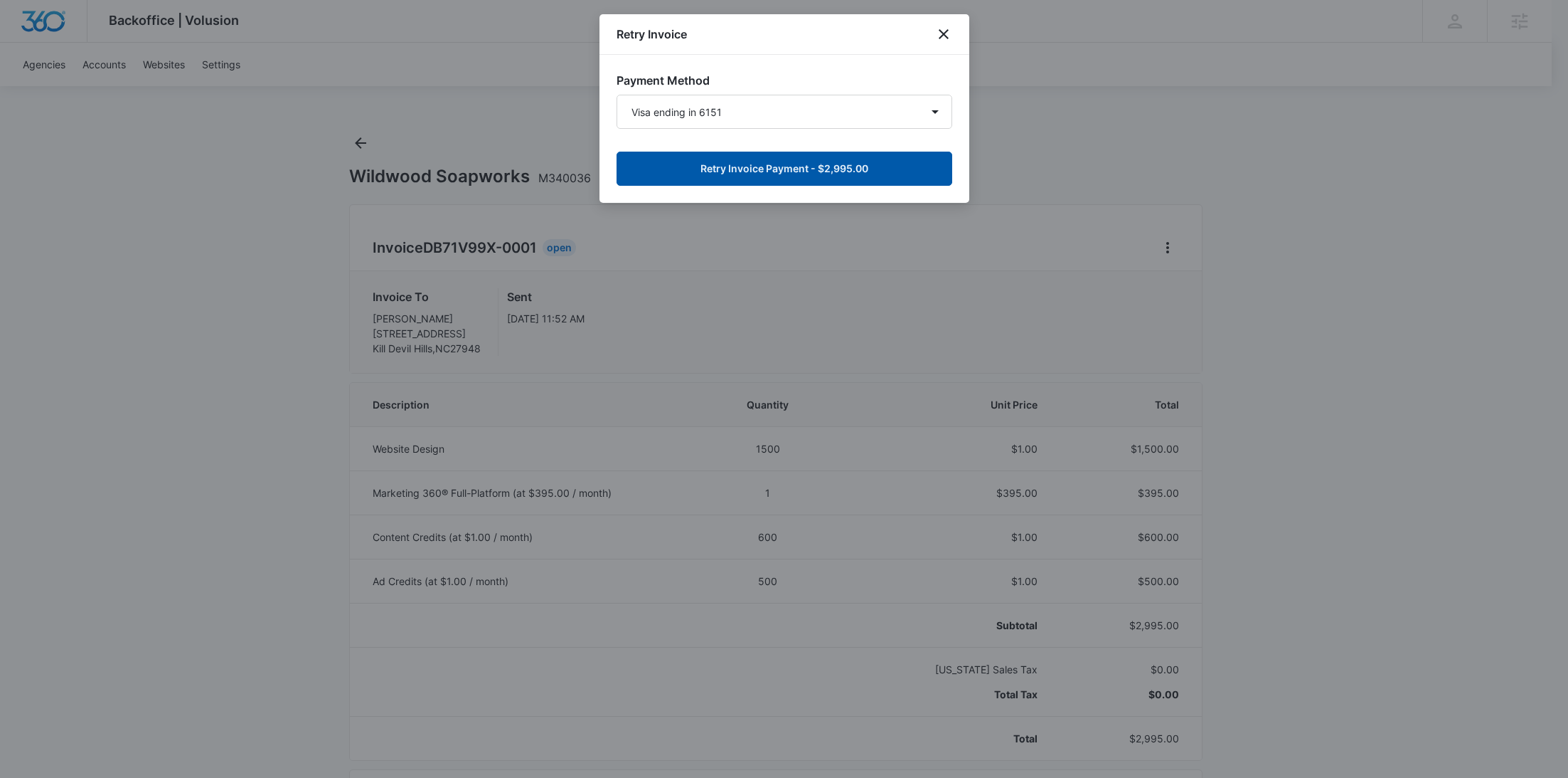
click at [900, 167] on button "Retry Invoice Payment - $2,995.00" at bounding box center [784, 169] width 335 height 34
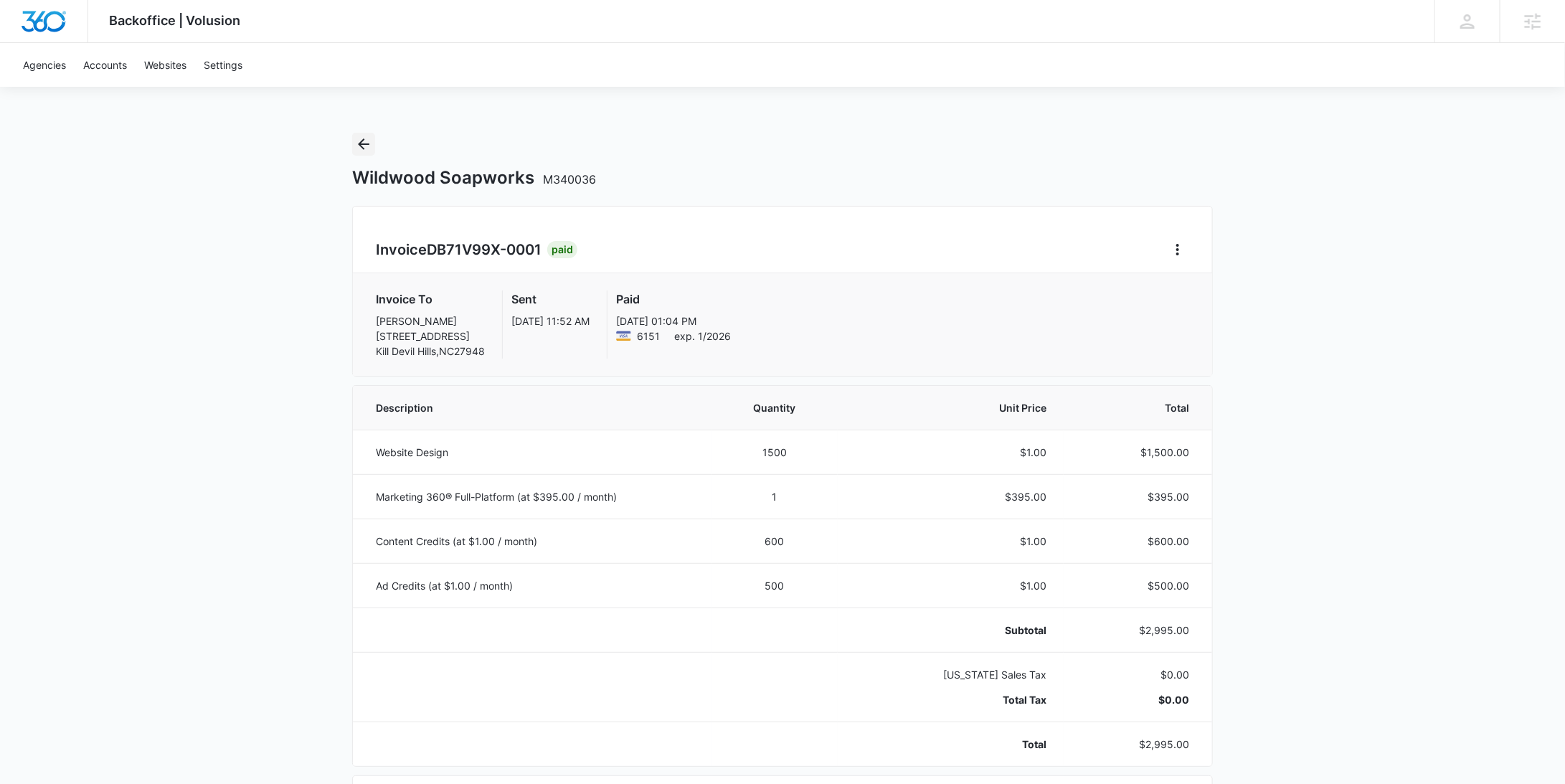
click at [369, 147] on icon "Back" at bounding box center [364, 144] width 17 height 17
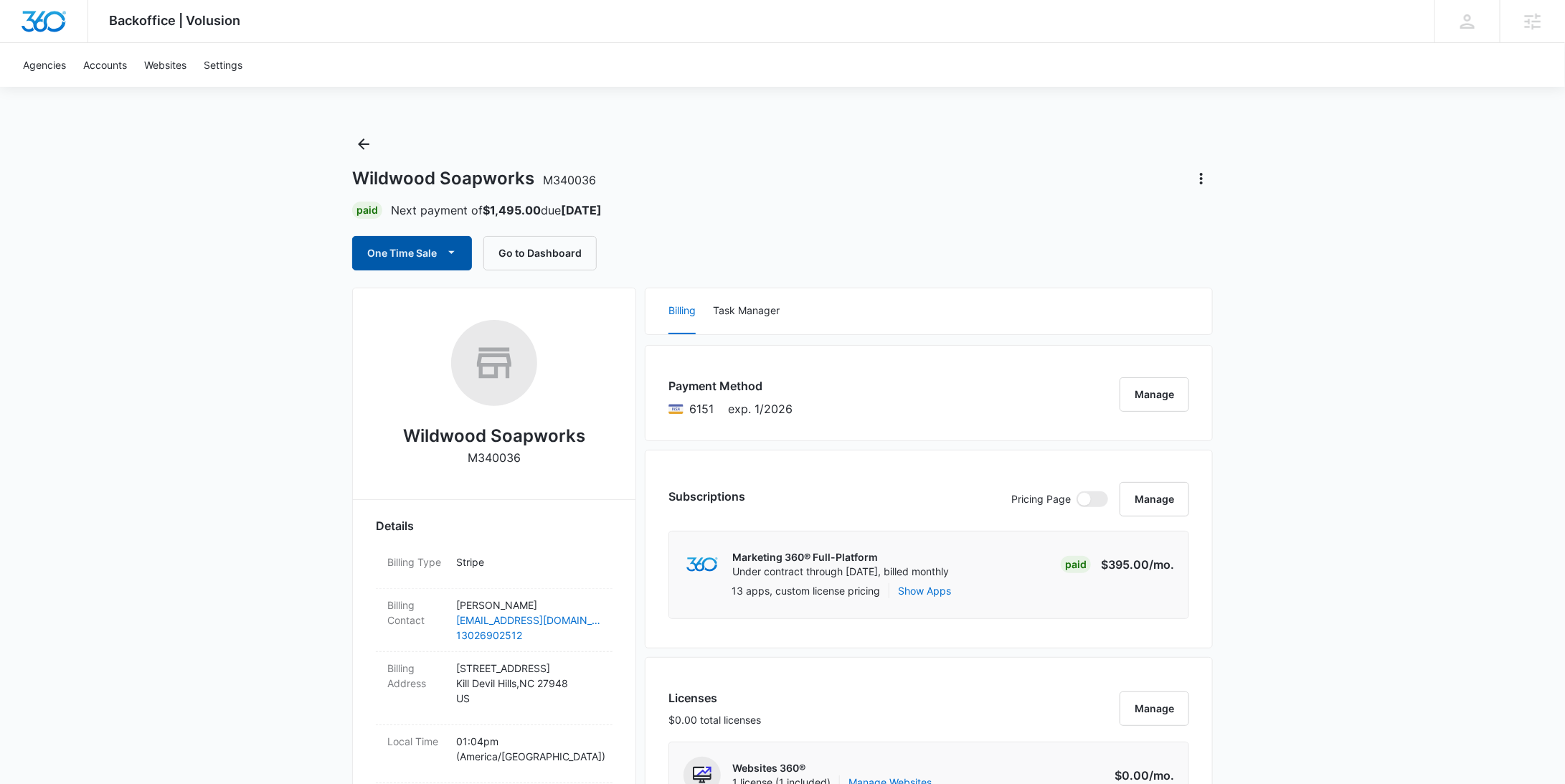
click at [424, 257] on button "One Time Sale" at bounding box center [412, 253] width 120 height 35
click at [433, 294] on div "Run One-Time Payment" at bounding box center [453, 302] width 165 height 15
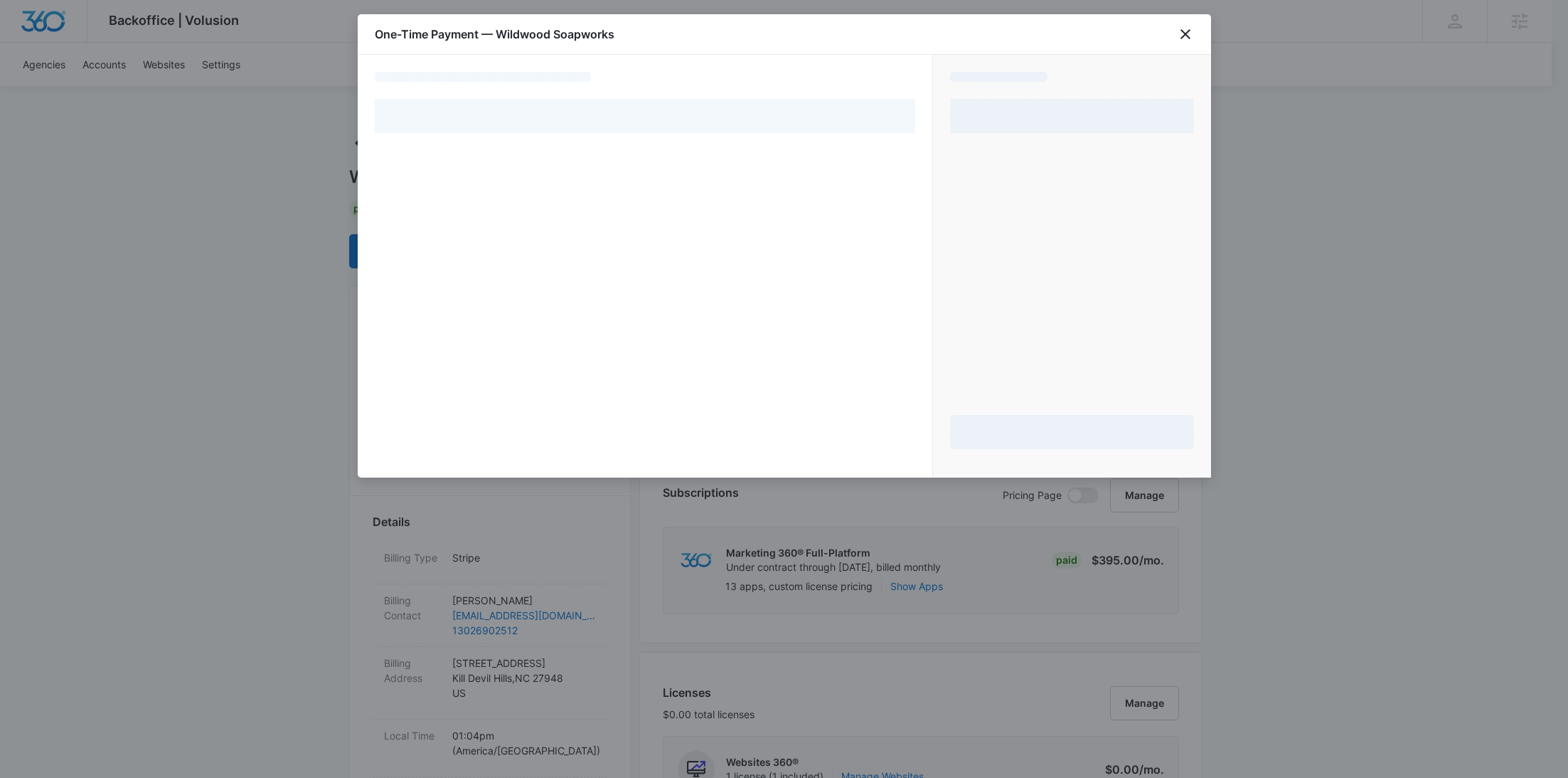
select select "pm_1SIYXGA4n8RTgNjUak1PCzUt"
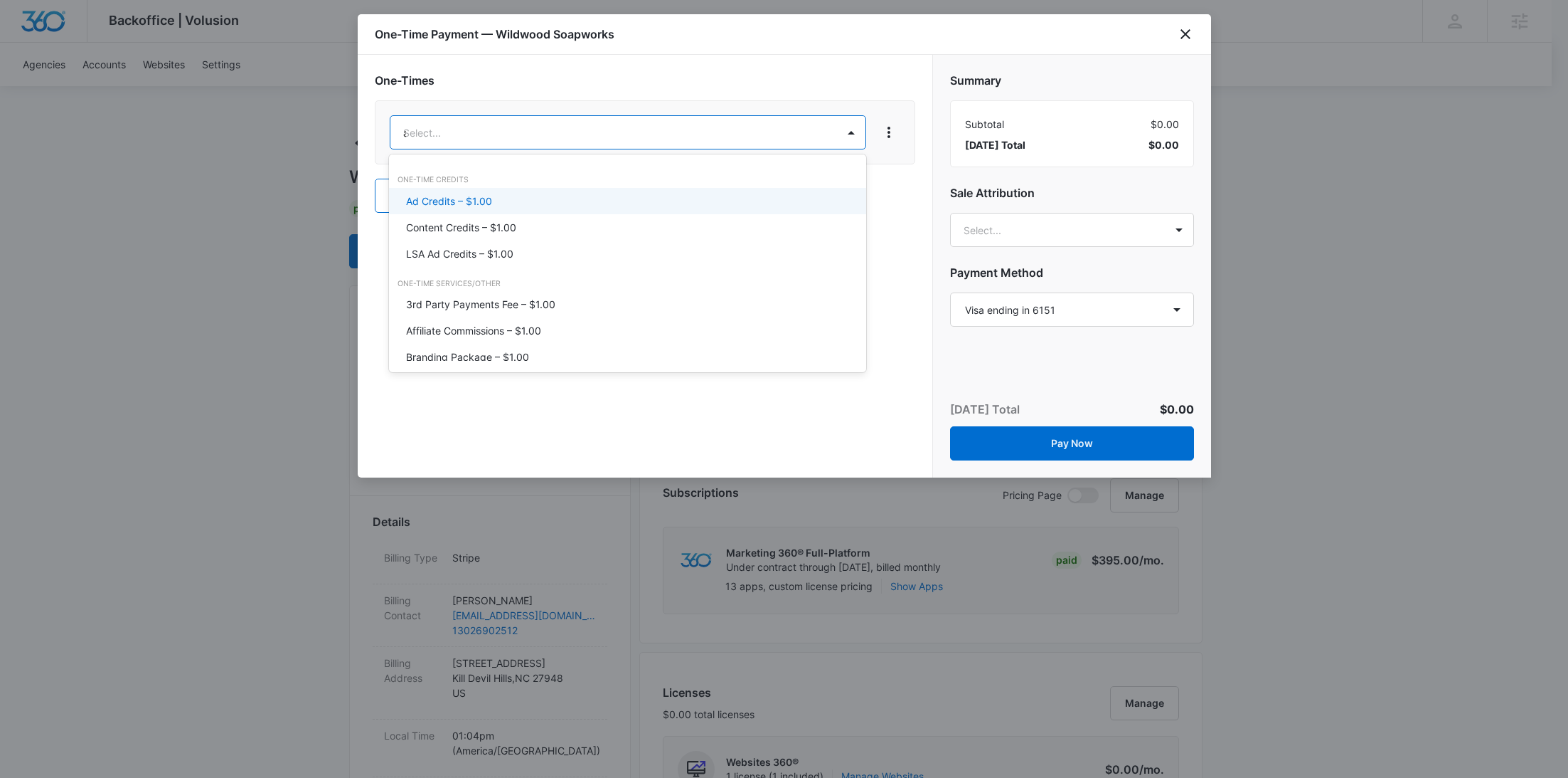
type input "ad"
click at [517, 212] on div "Ad Credits – $1.00" at bounding box center [628, 200] width 478 height 26
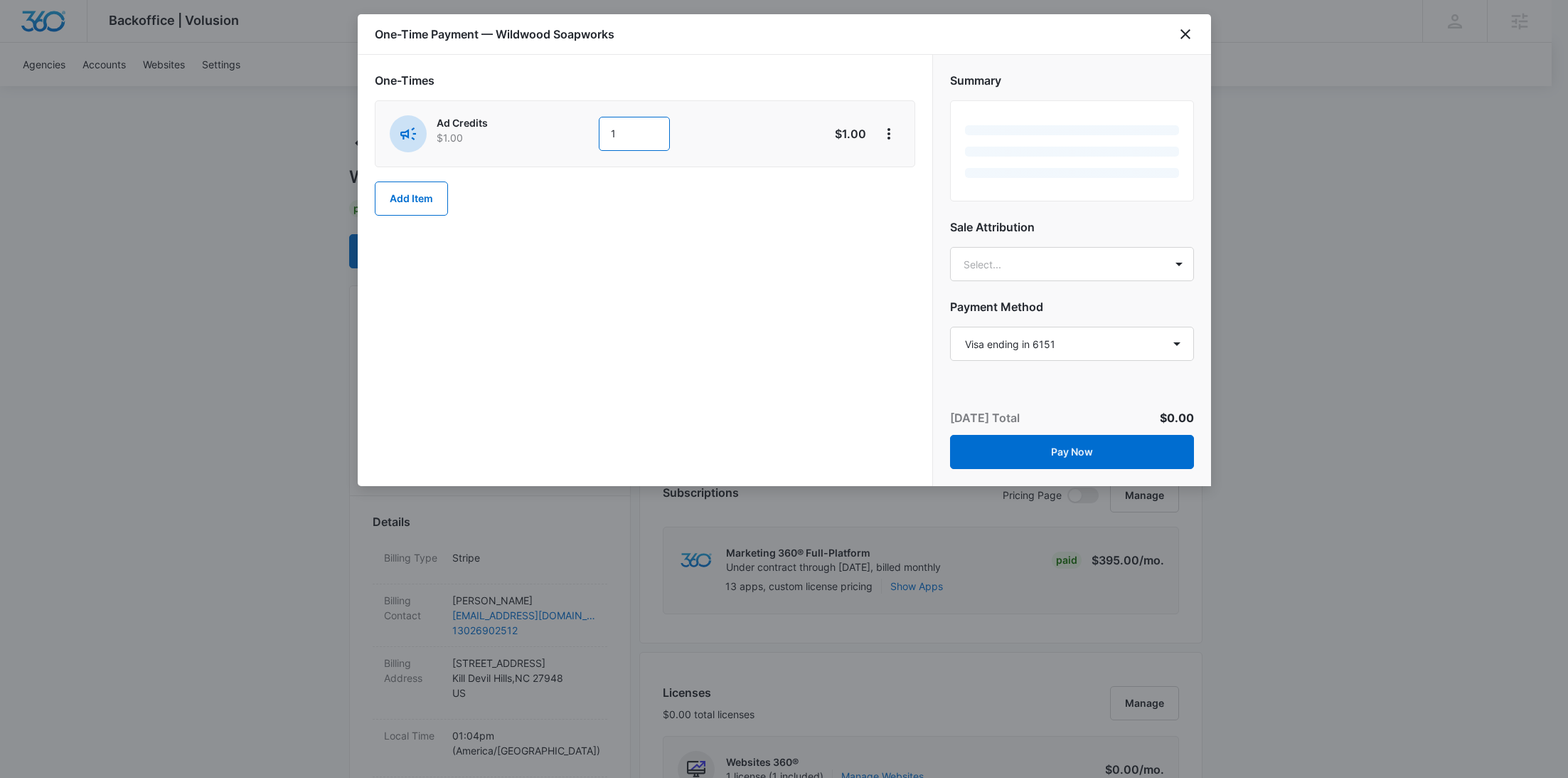
drag, startPoint x: 608, startPoint y: 130, endPoint x: 579, endPoint y: 130, distance: 29.0
click at [579, 130] on div "Ad Credits $1.00 1" at bounding box center [594, 133] width 410 height 37
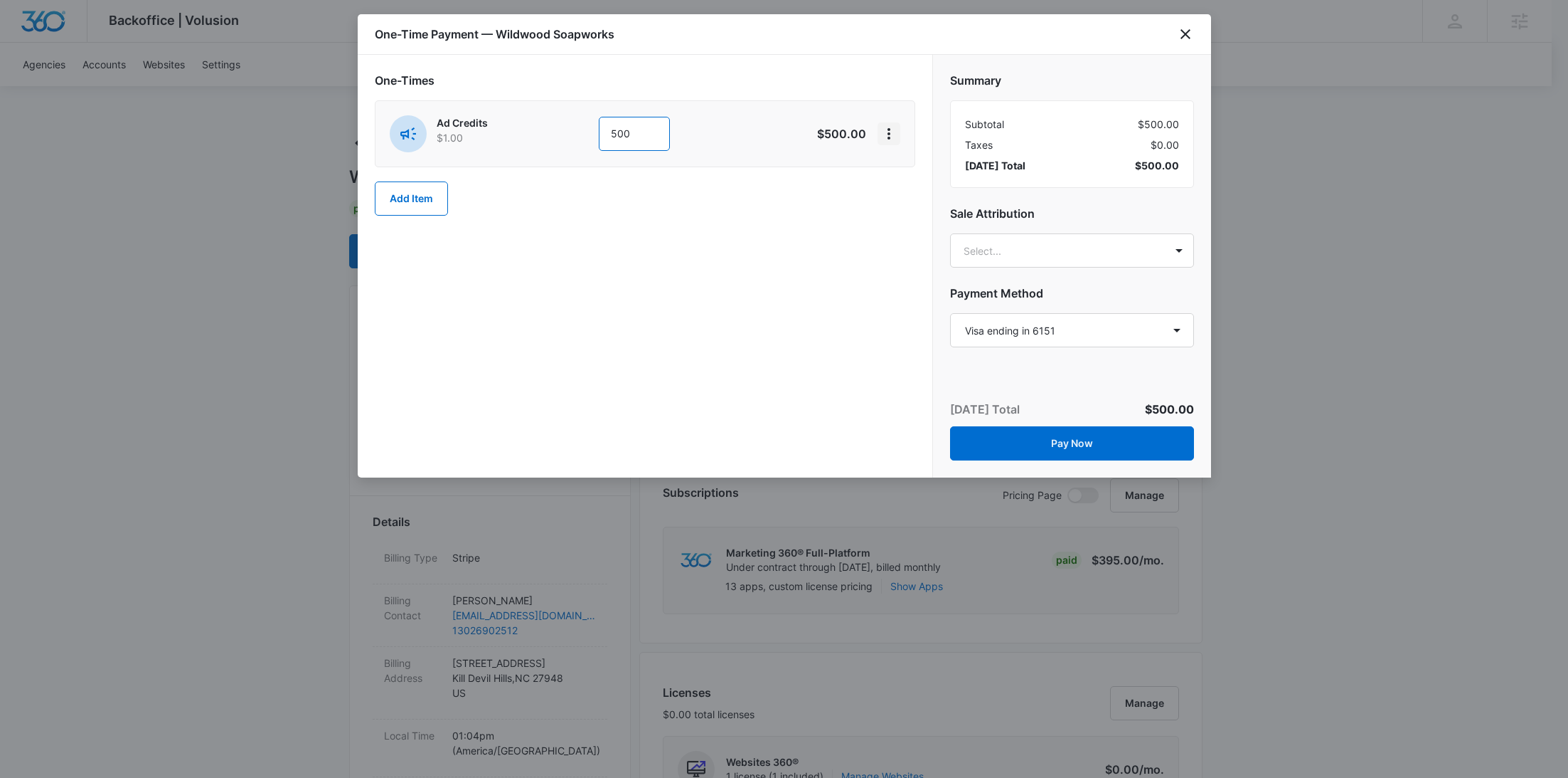
type input "500"
click at [889, 137] on icon "View More" at bounding box center [889, 133] width 3 height 12
click at [905, 171] on div "Add Discount" at bounding box center [926, 172] width 62 height 10
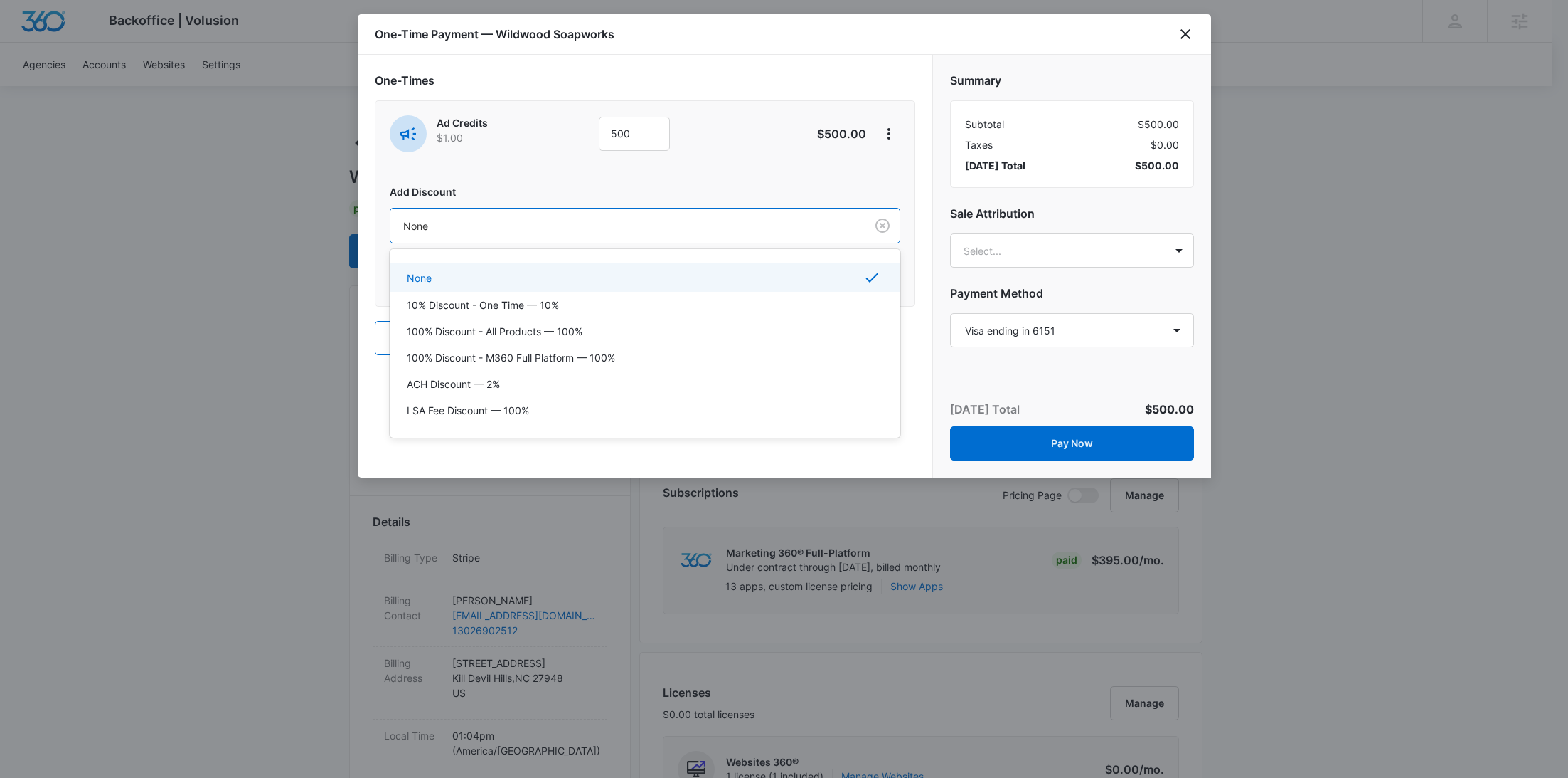
click at [688, 218] on div at bounding box center [624, 226] width 443 height 18
click at [643, 325] on div "100% Discount - All Products — 100%" at bounding box center [643, 331] width 474 height 15
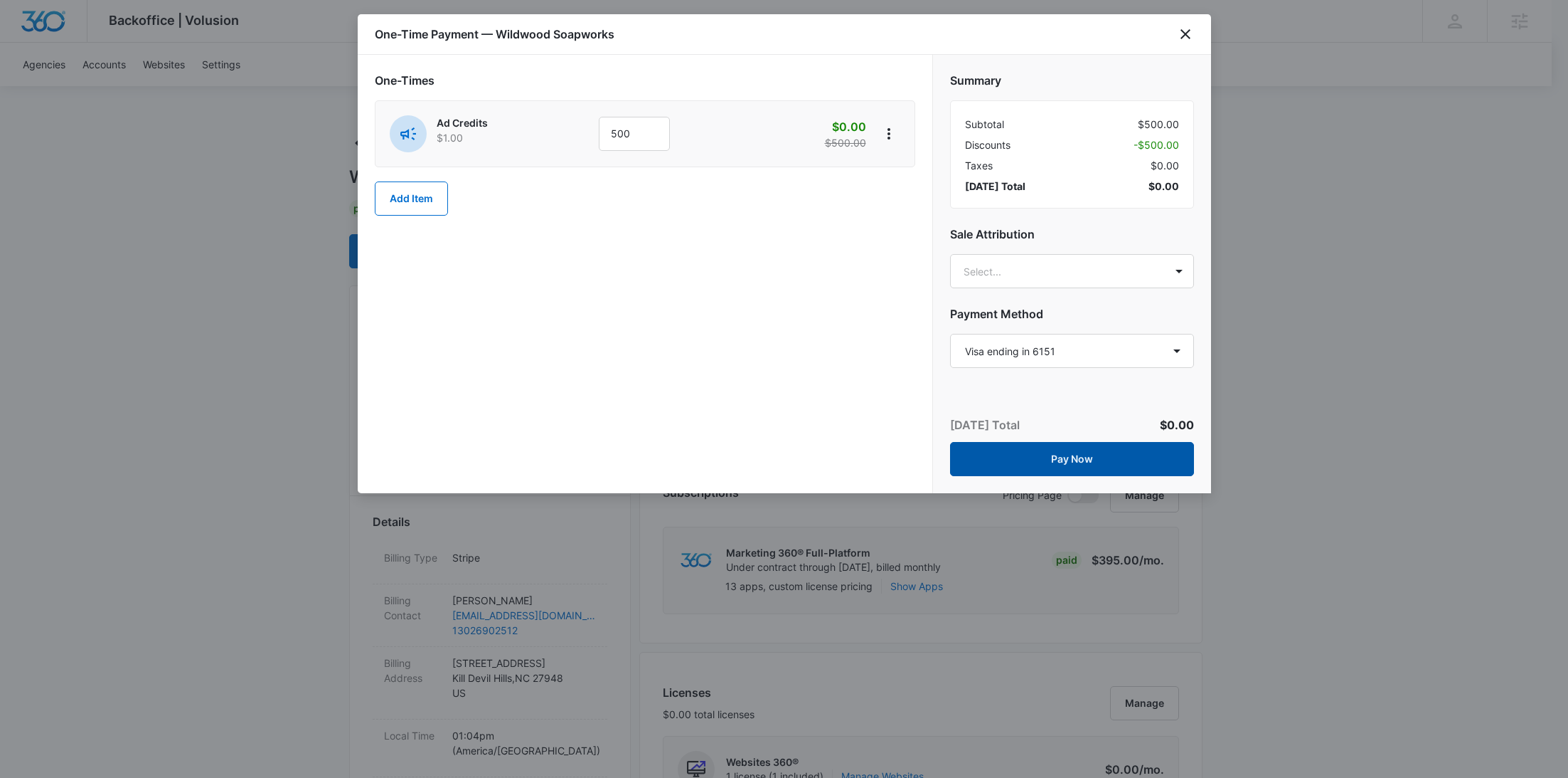
click at [1076, 454] on button "Pay Now" at bounding box center [1071, 459] width 244 height 34
